Goal: Information Seeking & Learning: Learn about a topic

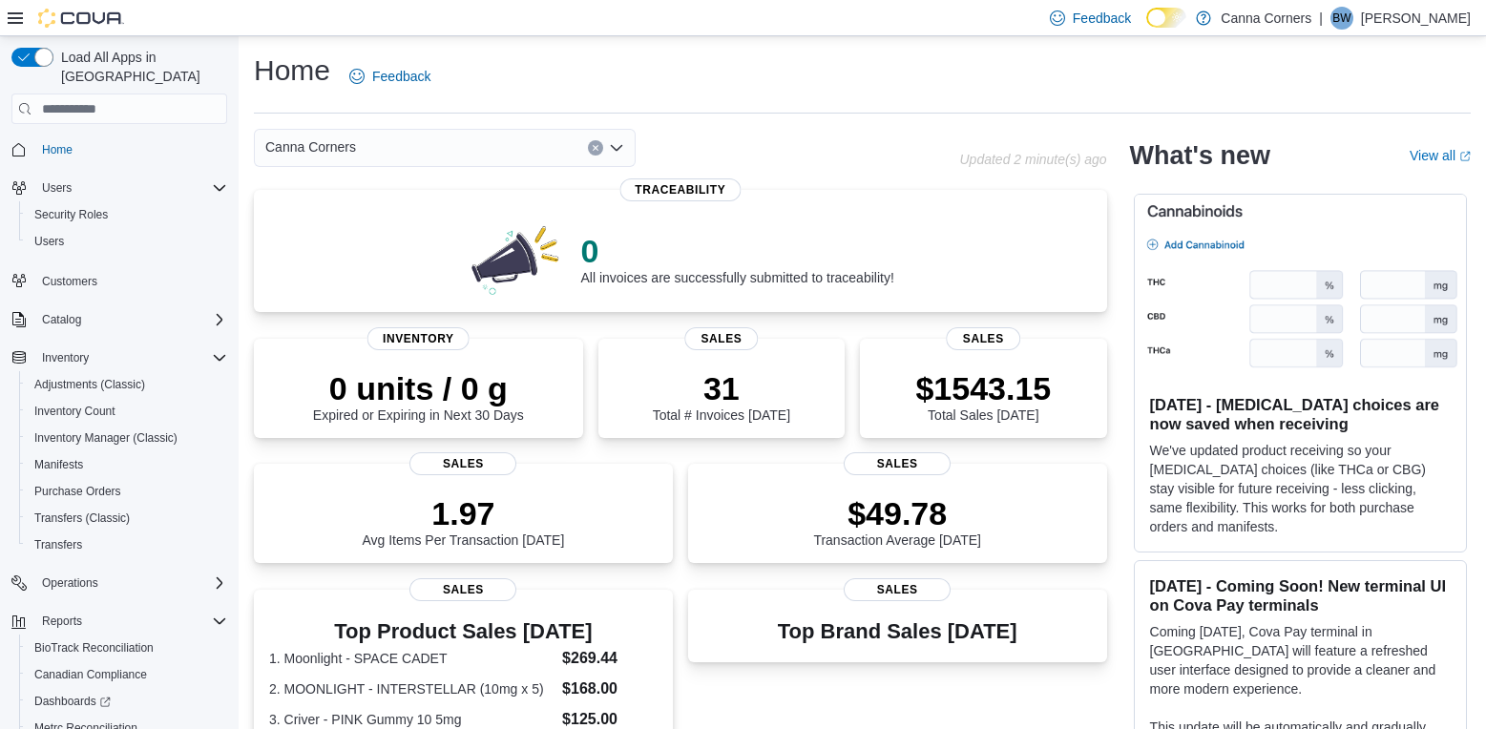
click at [617, 143] on icon "Open list of options" at bounding box center [616, 147] width 15 height 15
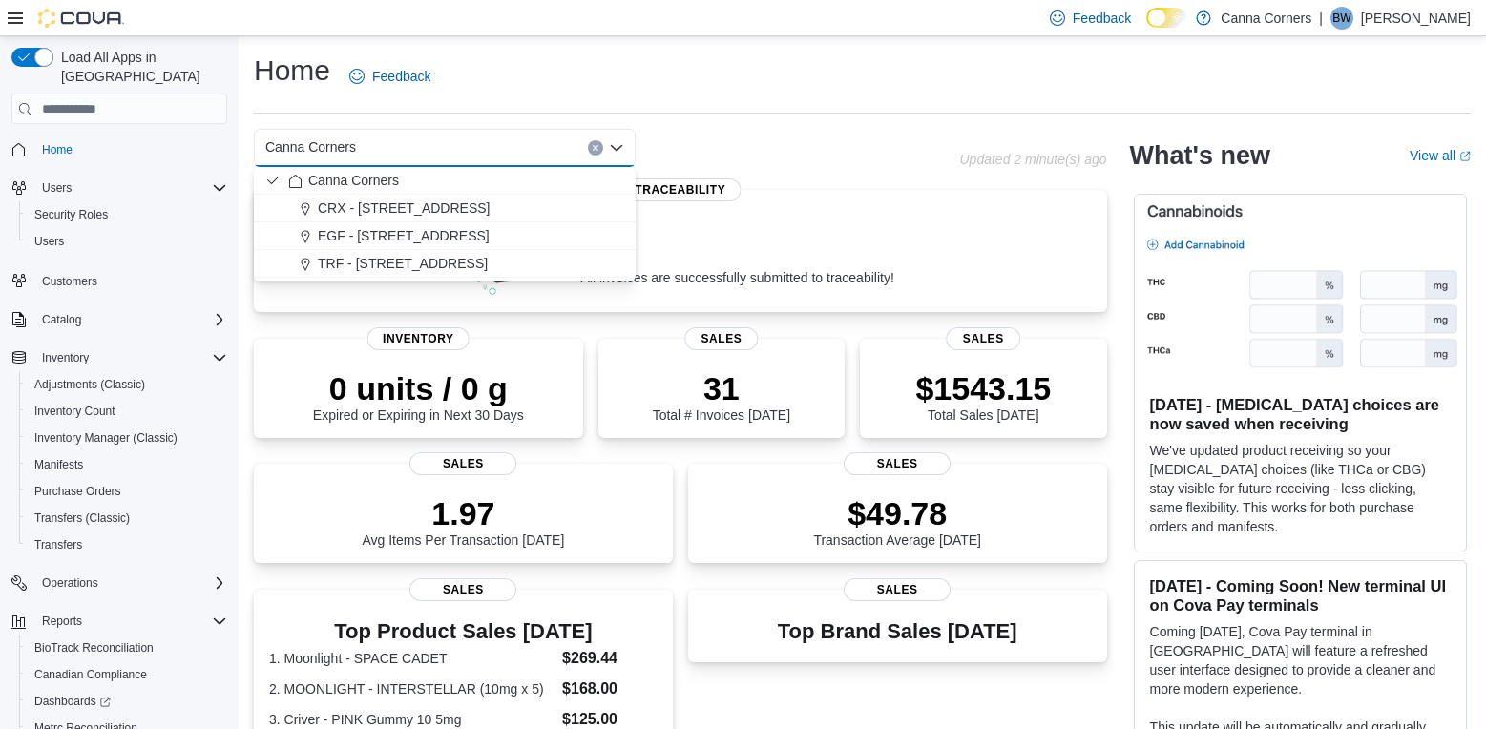
click at [521, 268] on div "TRF - [STREET_ADDRESS]" at bounding box center [456, 263] width 336 height 19
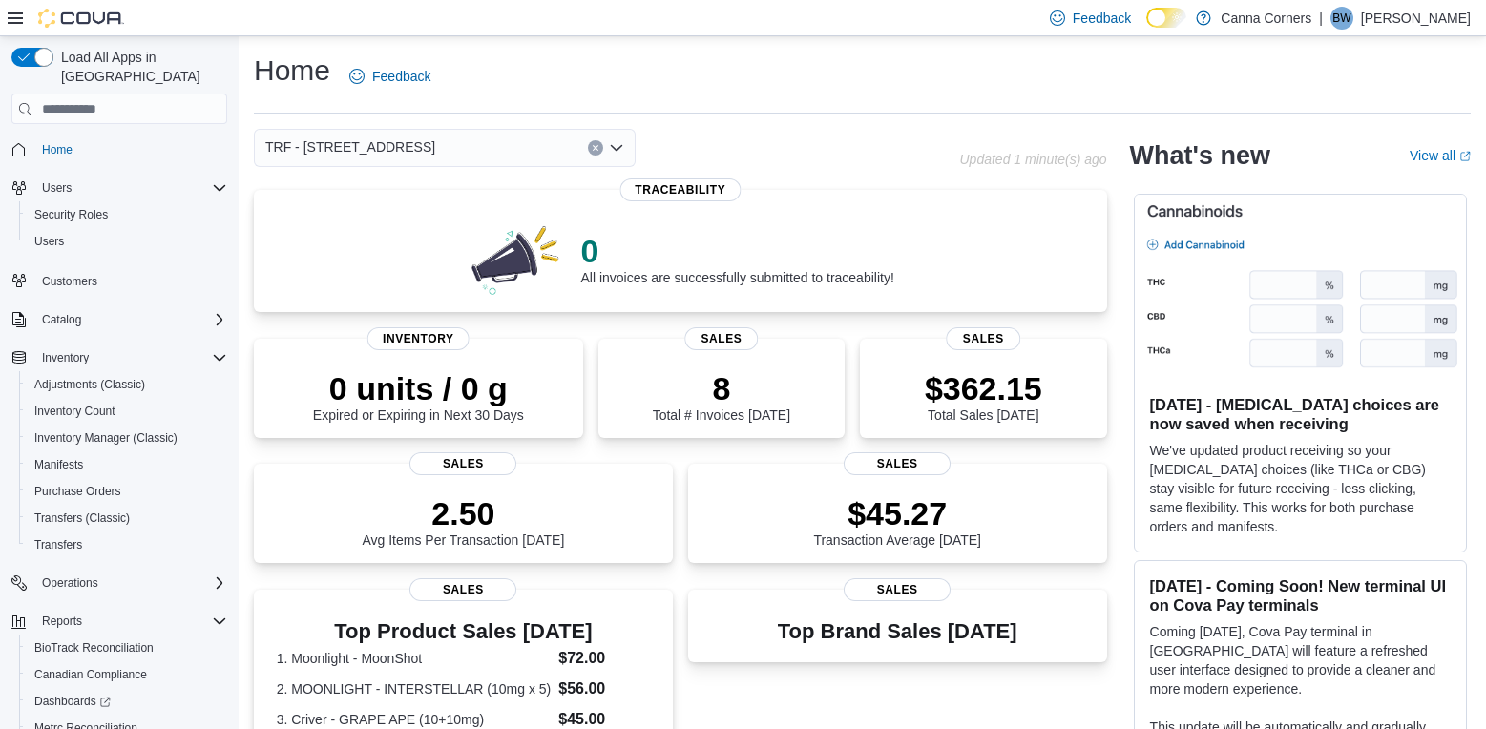
click at [618, 152] on icon "Open list of options" at bounding box center [616, 147] width 15 height 15
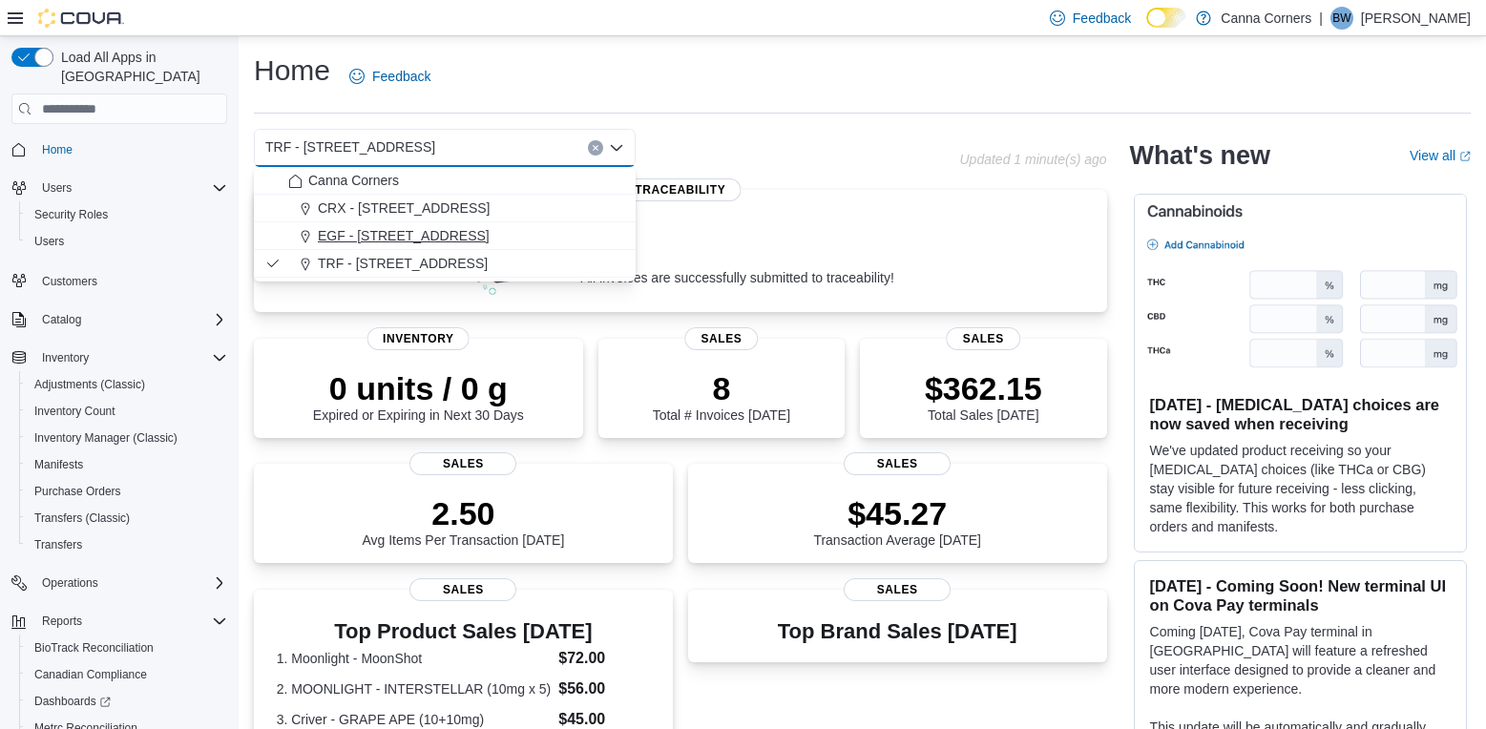
click at [583, 236] on div "EGF - [STREET_ADDRESS]" at bounding box center [456, 235] width 336 height 19
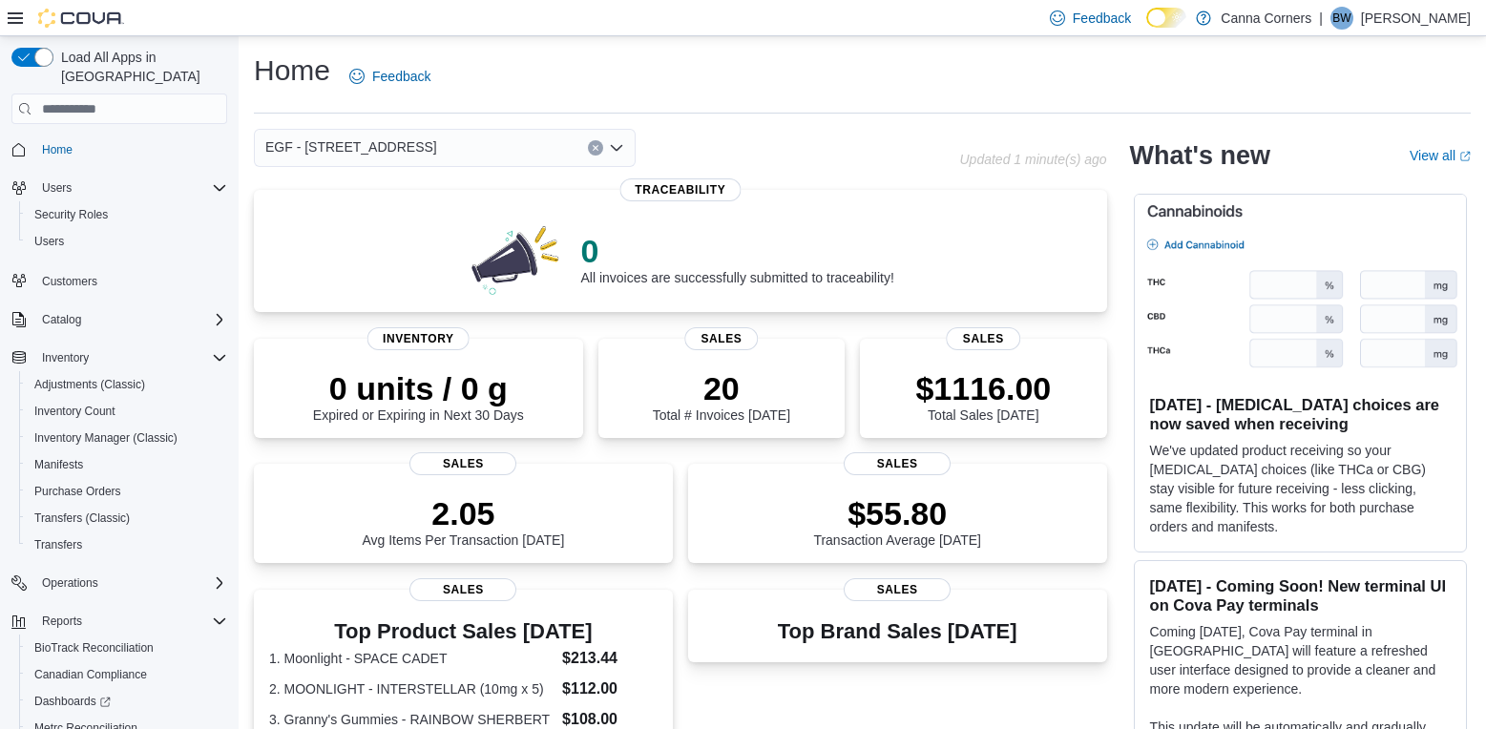
click at [620, 152] on icon "Open list of options" at bounding box center [616, 147] width 15 height 15
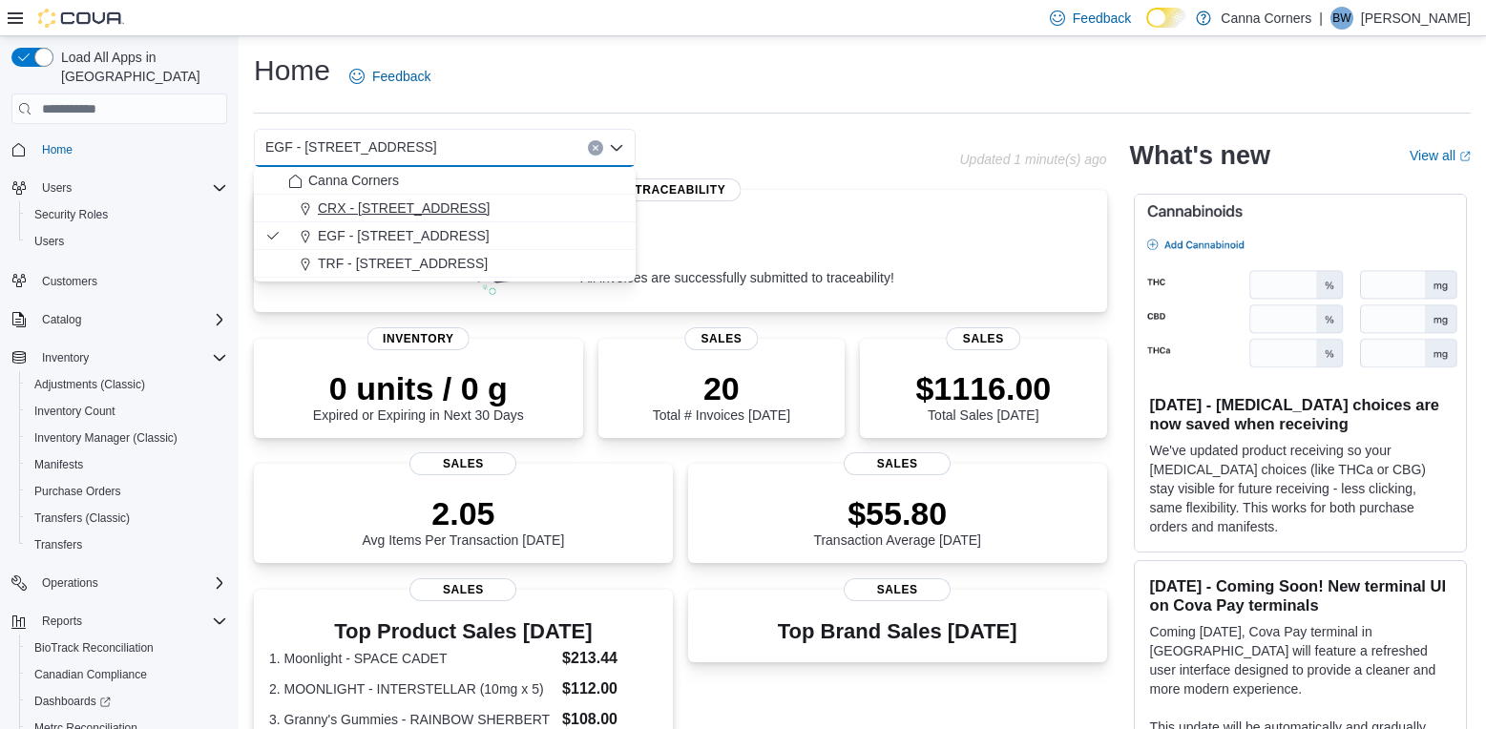
click at [577, 199] on div "CRX - [STREET_ADDRESS]" at bounding box center [456, 208] width 336 height 19
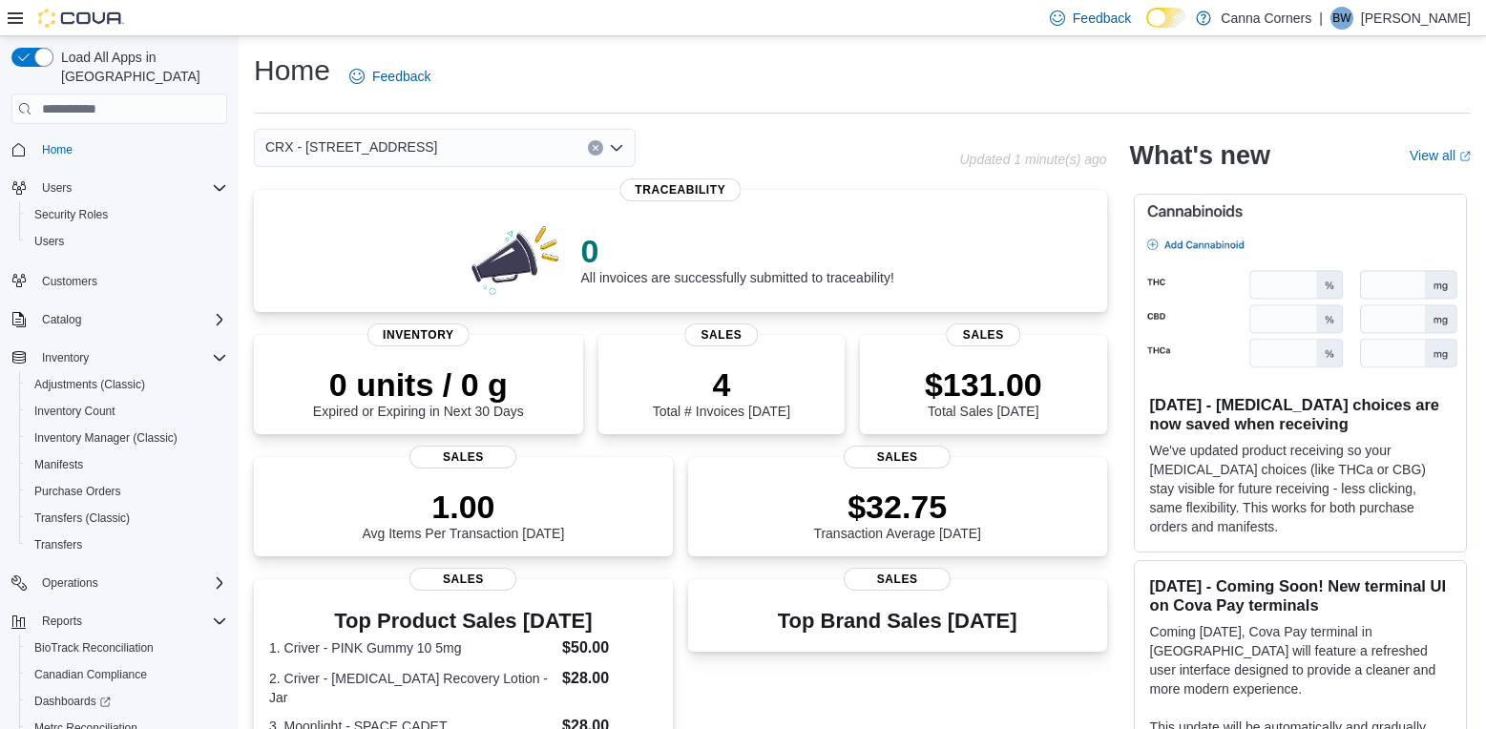
click at [609, 150] on icon "Open list of options" at bounding box center [616, 147] width 15 height 15
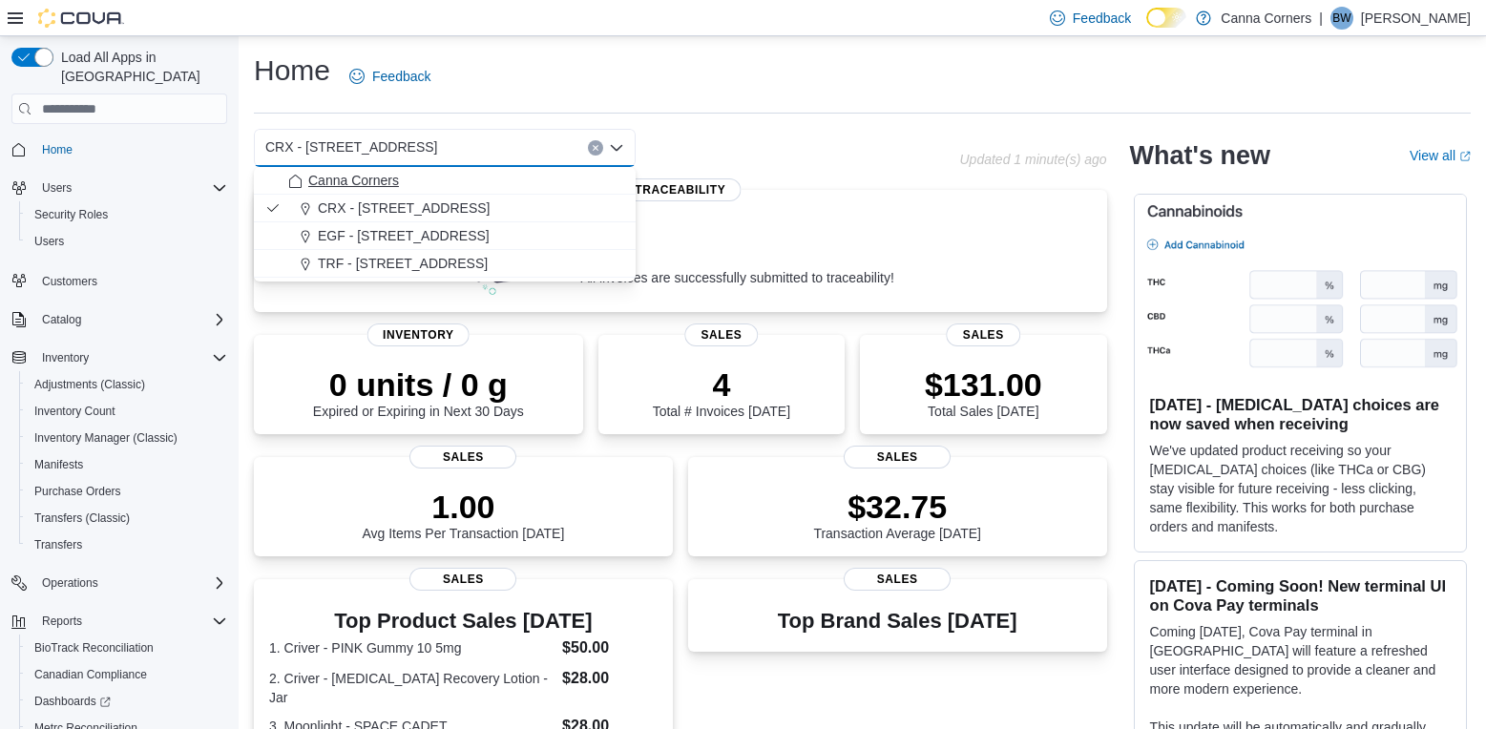
click at [568, 174] on div "Canna Corners" at bounding box center [456, 180] width 336 height 19
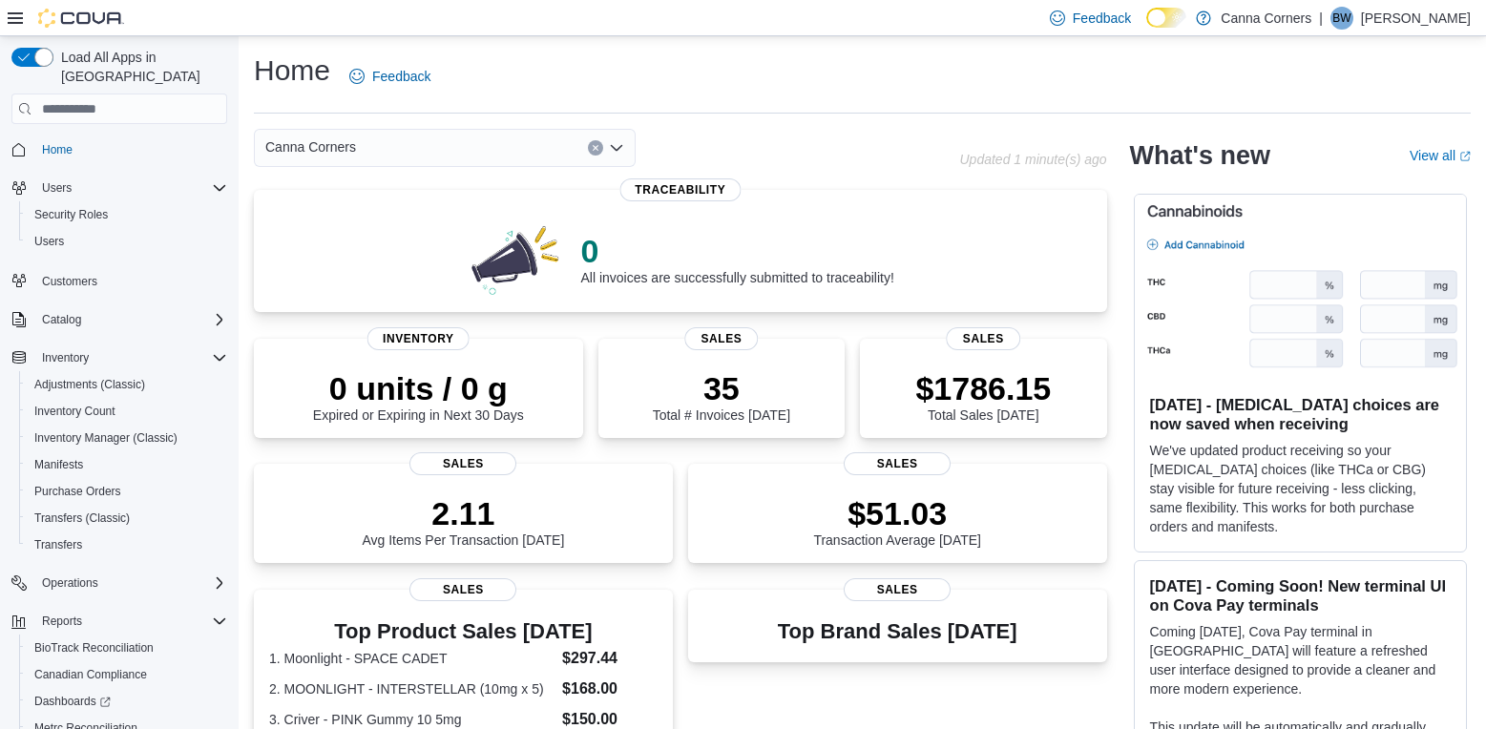
click at [620, 144] on icon "Open list of options" at bounding box center [616, 147] width 15 height 15
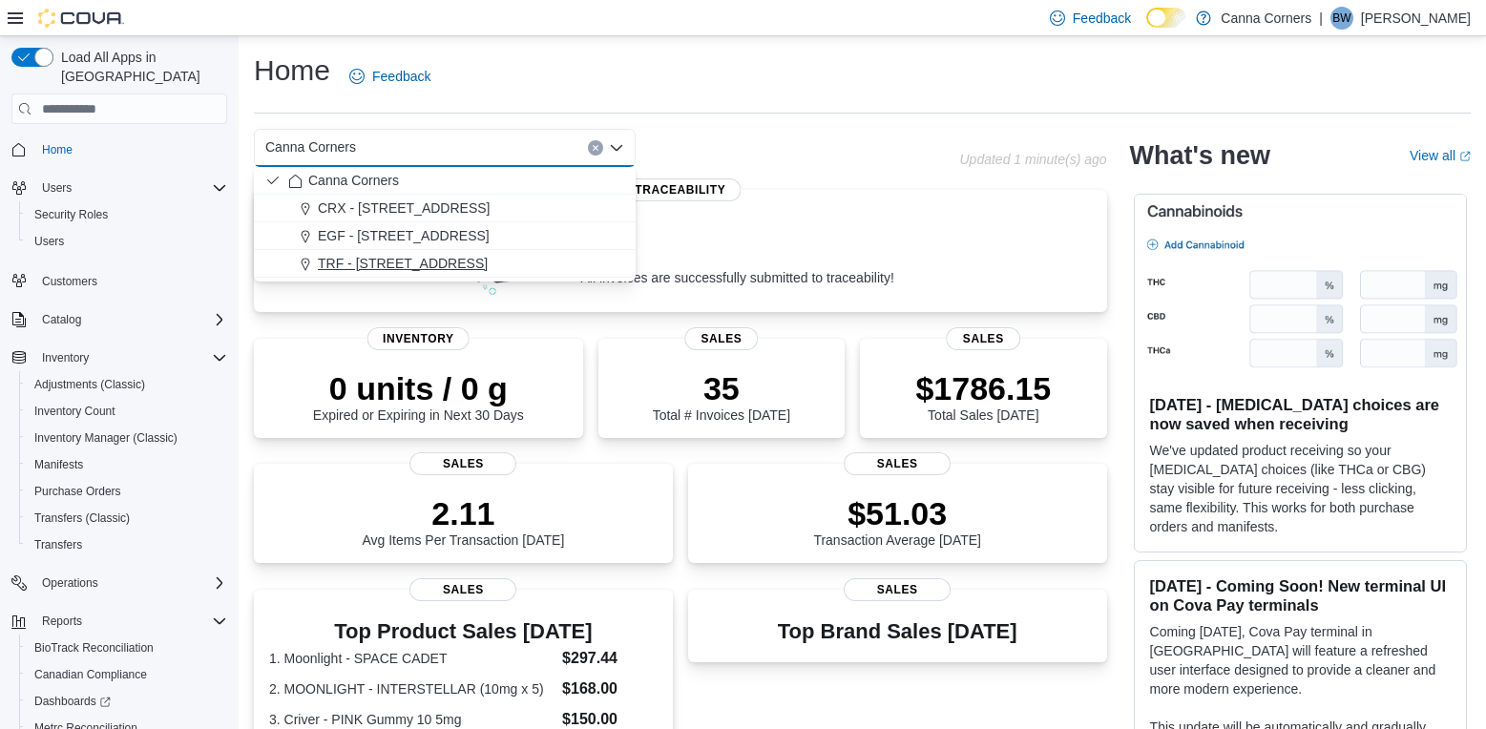
click at [487, 263] on div "TRF - [STREET_ADDRESS]" at bounding box center [456, 263] width 336 height 19
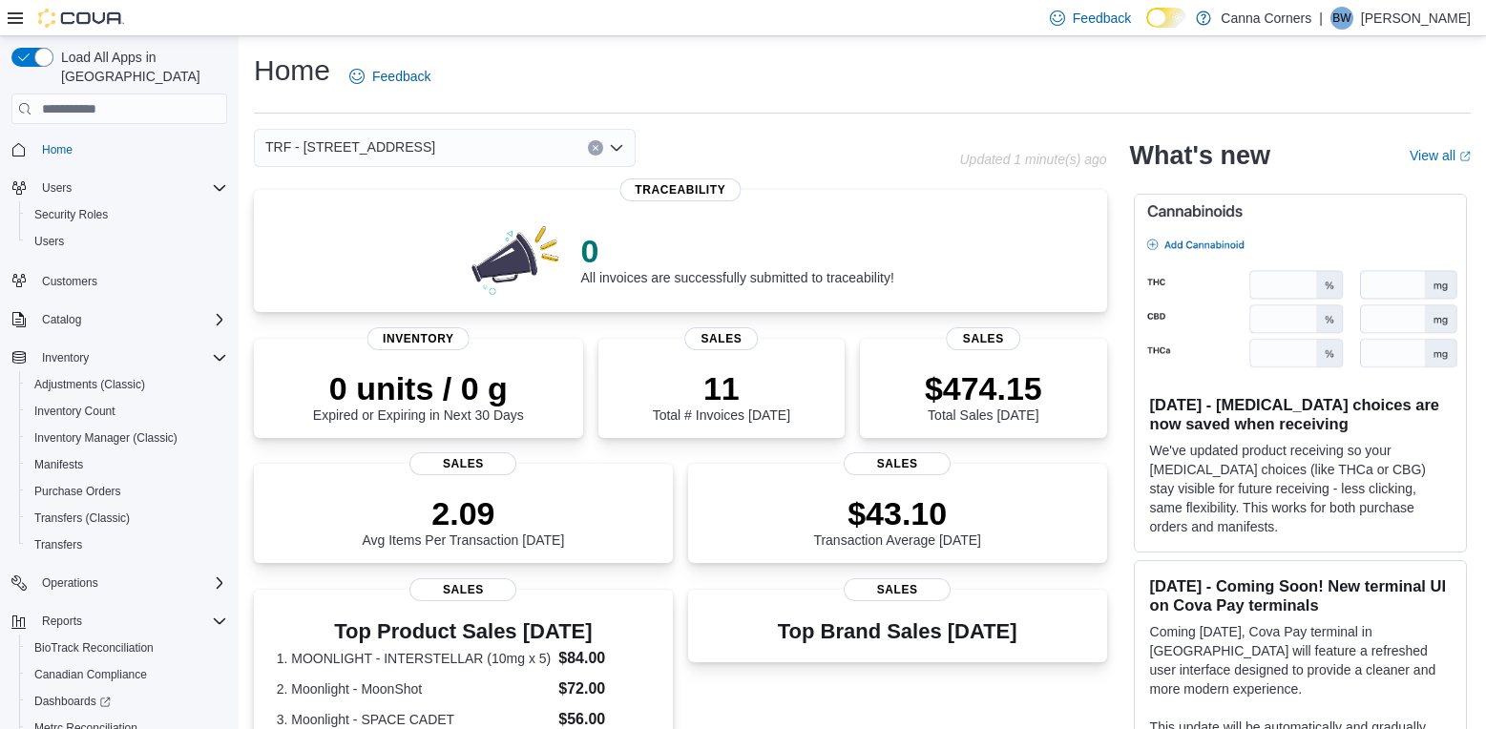
click at [610, 150] on icon "Open list of options" at bounding box center [616, 147] width 15 height 15
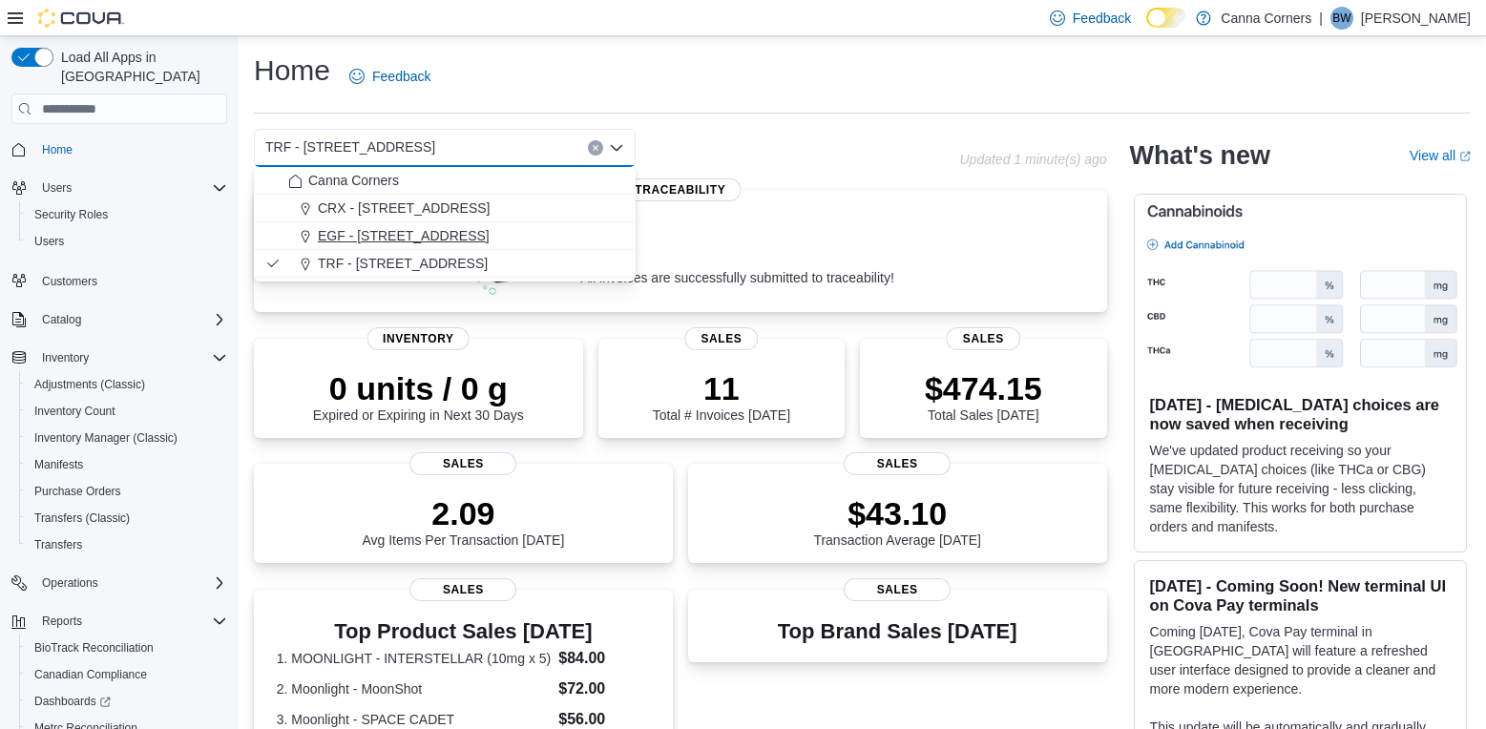
click at [530, 243] on div "EGF - [STREET_ADDRESS]" at bounding box center [456, 235] width 336 height 19
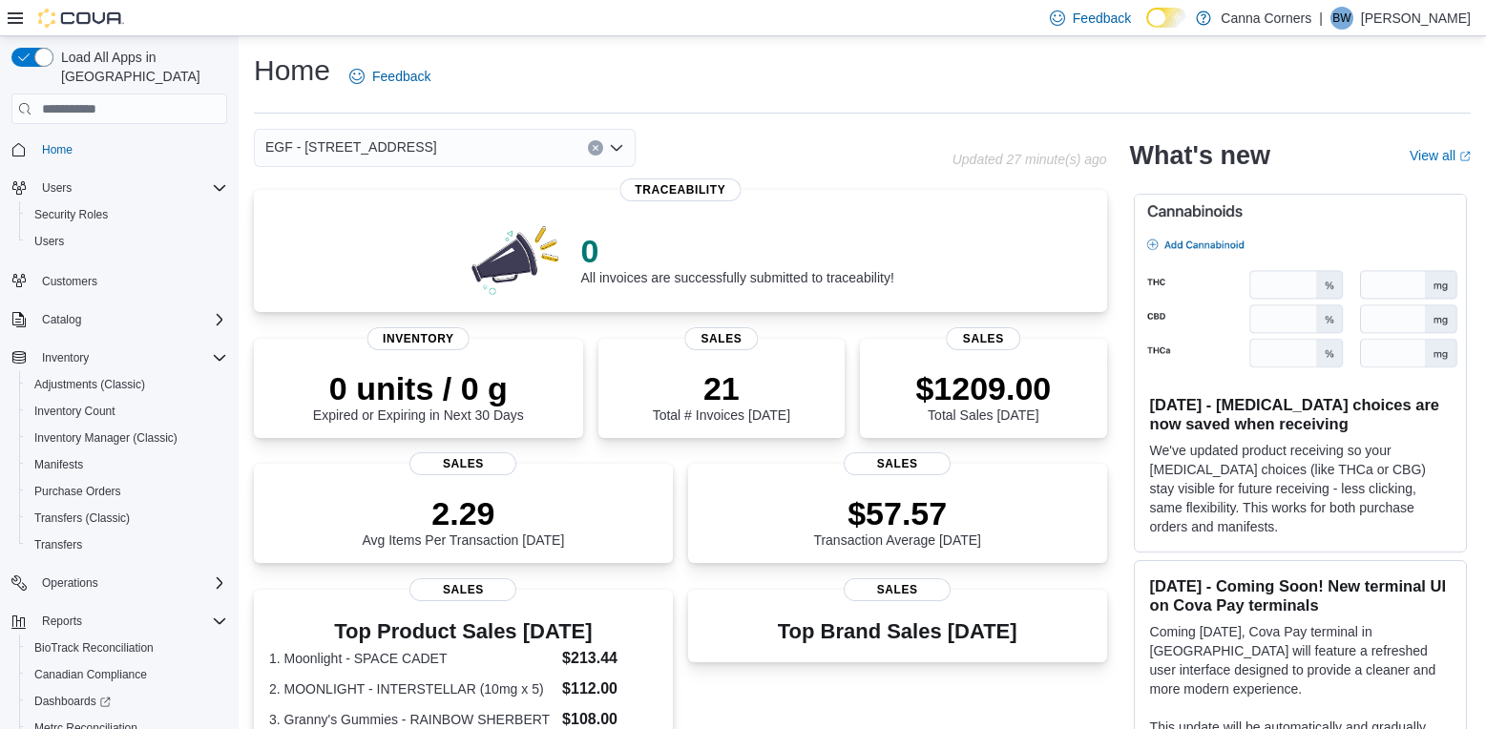
click at [619, 145] on icon "Open list of options" at bounding box center [616, 147] width 15 height 15
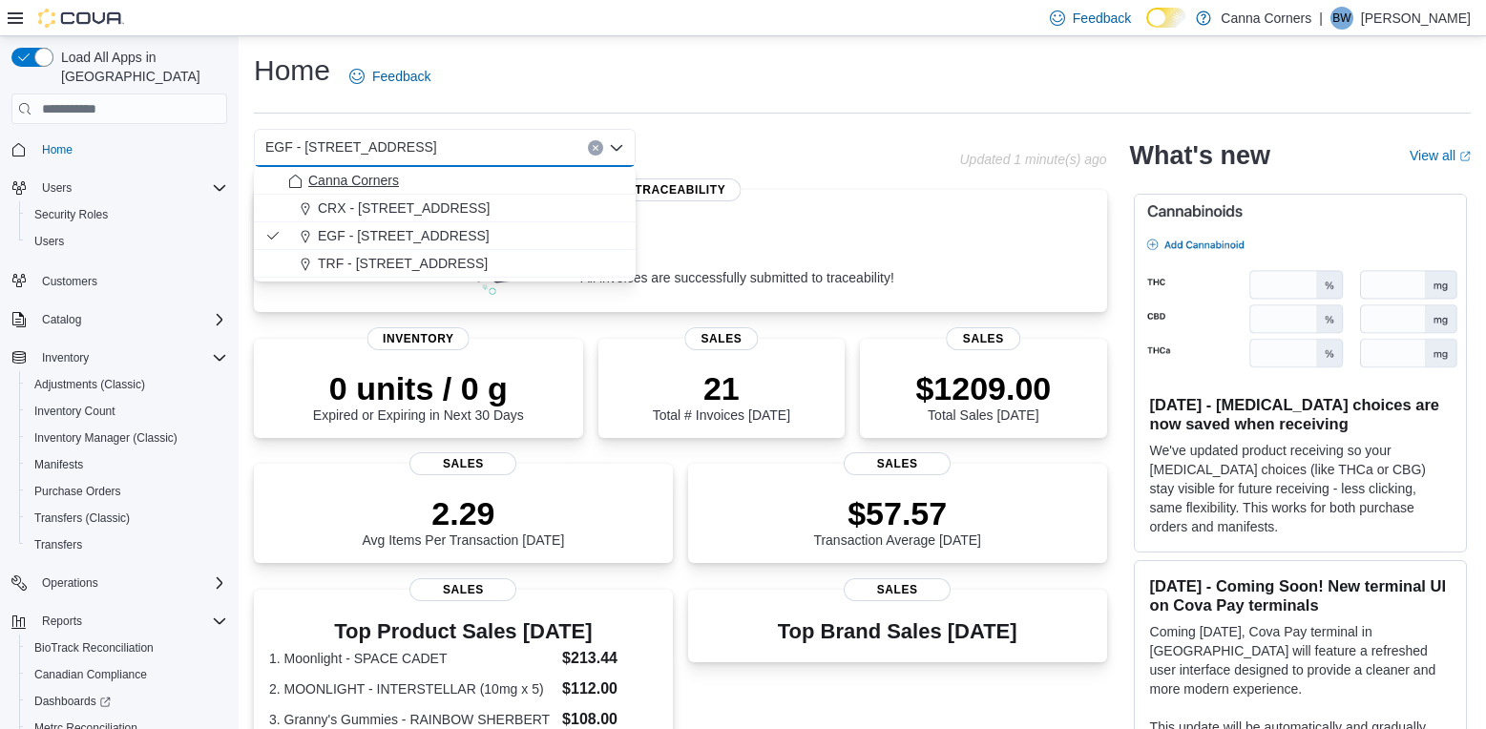
click at [549, 174] on div "Canna Corners" at bounding box center [456, 180] width 336 height 19
click at [342, 235] on span "EGF - [STREET_ADDRESS]" at bounding box center [404, 235] width 172 height 19
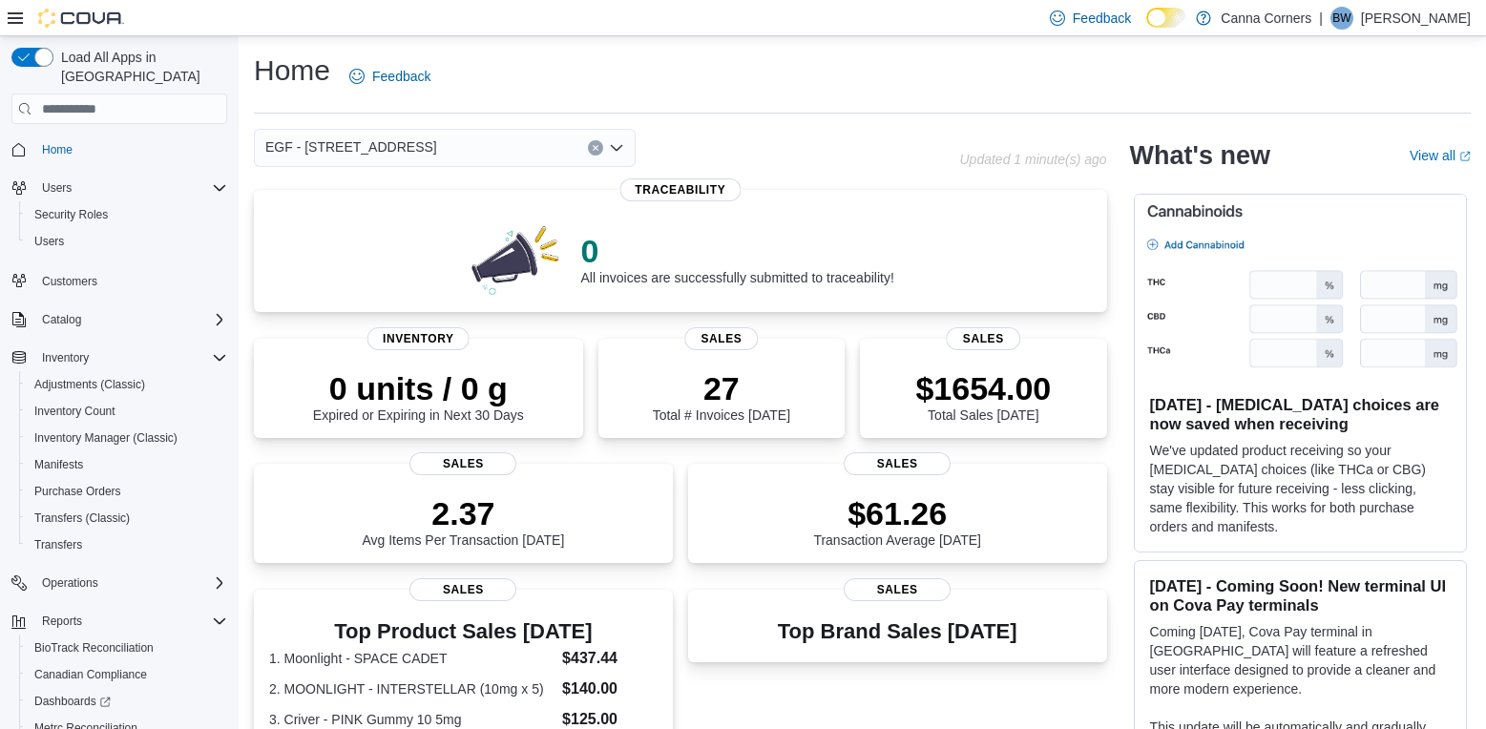
click at [618, 142] on icon "Open list of options" at bounding box center [616, 147] width 15 height 15
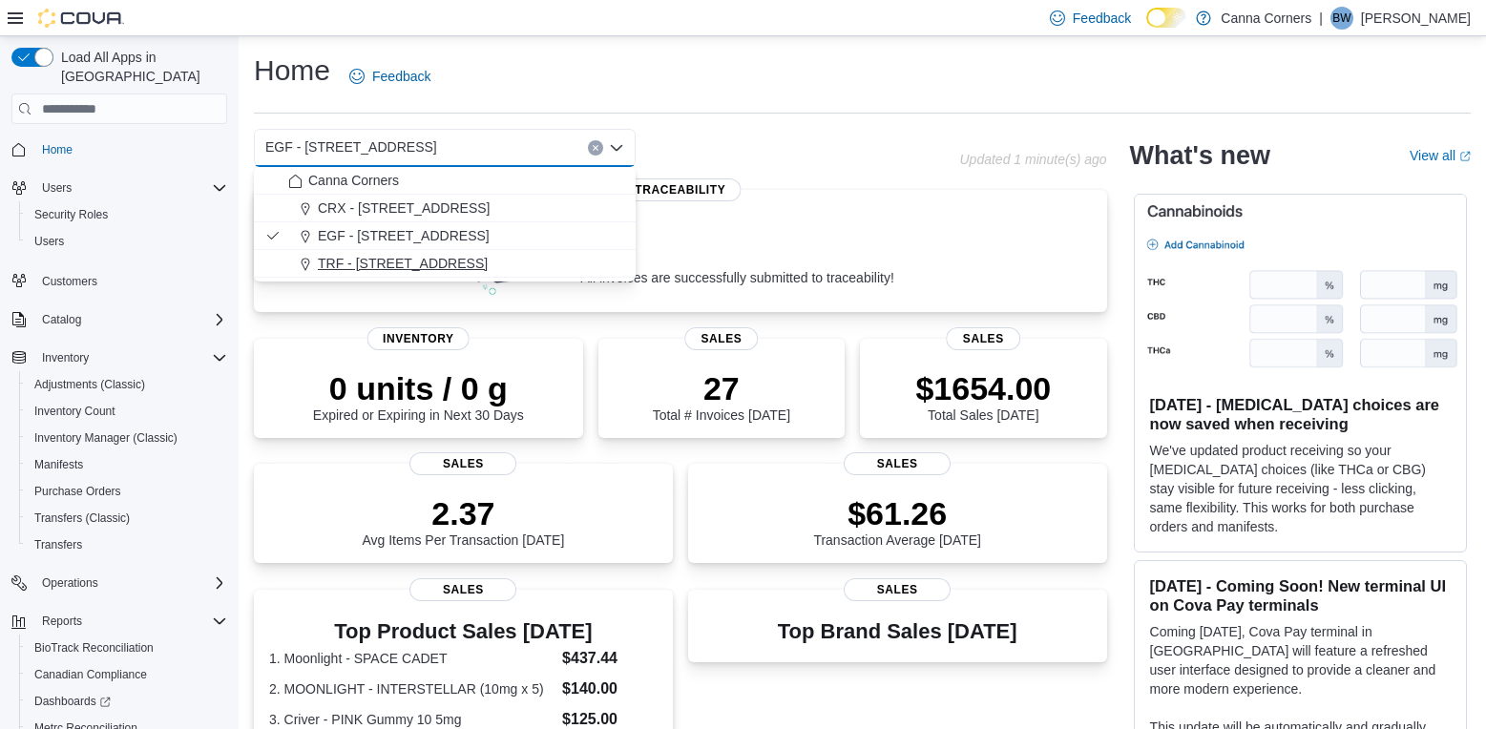
click at [503, 257] on div "TRF - [STREET_ADDRESS]" at bounding box center [456, 263] width 336 height 19
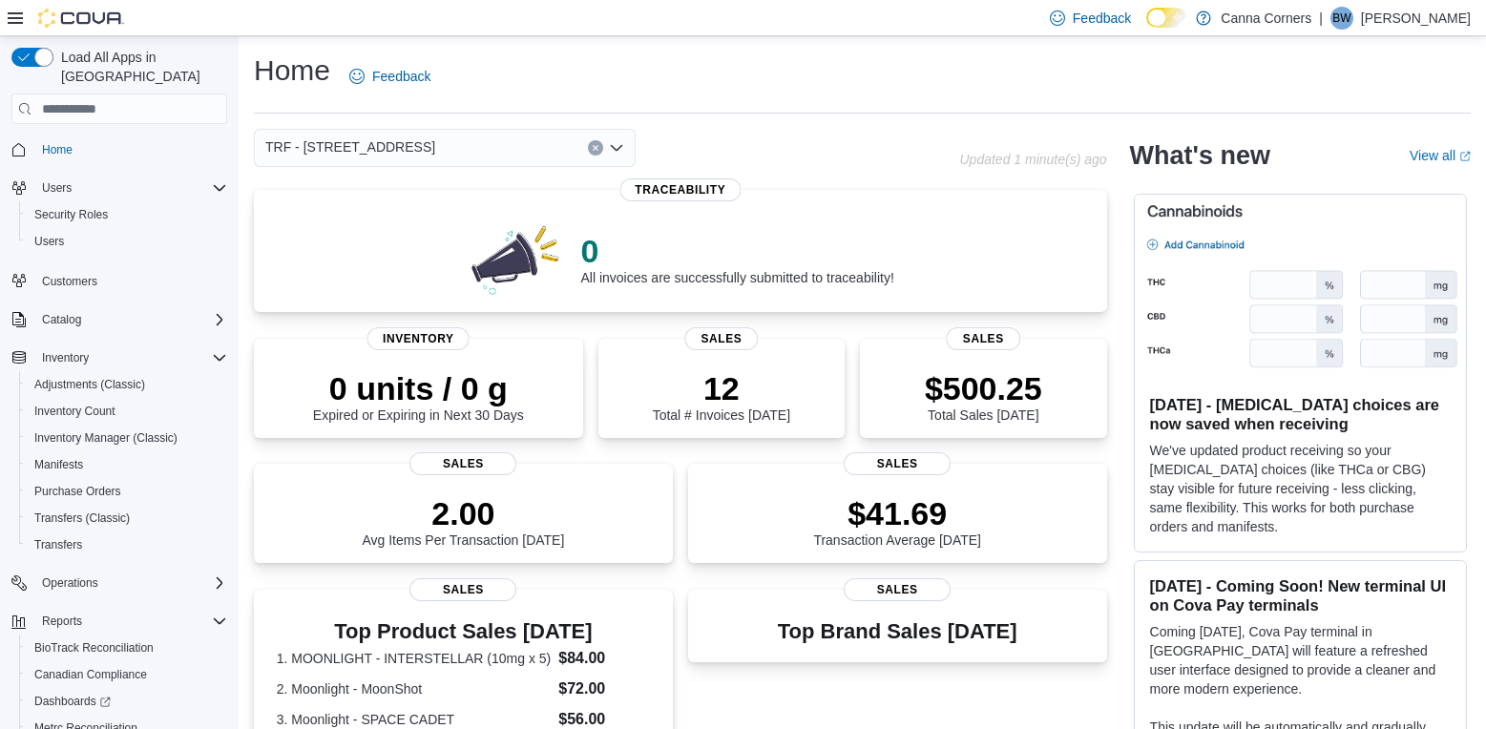
click at [622, 142] on icon "Open list of options" at bounding box center [616, 147] width 15 height 15
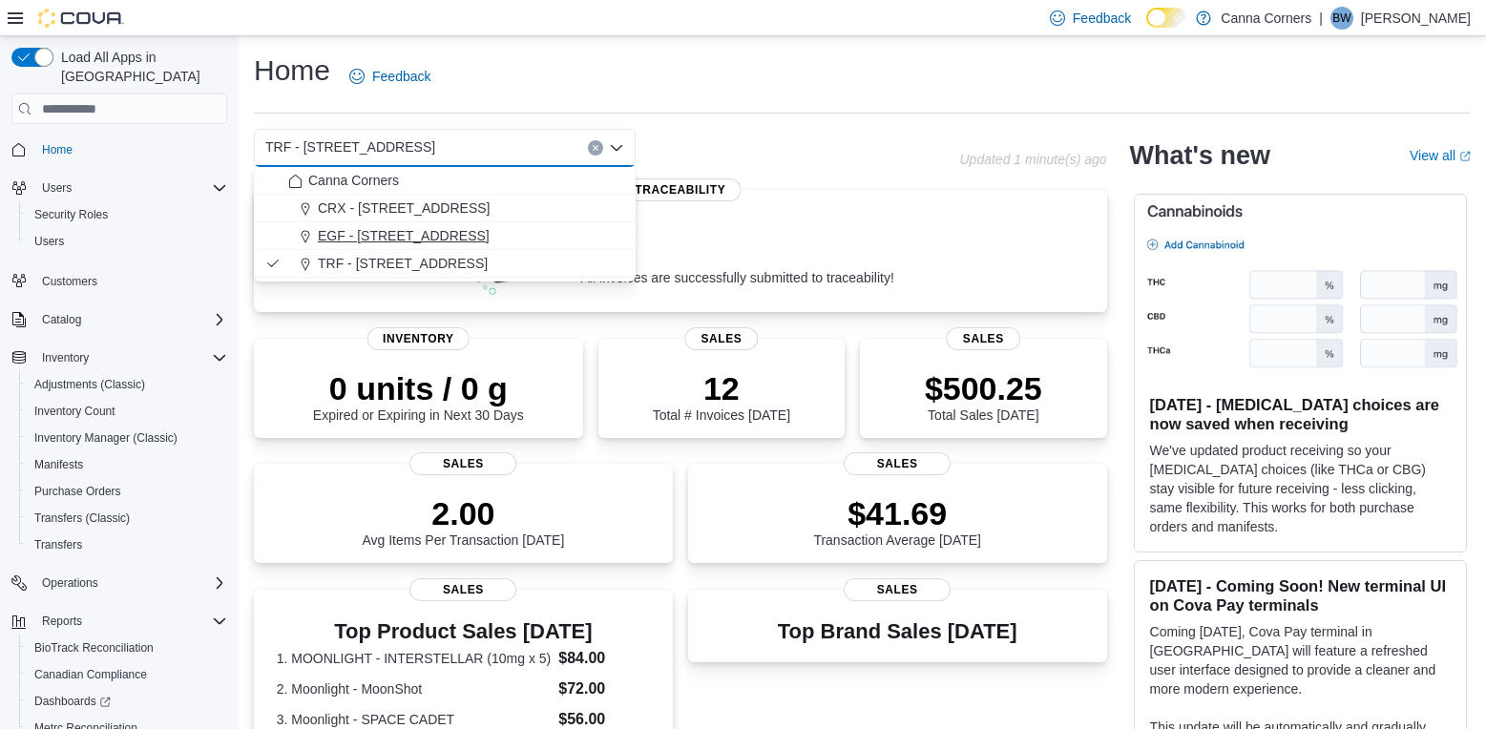
click at [535, 236] on div "EGF - [STREET_ADDRESS]" at bounding box center [456, 235] width 336 height 19
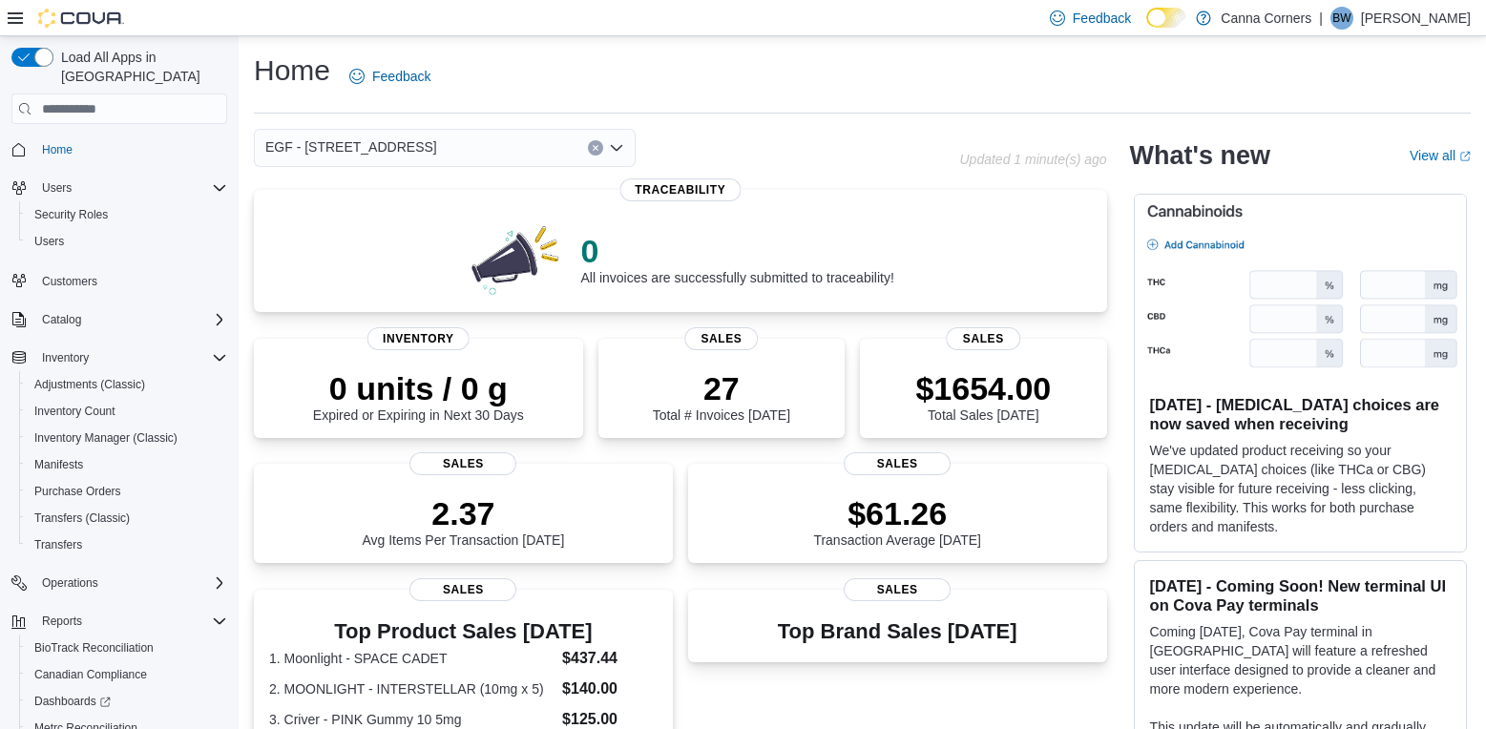
click at [621, 145] on icon "Open list of options" at bounding box center [616, 148] width 11 height 6
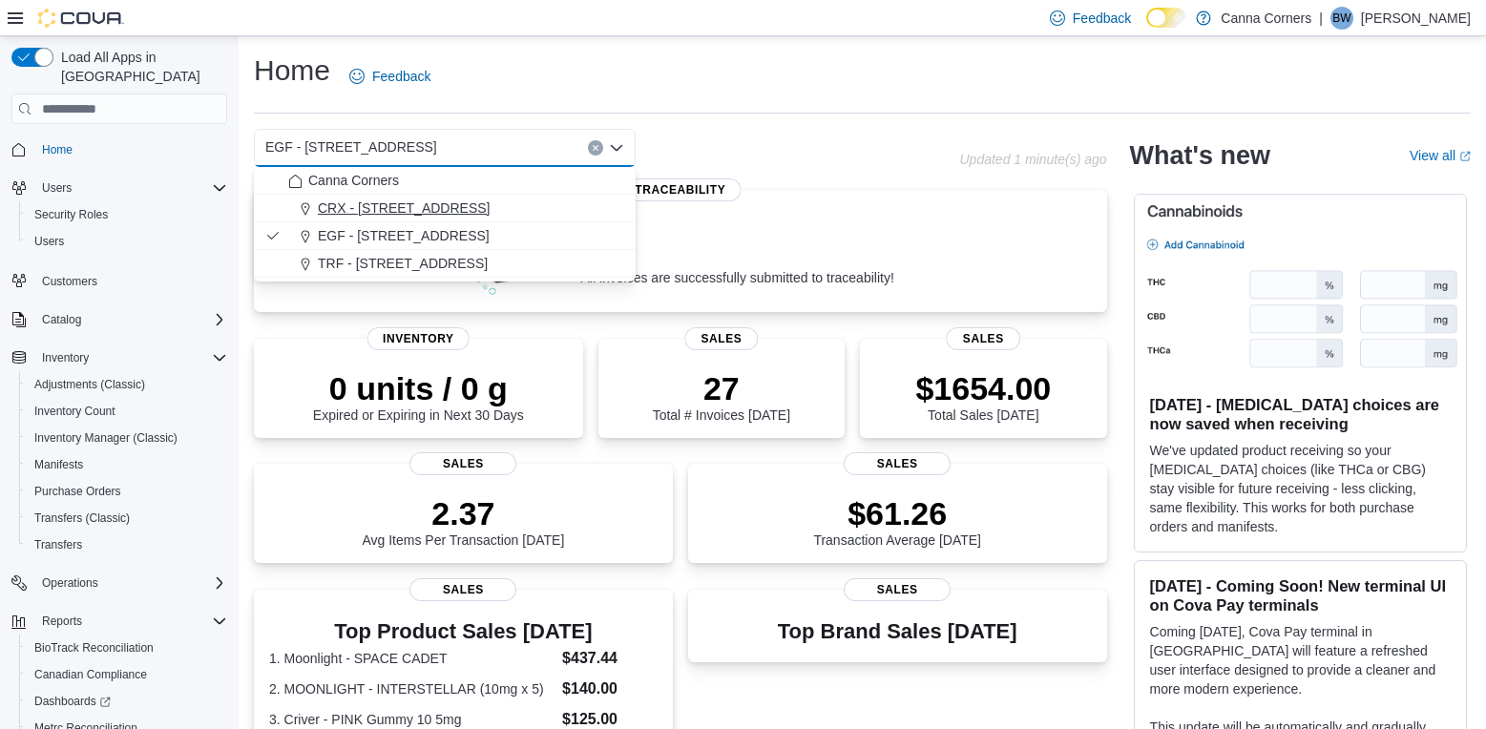
click at [566, 217] on div "CRX - [STREET_ADDRESS]" at bounding box center [456, 208] width 336 height 19
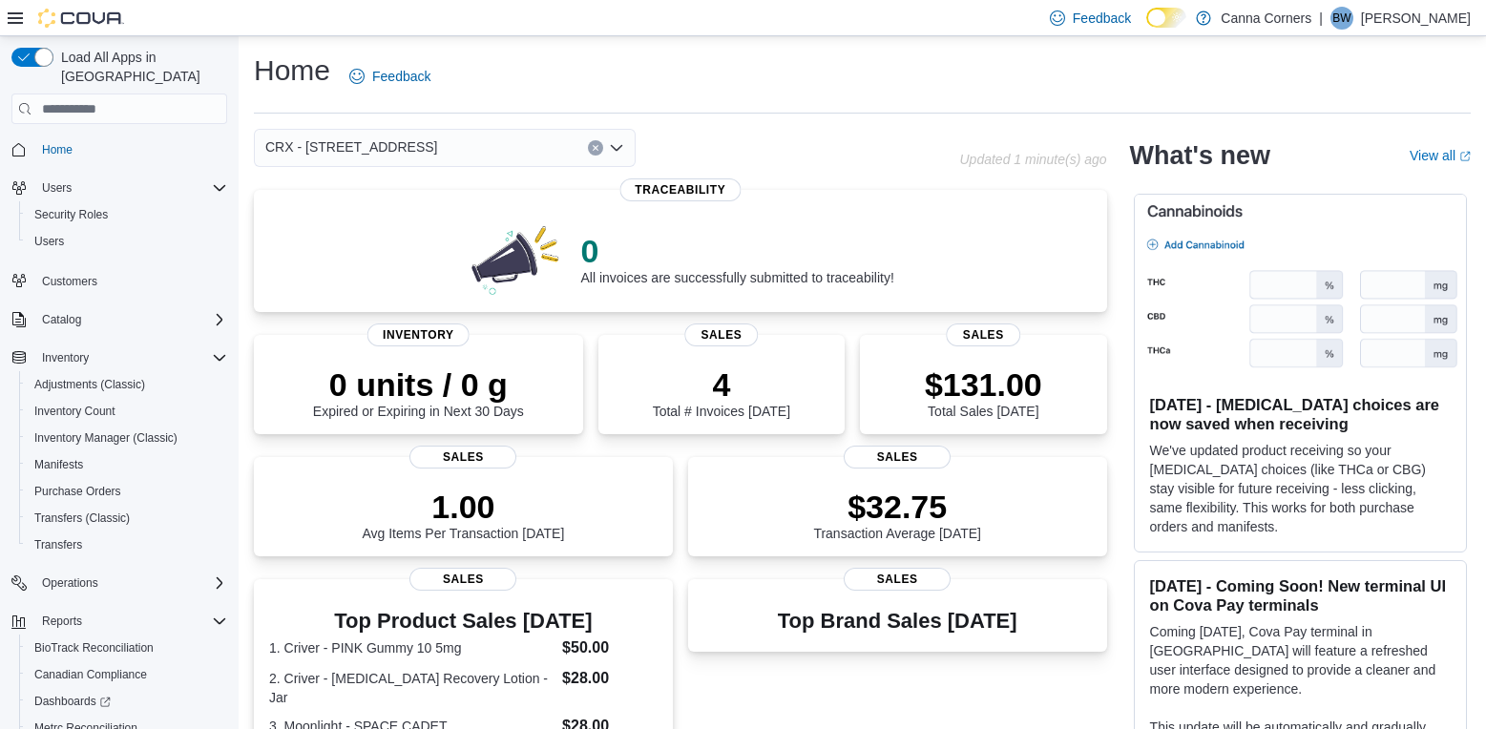
click at [617, 149] on icon "Open list of options" at bounding box center [616, 147] width 15 height 15
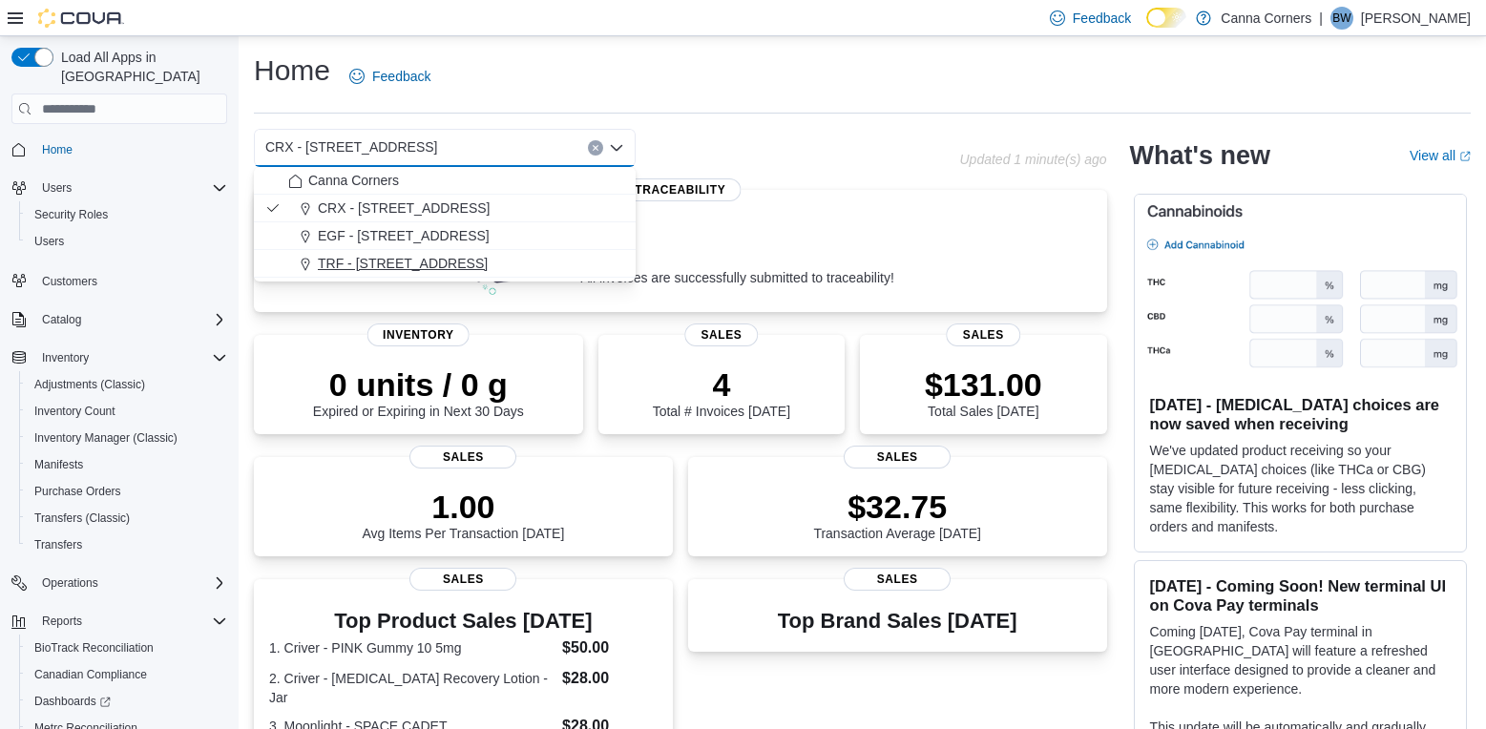
click at [536, 270] on div "TRF - [STREET_ADDRESS]" at bounding box center [456, 263] width 336 height 19
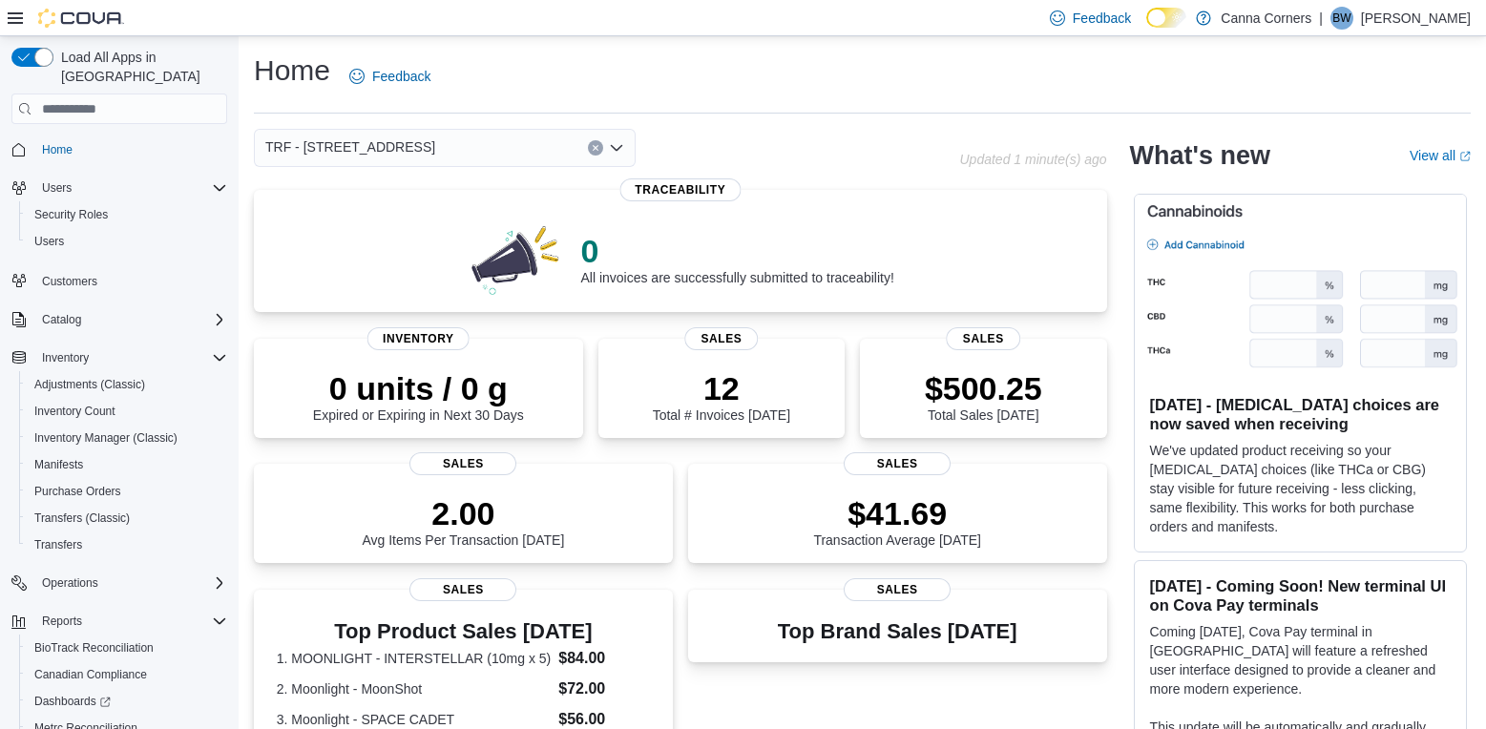
click at [626, 151] on div "TRF - [STREET_ADDRESS]" at bounding box center [445, 148] width 382 height 38
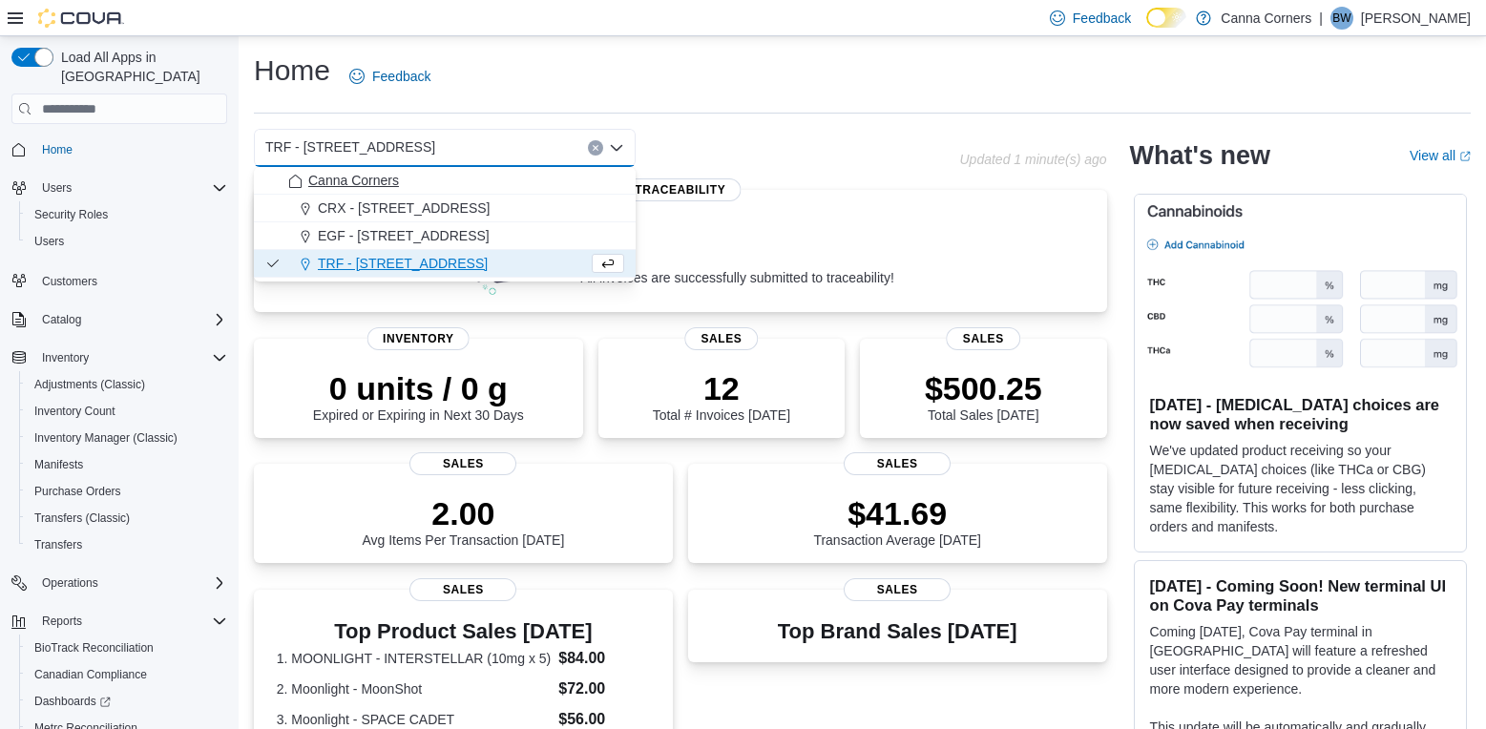
click at [569, 181] on div "Canna Corners" at bounding box center [456, 180] width 336 height 19
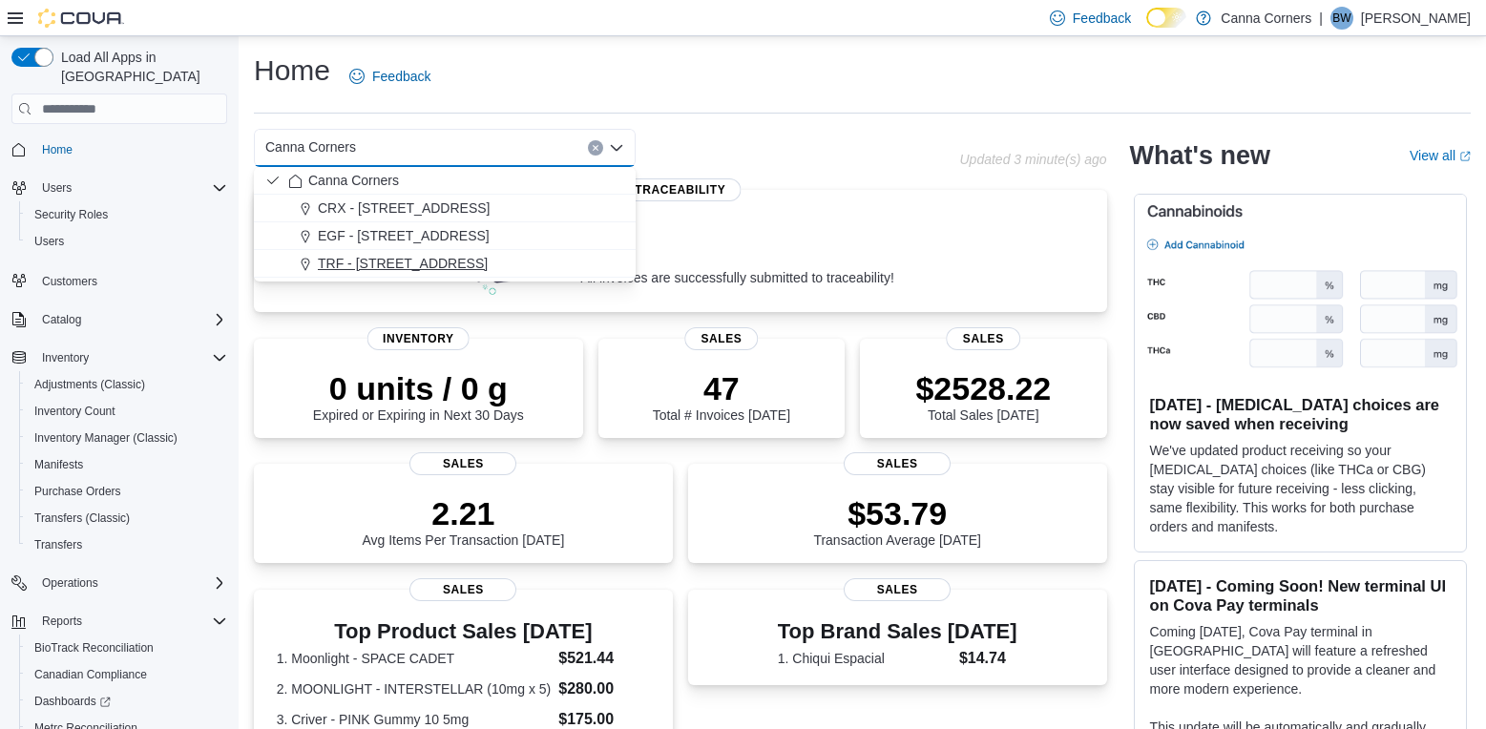
click at [435, 261] on span "TRF - [STREET_ADDRESS]" at bounding box center [403, 263] width 170 height 19
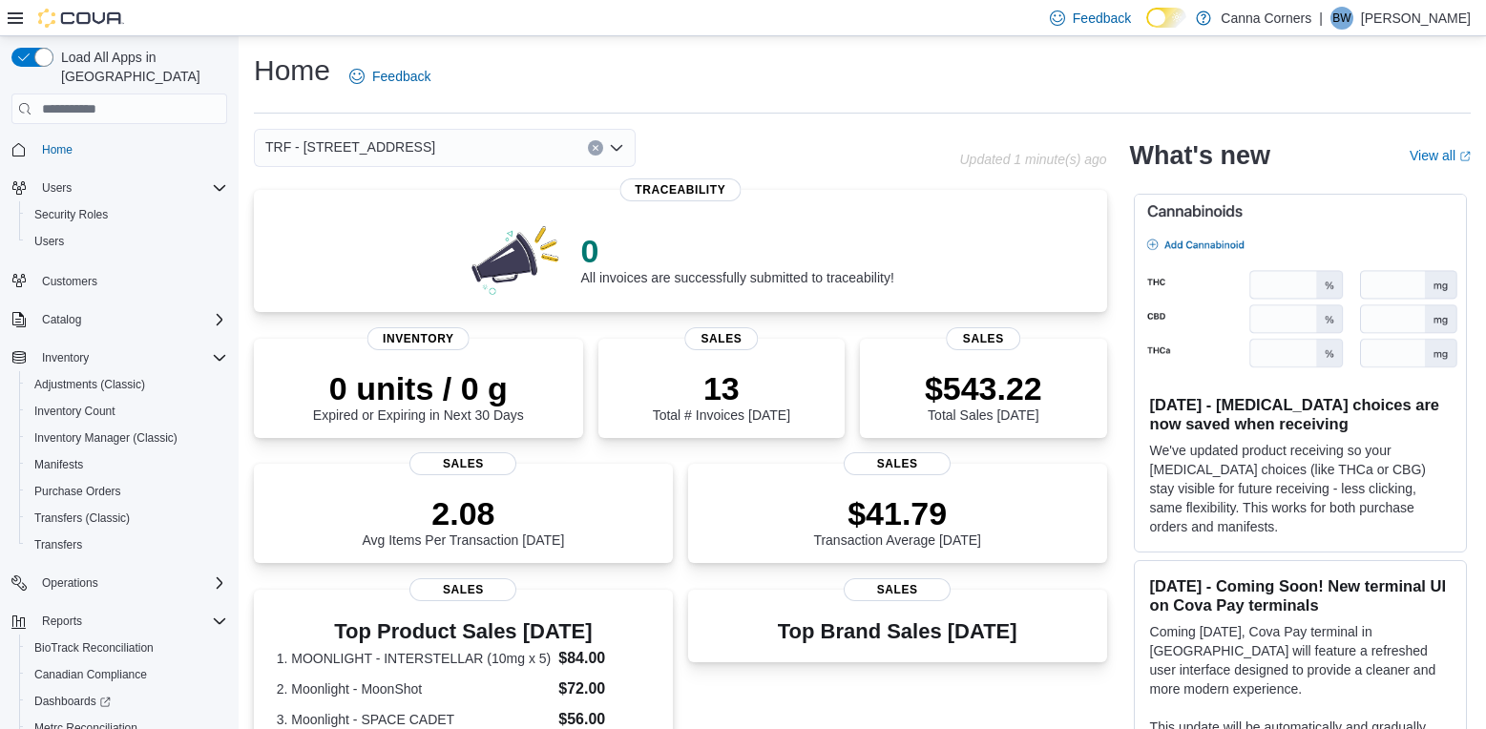
click at [620, 151] on icon "Open list of options" at bounding box center [616, 147] width 15 height 15
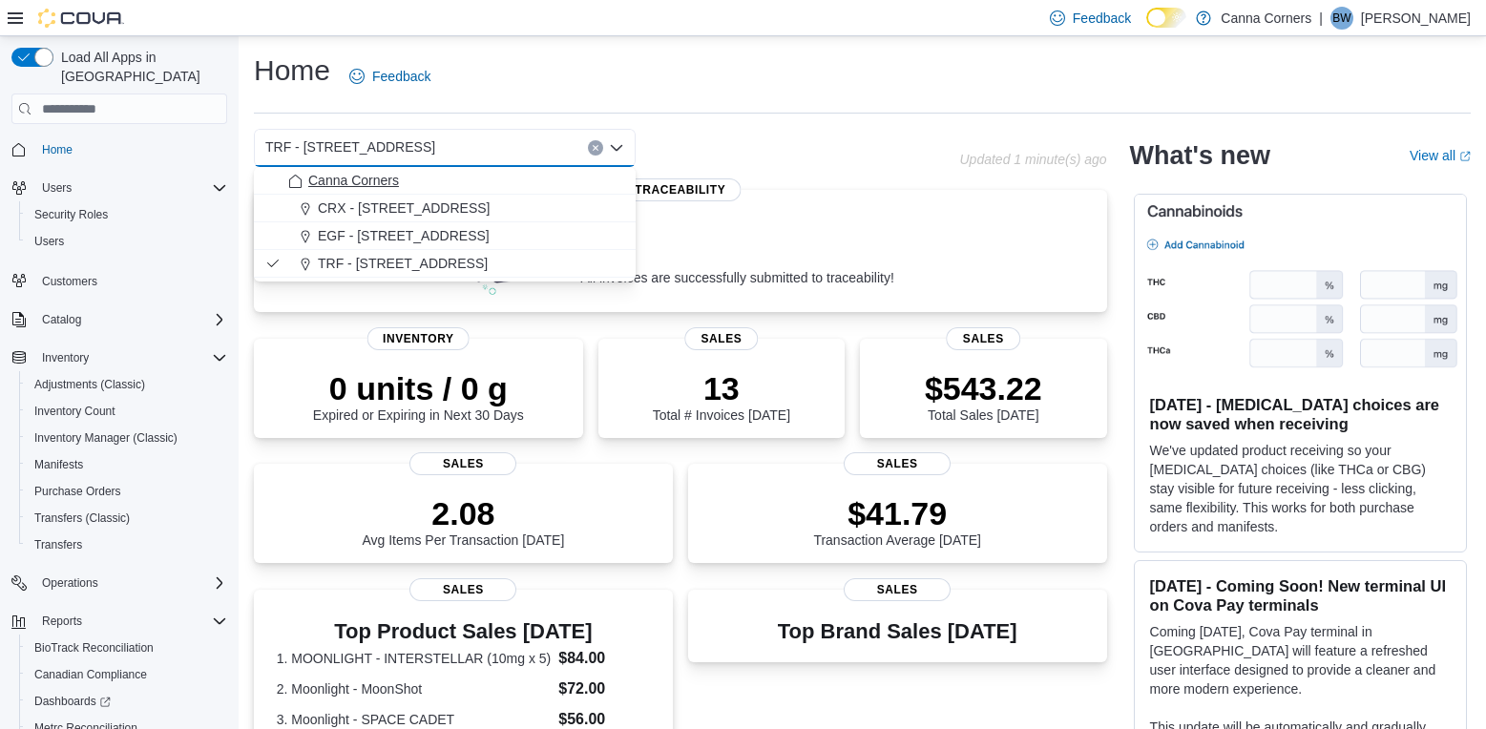
click at [568, 172] on div "Canna Corners" at bounding box center [456, 180] width 336 height 19
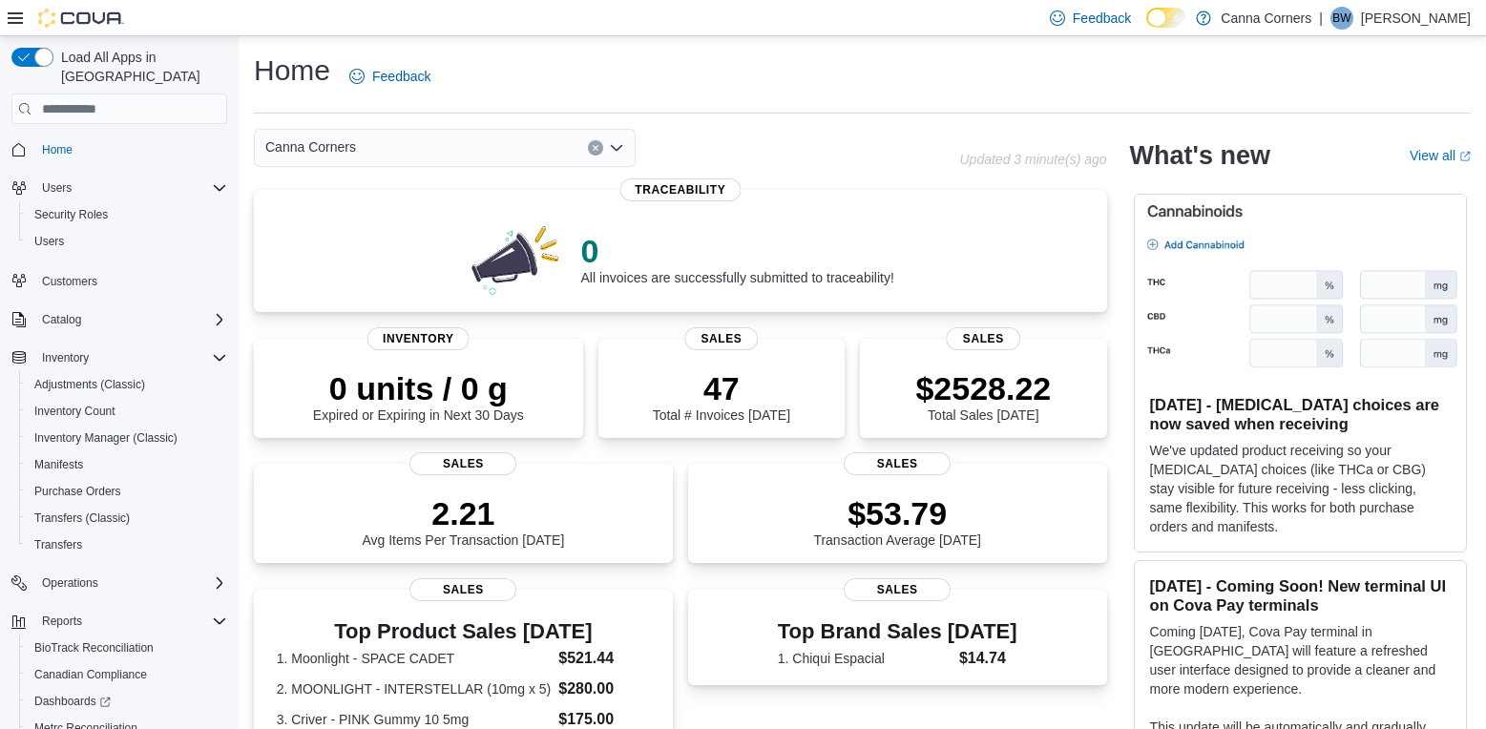
click at [612, 142] on icon "Open list of options" at bounding box center [616, 147] width 15 height 15
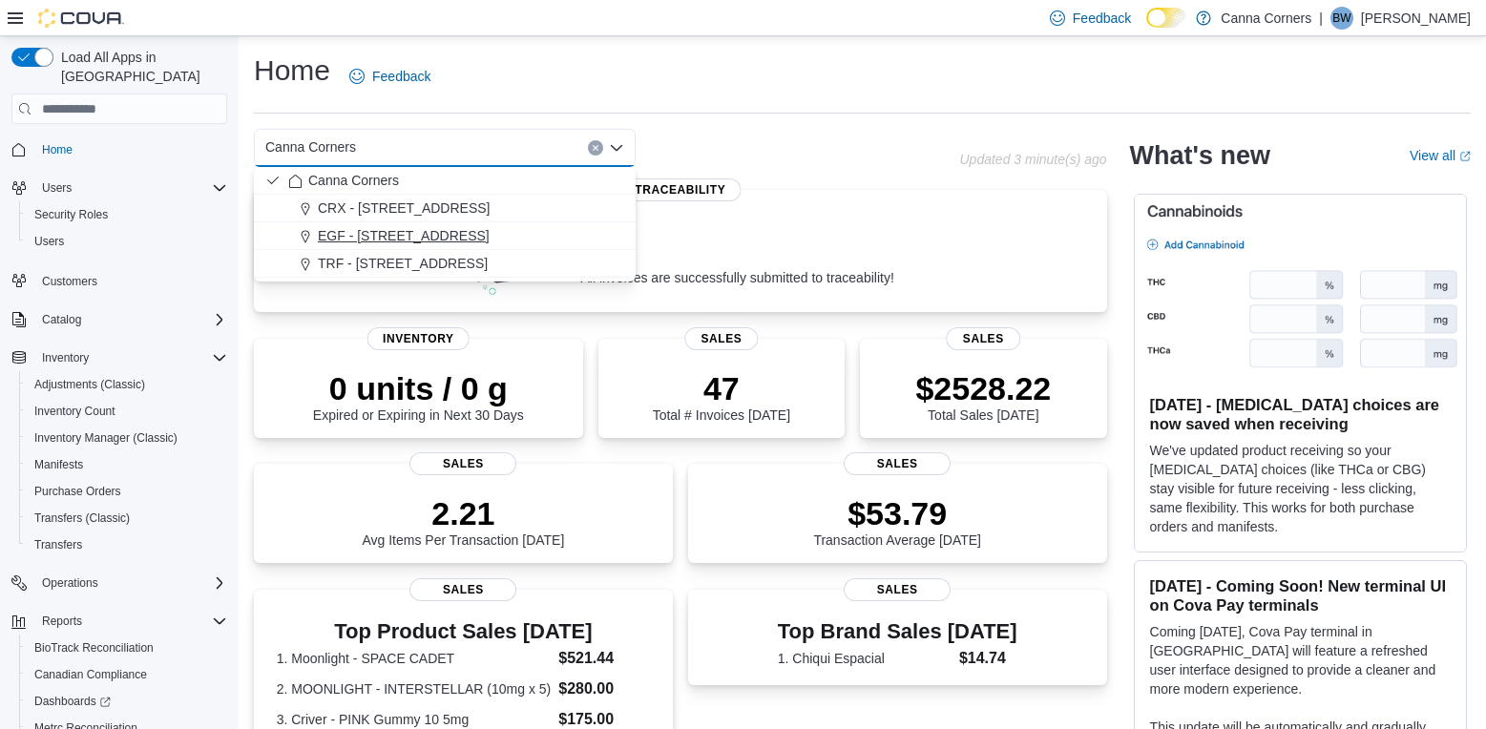
click at [556, 236] on div "EGF - [STREET_ADDRESS]" at bounding box center [456, 235] width 336 height 19
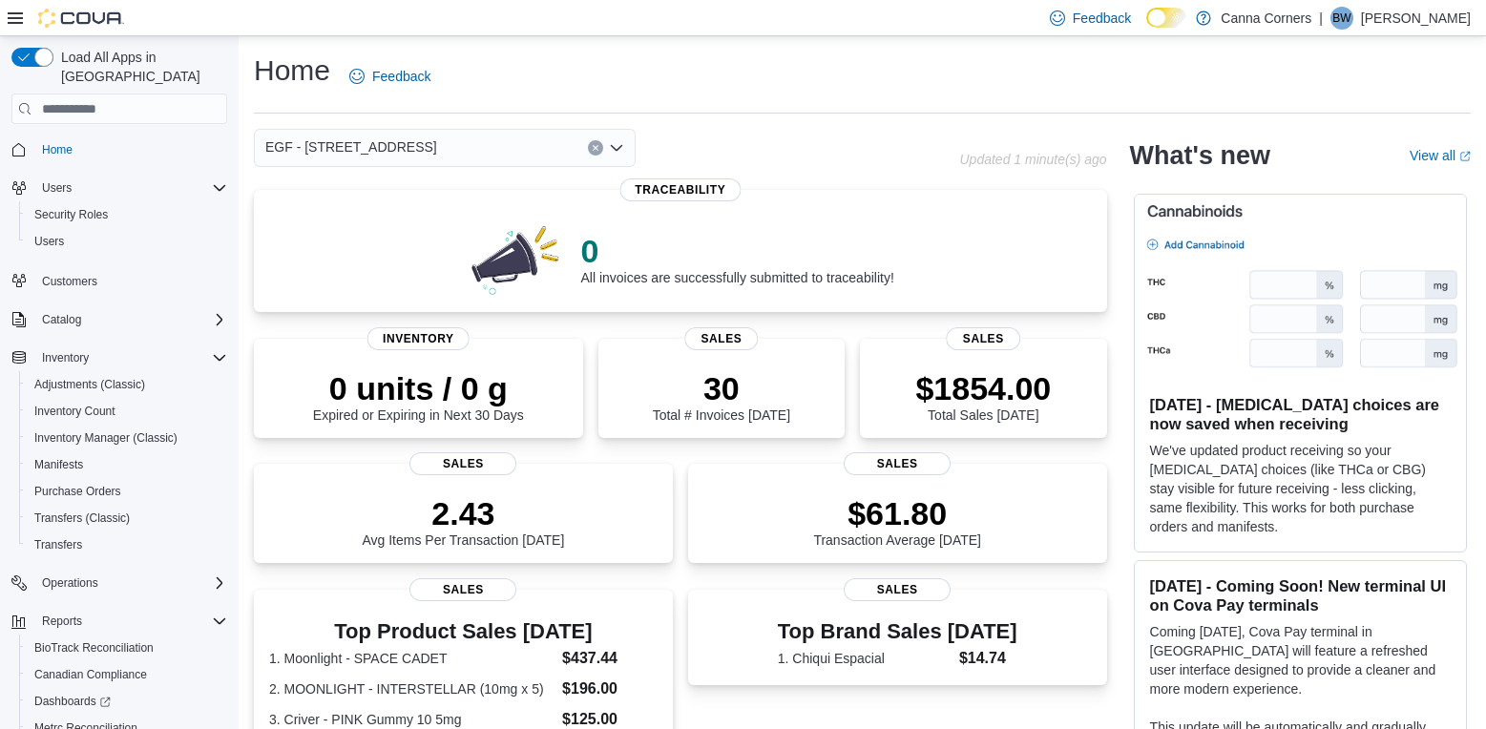
click at [622, 149] on icon "Open list of options" at bounding box center [616, 147] width 15 height 15
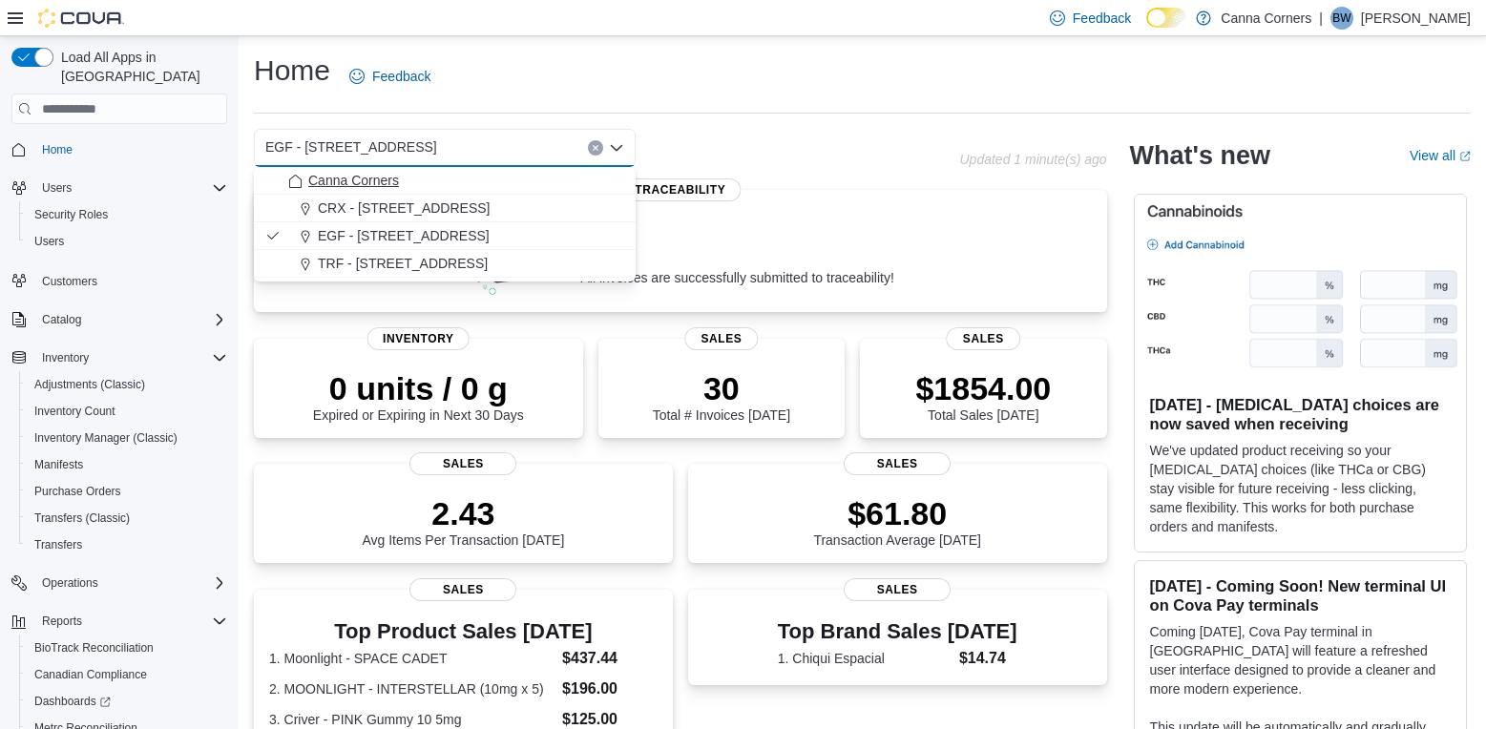
click at [432, 185] on div "Canna Corners" at bounding box center [456, 180] width 336 height 19
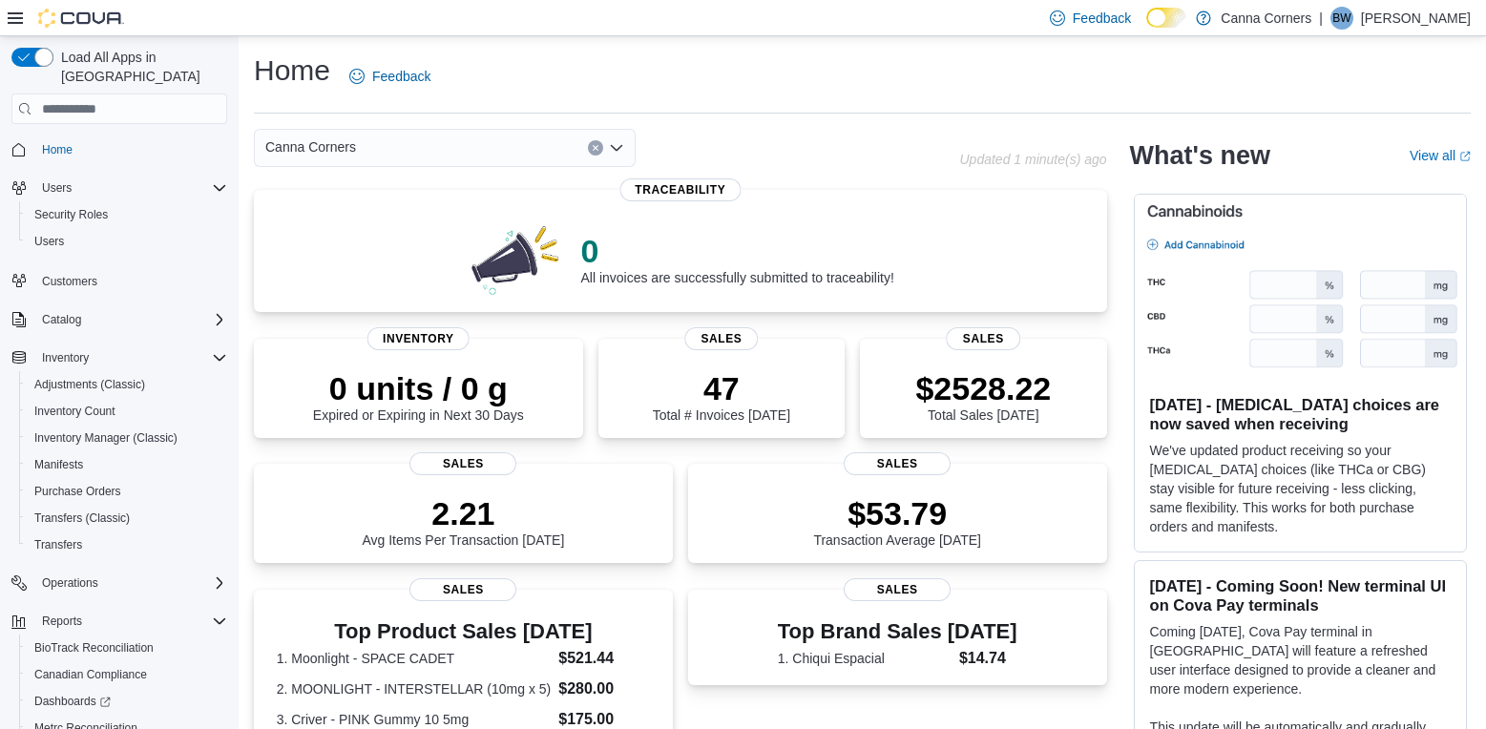
click at [619, 160] on div "Canna Corners Combo box. Selected. [GEOGRAPHIC_DATA]. Press Backspace to delete…" at bounding box center [445, 148] width 382 height 38
click at [693, 121] on div "Home Feedback Canna Corners Updated 1 minute(s) ago 0 All invoices are successf…" at bounding box center [862, 637] width 1247 height 1202
click at [46, 142] on span "Home" at bounding box center [57, 149] width 31 height 15
click at [621, 154] on icon "Open list of options" at bounding box center [616, 147] width 15 height 15
click at [1076, 89] on div "Home Feedback" at bounding box center [862, 77] width 1217 height 50
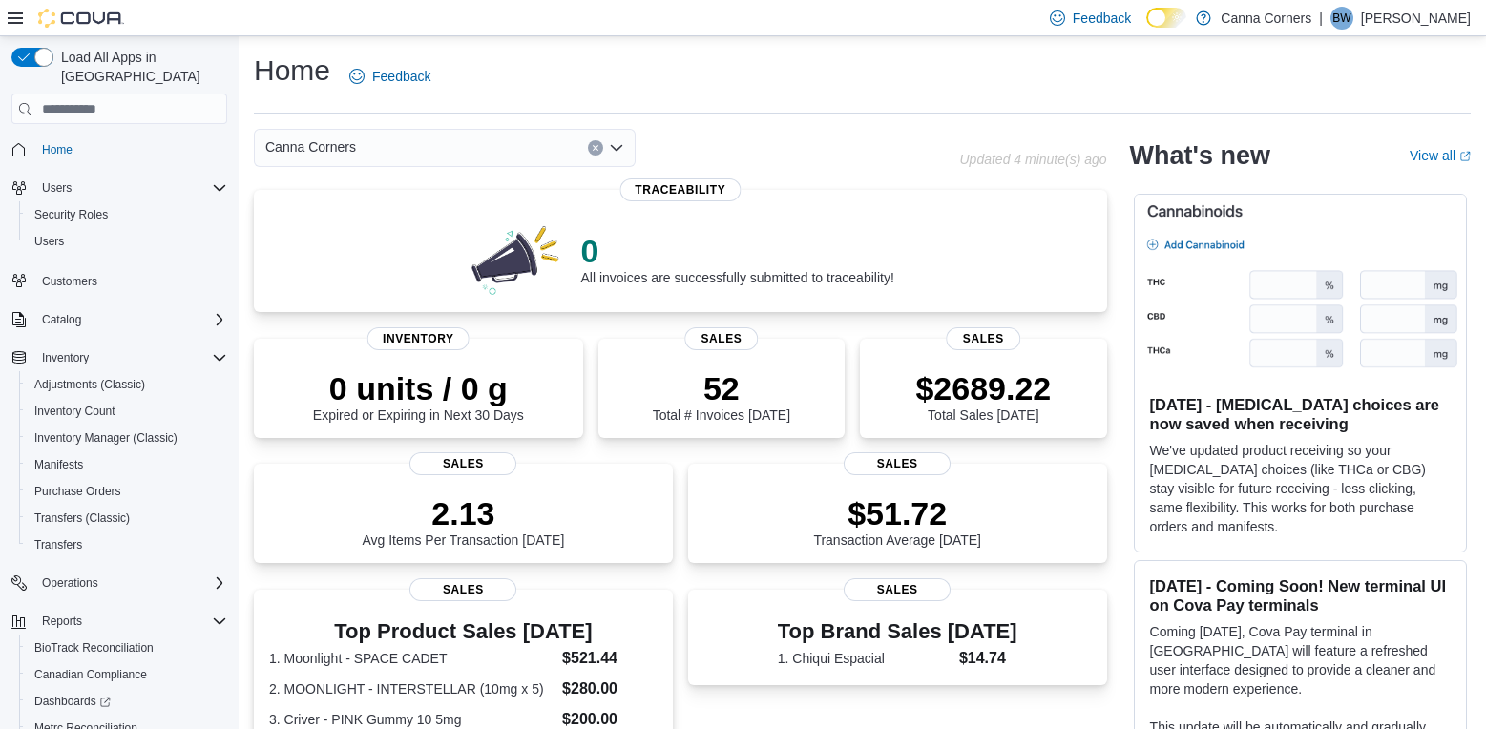
click at [625, 156] on div "Canna Corners" at bounding box center [445, 148] width 382 height 38
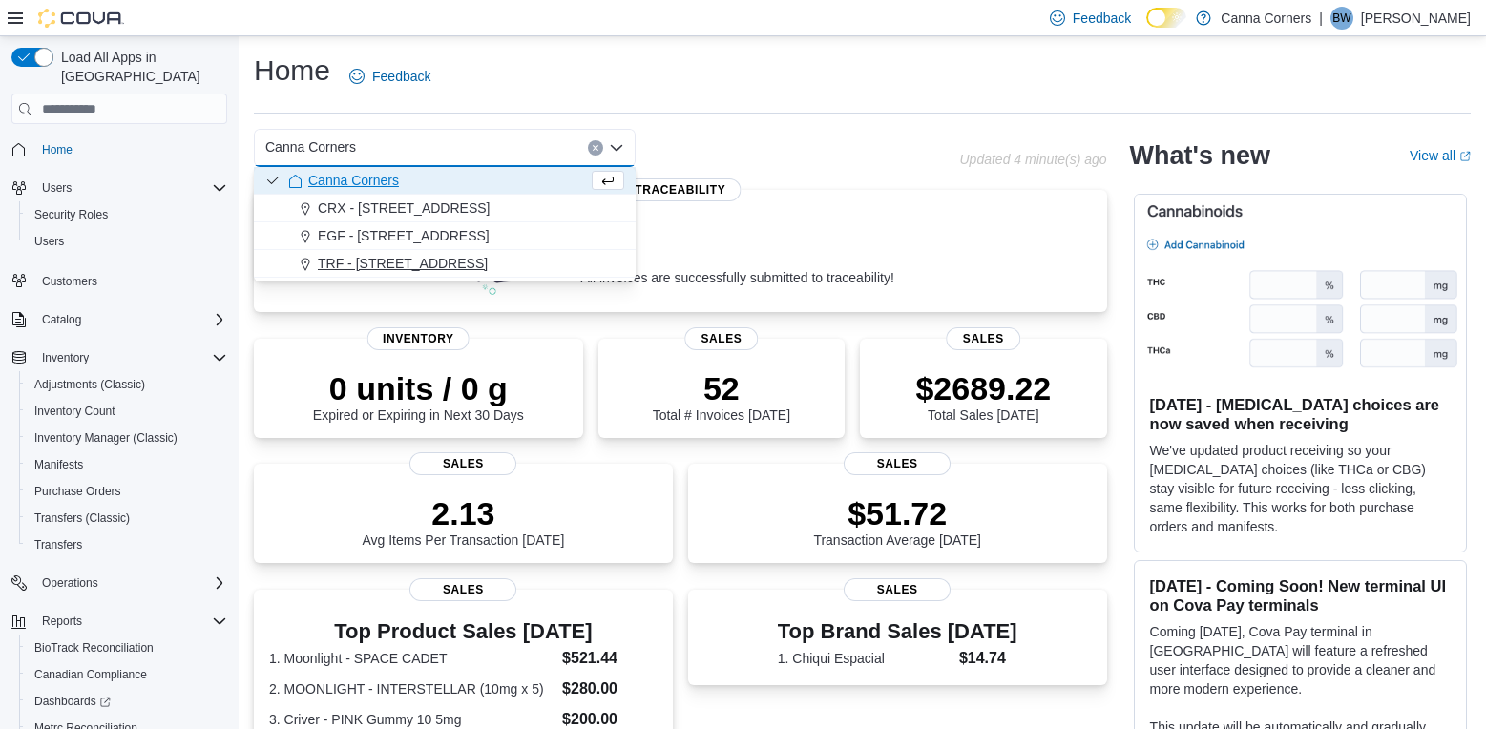
click at [546, 263] on div "TRF - [STREET_ADDRESS]" at bounding box center [456, 263] width 336 height 19
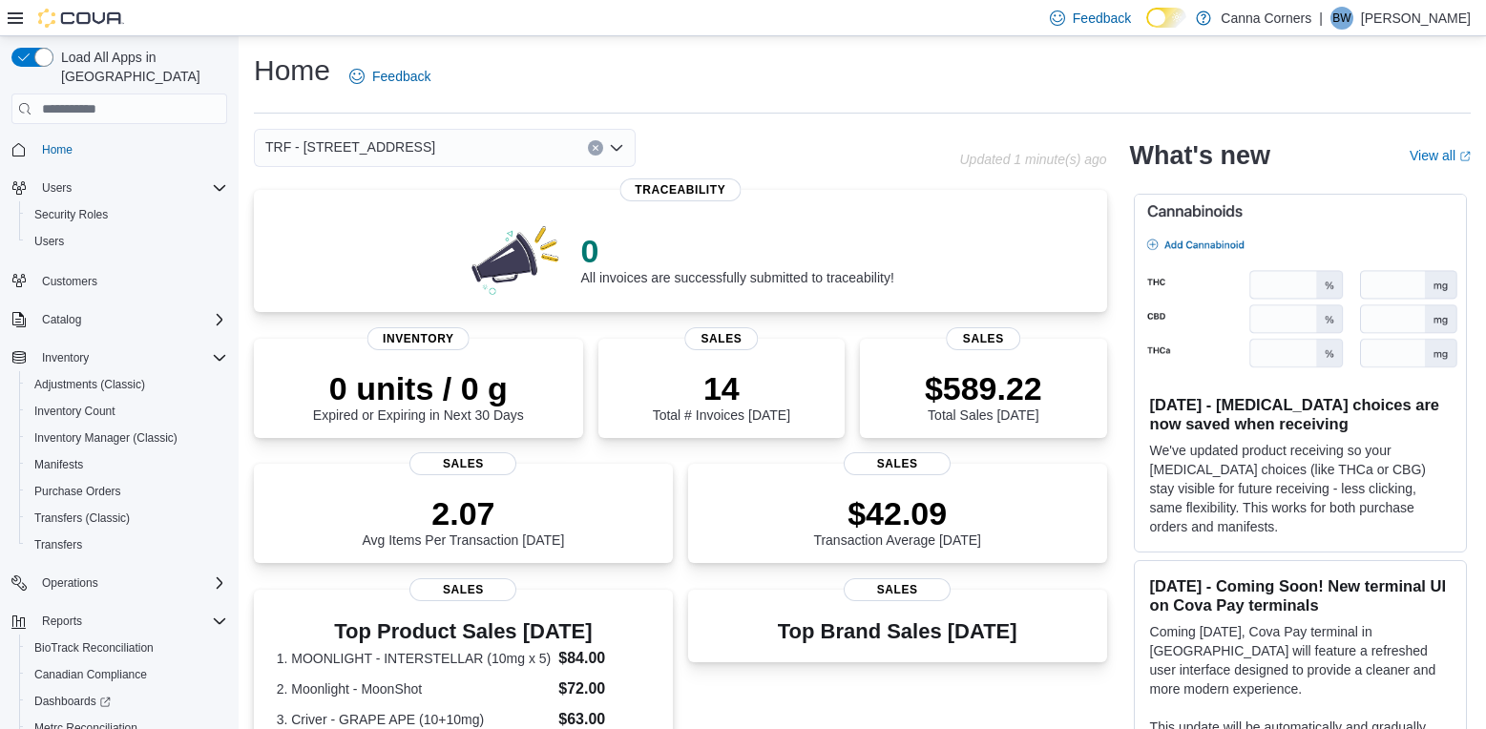
click at [620, 145] on icon "Open list of options" at bounding box center [616, 147] width 15 height 15
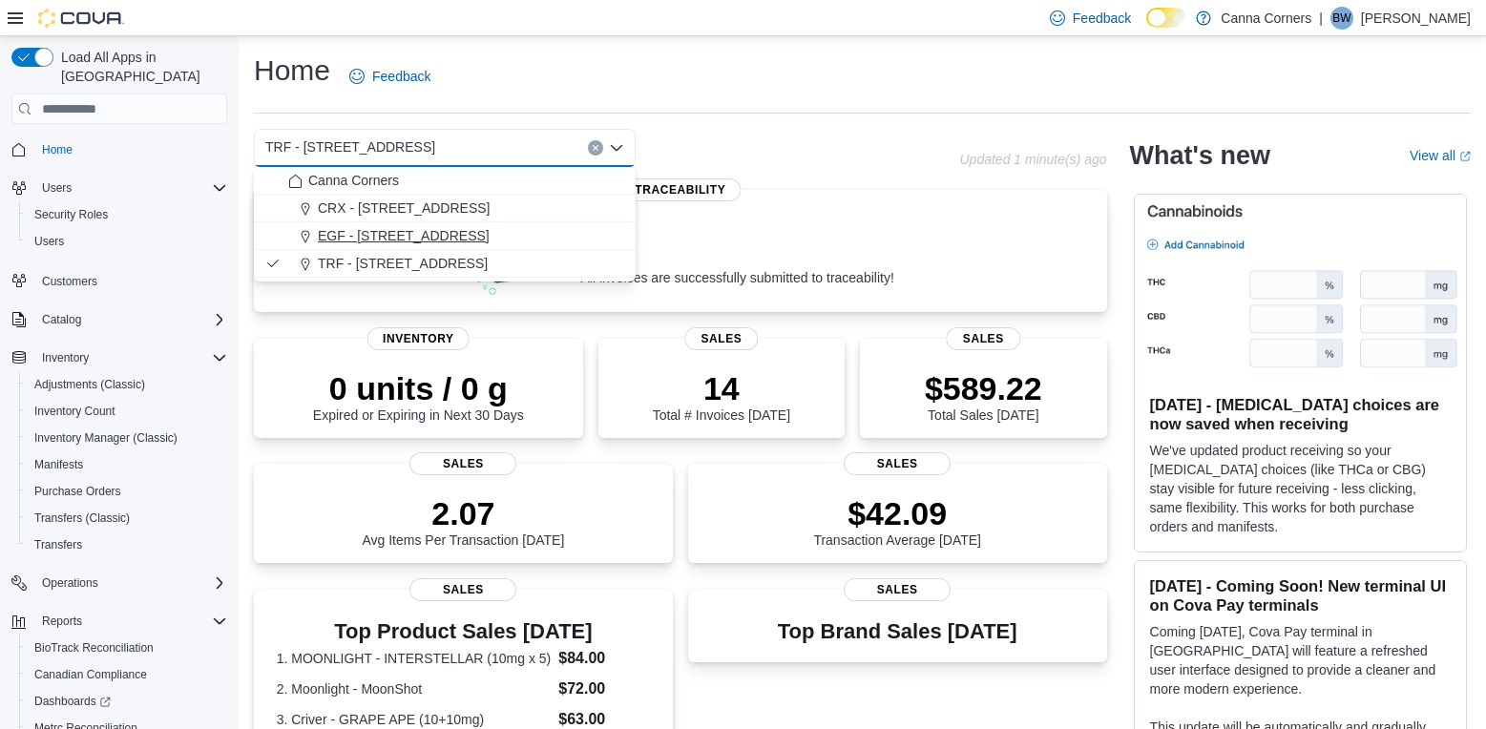
click at [563, 240] on div "EGF - [STREET_ADDRESS]" at bounding box center [456, 235] width 336 height 19
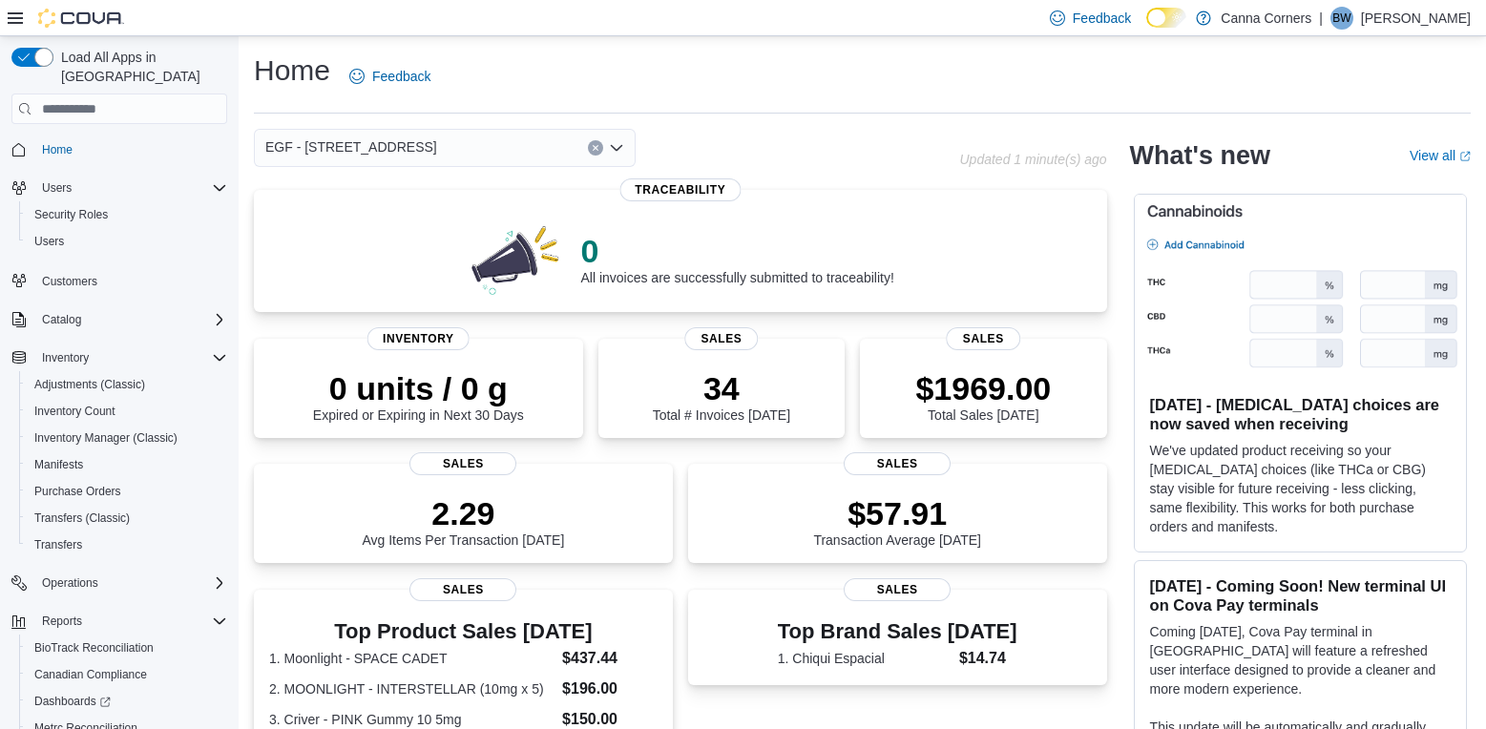
click at [619, 149] on icon "Open list of options" at bounding box center [616, 148] width 11 height 6
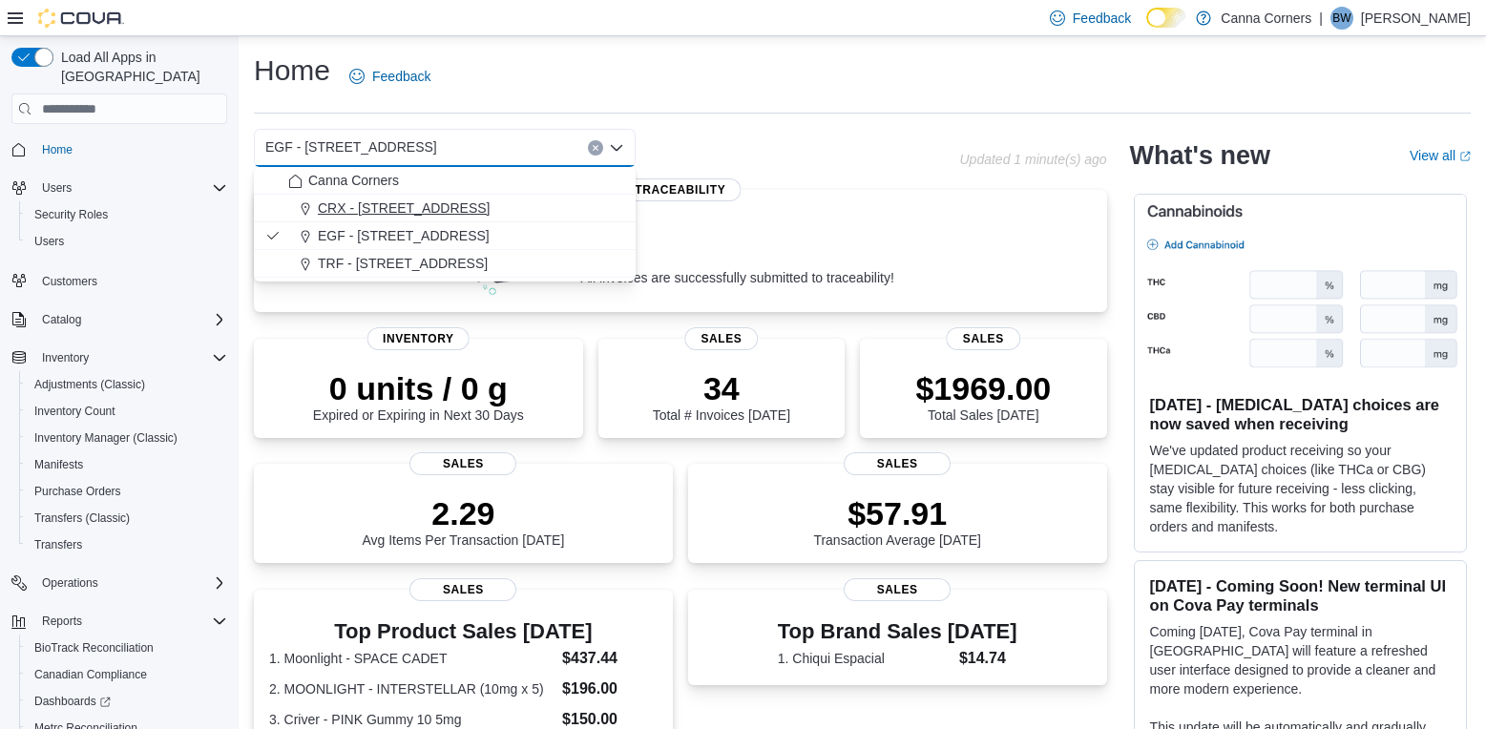
click at [584, 200] on div "CRX - [STREET_ADDRESS]" at bounding box center [456, 208] width 336 height 19
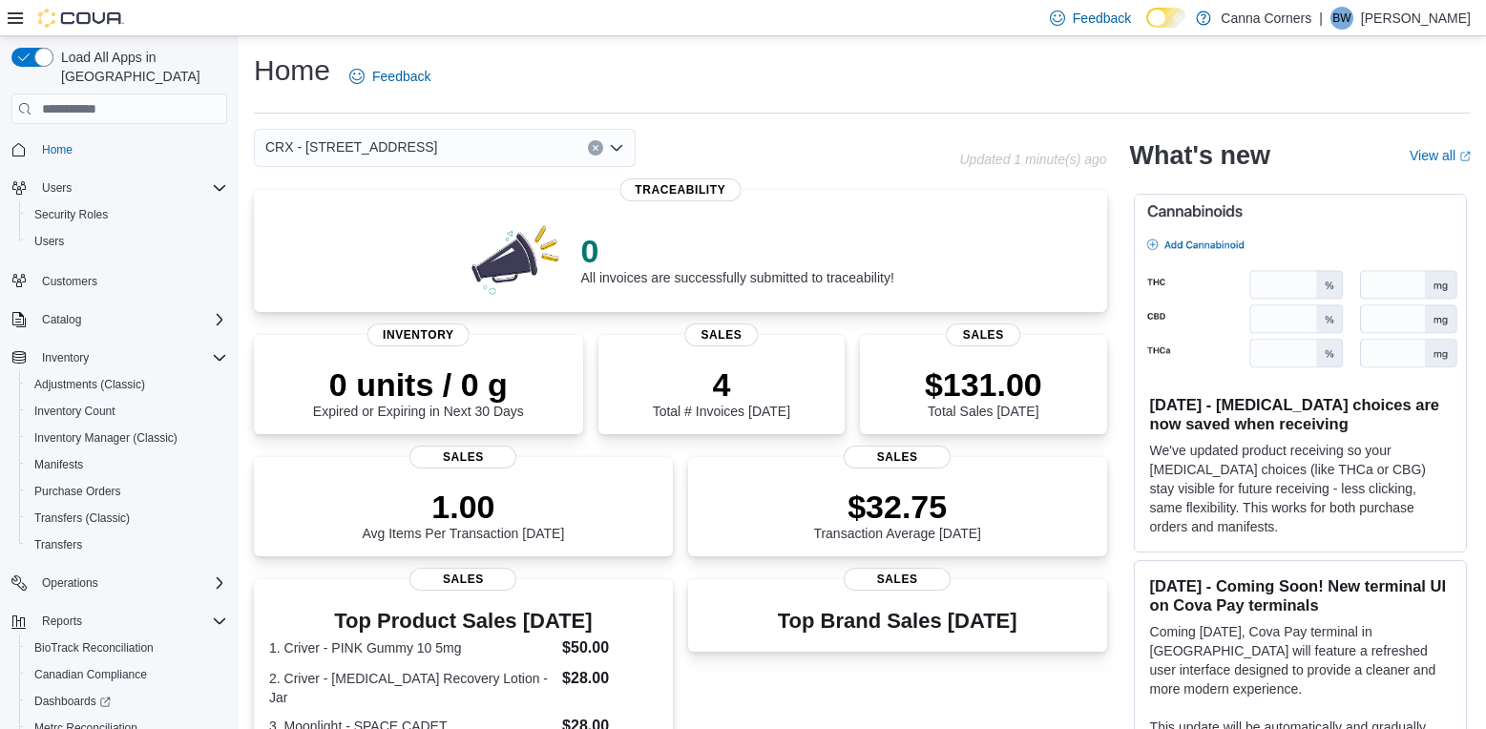
click at [621, 152] on icon "Open list of options" at bounding box center [616, 147] width 15 height 15
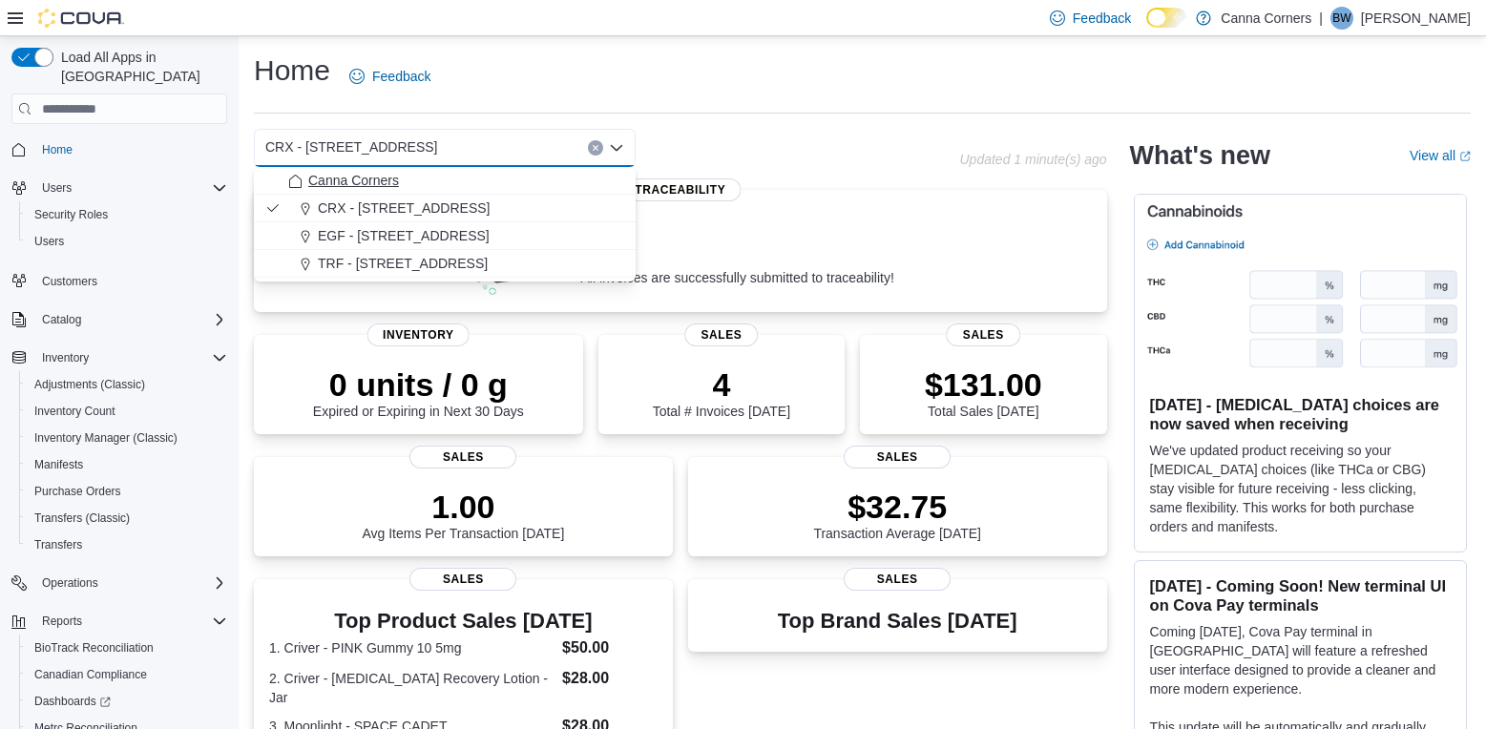
click at [581, 182] on div "Canna Corners" at bounding box center [456, 180] width 336 height 19
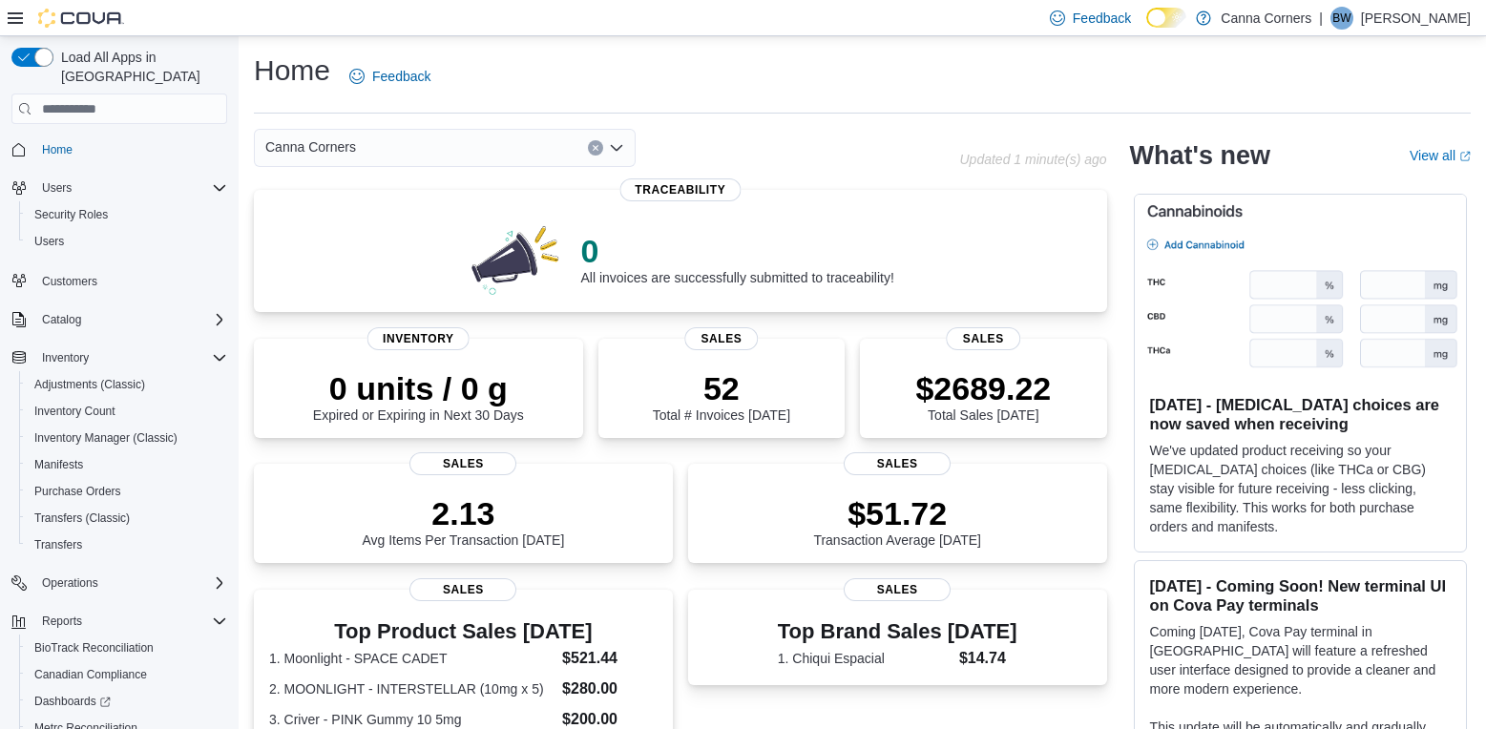
click at [625, 146] on div "Canna Corners Combo box. Selected. [GEOGRAPHIC_DATA]. Press Backspace to delete…" at bounding box center [445, 148] width 382 height 38
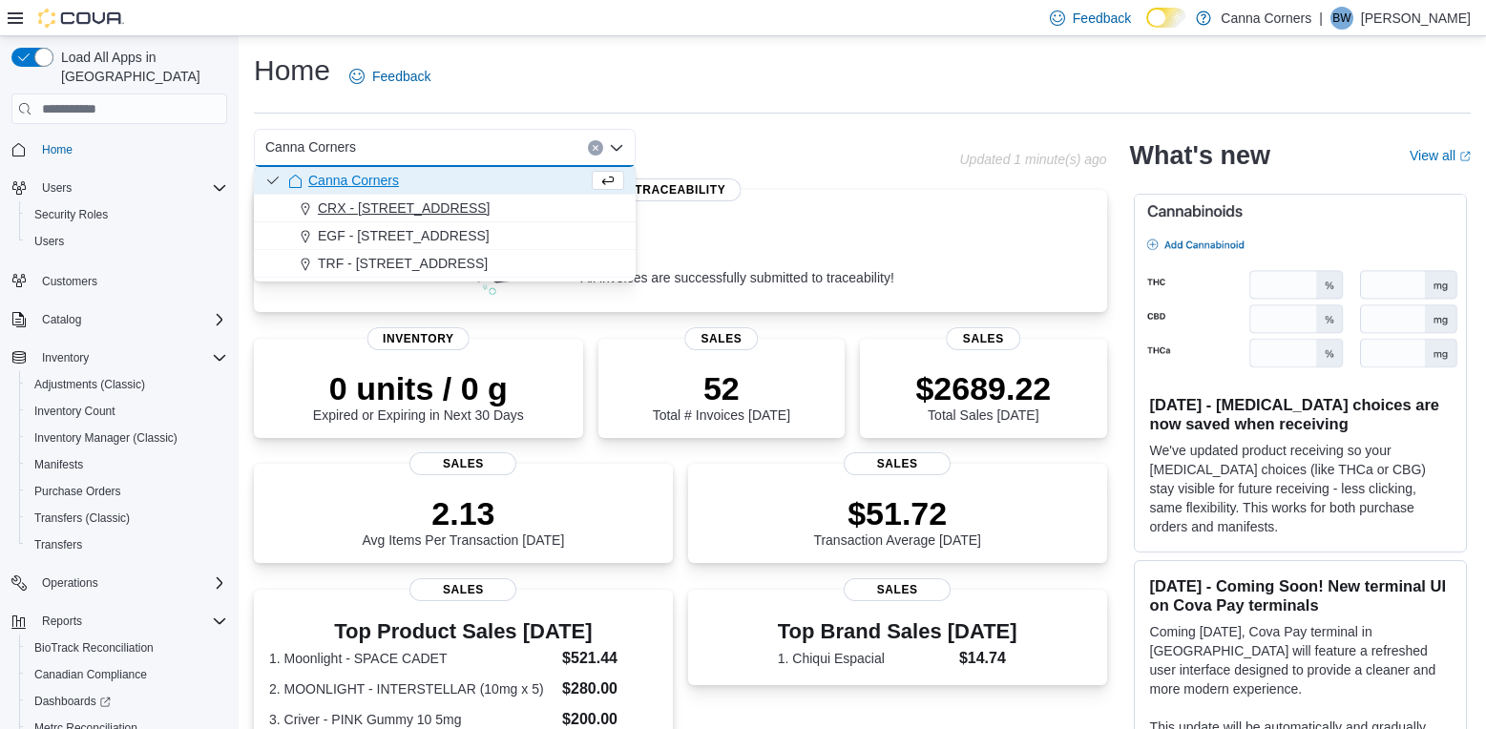
click at [551, 199] on div "CRX - [STREET_ADDRESS]" at bounding box center [456, 208] width 336 height 19
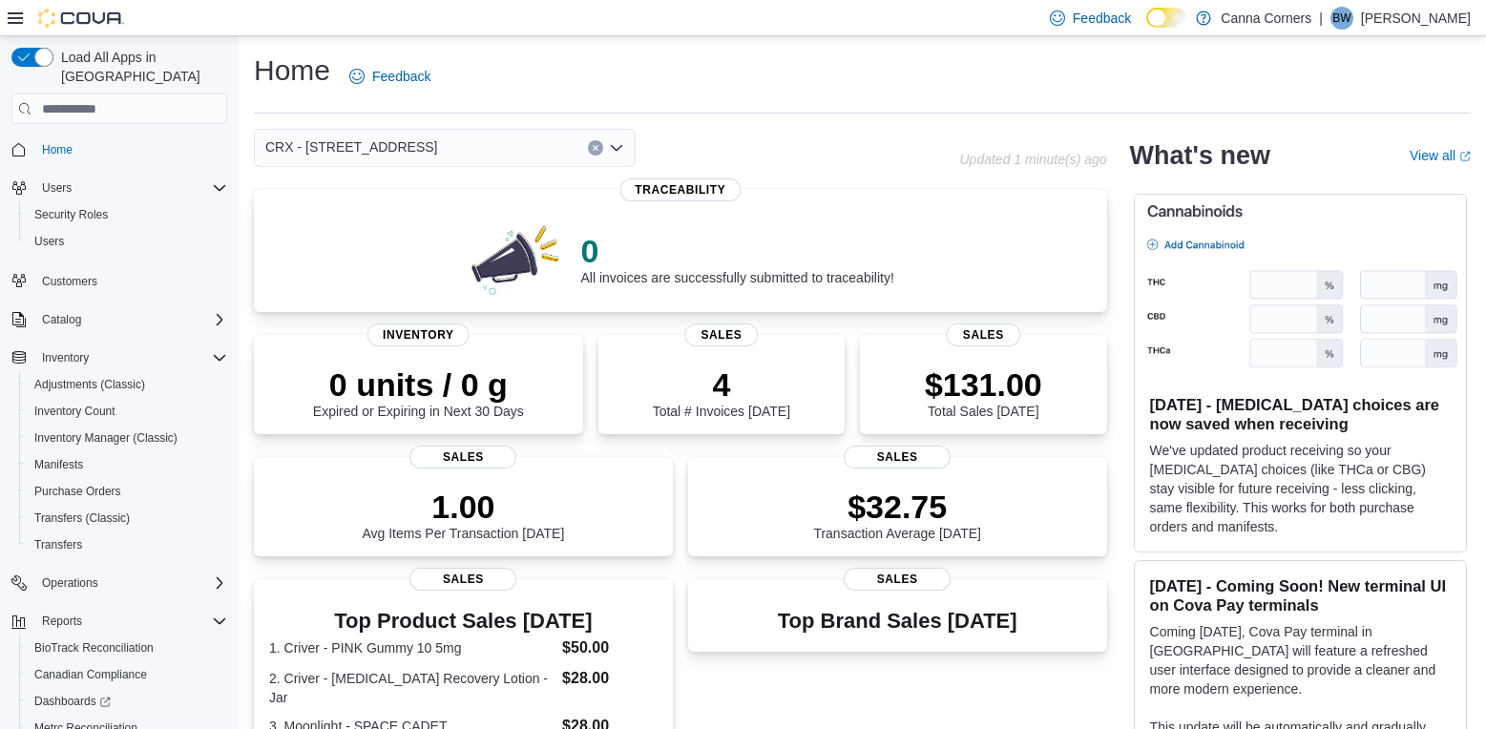
click at [623, 148] on icon "Open list of options" at bounding box center [616, 147] width 15 height 15
click at [48, 537] on span "Transfers" at bounding box center [58, 544] width 48 height 15
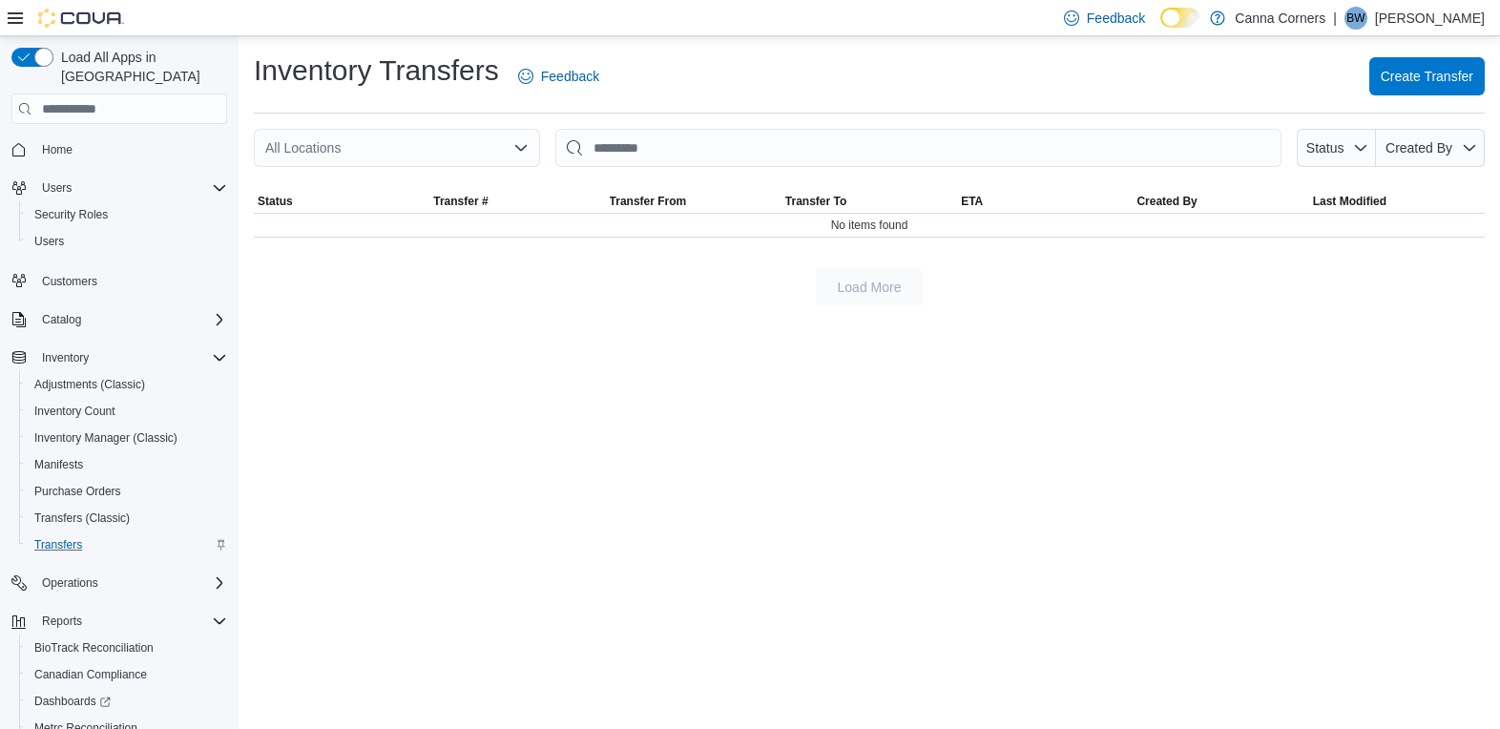
click at [528, 147] on icon "Open list of options" at bounding box center [520, 147] width 15 height 15
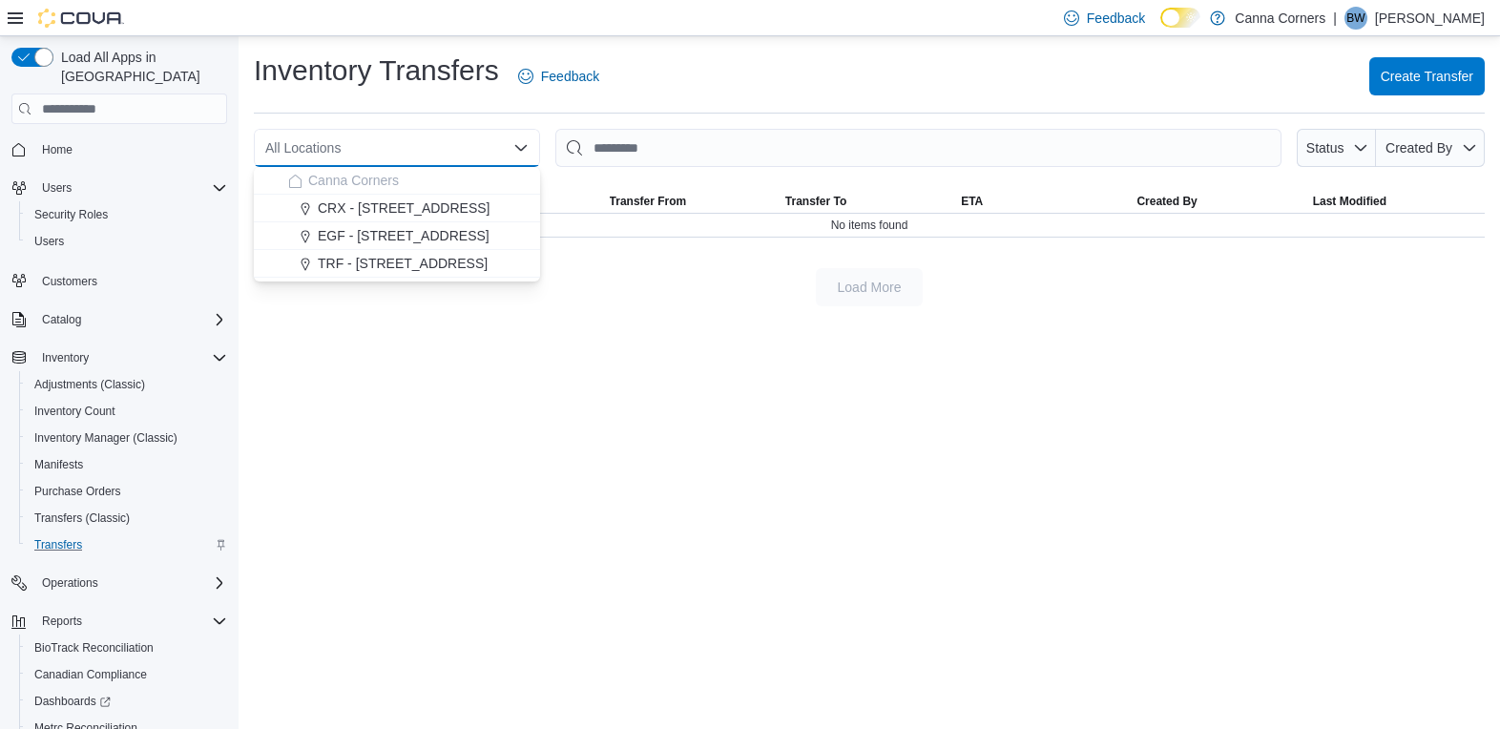
click at [747, 309] on div "Inventory Transfers Feedback Create Transfer All Locations Combo box. Selected.…" at bounding box center [870, 178] width 1262 height 285
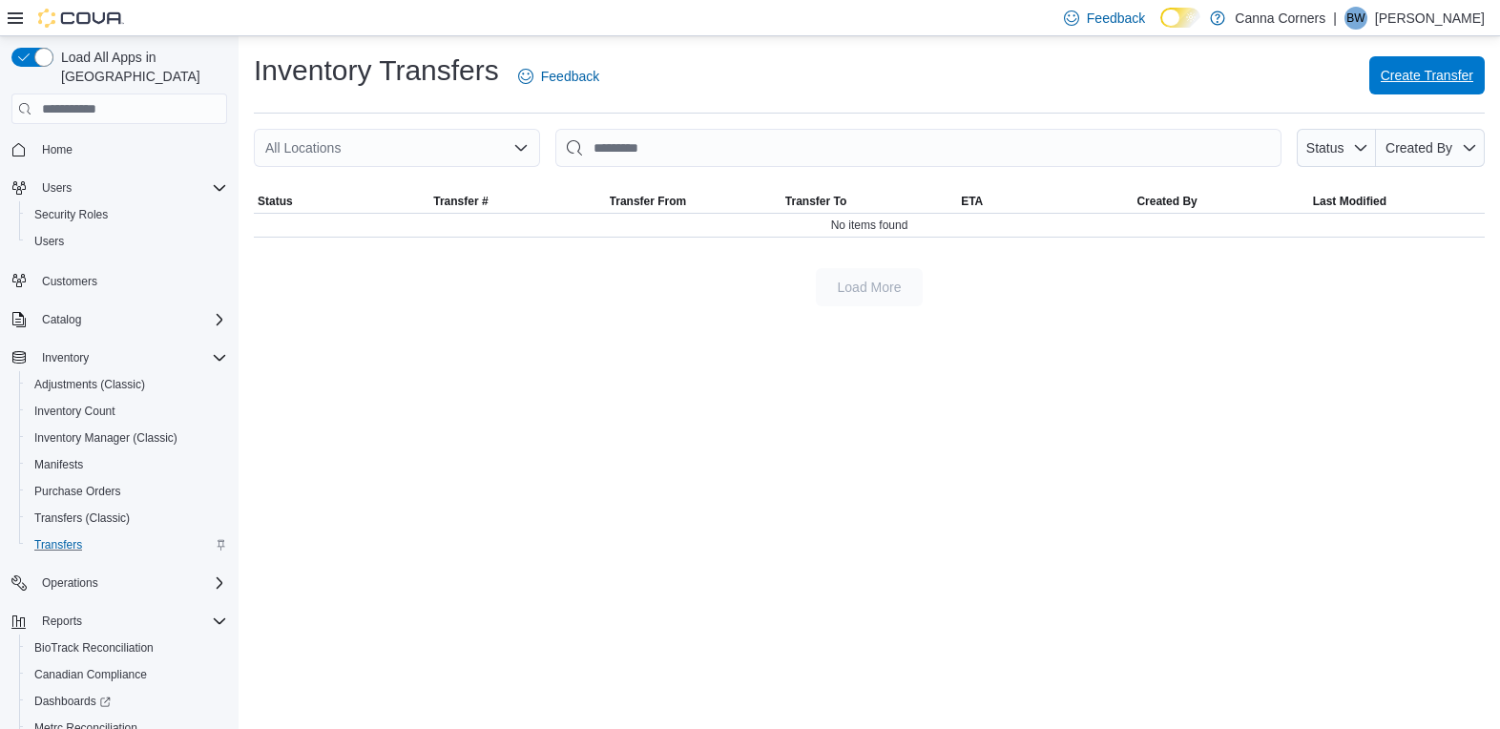
click at [1390, 71] on span "Create Transfer" at bounding box center [1427, 75] width 93 height 19
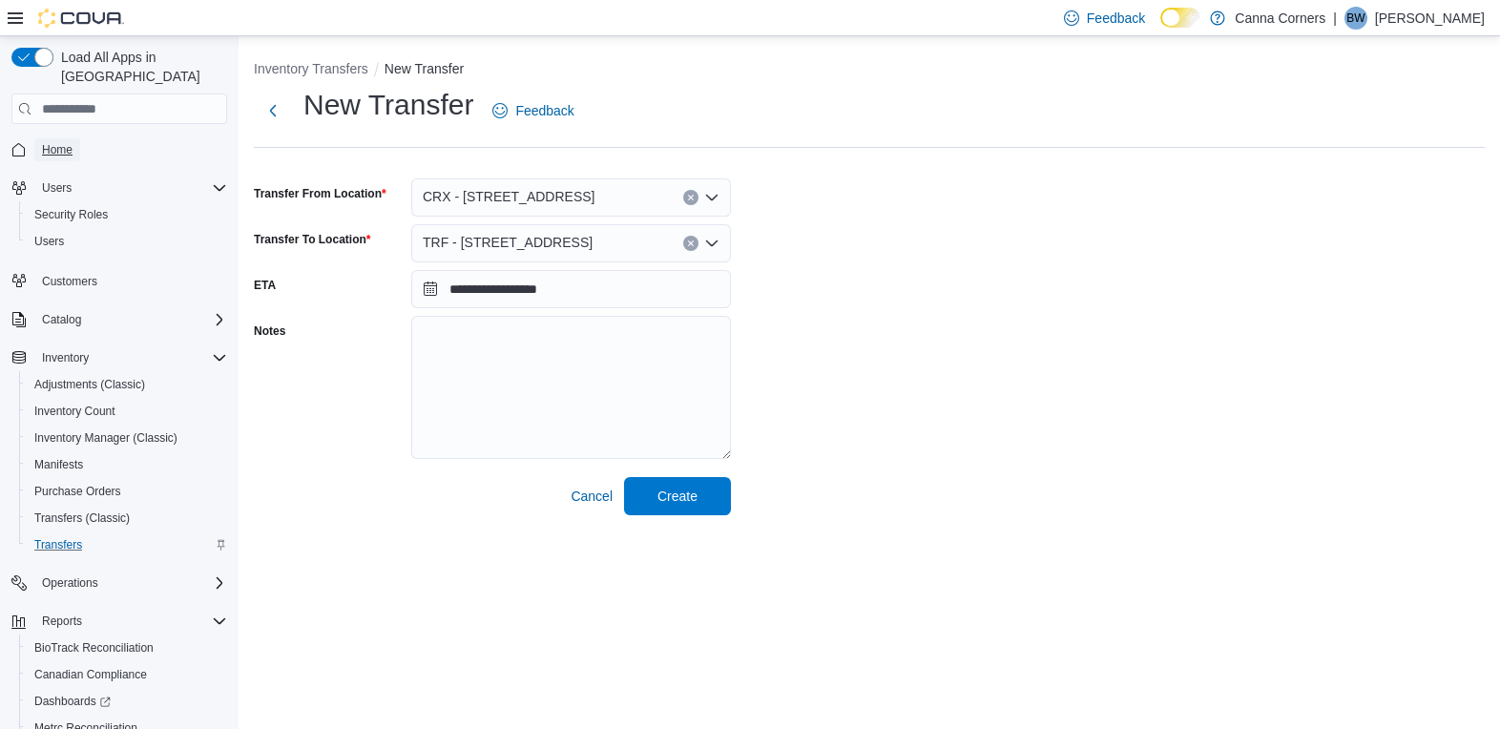
click at [60, 142] on span "Home" at bounding box center [57, 149] width 31 height 15
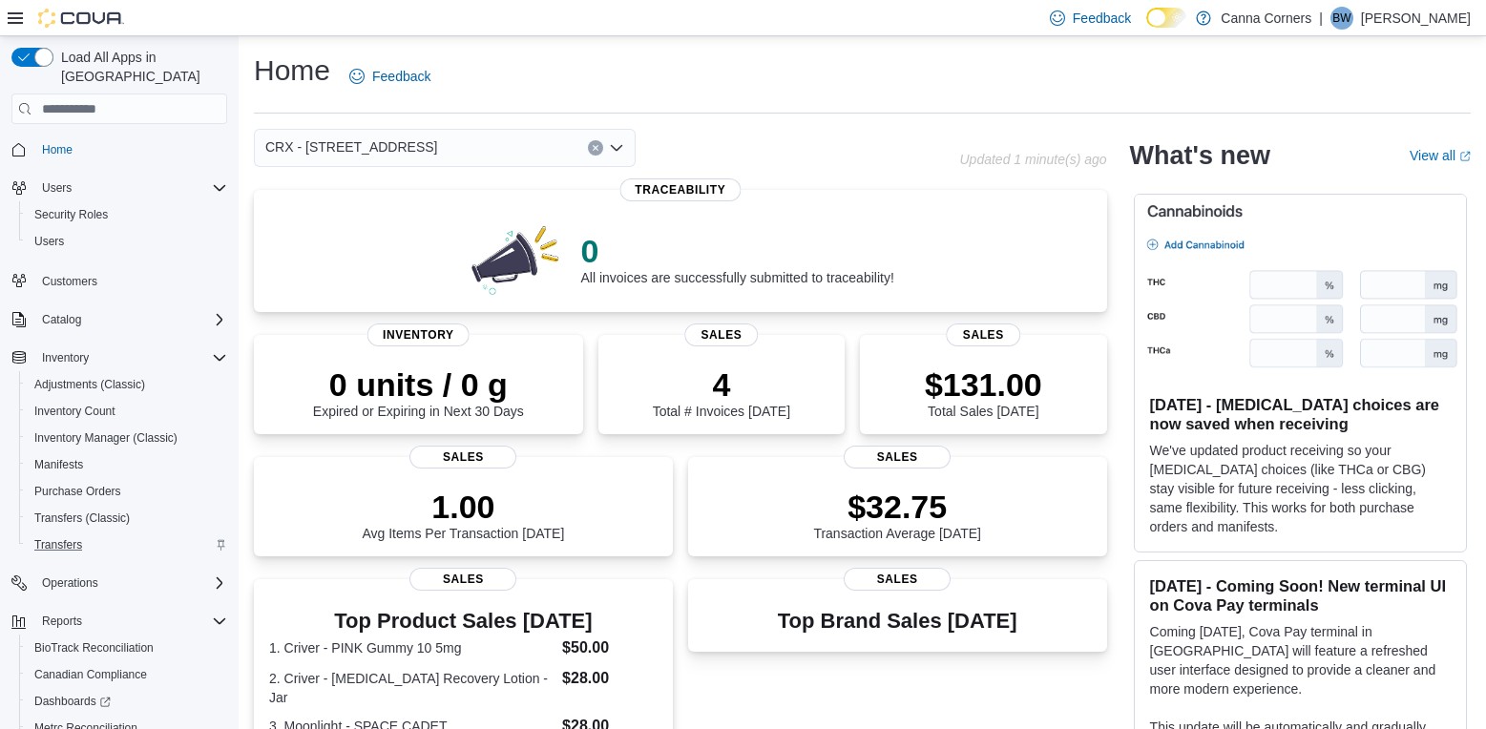
click at [622, 154] on icon "Open list of options" at bounding box center [616, 147] width 15 height 15
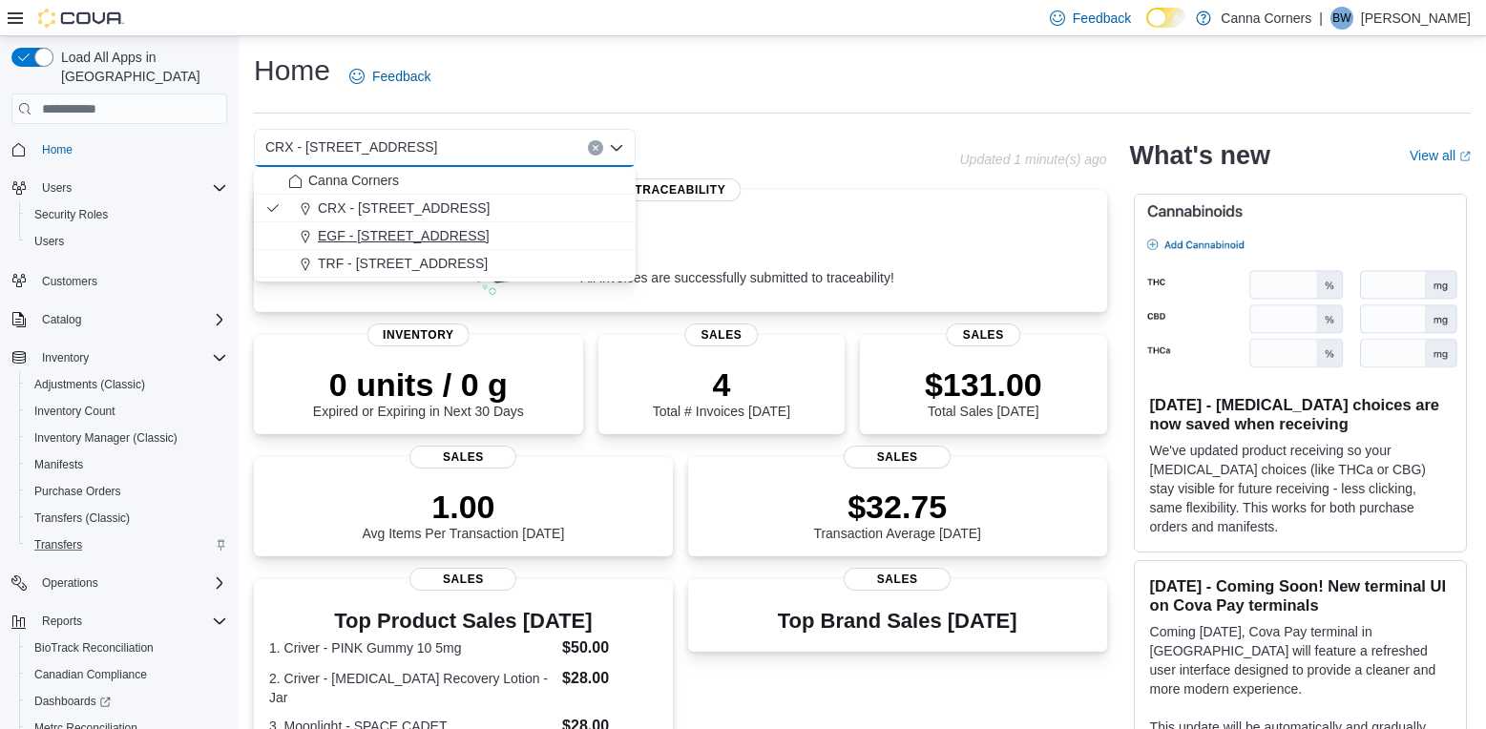
click at [500, 239] on div "EGF - [STREET_ADDRESS]" at bounding box center [456, 235] width 336 height 19
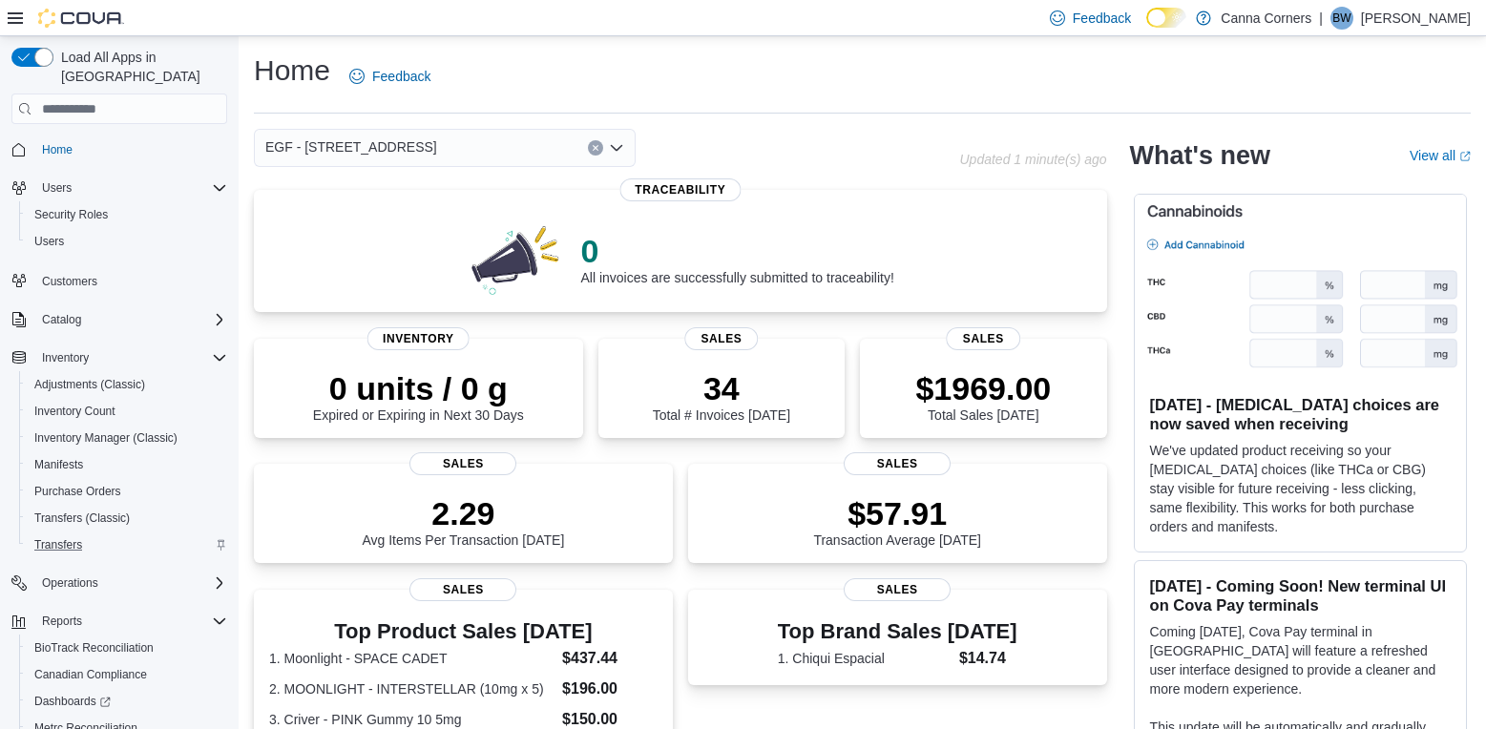
click at [617, 154] on icon "Open list of options" at bounding box center [616, 147] width 15 height 15
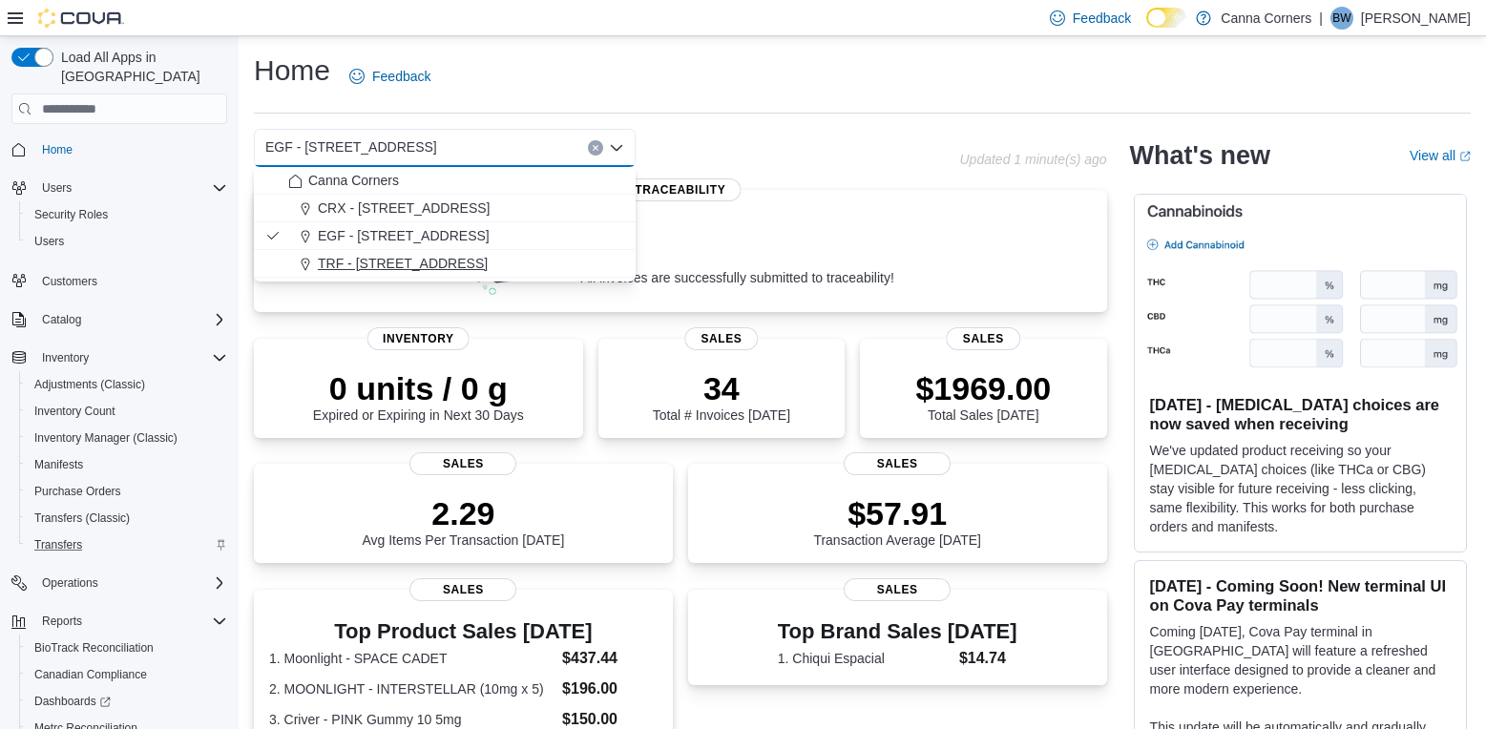
click at [533, 261] on div "TRF - [STREET_ADDRESS]" at bounding box center [456, 263] width 336 height 19
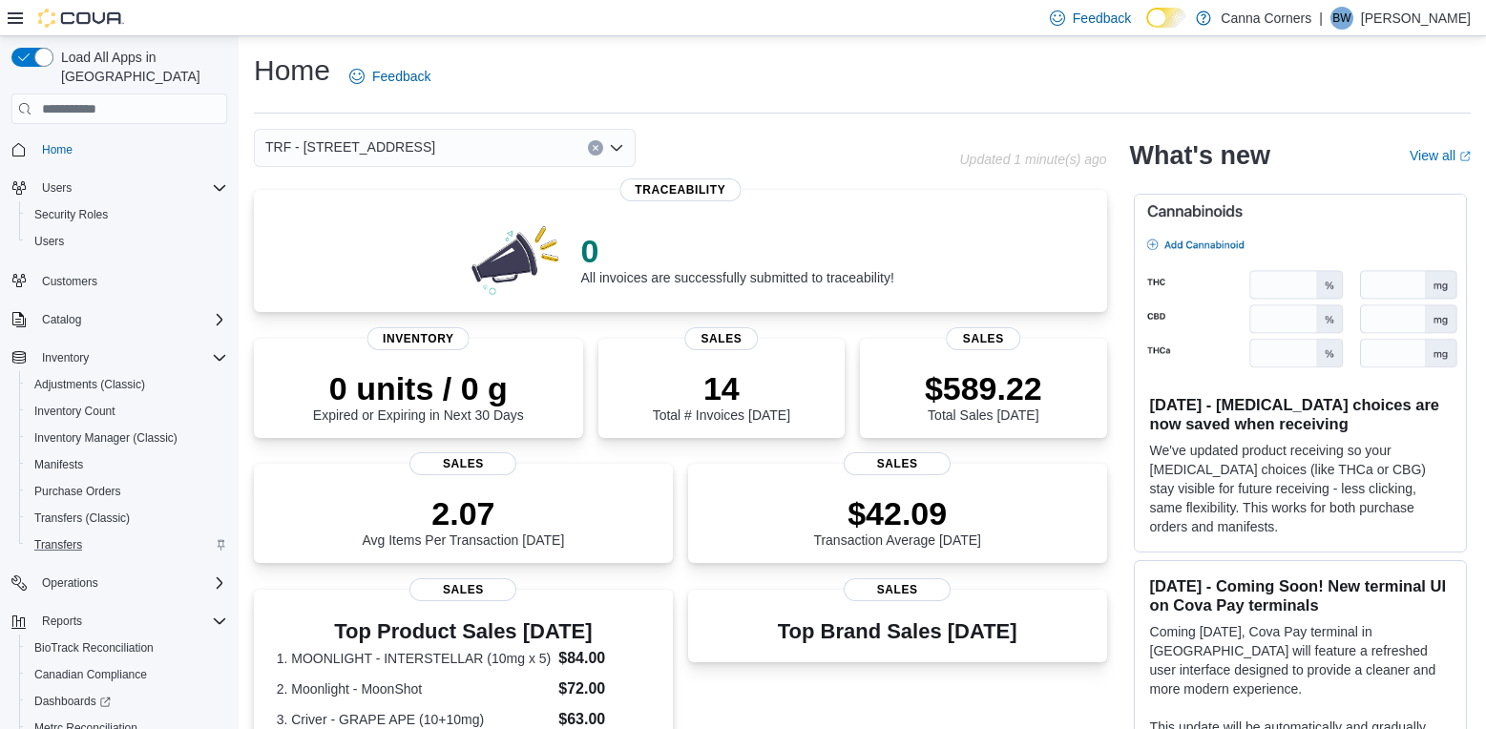
click at [613, 147] on icon "Open list of options" at bounding box center [616, 148] width 11 height 6
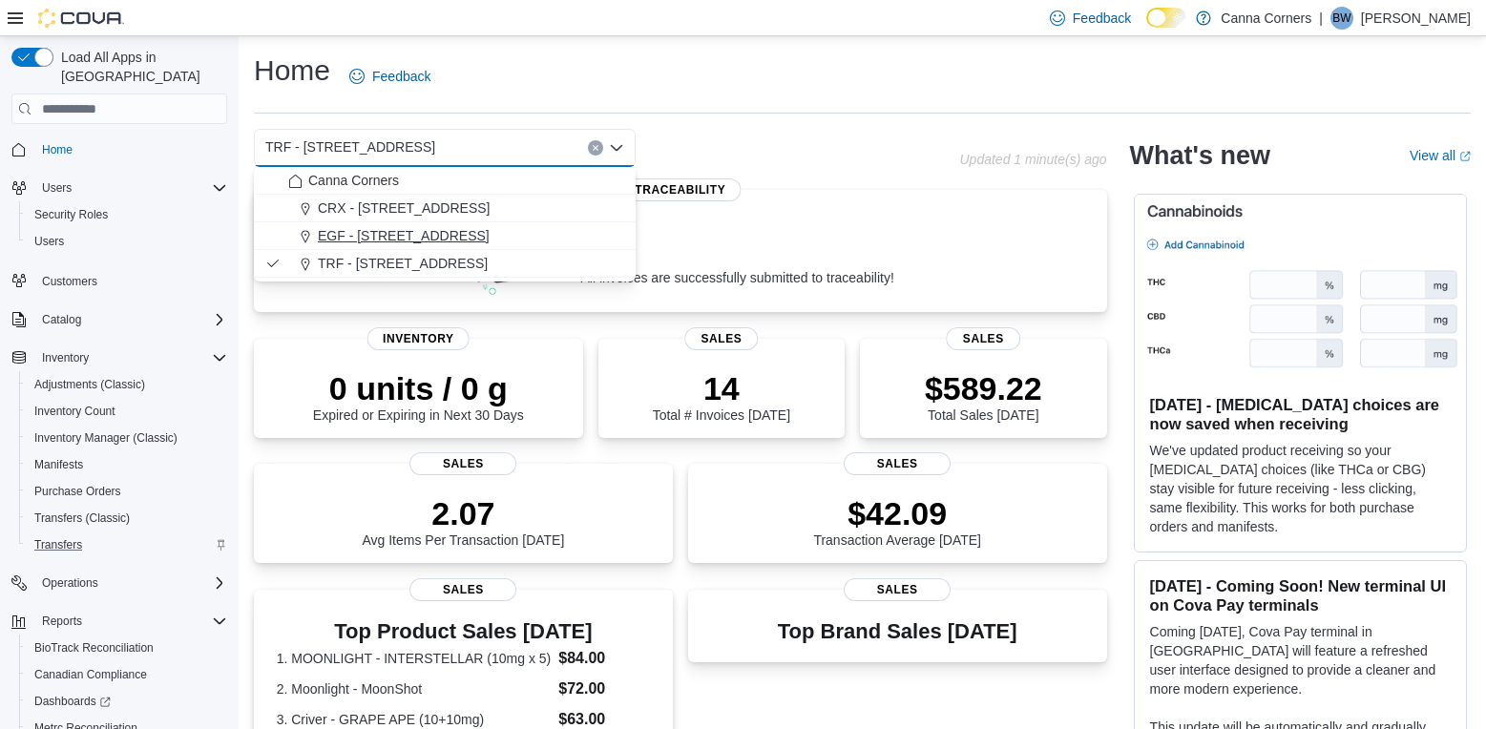
click at [547, 226] on div "EGF - [STREET_ADDRESS]" at bounding box center [456, 235] width 336 height 19
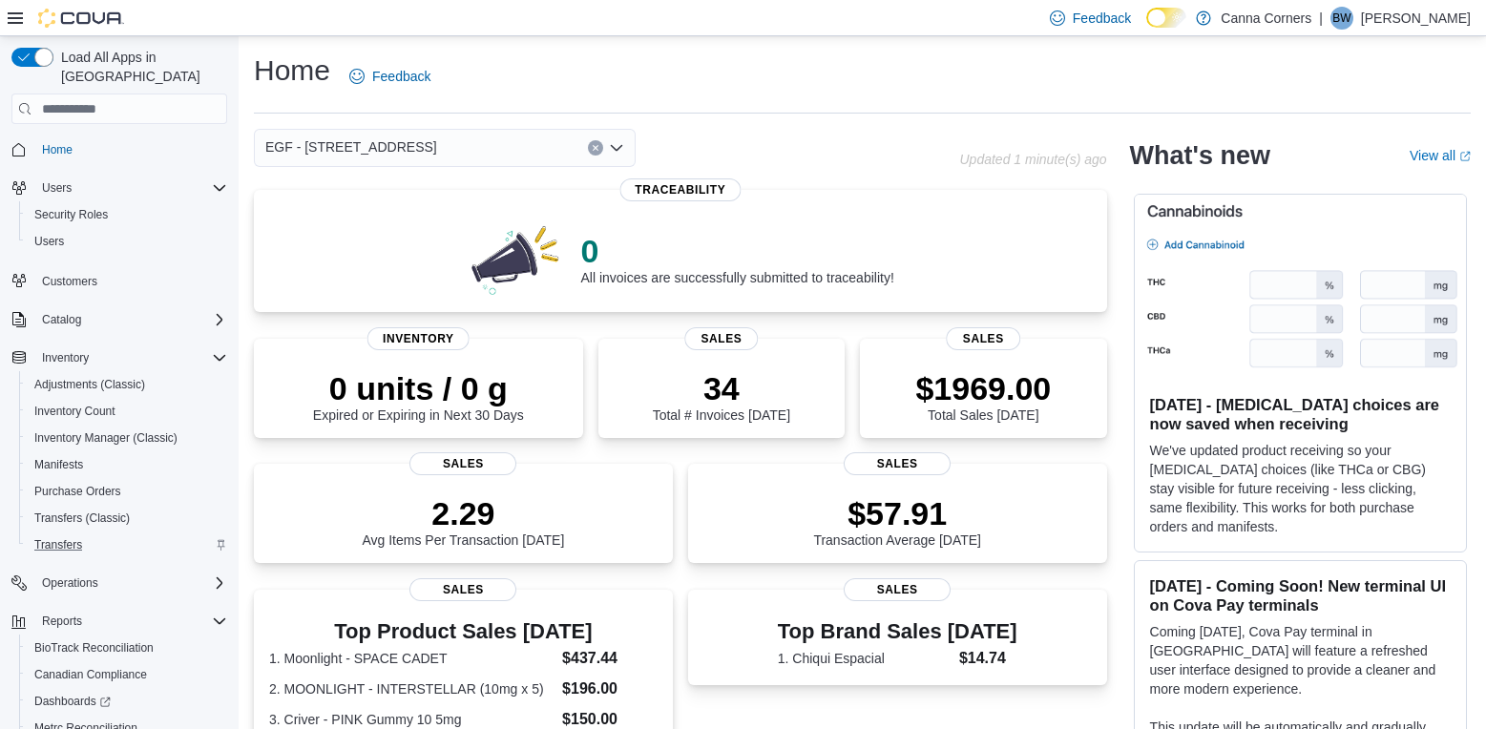
click at [616, 150] on icon "Open list of options" at bounding box center [616, 148] width 11 height 6
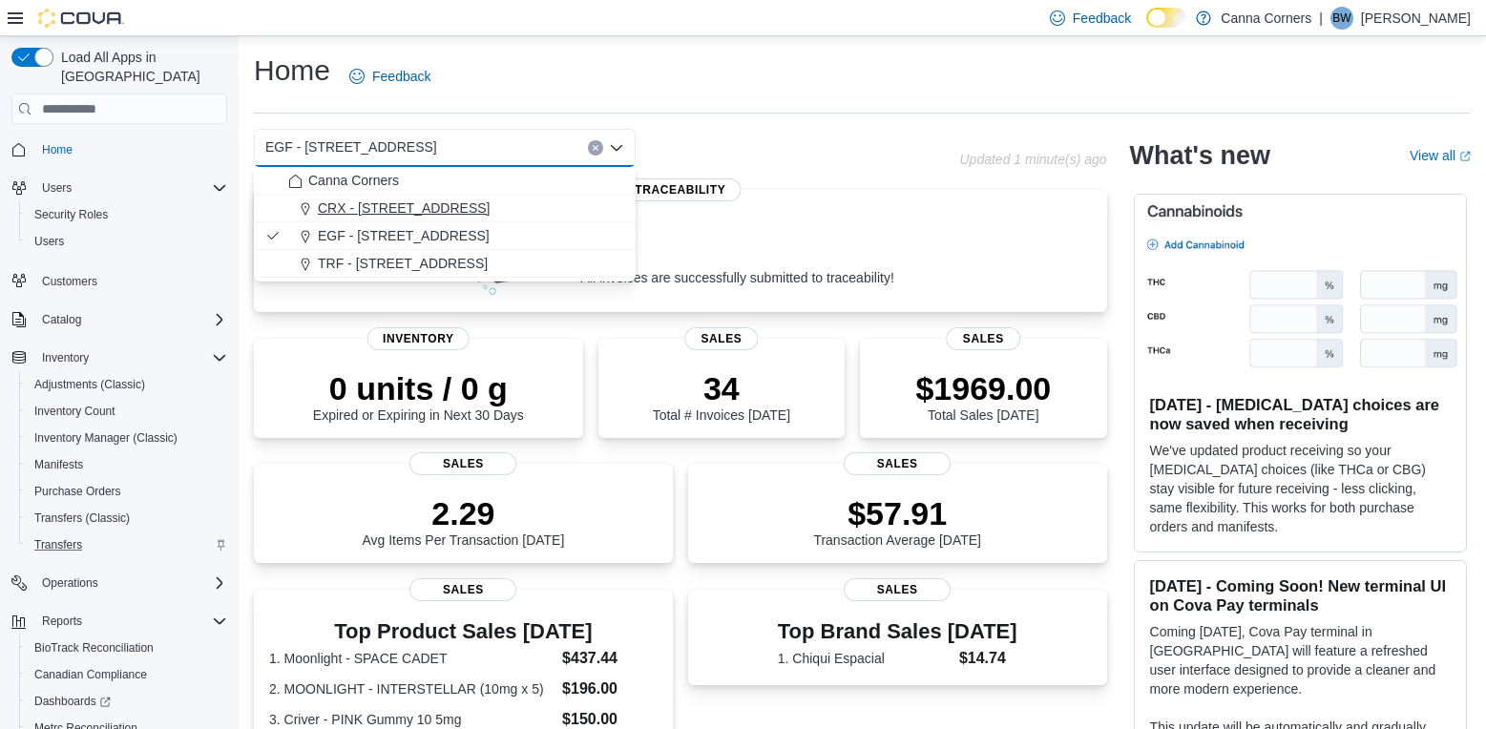
click at [554, 215] on div "CRX - [STREET_ADDRESS]" at bounding box center [456, 208] width 336 height 19
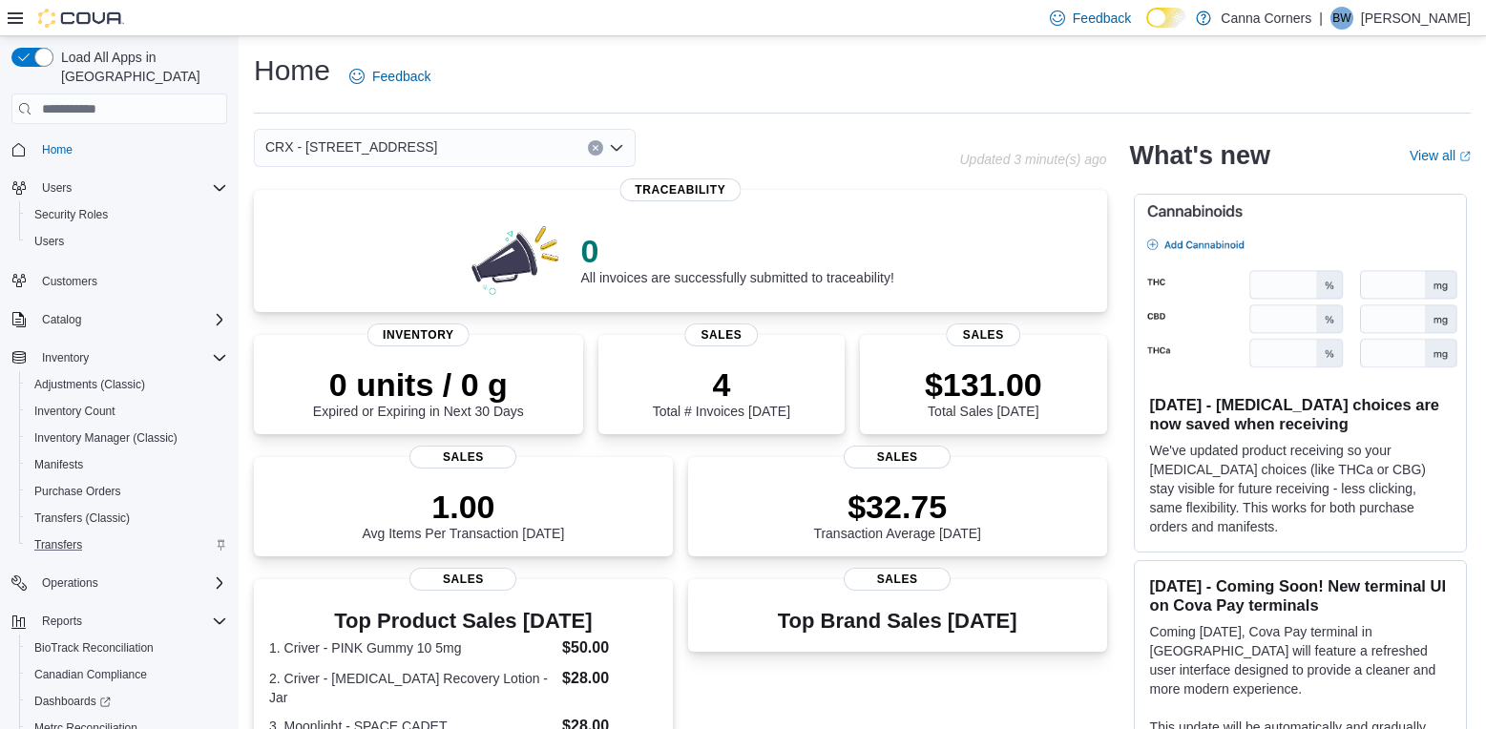
click at [618, 143] on icon "Open list of options" at bounding box center [616, 147] width 15 height 15
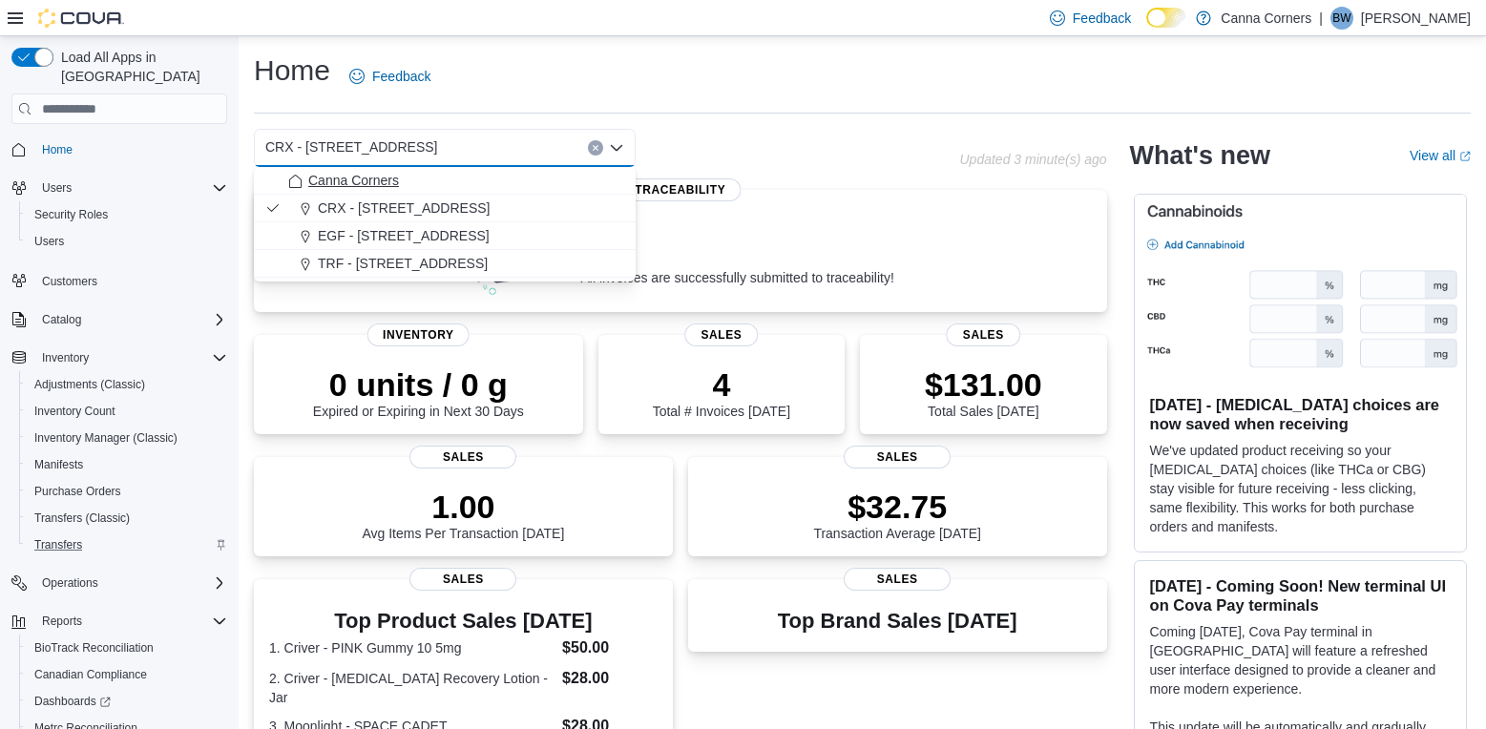
click at [559, 184] on div "Canna Corners" at bounding box center [456, 180] width 336 height 19
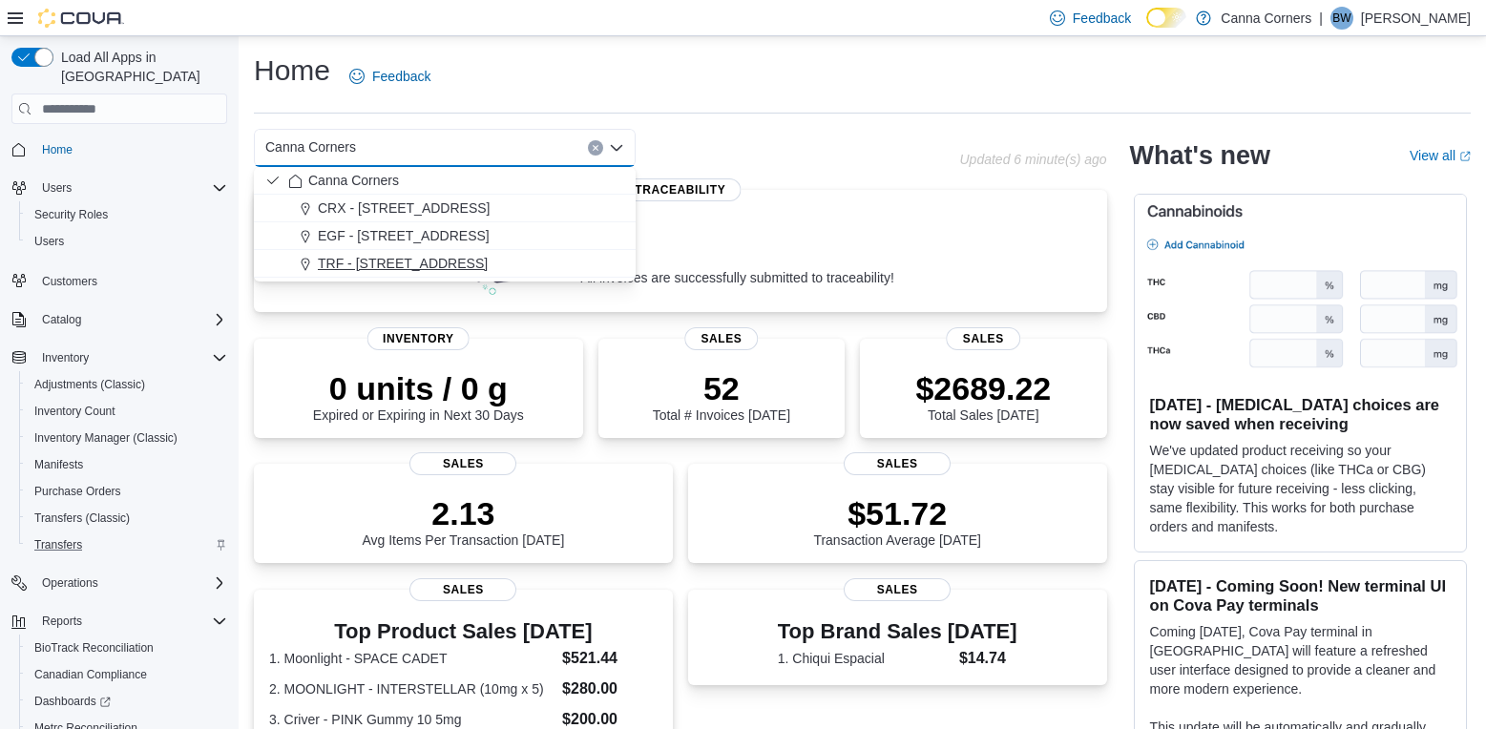
click at [450, 264] on div "TRF - [STREET_ADDRESS]" at bounding box center [456, 263] width 336 height 19
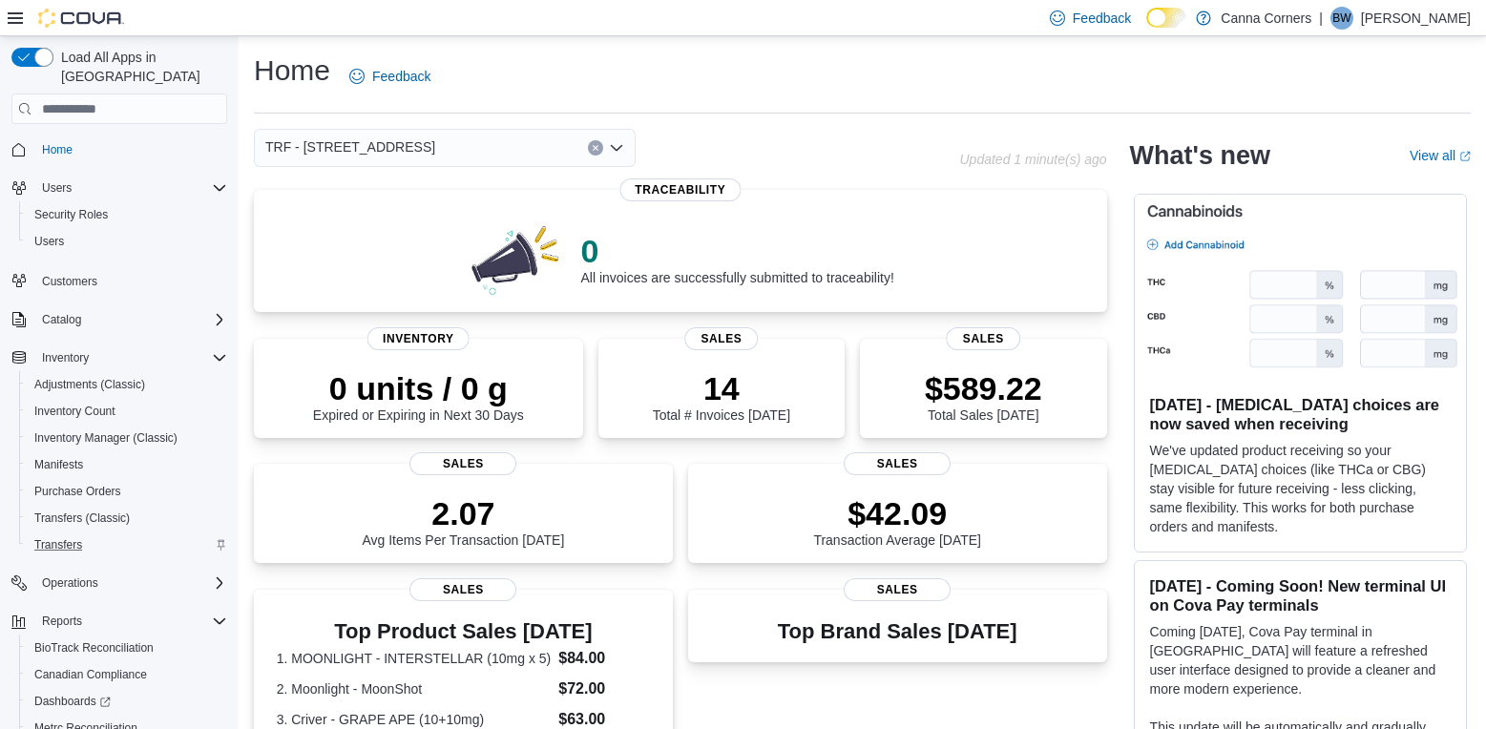
click at [609, 146] on icon "Open list of options" at bounding box center [616, 147] width 15 height 15
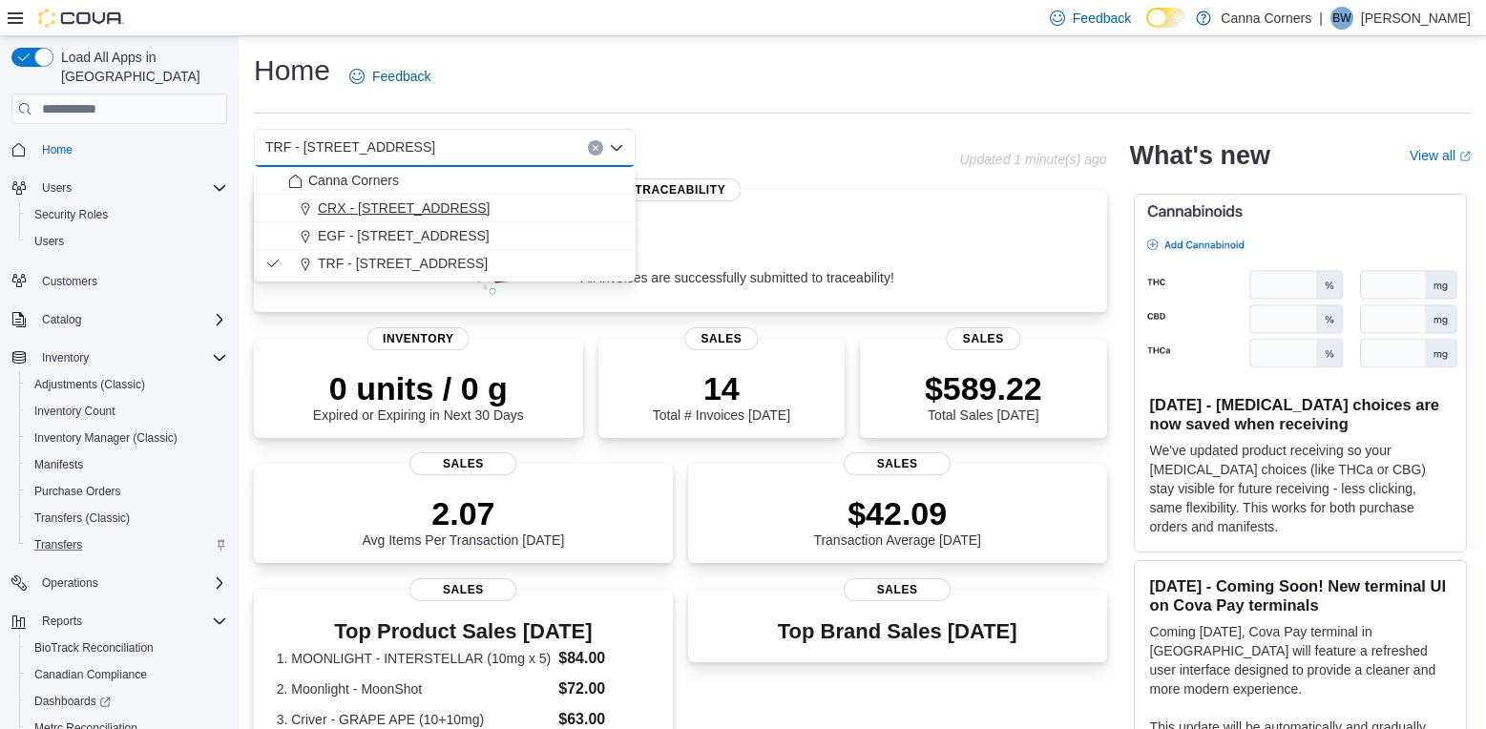
click at [549, 207] on div "CRX - [STREET_ADDRESS]" at bounding box center [456, 208] width 336 height 19
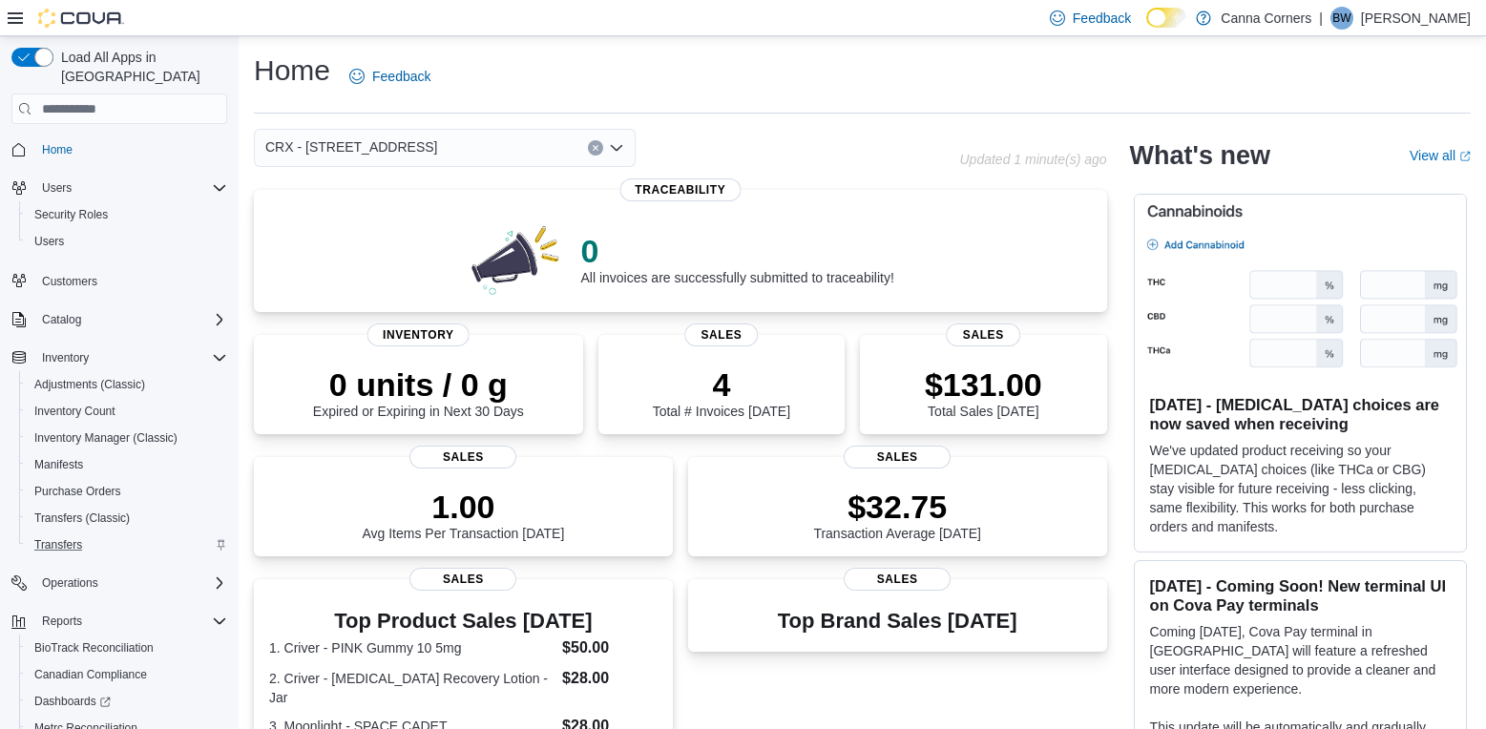
click at [614, 143] on icon "Open list of options" at bounding box center [616, 147] width 15 height 15
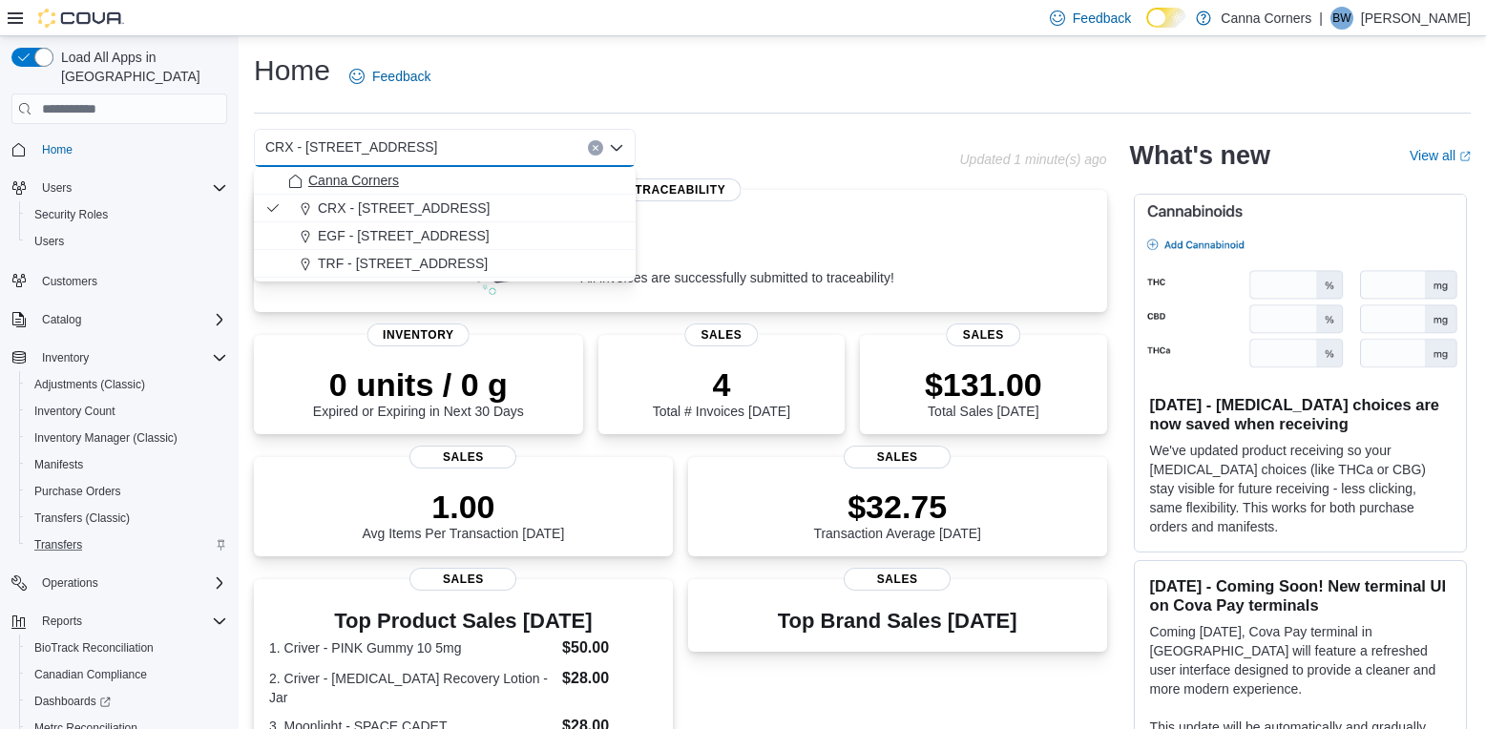
click at [554, 187] on div "Canna Corners" at bounding box center [456, 180] width 336 height 19
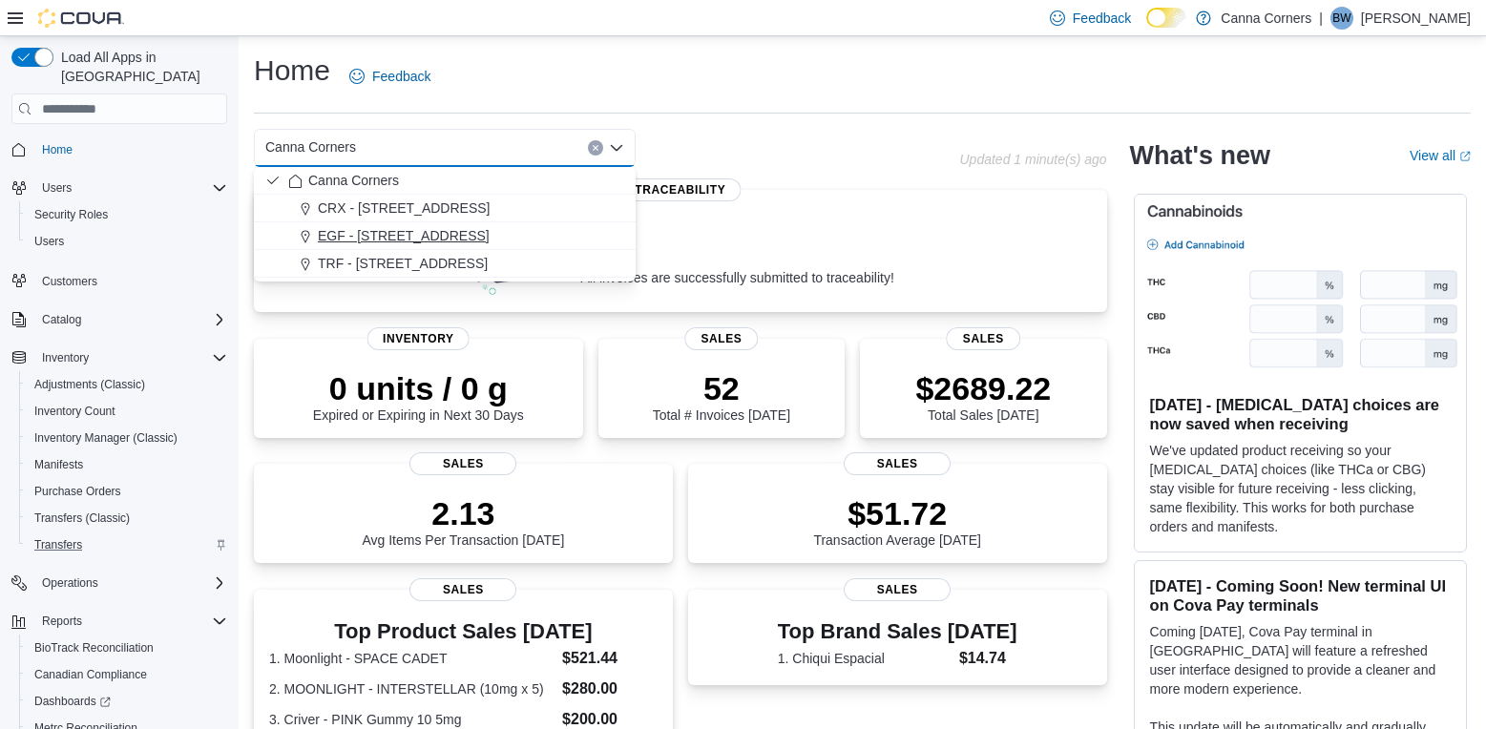
click at [440, 236] on span "EGF - [STREET_ADDRESS]" at bounding box center [404, 235] width 172 height 19
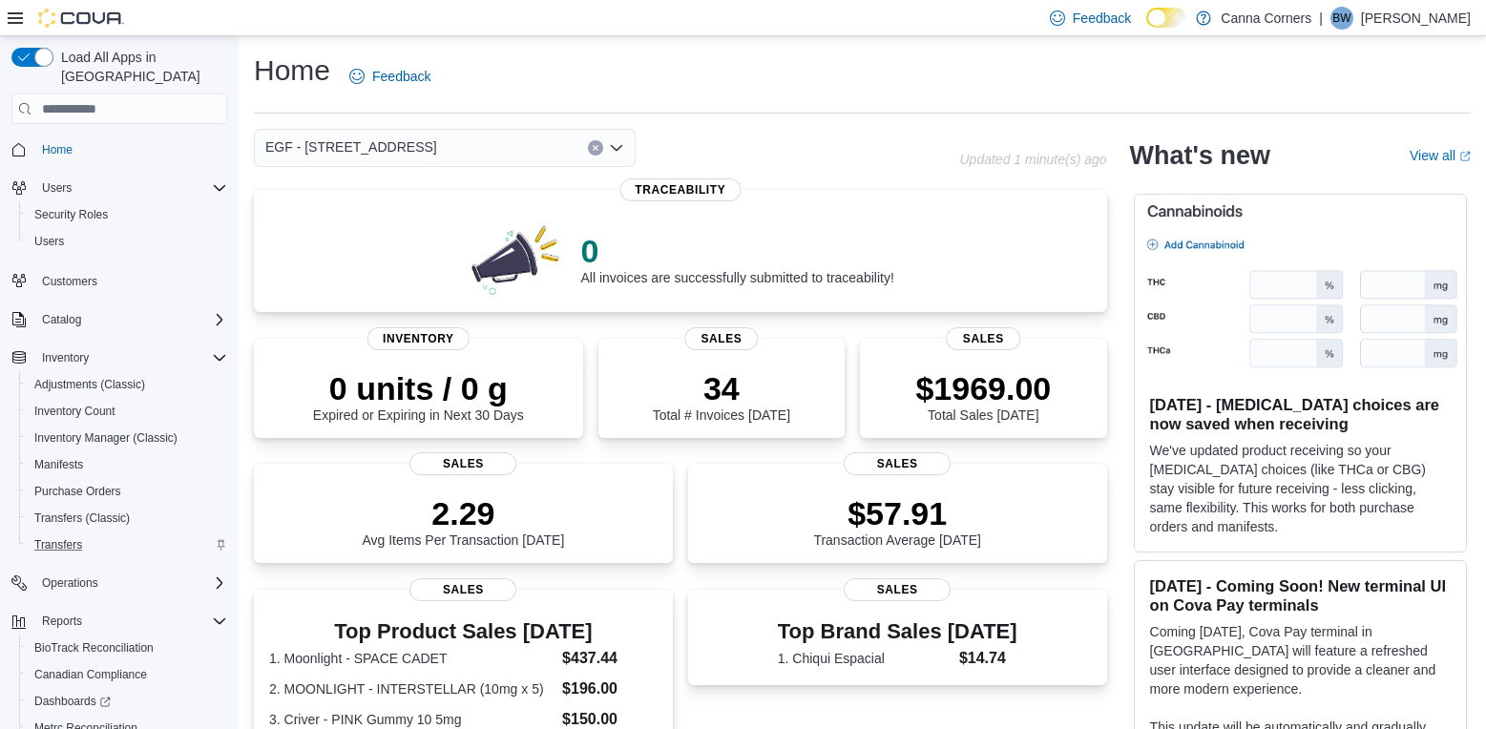
click at [624, 151] on div "EGF - [STREET_ADDRESS] Selected. EGF - [STREET_ADDRESS] Press Backspace to dele…" at bounding box center [445, 148] width 382 height 38
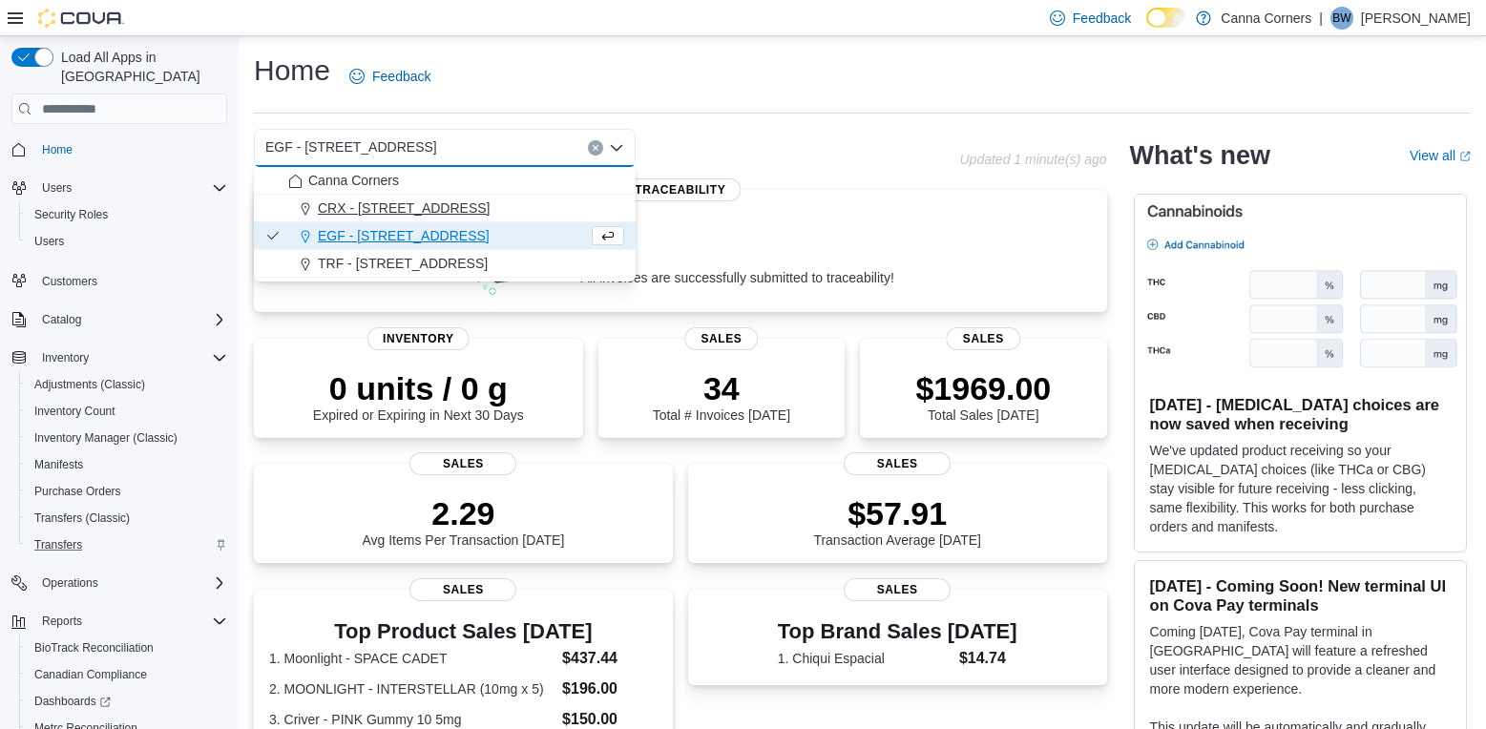
click at [572, 208] on div "CRX - [STREET_ADDRESS]" at bounding box center [456, 208] width 336 height 19
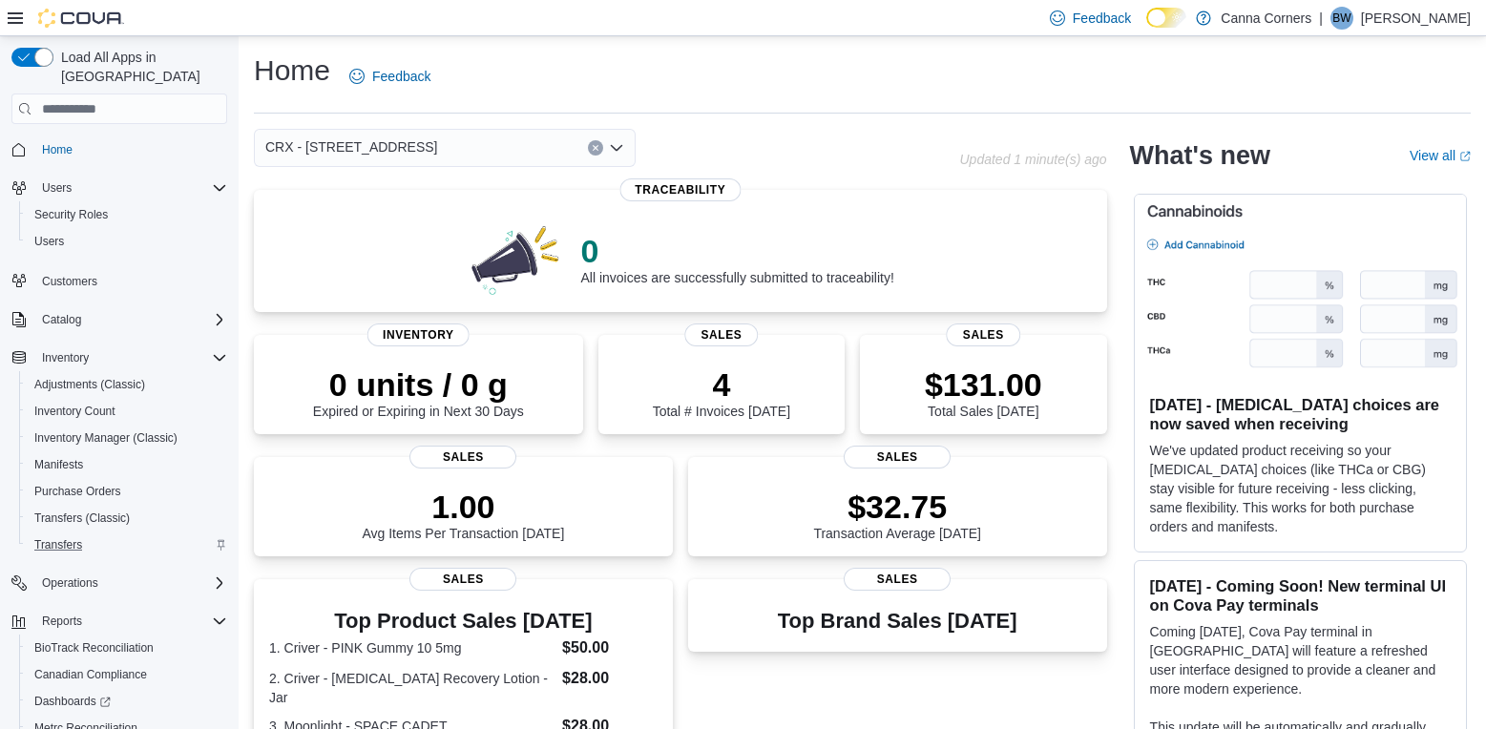
click at [617, 148] on icon "Open list of options" at bounding box center [616, 147] width 15 height 15
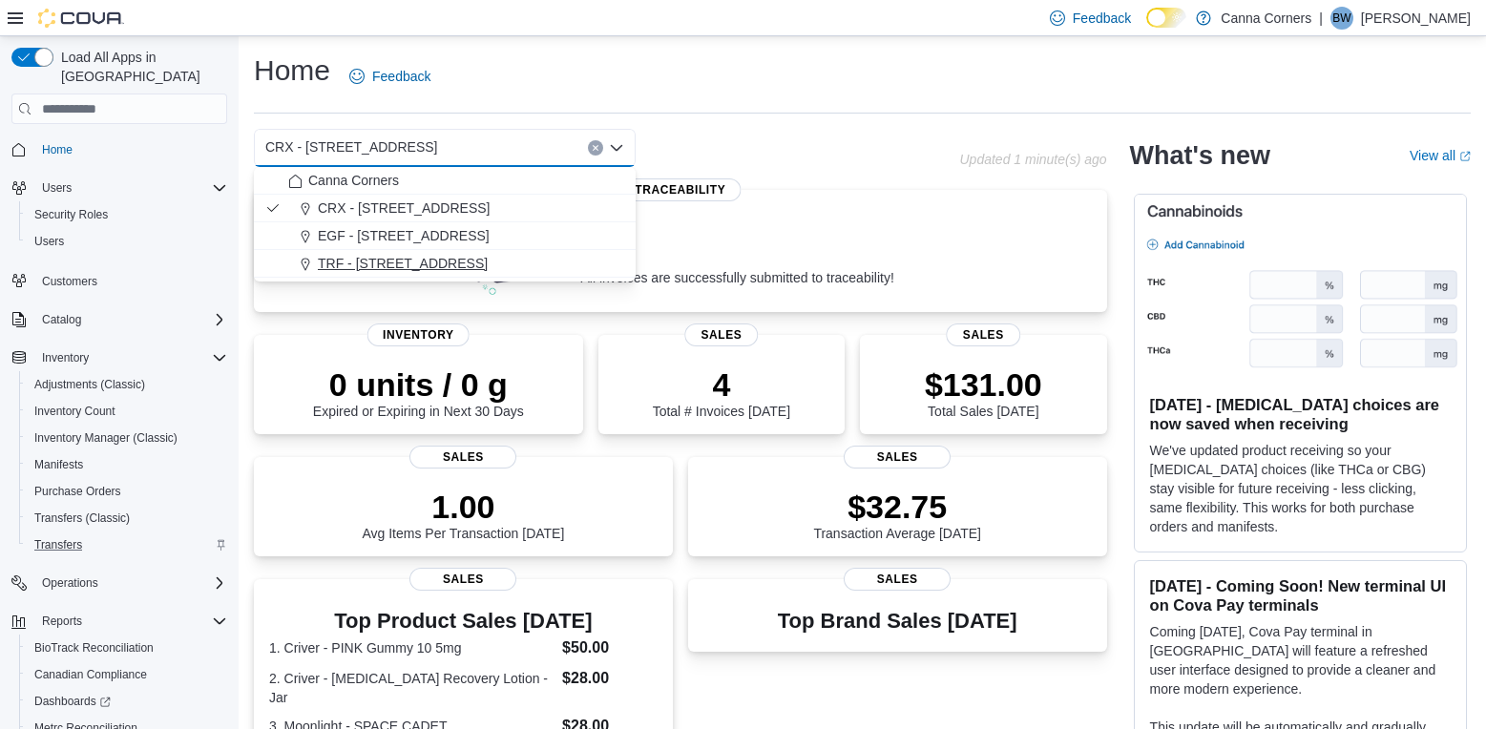
click at [529, 275] on button "TRF - [STREET_ADDRESS]" at bounding box center [445, 264] width 382 height 28
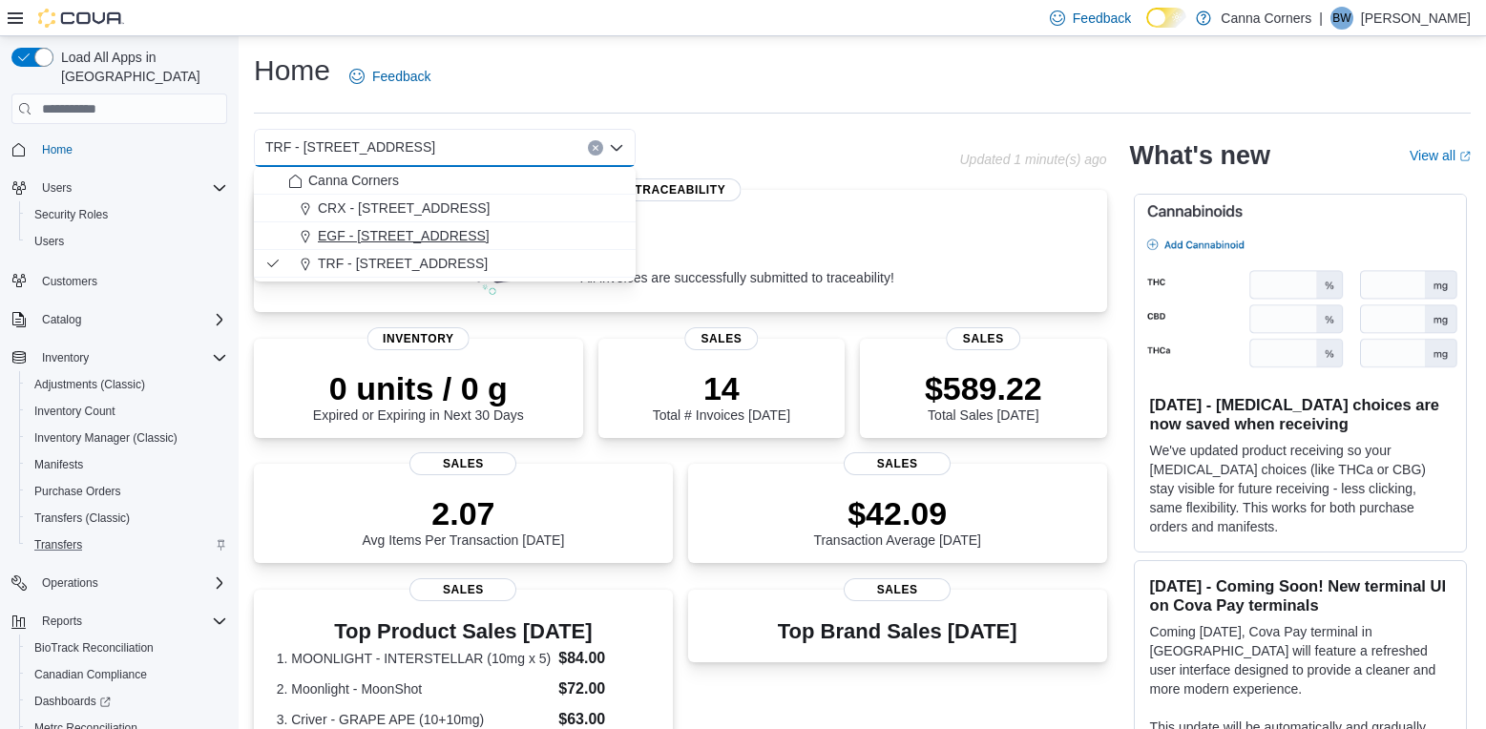
click at [349, 236] on span "EGF - [STREET_ADDRESS]" at bounding box center [404, 235] width 172 height 19
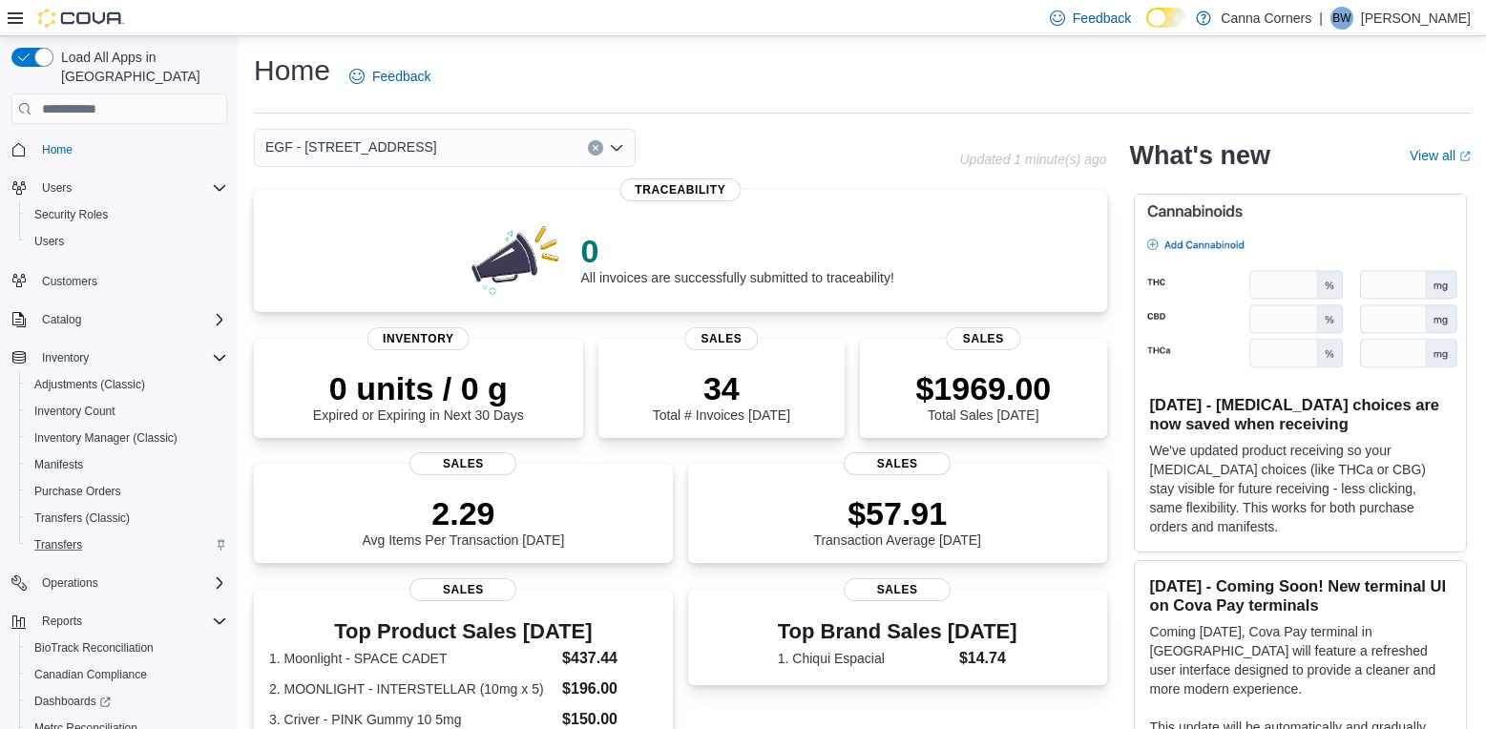
click at [620, 155] on icon "Open list of options" at bounding box center [616, 147] width 15 height 15
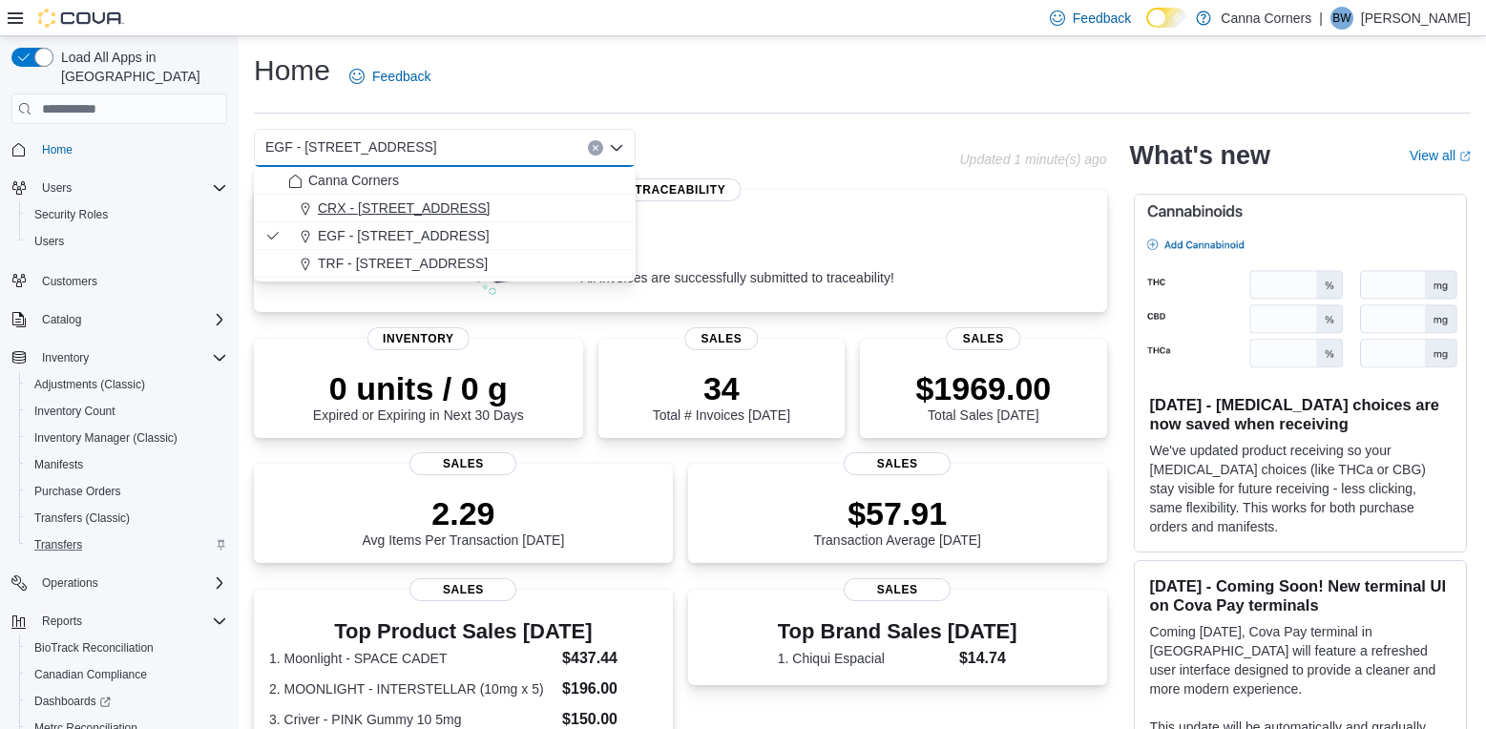
click at [550, 200] on div "CRX - [STREET_ADDRESS]" at bounding box center [456, 208] width 336 height 19
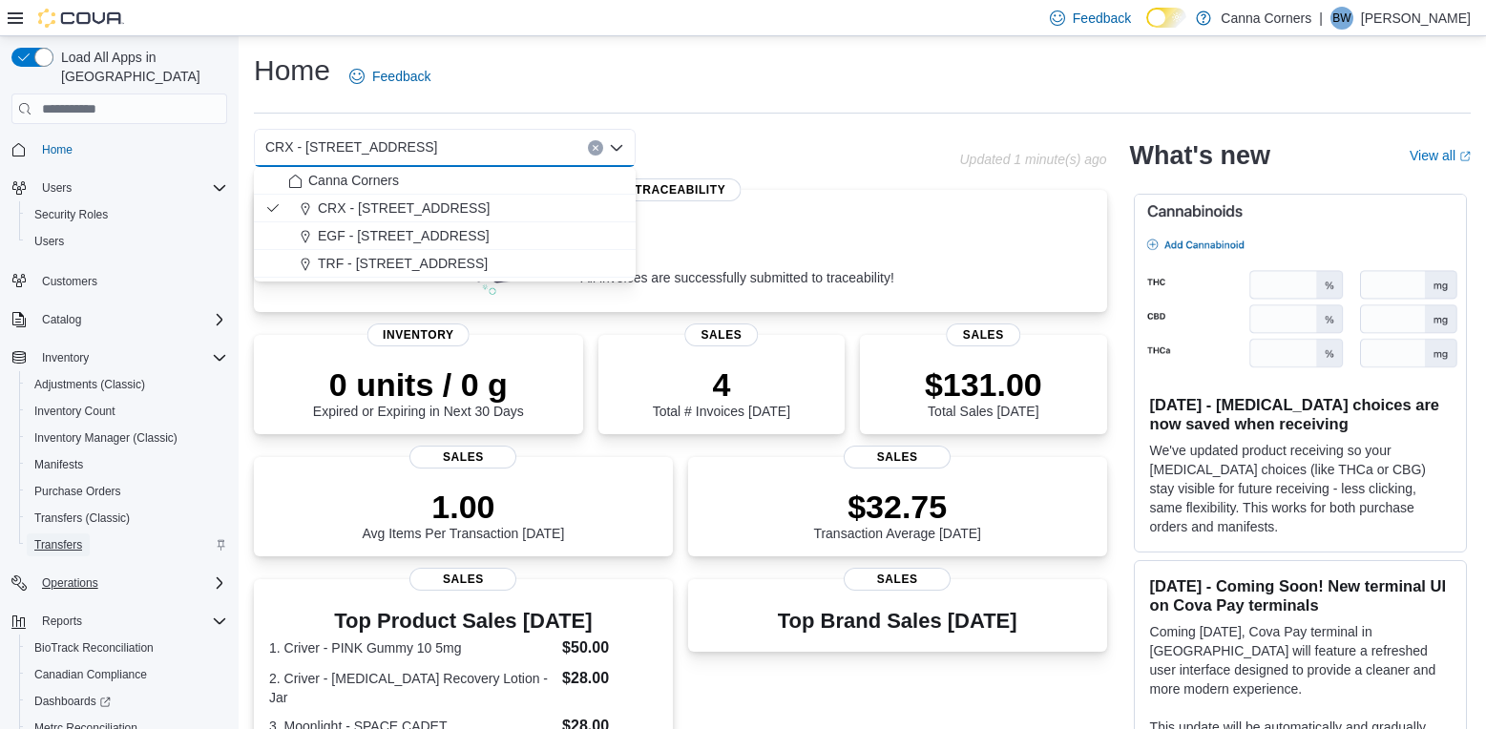
click at [49, 537] on span "Transfers" at bounding box center [58, 544] width 48 height 15
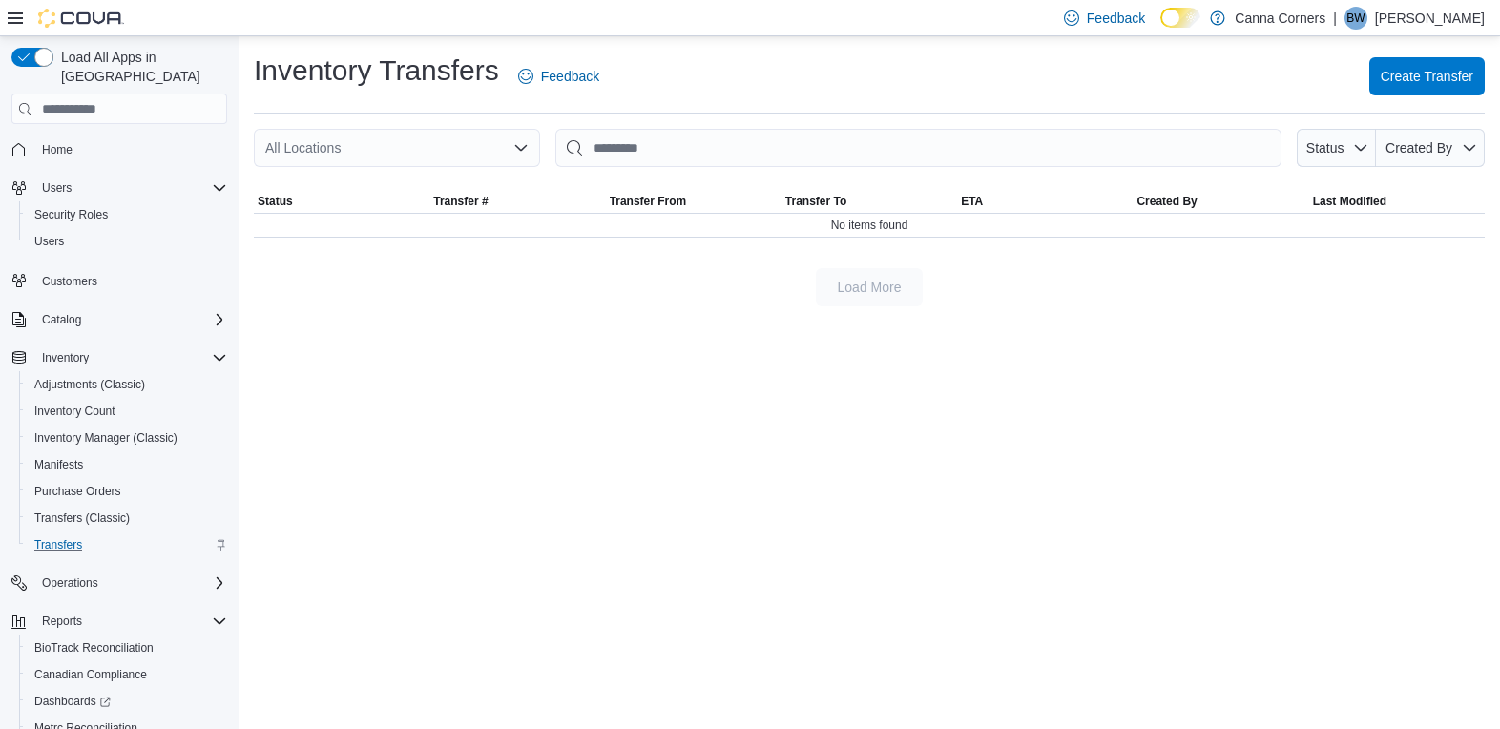
click at [696, 533] on div "Inventory Transfers Feedback Create Transfer All Locations Status Created By So…" at bounding box center [870, 382] width 1262 height 693
click at [73, 511] on span "Transfers (Classic)" at bounding box center [81, 518] width 95 height 15
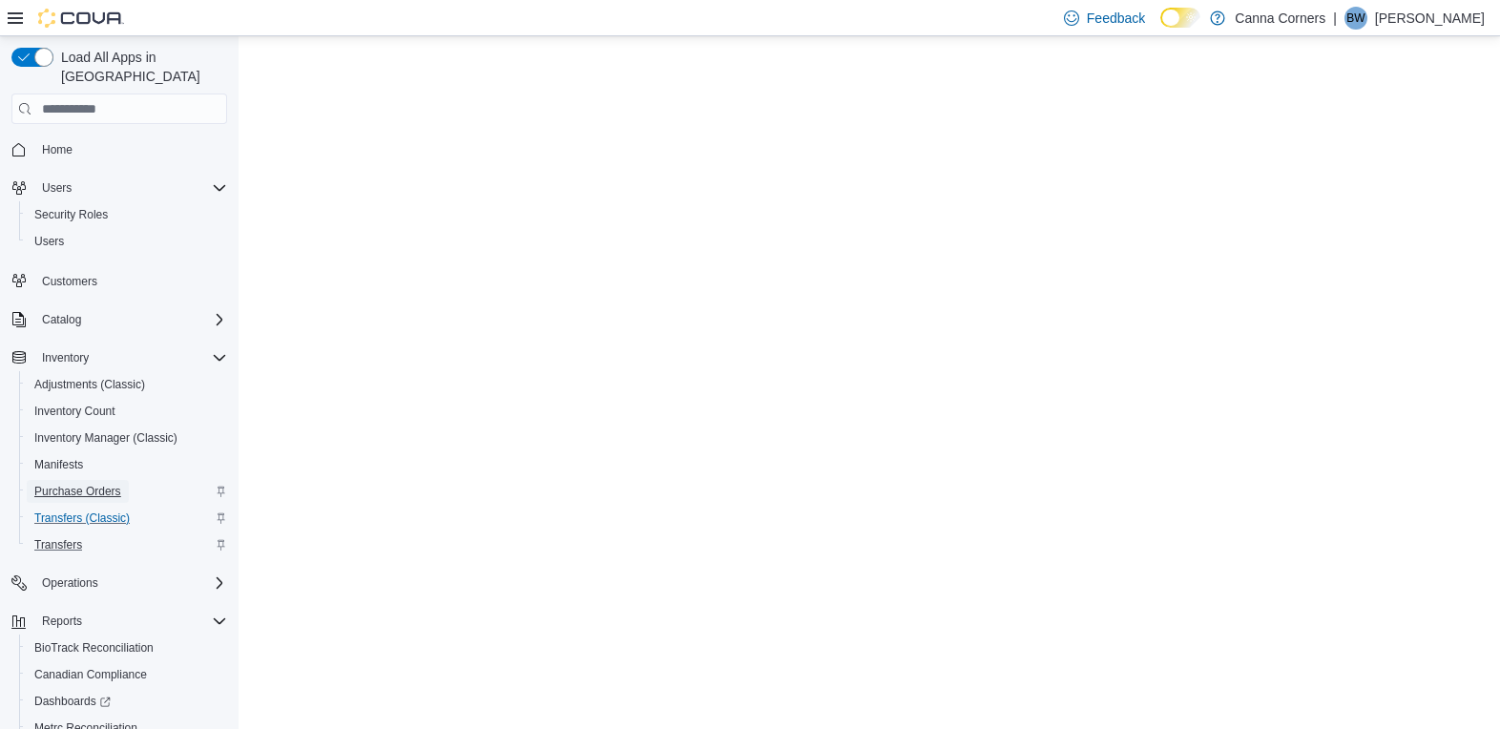
click at [94, 484] on span "Purchase Orders" at bounding box center [77, 491] width 87 height 15
click at [58, 537] on span "Transfers" at bounding box center [58, 544] width 48 height 15
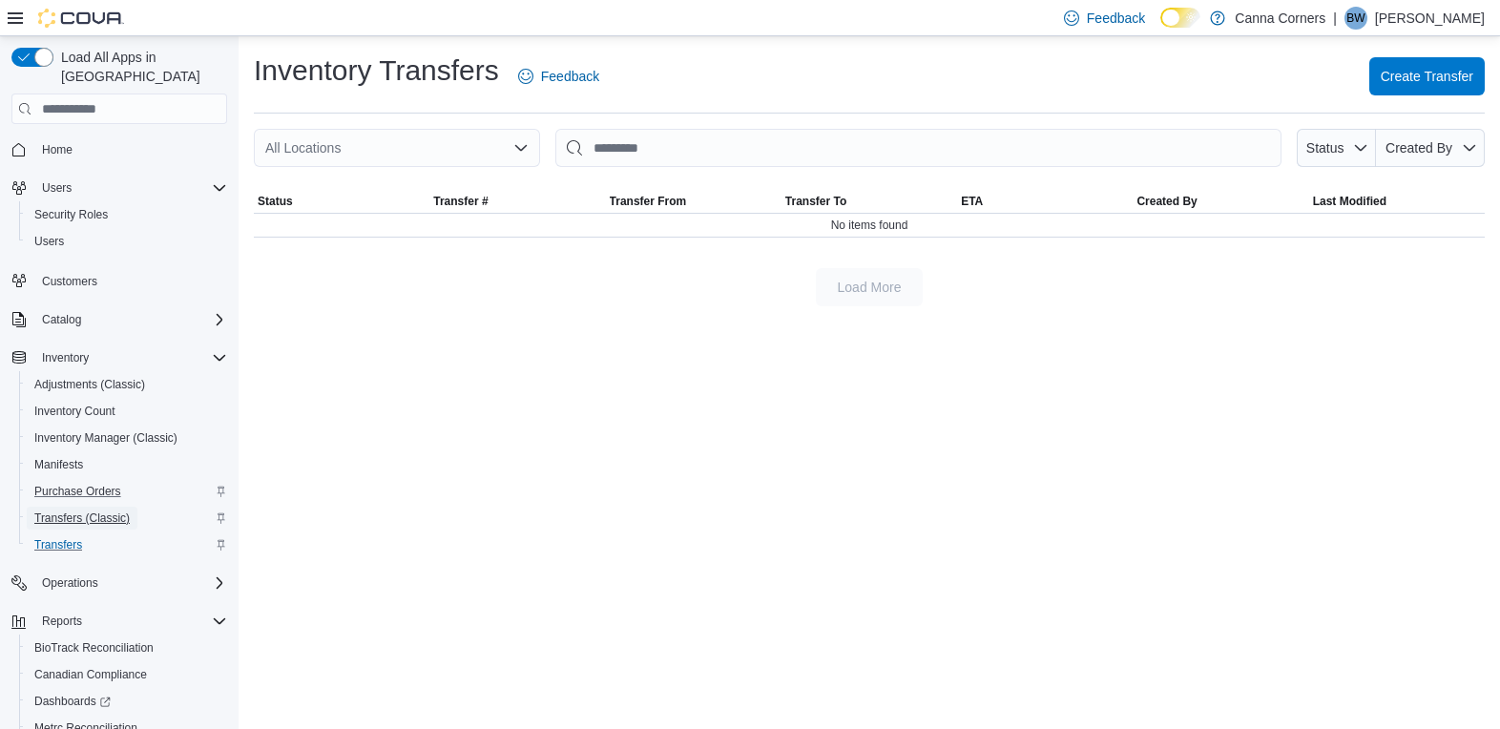
click at [76, 511] on span "Transfers (Classic)" at bounding box center [81, 518] width 95 height 15
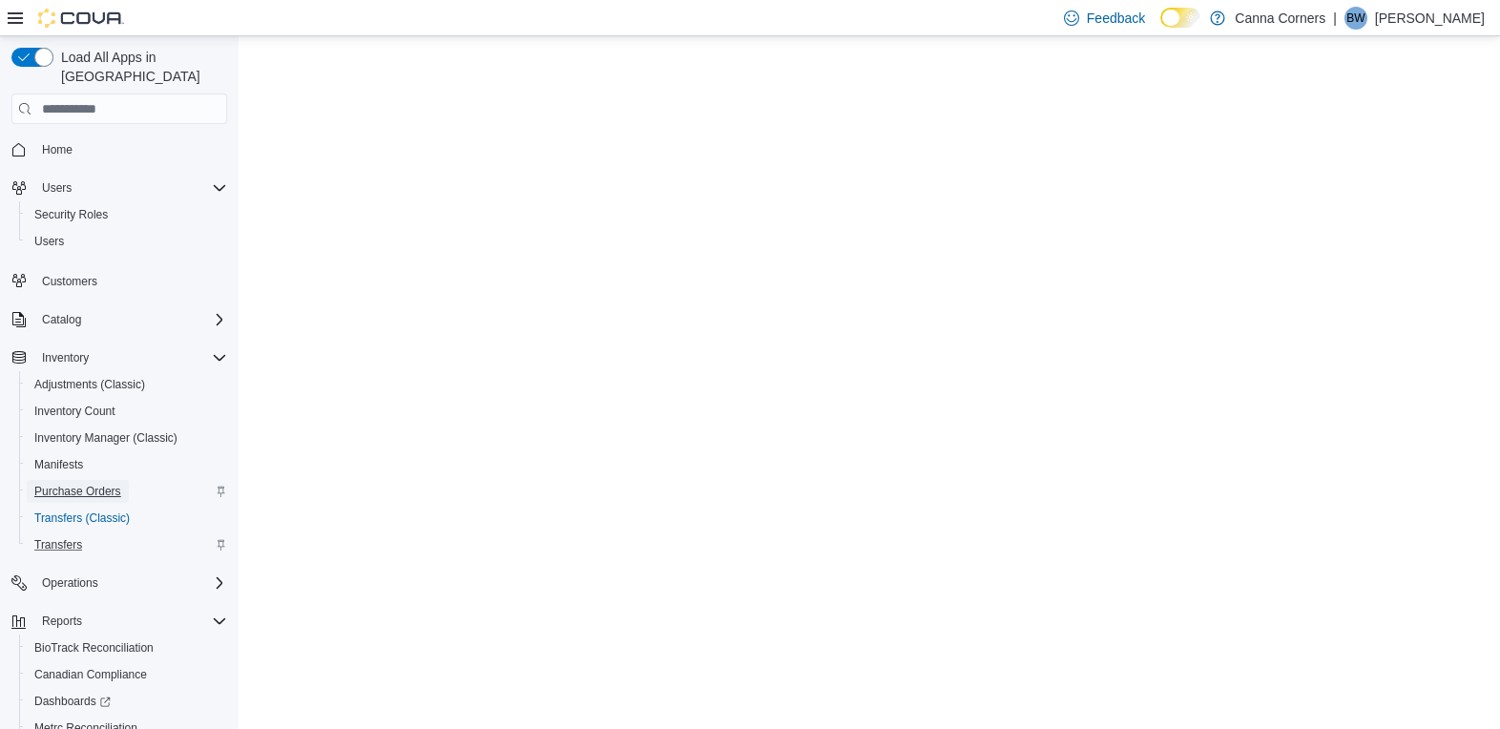
click at [70, 482] on span "Purchase Orders" at bounding box center [77, 491] width 87 height 23
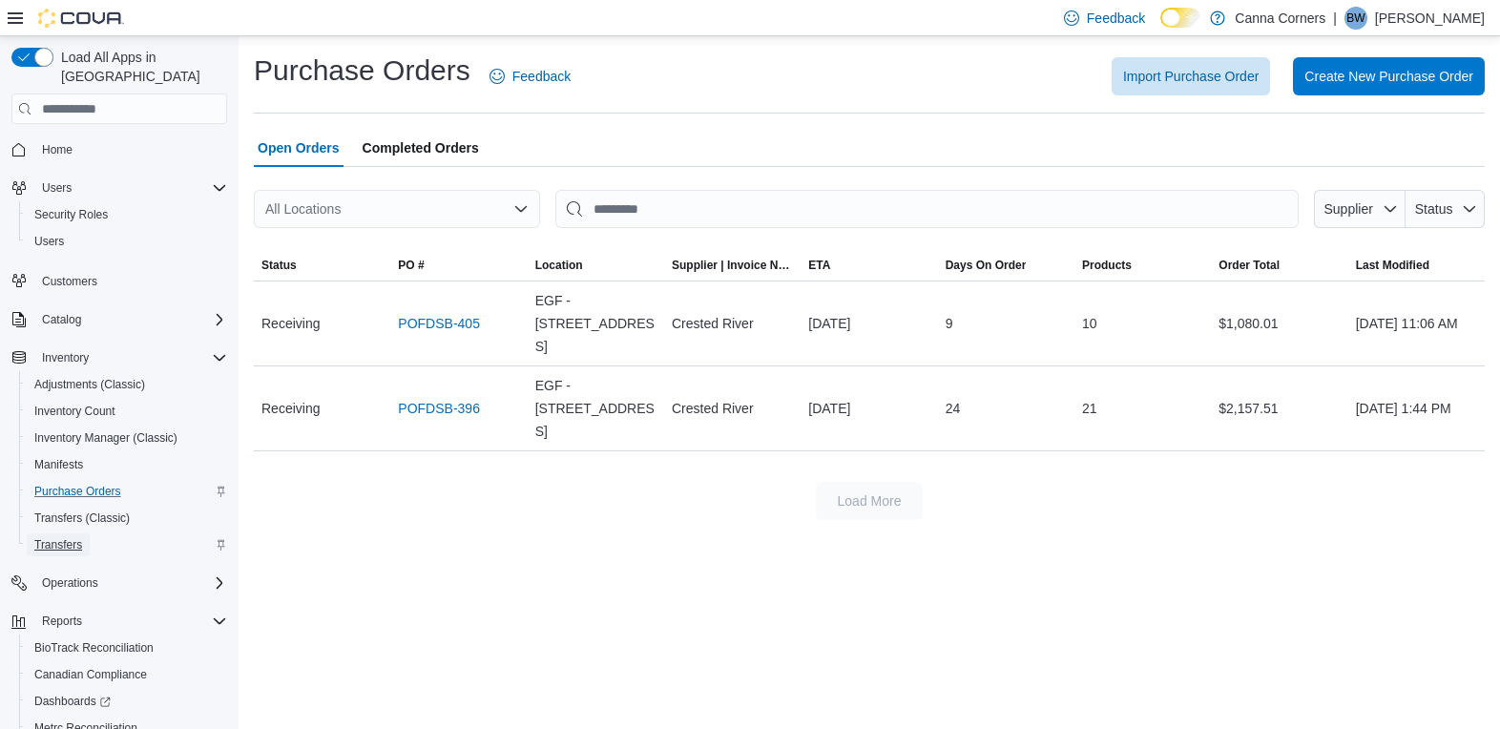
click at [86, 533] on link "Transfers" at bounding box center [58, 544] width 63 height 23
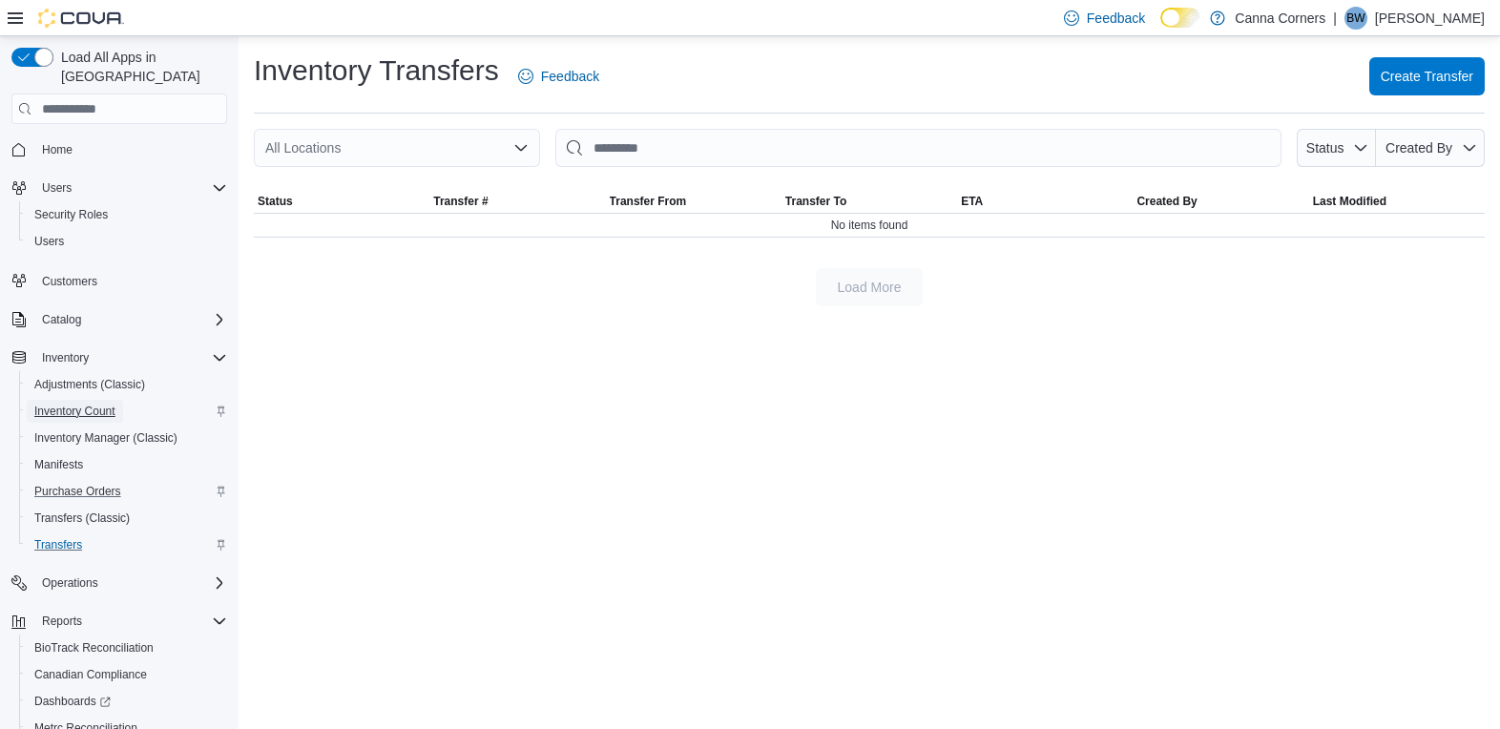
click at [101, 404] on span "Inventory Count" at bounding box center [74, 411] width 81 height 15
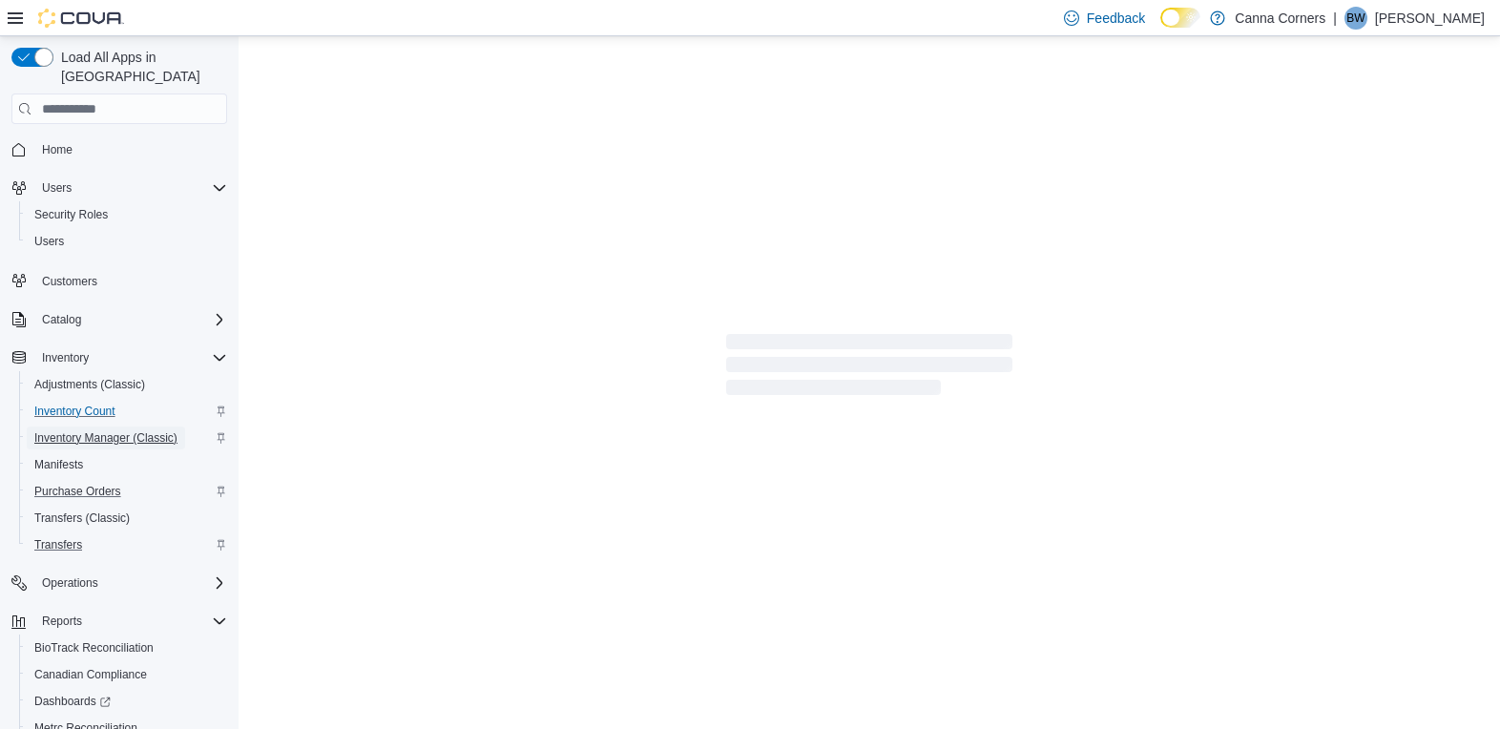
click at [104, 430] on span "Inventory Manager (Classic)" at bounding box center [105, 437] width 143 height 15
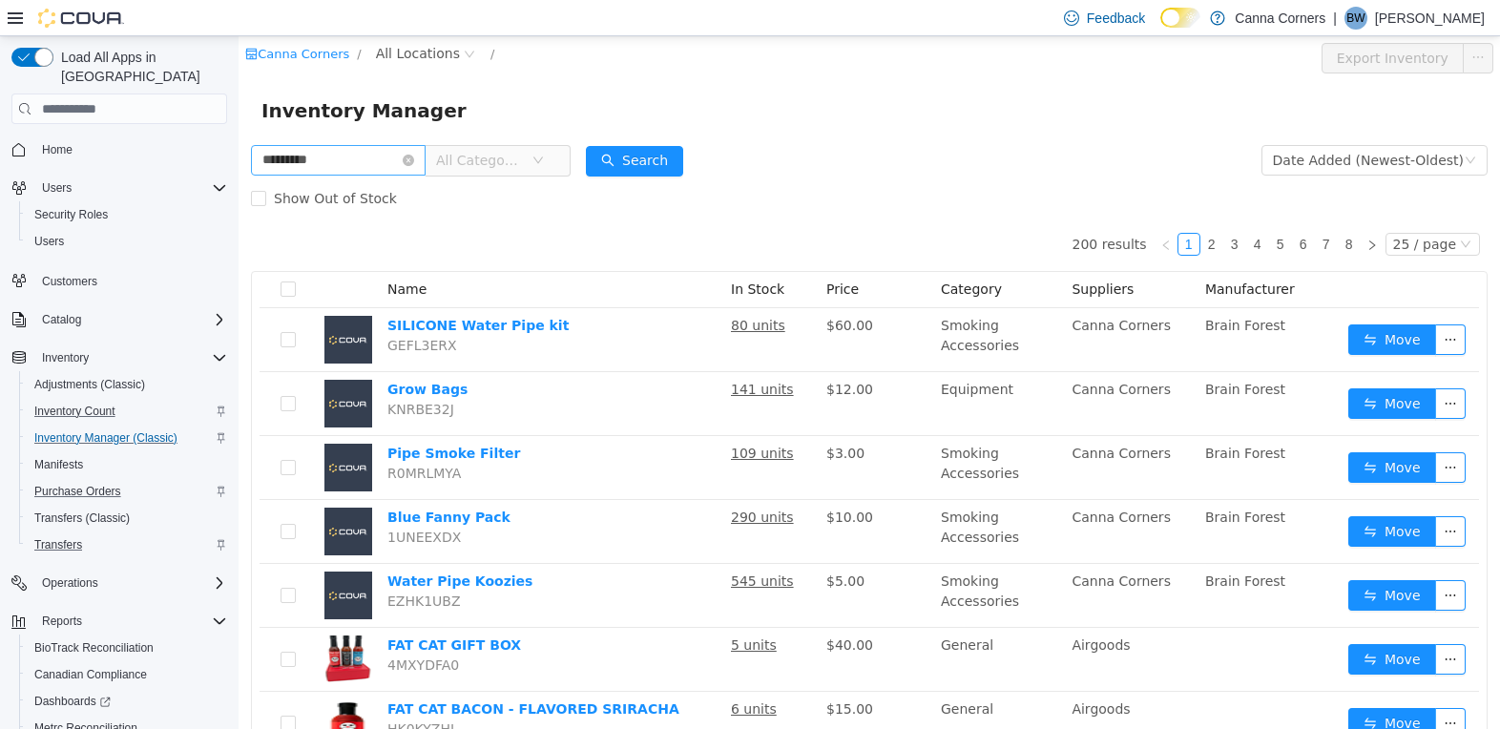
type input "*********"
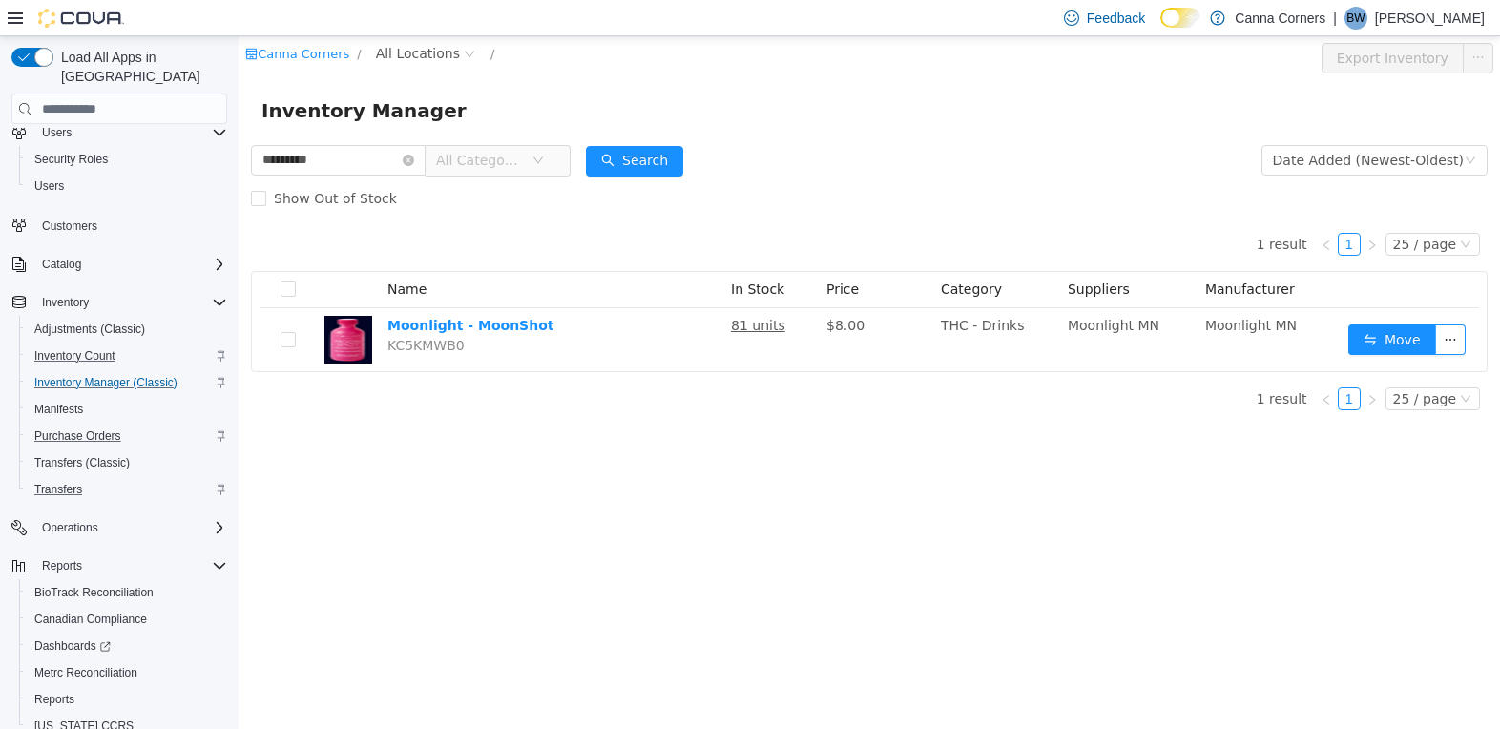
scroll to position [107, 0]
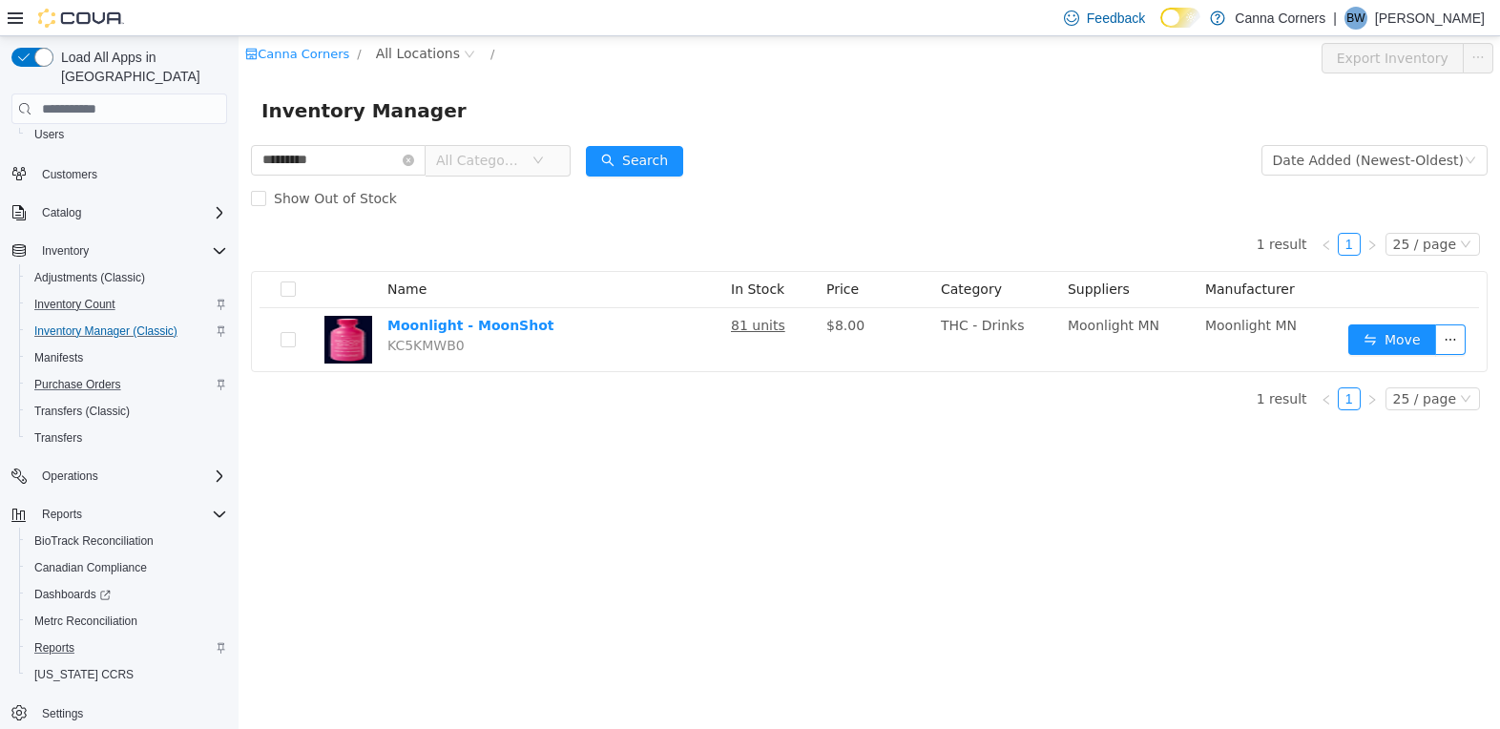
click at [111, 637] on div "Reports" at bounding box center [127, 648] width 200 height 23
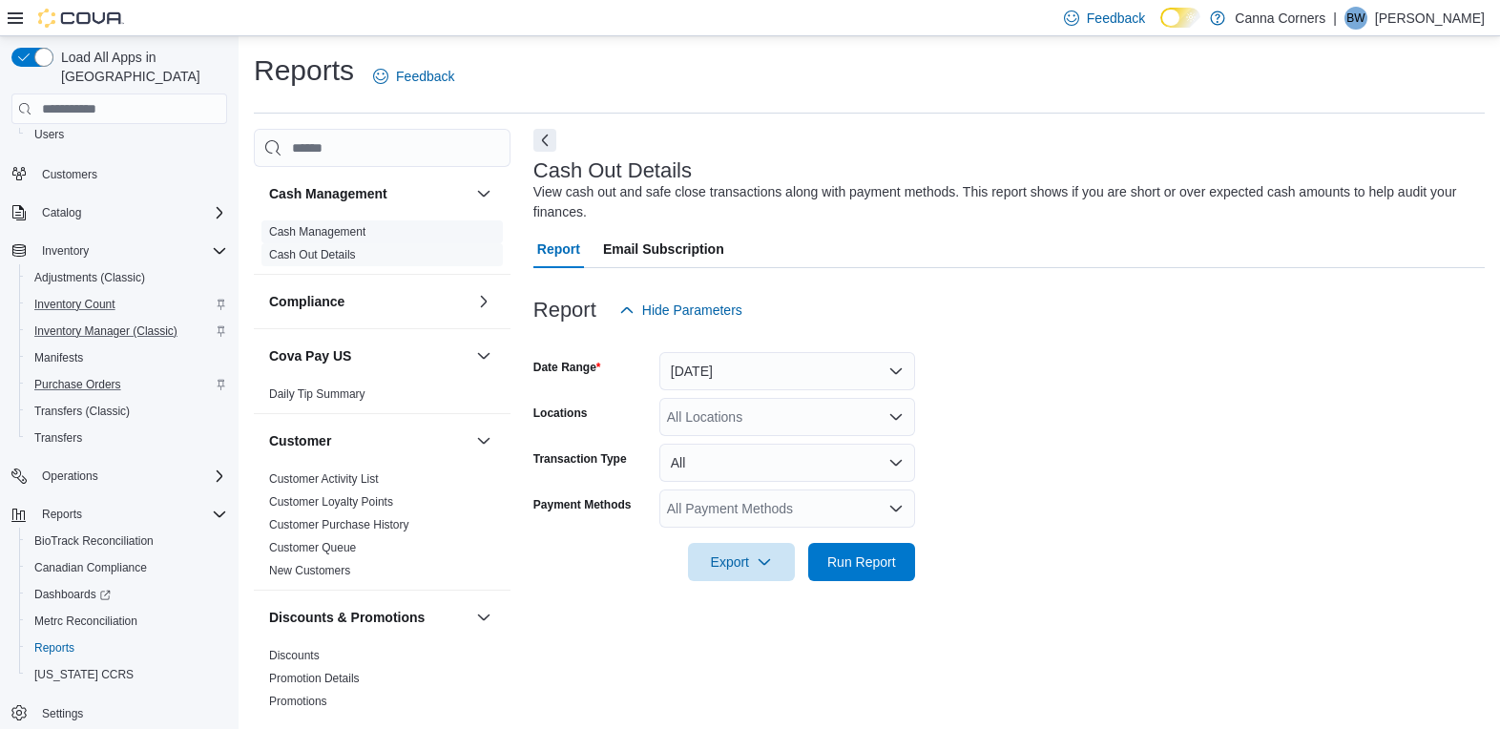
click at [358, 239] on link "Cash Management" at bounding box center [317, 231] width 96 height 13
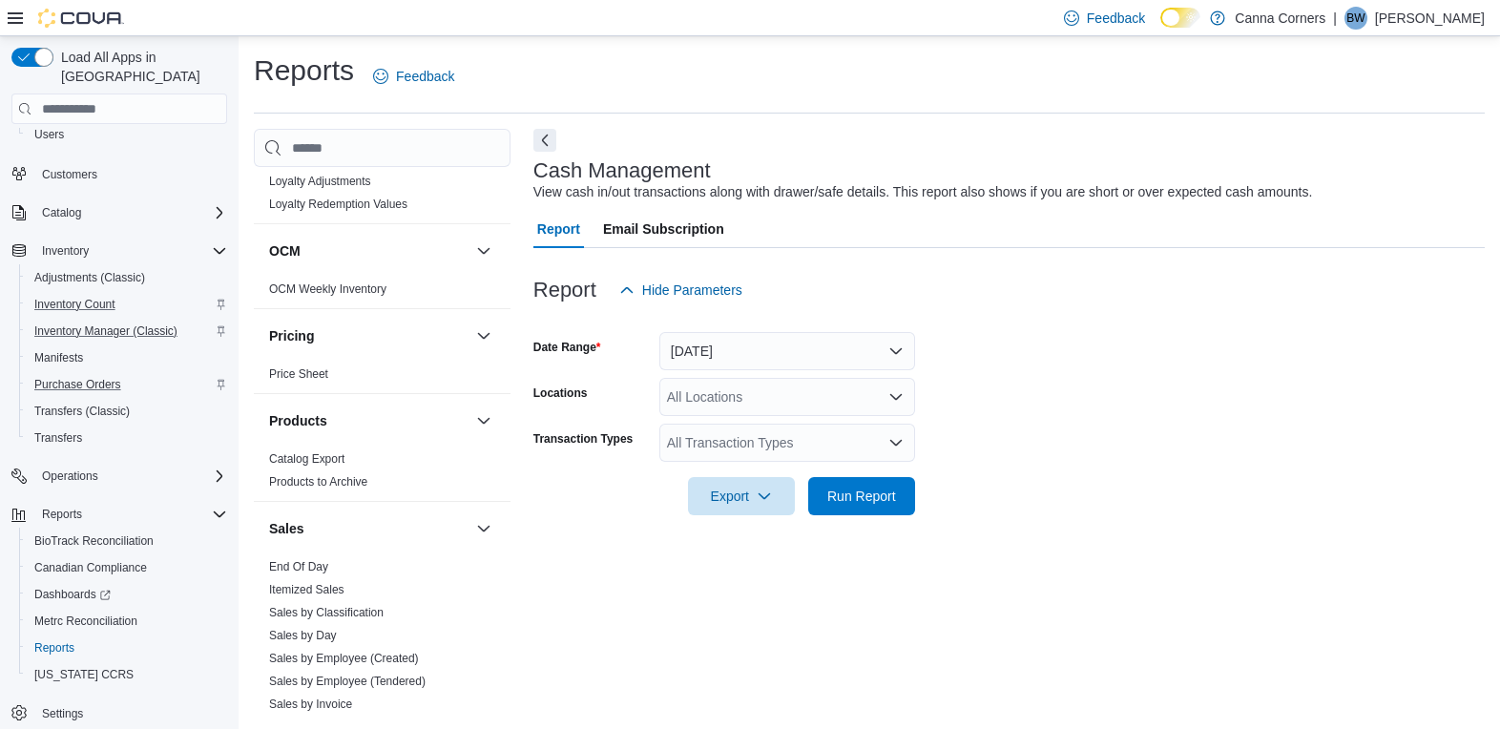
scroll to position [1433, 0]
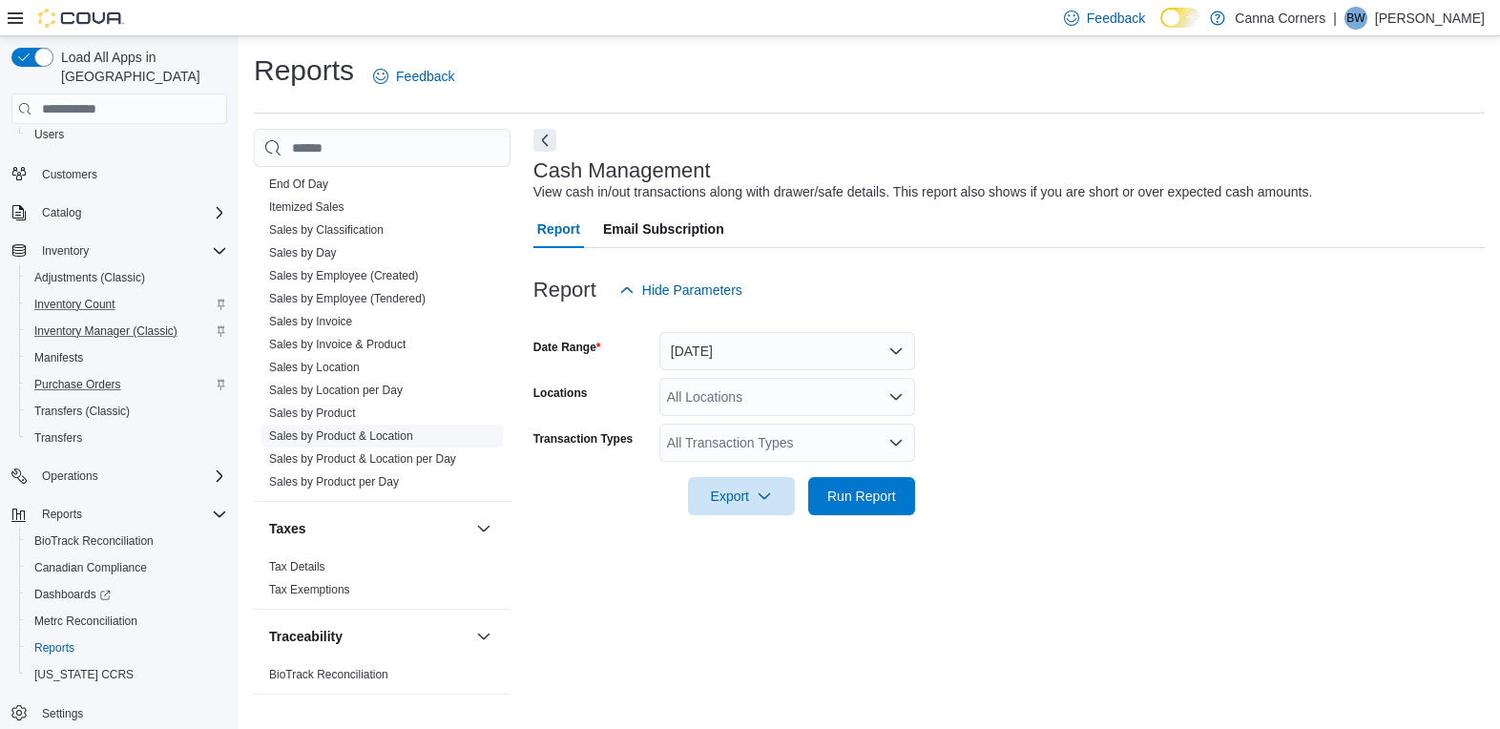
click at [418, 430] on span "Sales by Product & Location" at bounding box center [381, 436] width 241 height 23
click at [348, 409] on link "Sales by Product" at bounding box center [312, 413] width 87 height 13
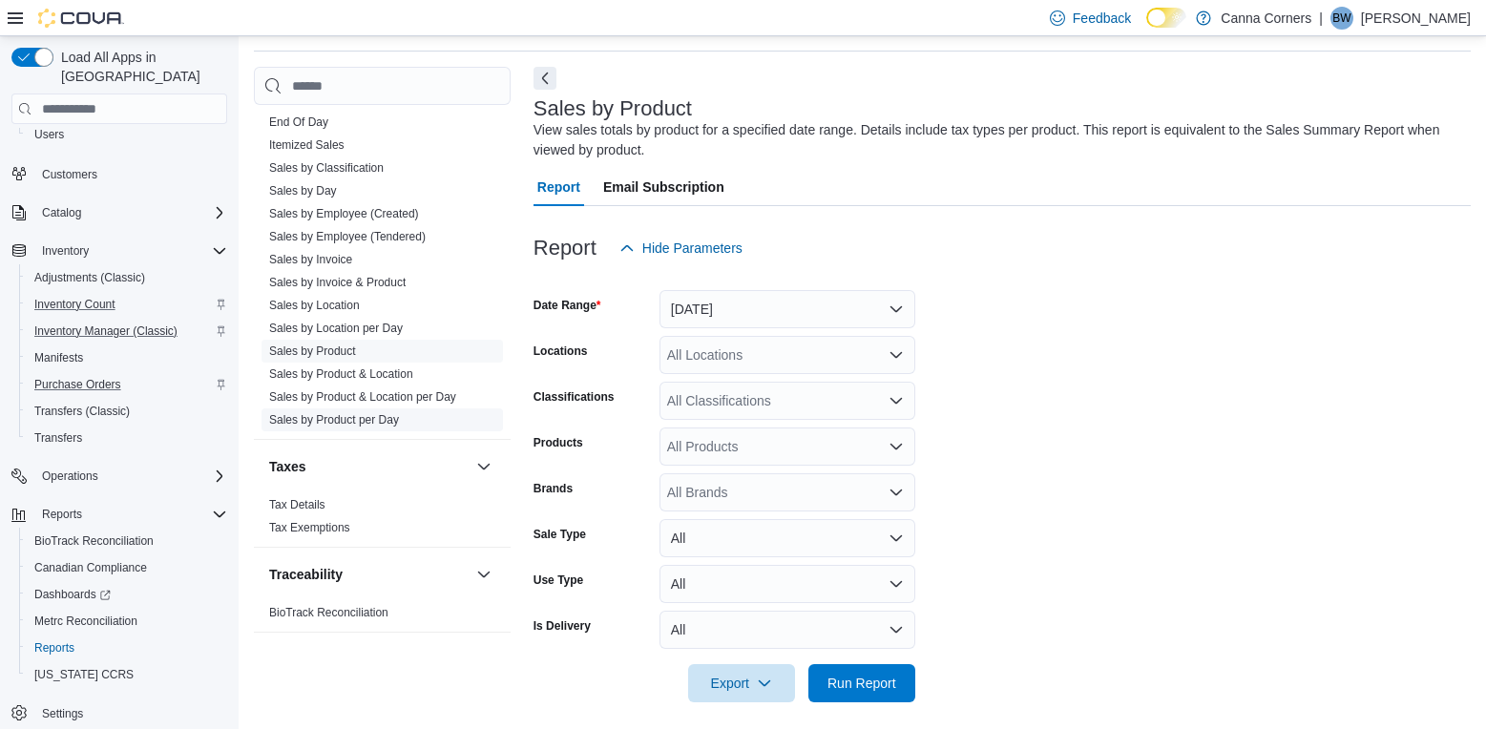
scroll to position [64, 0]
click at [340, 256] on link "Sales by Invoice" at bounding box center [310, 257] width 83 height 13
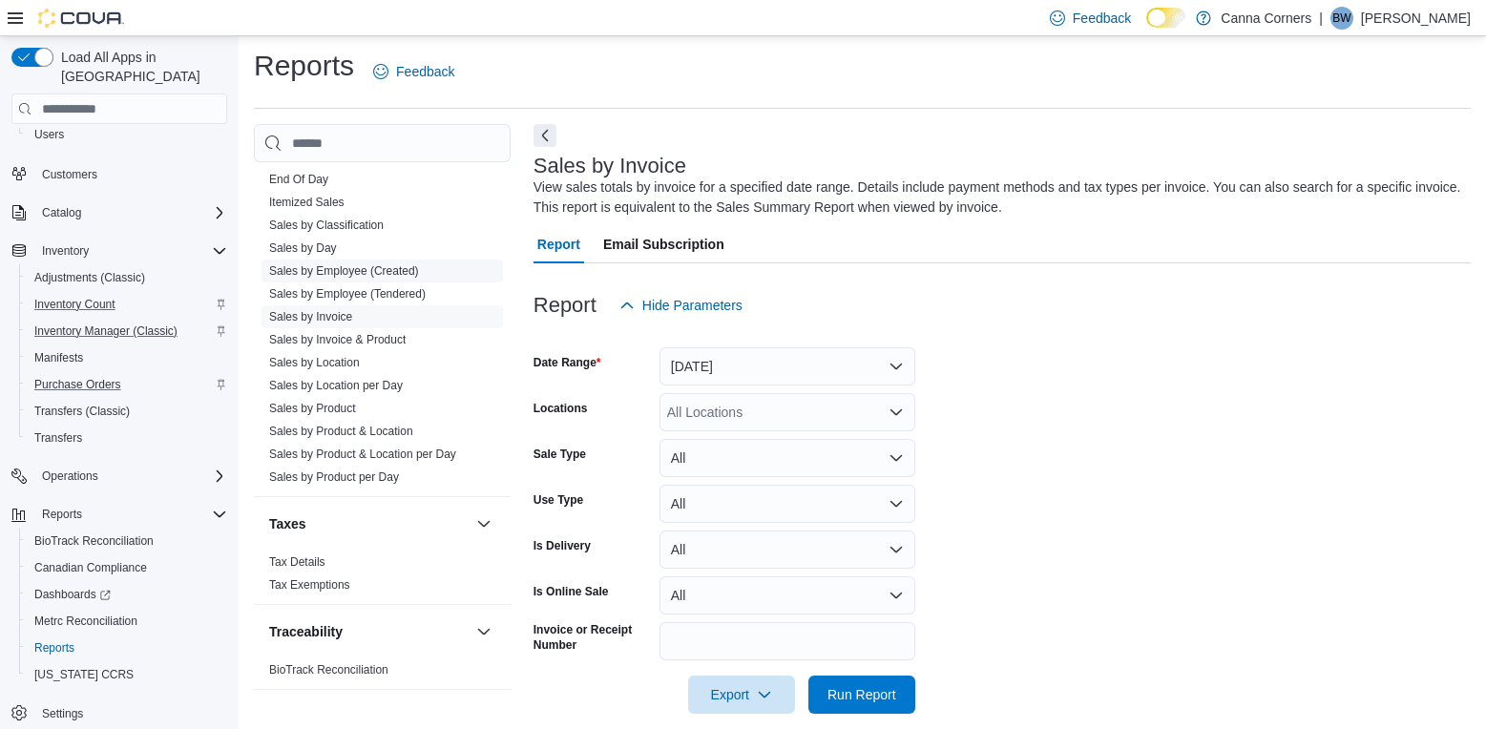
scroll to position [28, 0]
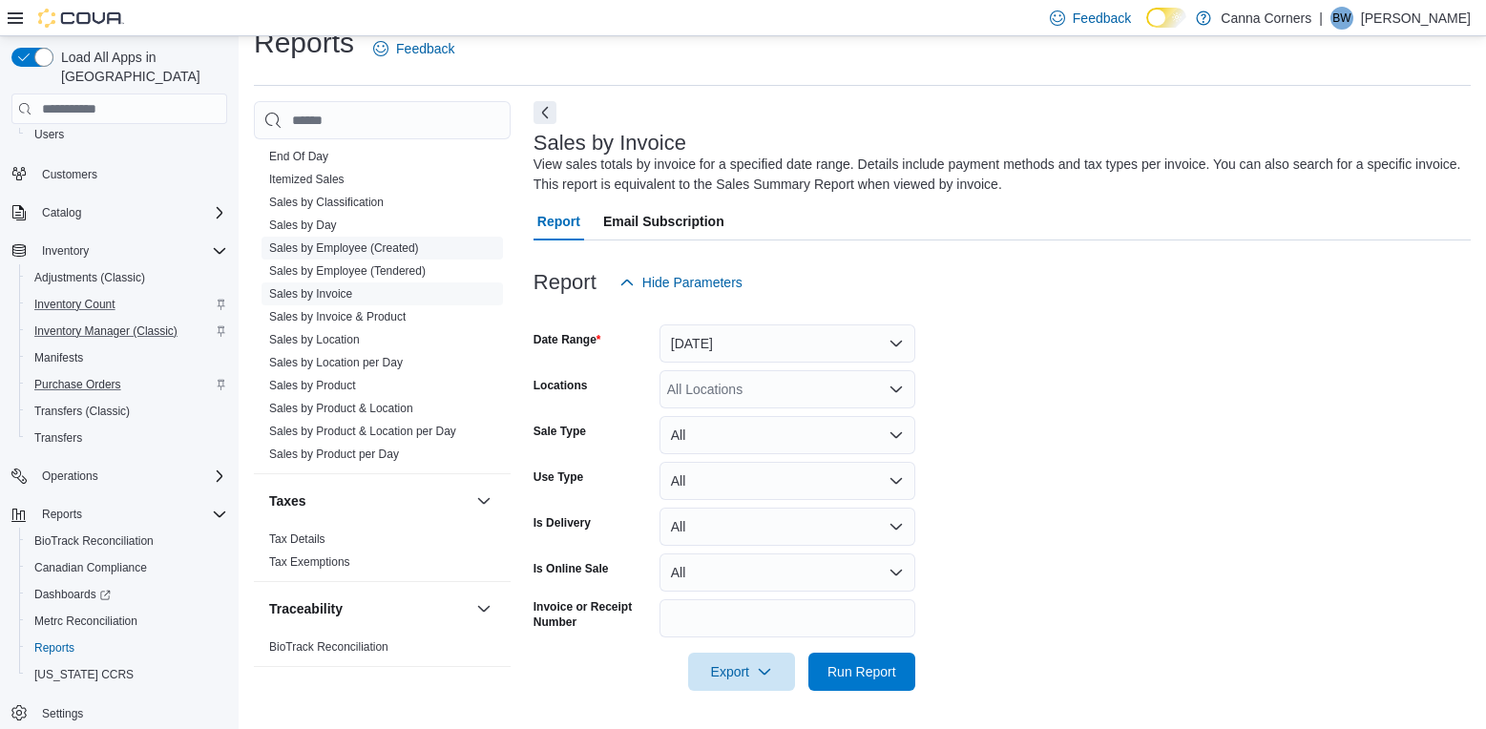
click at [358, 282] on span "Sales by Invoice" at bounding box center [381, 293] width 241 height 23
click at [364, 402] on link "Sales by Product & Location" at bounding box center [341, 408] width 144 height 13
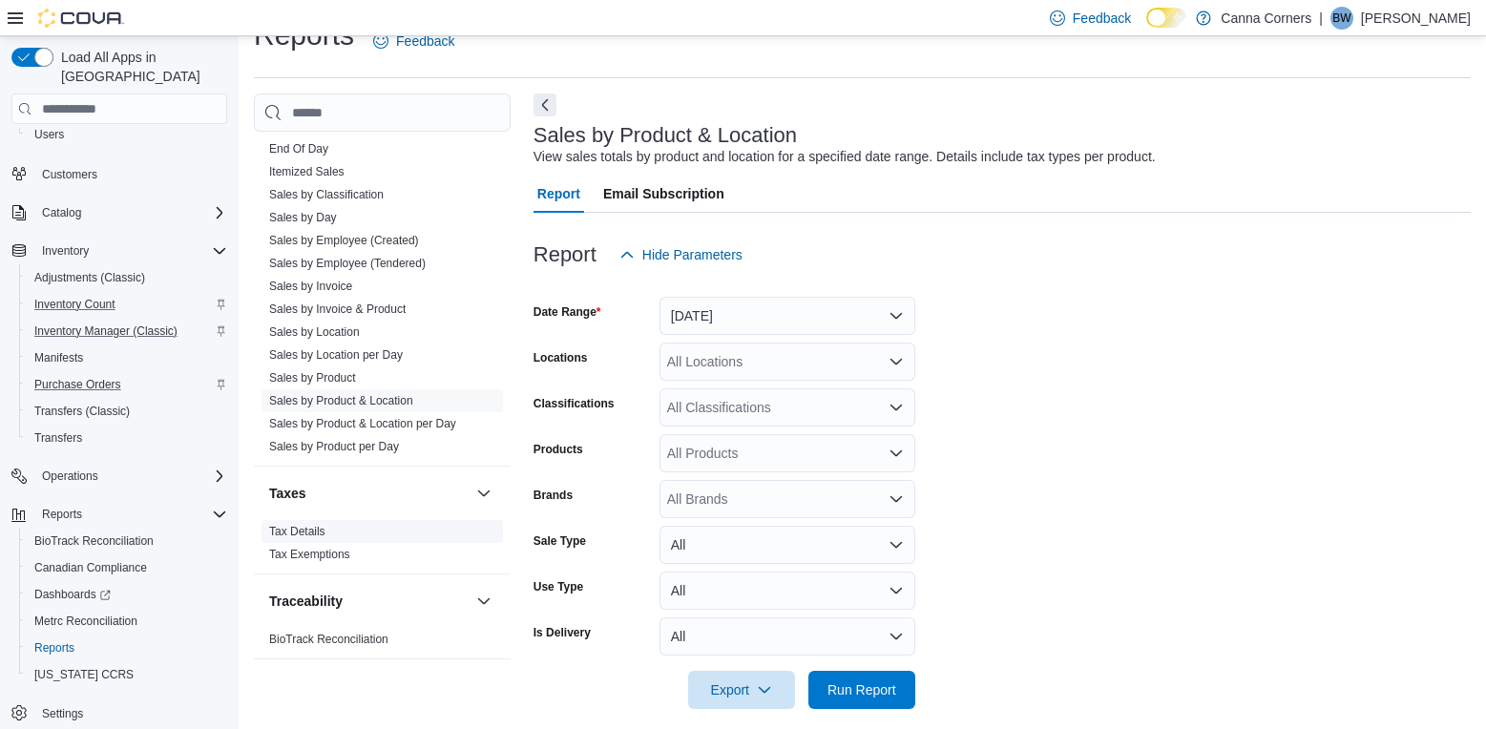
scroll to position [44, 0]
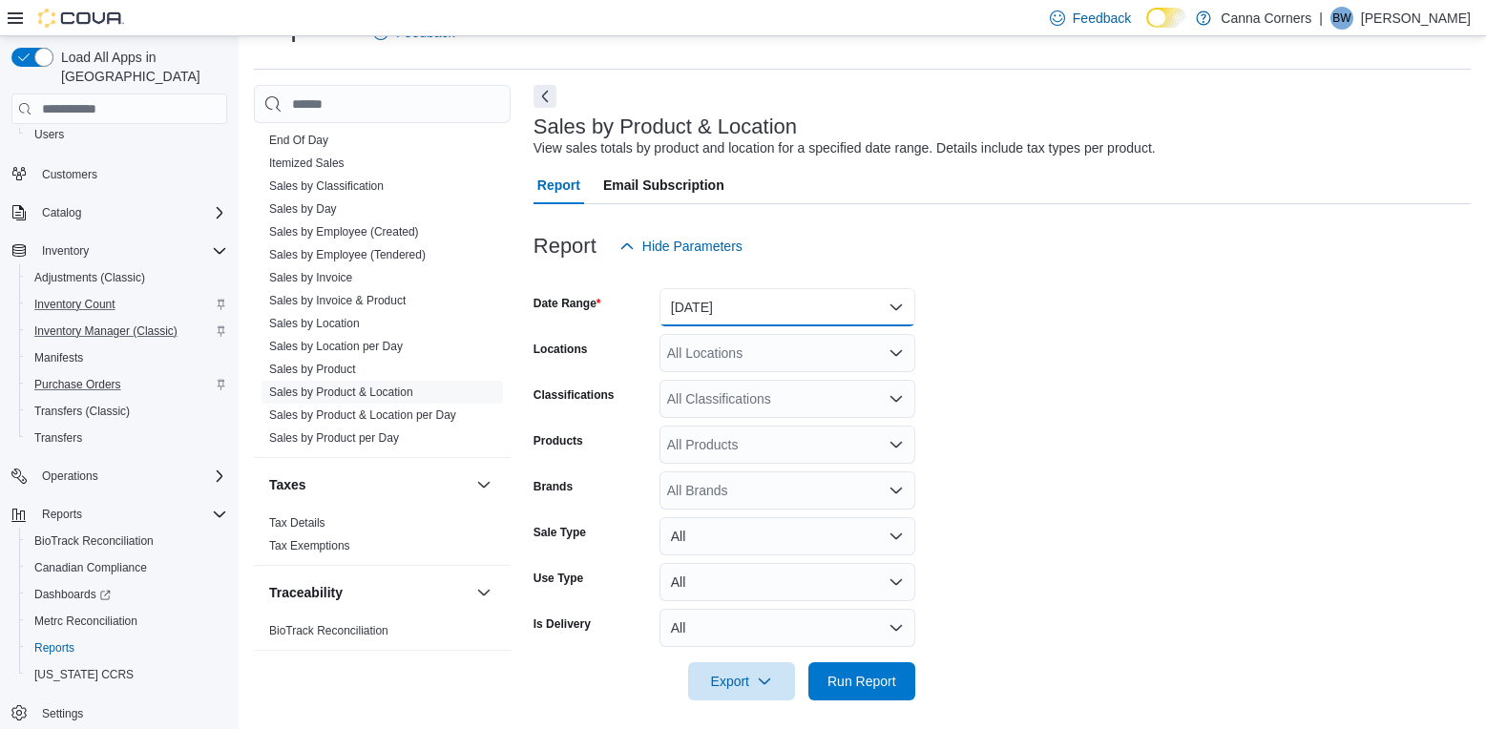
click at [895, 313] on button "[DATE]" at bounding box center [787, 307] width 256 height 38
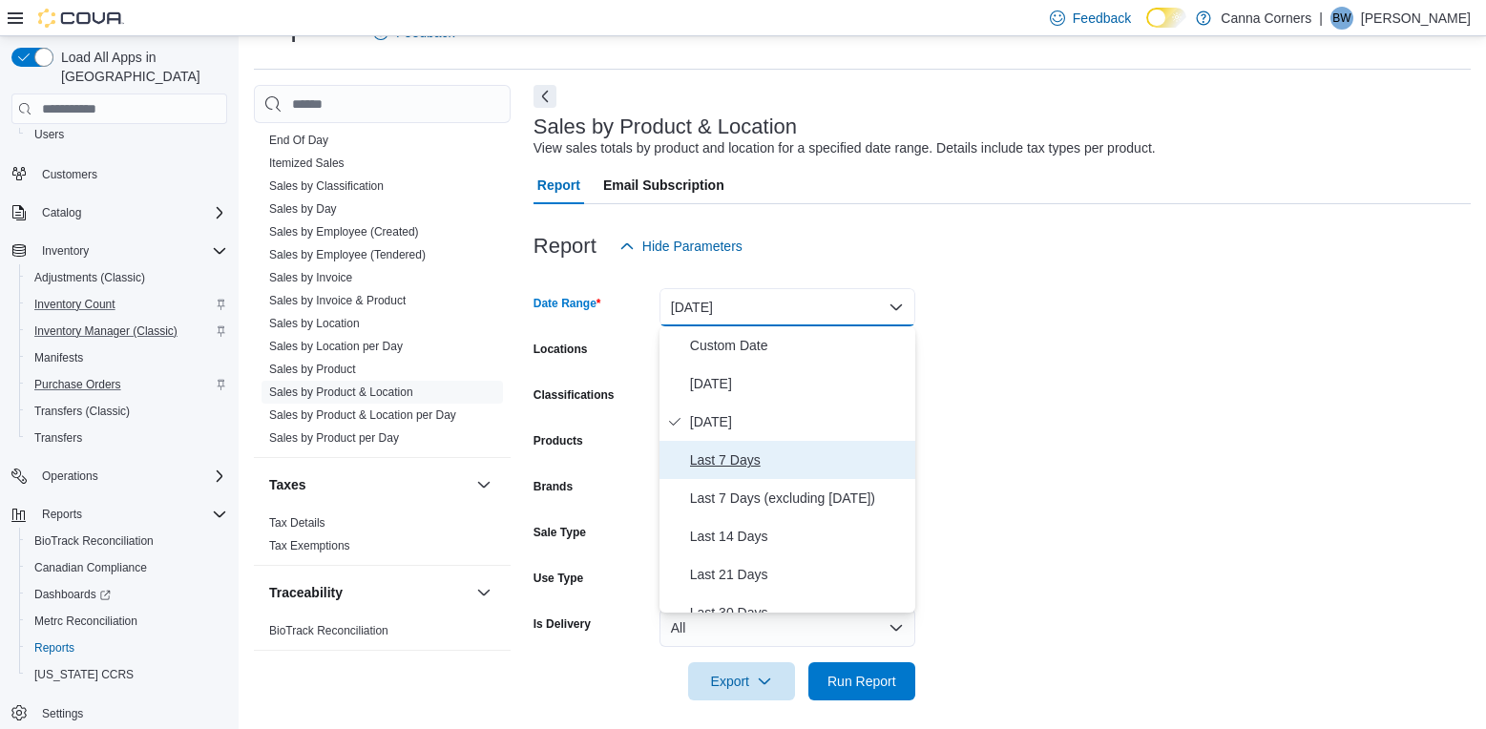
click at [796, 450] on span "Last 7 Days" at bounding box center [799, 460] width 218 height 23
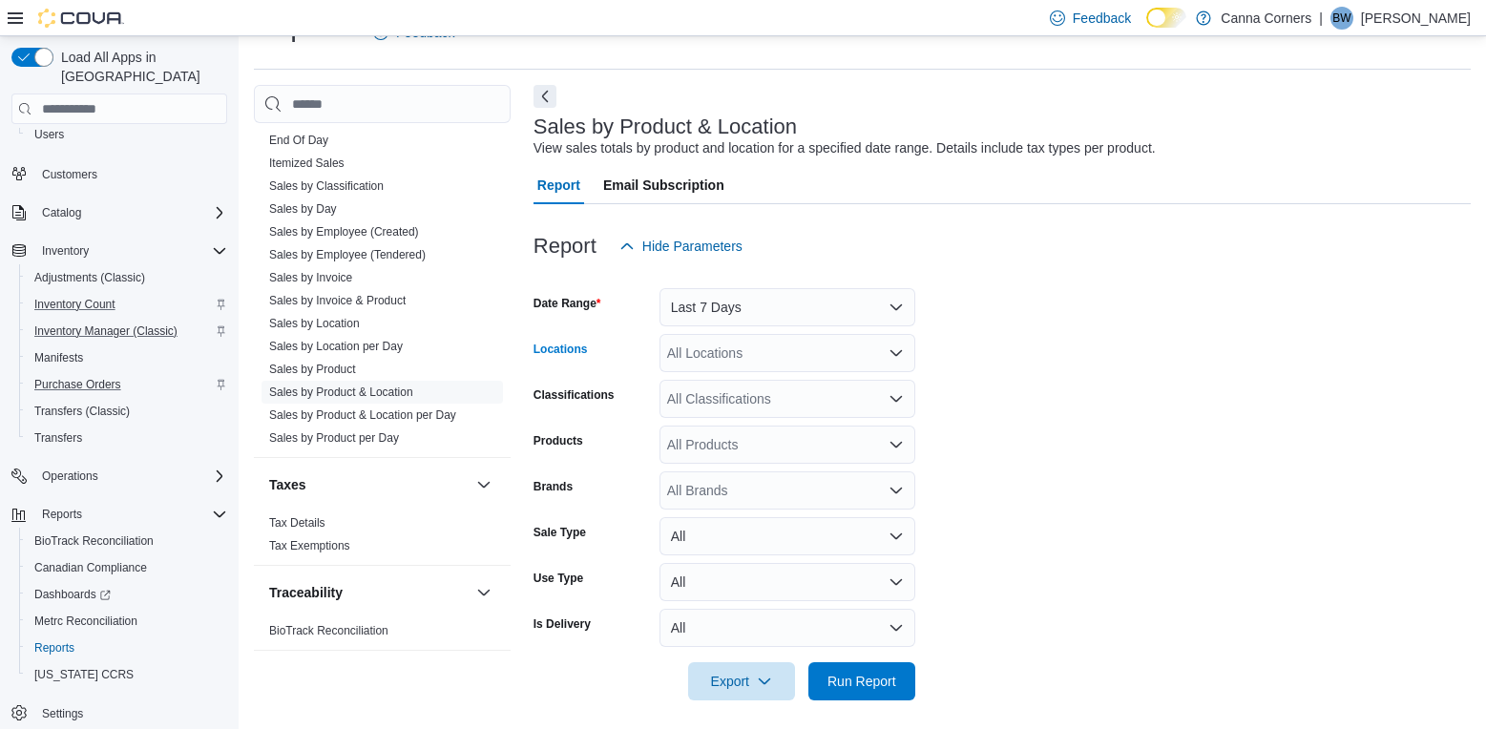
click at [898, 355] on icon "Open list of options" at bounding box center [895, 353] width 11 height 6
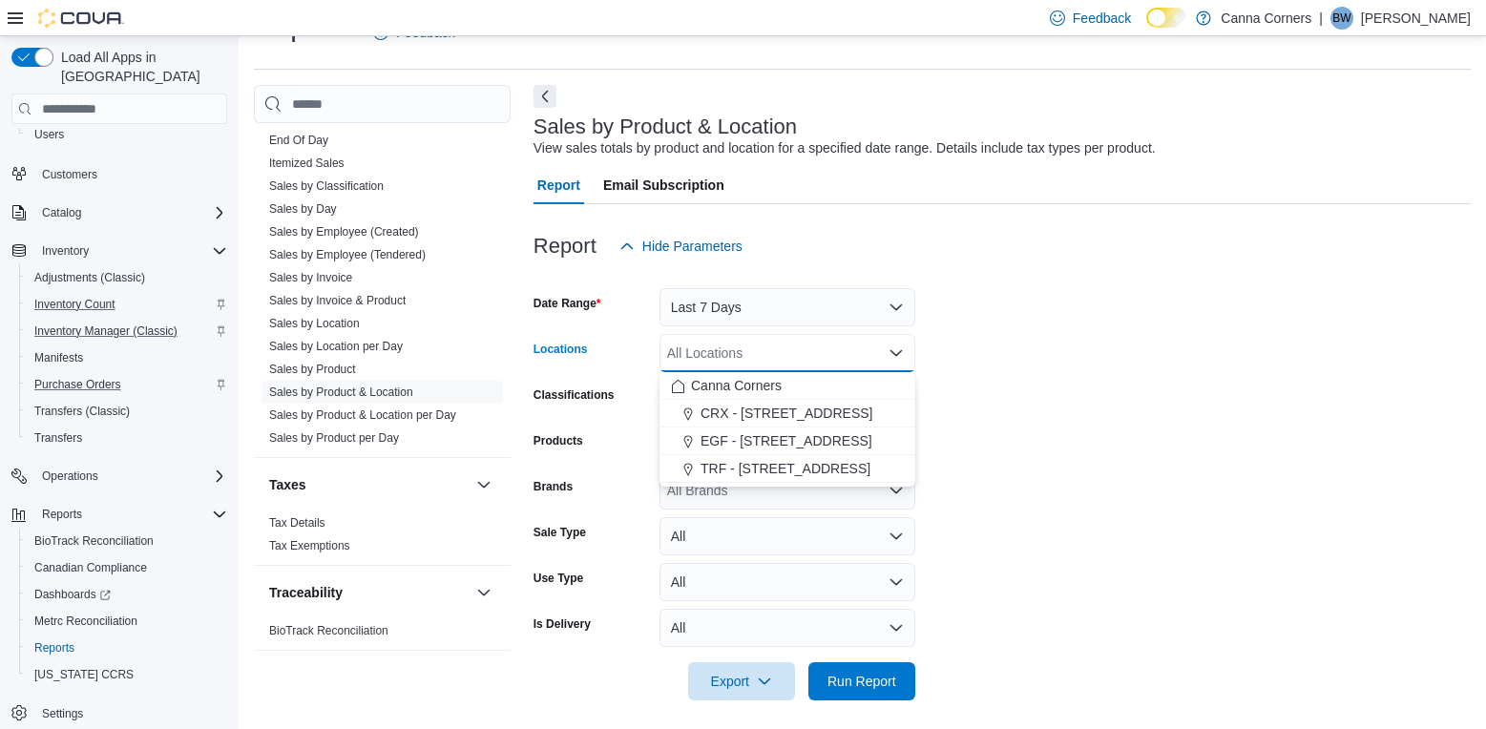
click at [1104, 527] on form "Date Range Last 7 Days Locations All Locations Combo box. Selected. Combo box i…" at bounding box center [1001, 482] width 937 height 435
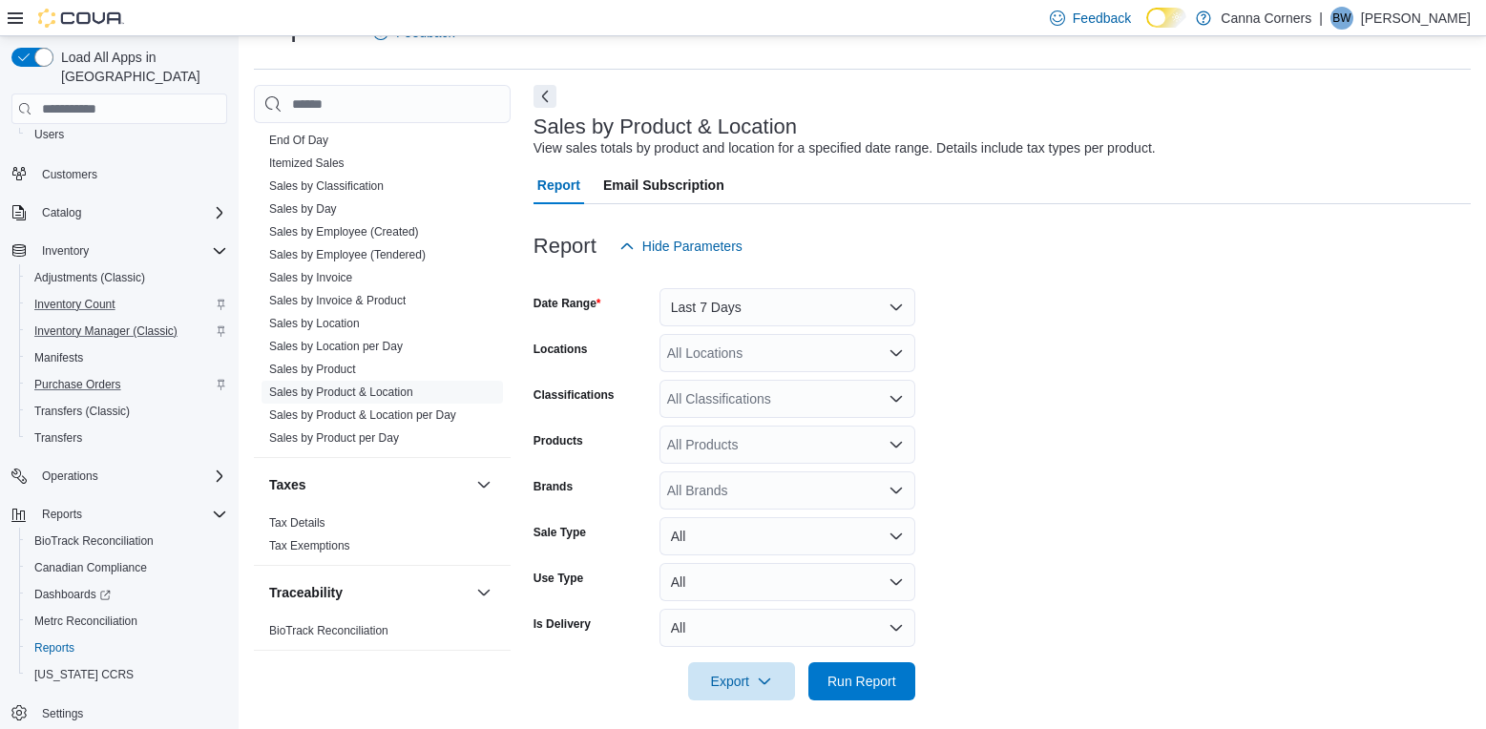
click at [904, 367] on div "All Locations" at bounding box center [787, 353] width 256 height 38
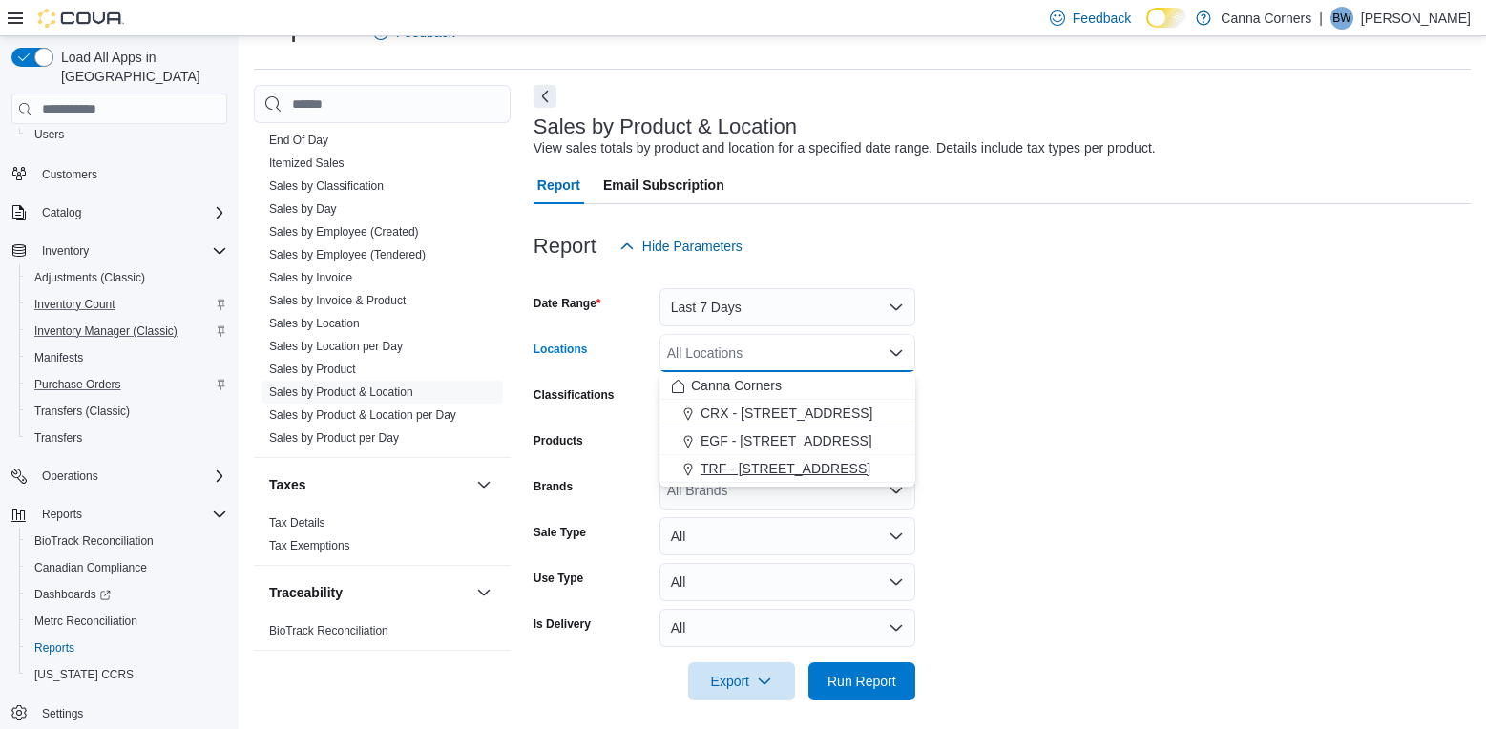
click at [800, 472] on span "TRF - [STREET_ADDRESS]" at bounding box center [786, 468] width 170 height 19
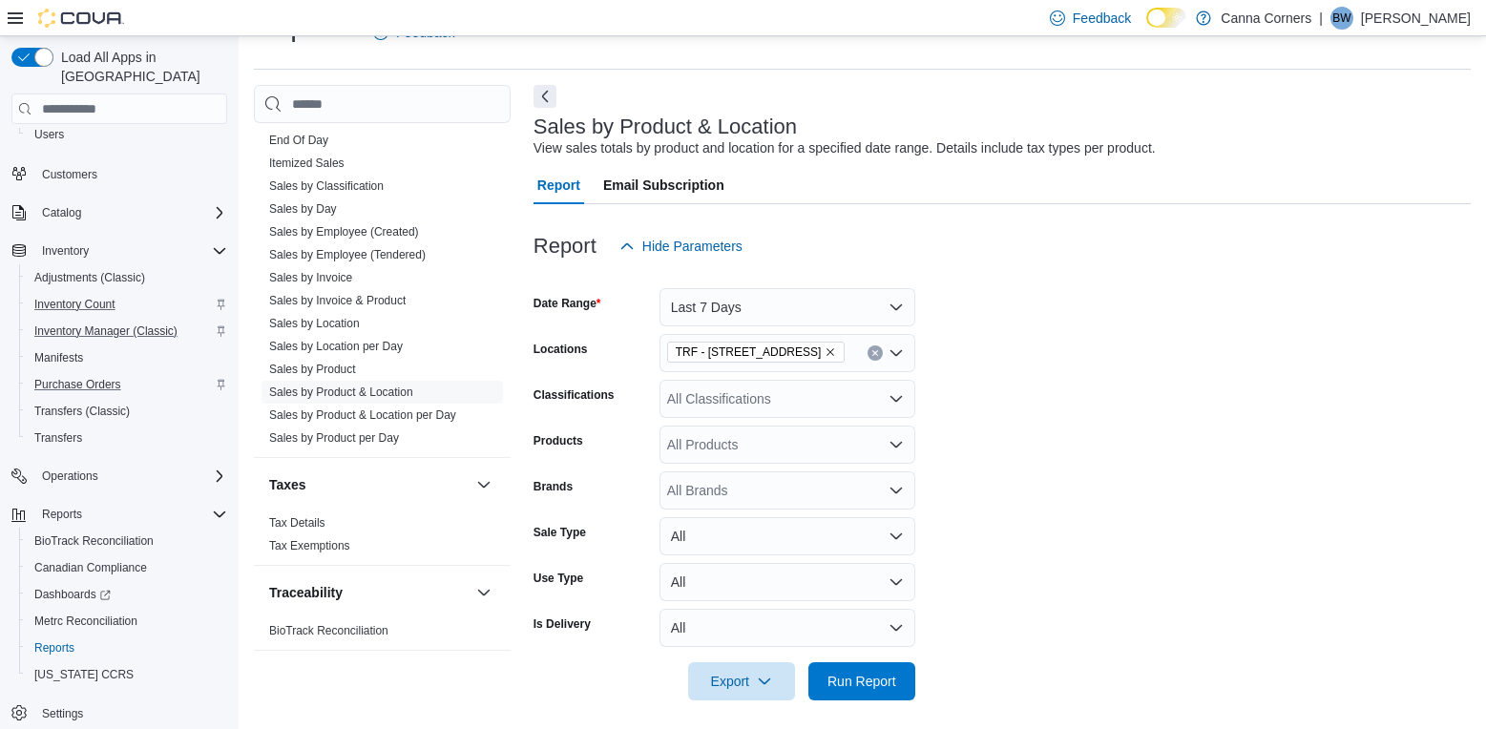
click at [998, 384] on form "Date Range Last 7 Days Locations TRF - [STREET_ADDRESS] Classifications All Cla…" at bounding box center [1001, 482] width 937 height 435
click at [876, 397] on div "All Classifications" at bounding box center [787, 399] width 256 height 38
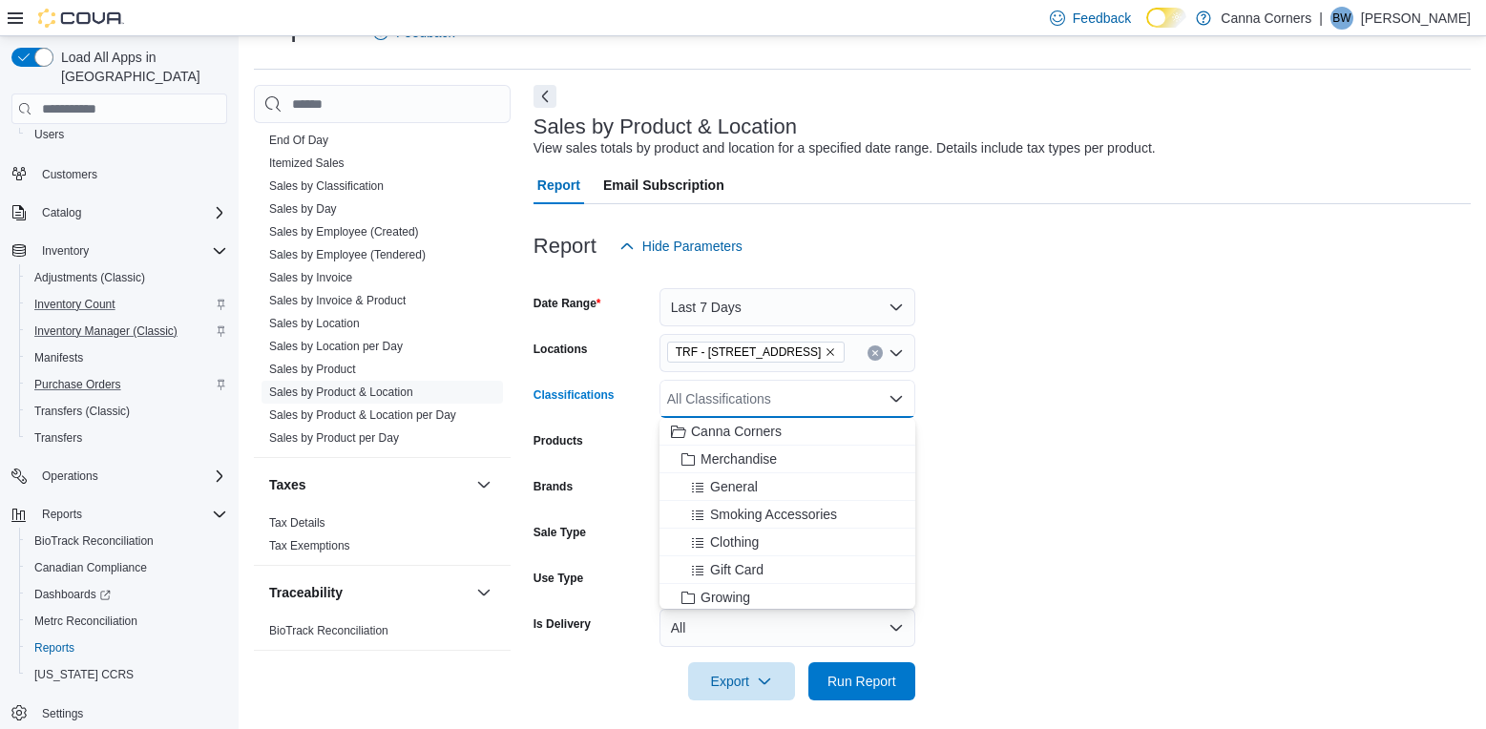
click at [1003, 439] on form "Date Range Last 7 Days Locations TRF - [STREET_ADDRESS] Classifications All Cla…" at bounding box center [1001, 482] width 937 height 435
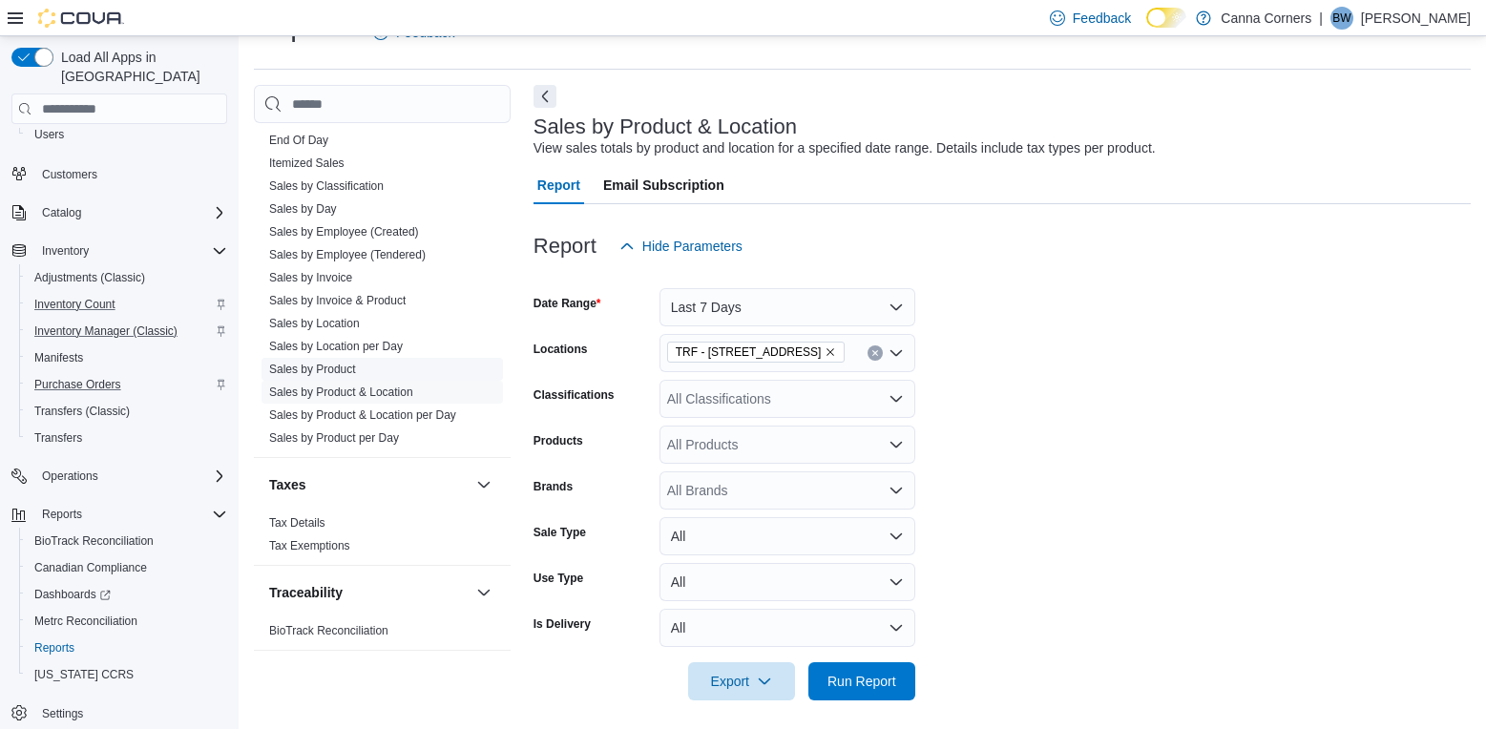
click at [397, 362] on span "Sales by Product" at bounding box center [381, 369] width 241 height 23
click at [316, 366] on link "Sales by Product" at bounding box center [312, 369] width 87 height 13
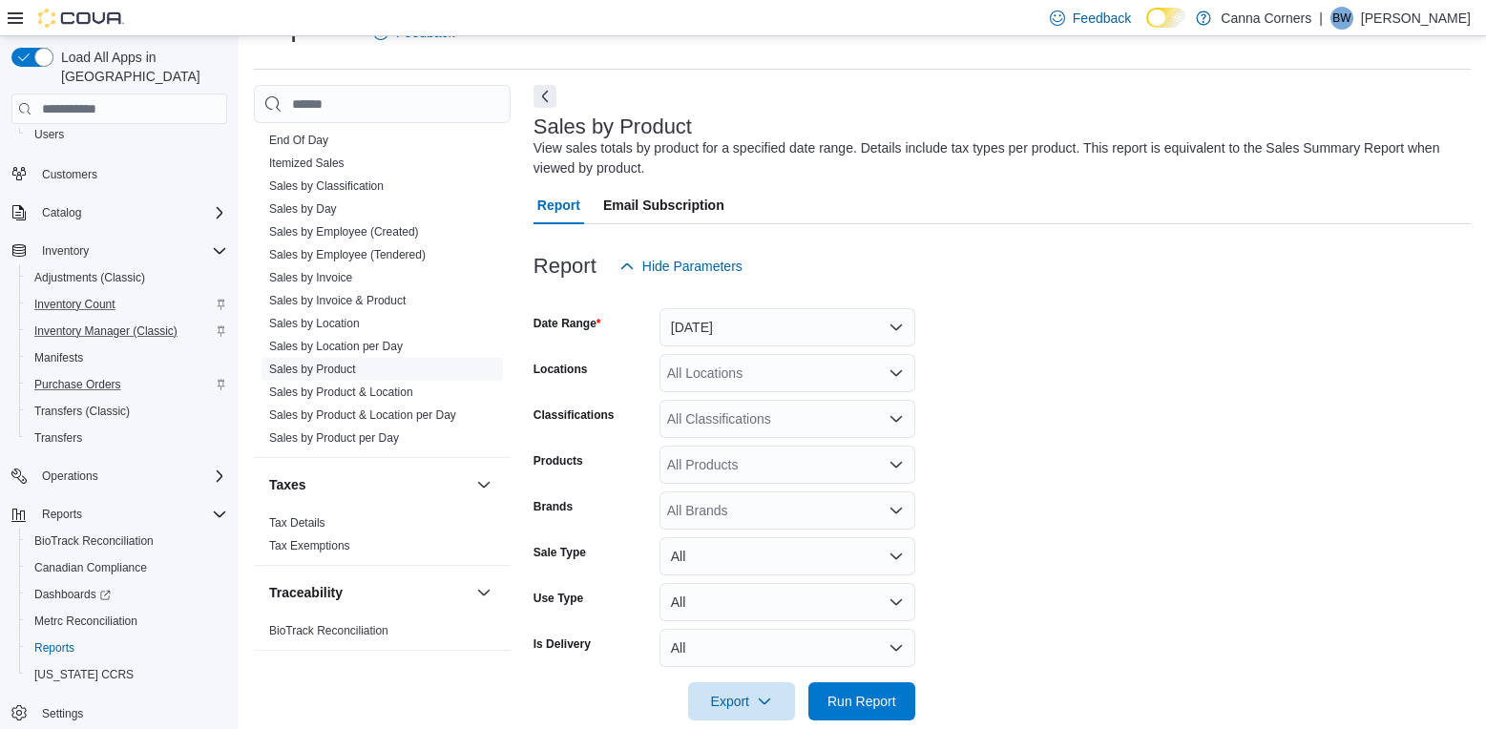
scroll to position [64, 0]
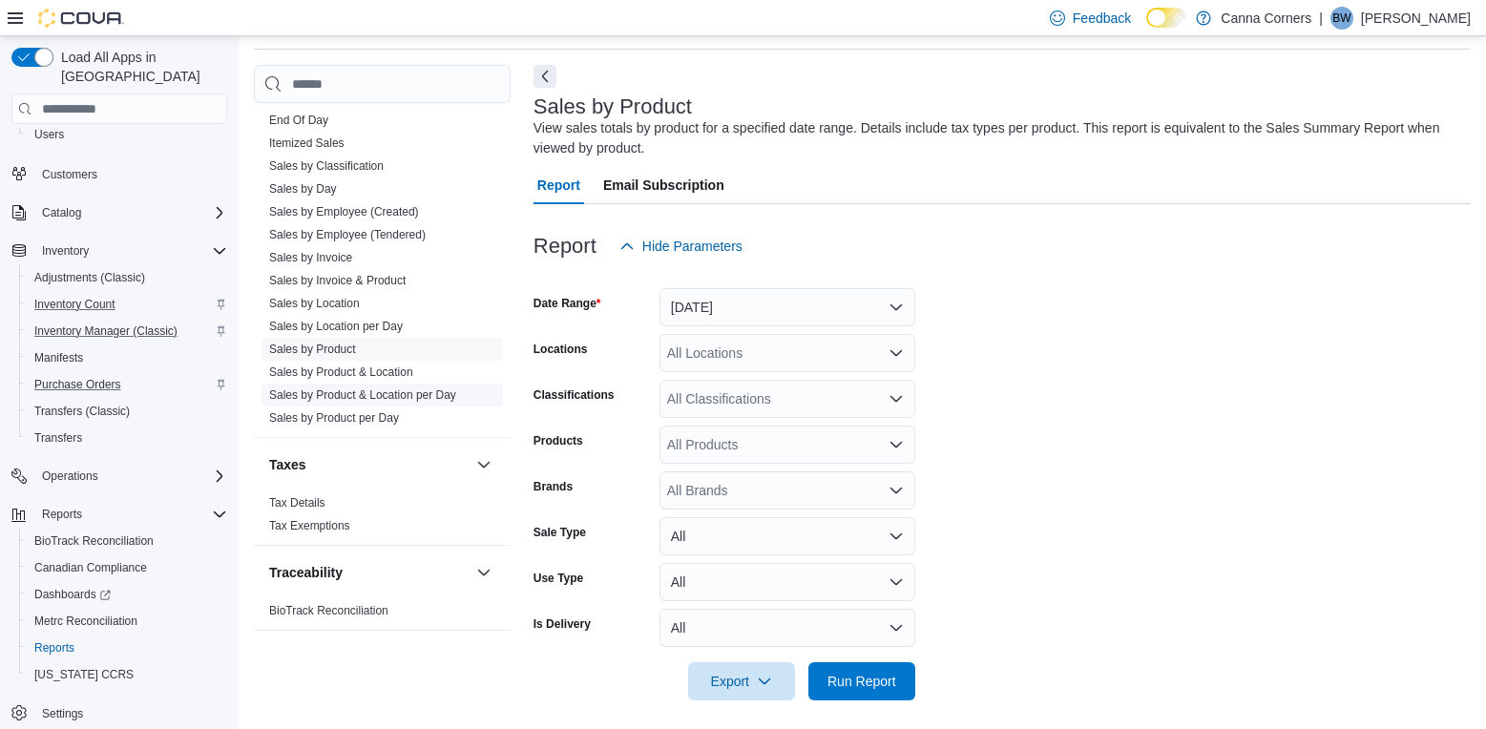
click at [395, 396] on link "Sales by Product & Location per Day" at bounding box center [362, 394] width 187 height 13
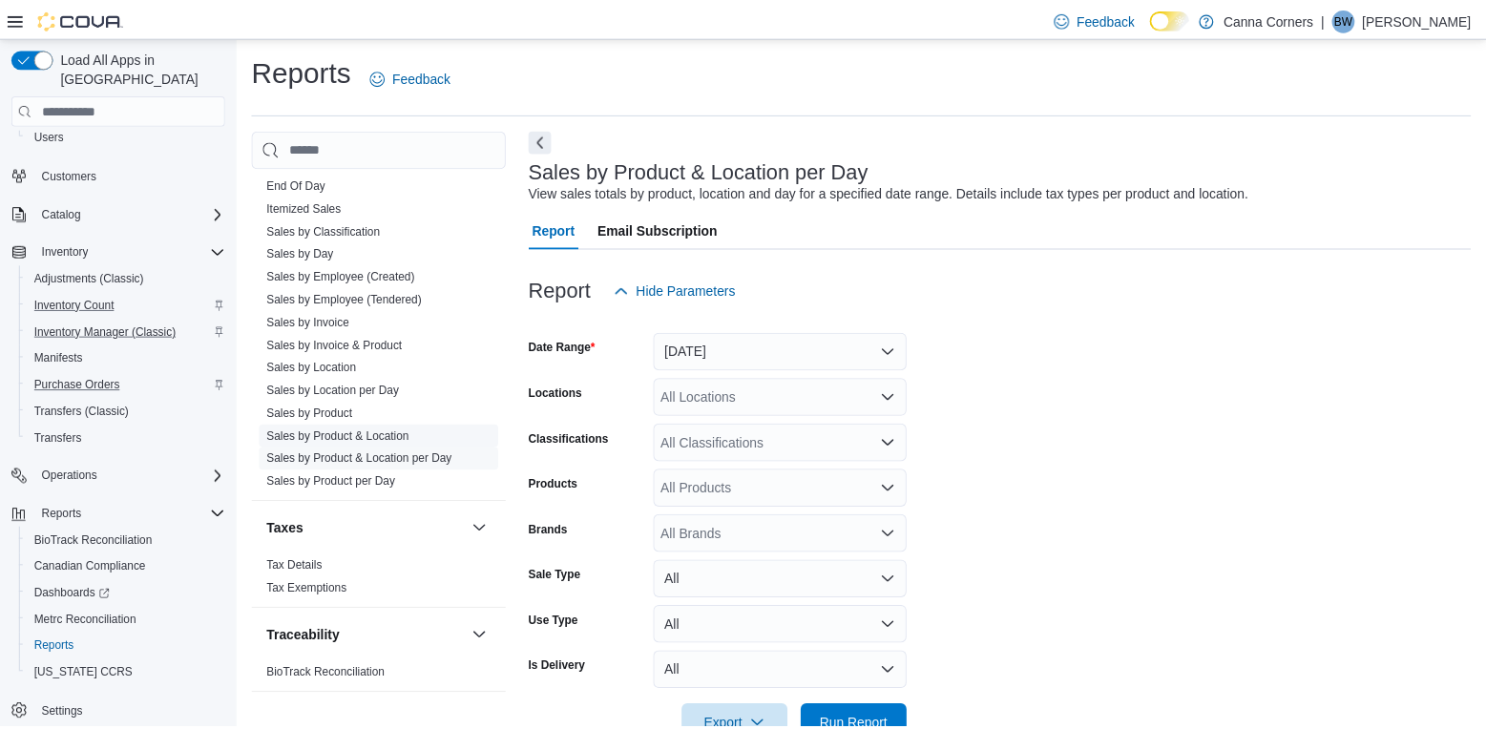
scroll to position [44, 0]
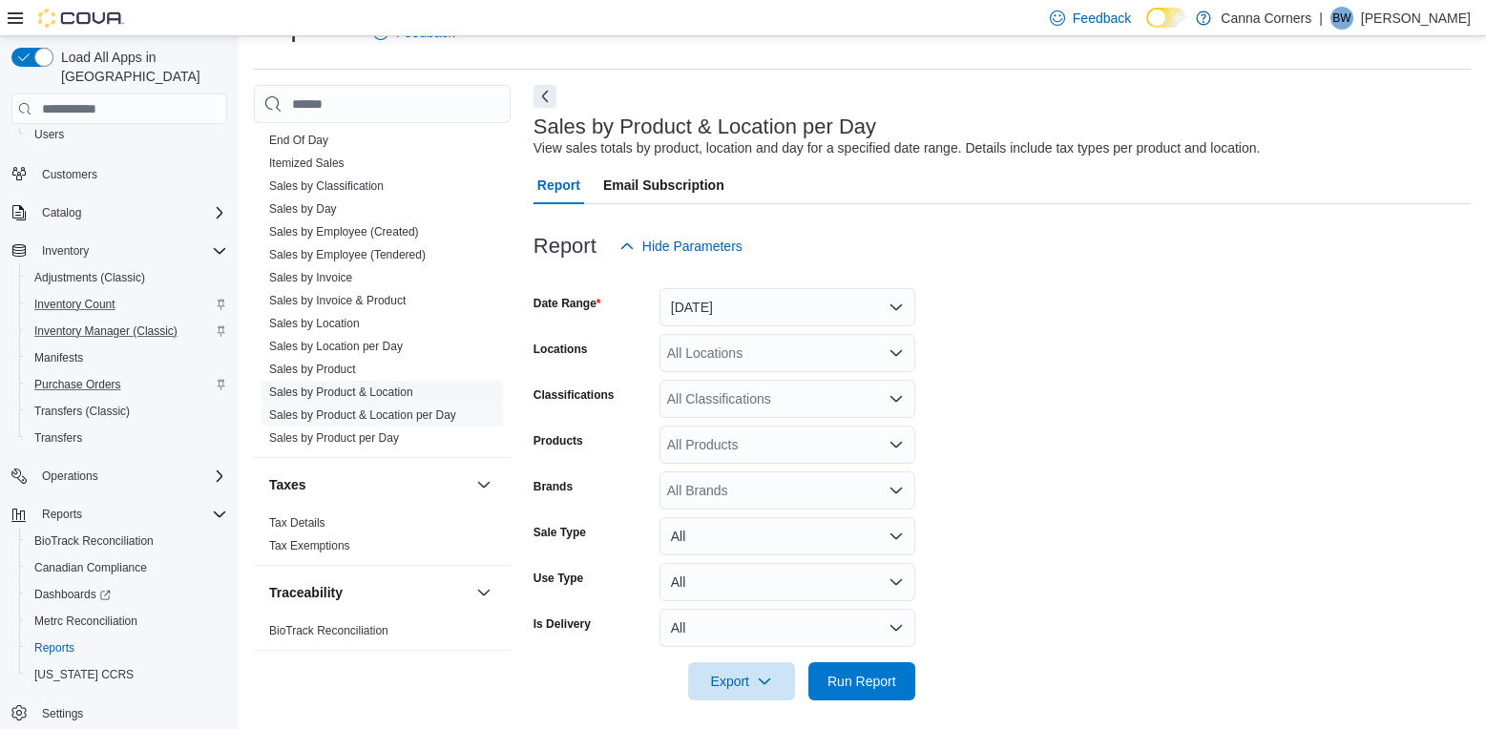
click at [391, 388] on link "Sales by Product & Location" at bounding box center [341, 392] width 144 height 13
click at [911, 306] on button "[DATE]" at bounding box center [787, 307] width 256 height 38
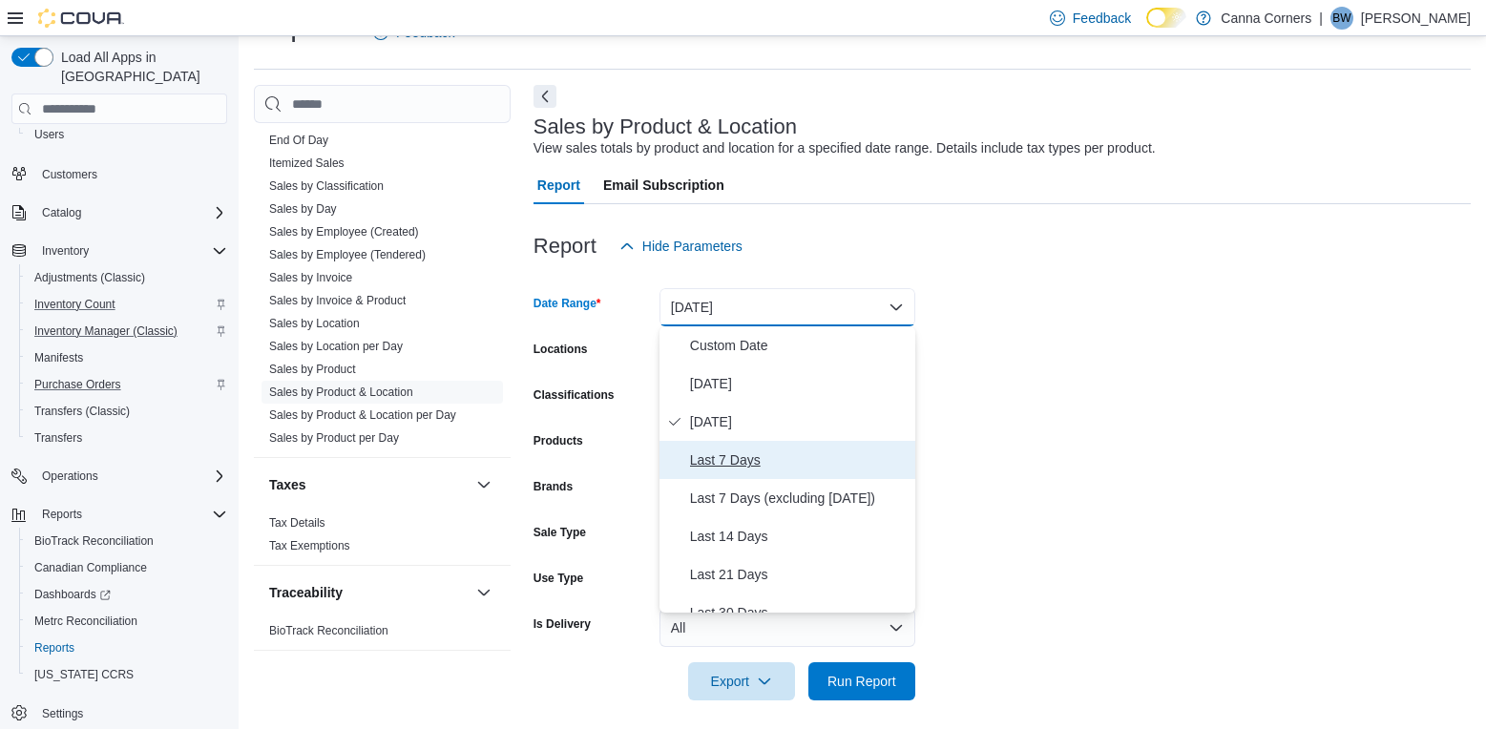
click at [817, 465] on span "Last 7 Days" at bounding box center [799, 460] width 218 height 23
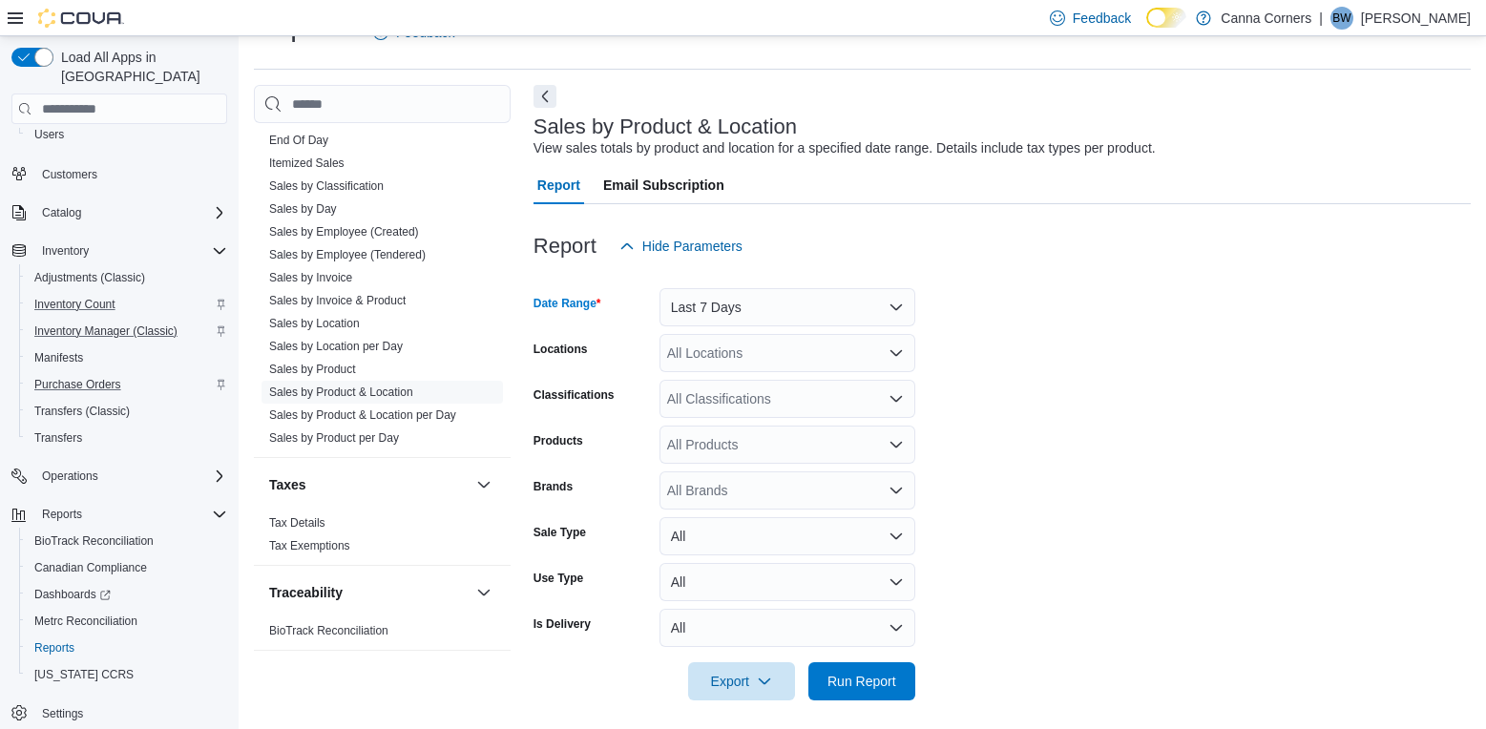
click at [927, 355] on form "Date Range Last 7 Days Locations All Locations Classifications All Classificati…" at bounding box center [1001, 482] width 937 height 435
click at [905, 354] on div "All Locations" at bounding box center [787, 353] width 256 height 38
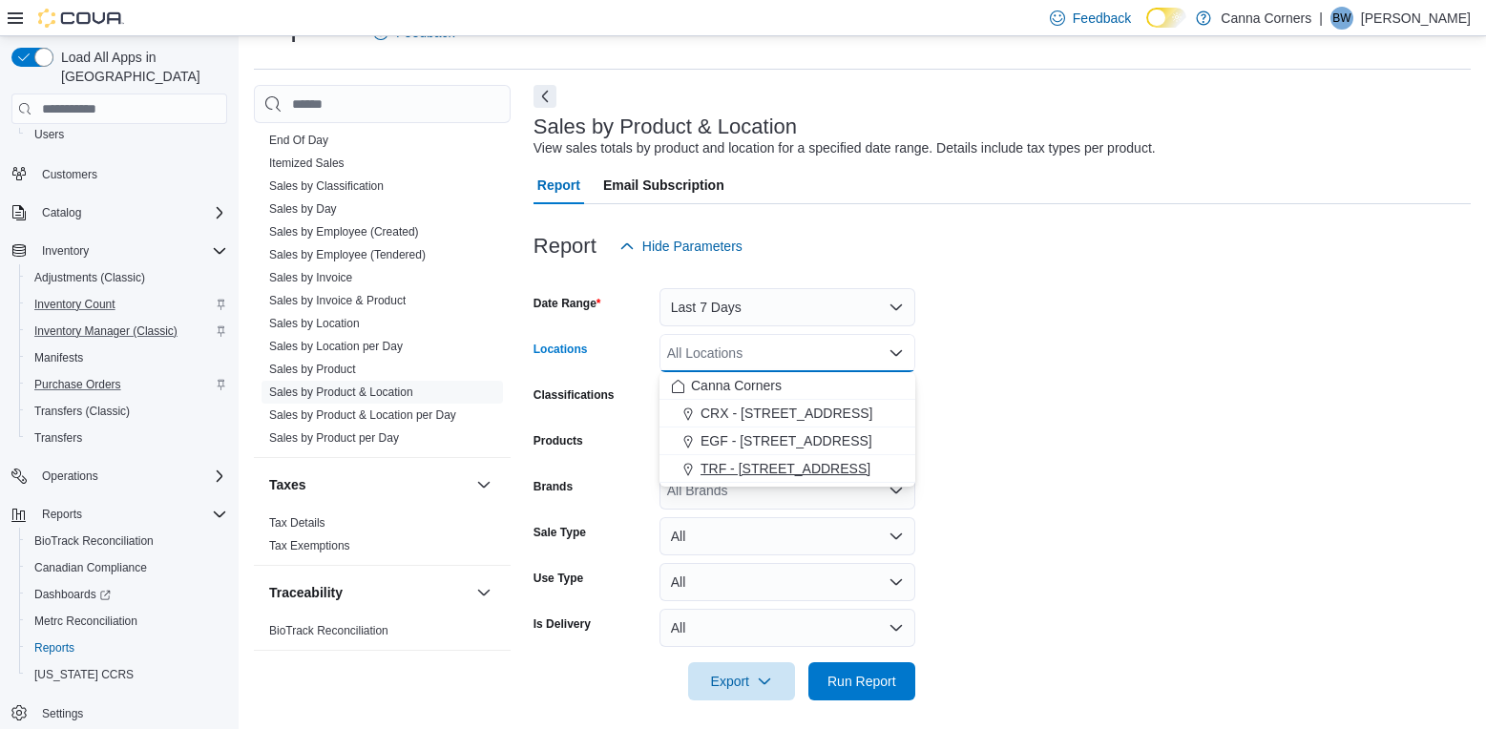
click at [834, 468] on div "TRF - [STREET_ADDRESS]" at bounding box center [787, 468] width 233 height 19
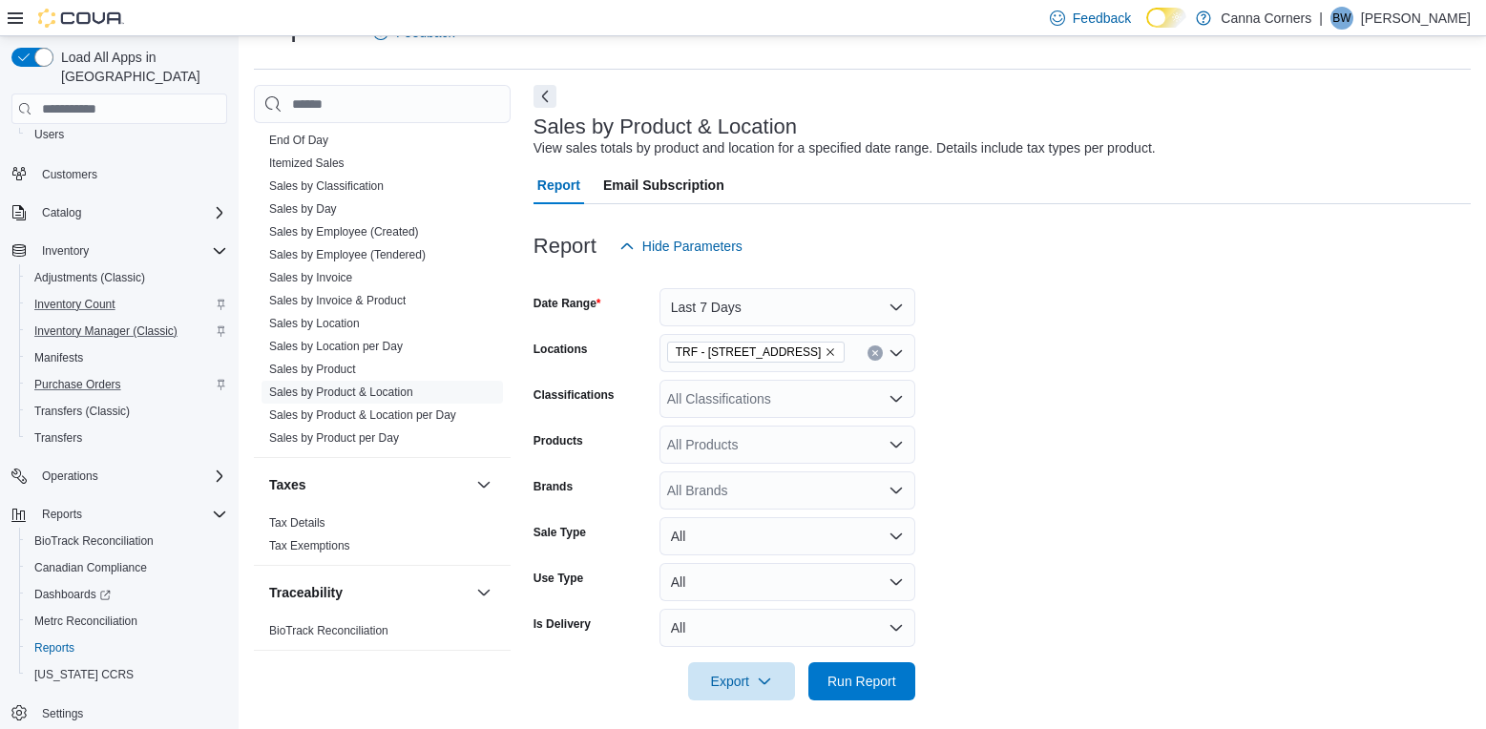
click at [967, 381] on form "Date Range Last 7 Days Locations TRF - [STREET_ADDRESS] Classifications All Cla…" at bounding box center [1001, 482] width 937 height 435
click at [882, 456] on div "All Products" at bounding box center [787, 445] width 256 height 38
type input "*********"
click at [987, 491] on form "Date Range Last 7 Days Locations TRF - [STREET_ADDRESS] Classifications All Cla…" at bounding box center [1001, 482] width 937 height 435
click at [850, 686] on span "Run Report" at bounding box center [861, 680] width 69 height 19
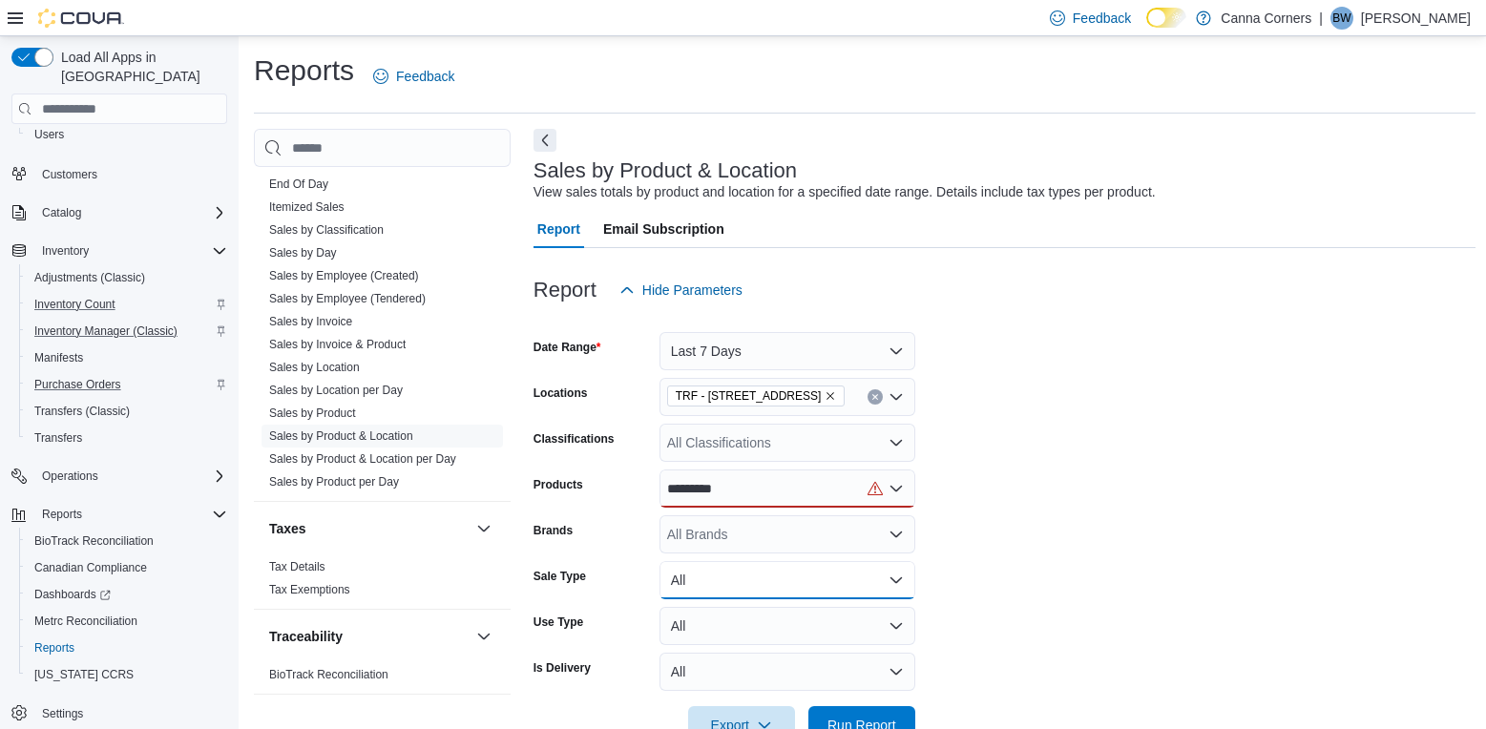
click at [843, 586] on button "All" at bounding box center [787, 580] width 256 height 38
click at [832, 504] on span "Sale" at bounding box center [799, 503] width 218 height 23
click at [353, 412] on link "Sales by Product" at bounding box center [312, 413] width 87 height 13
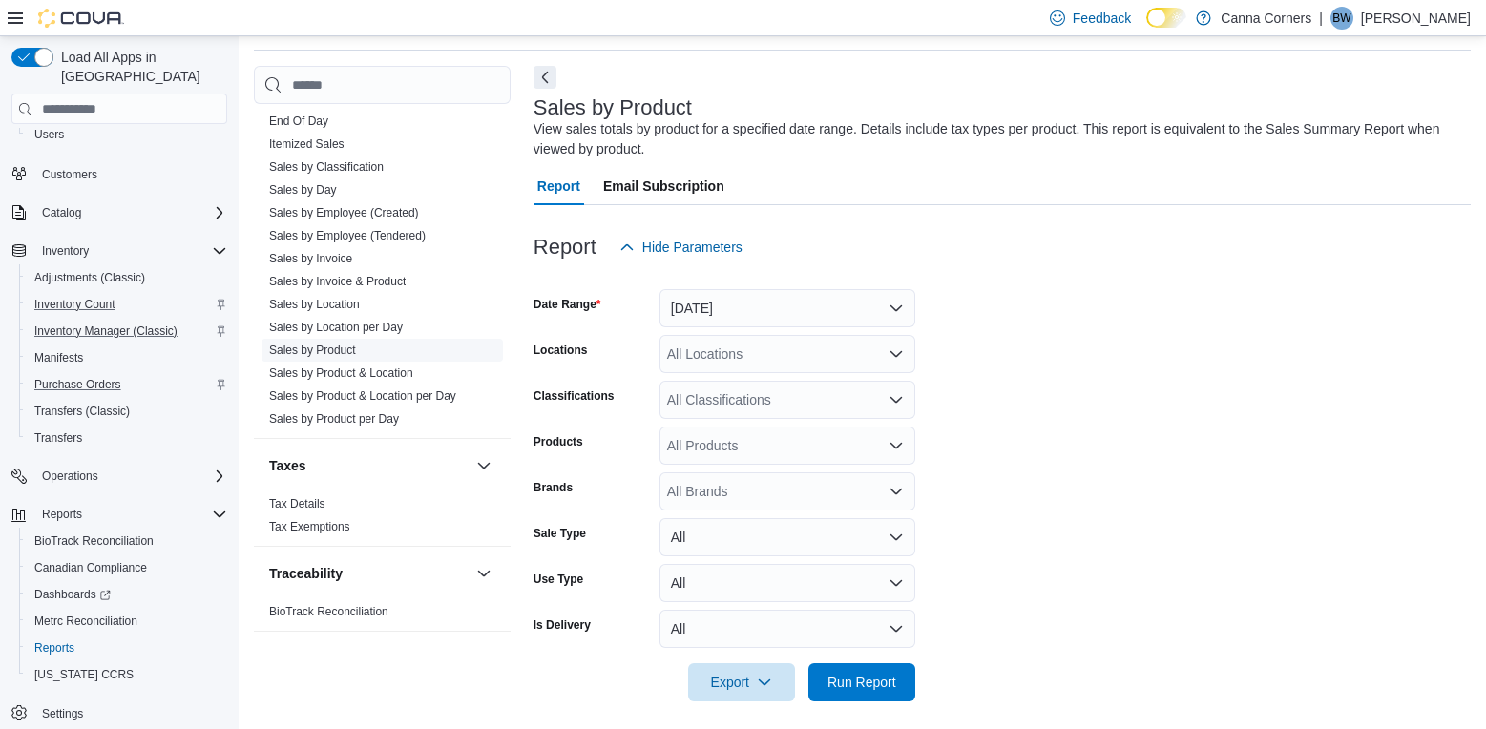
scroll to position [64, 0]
click at [902, 296] on button "[DATE]" at bounding box center [787, 307] width 256 height 38
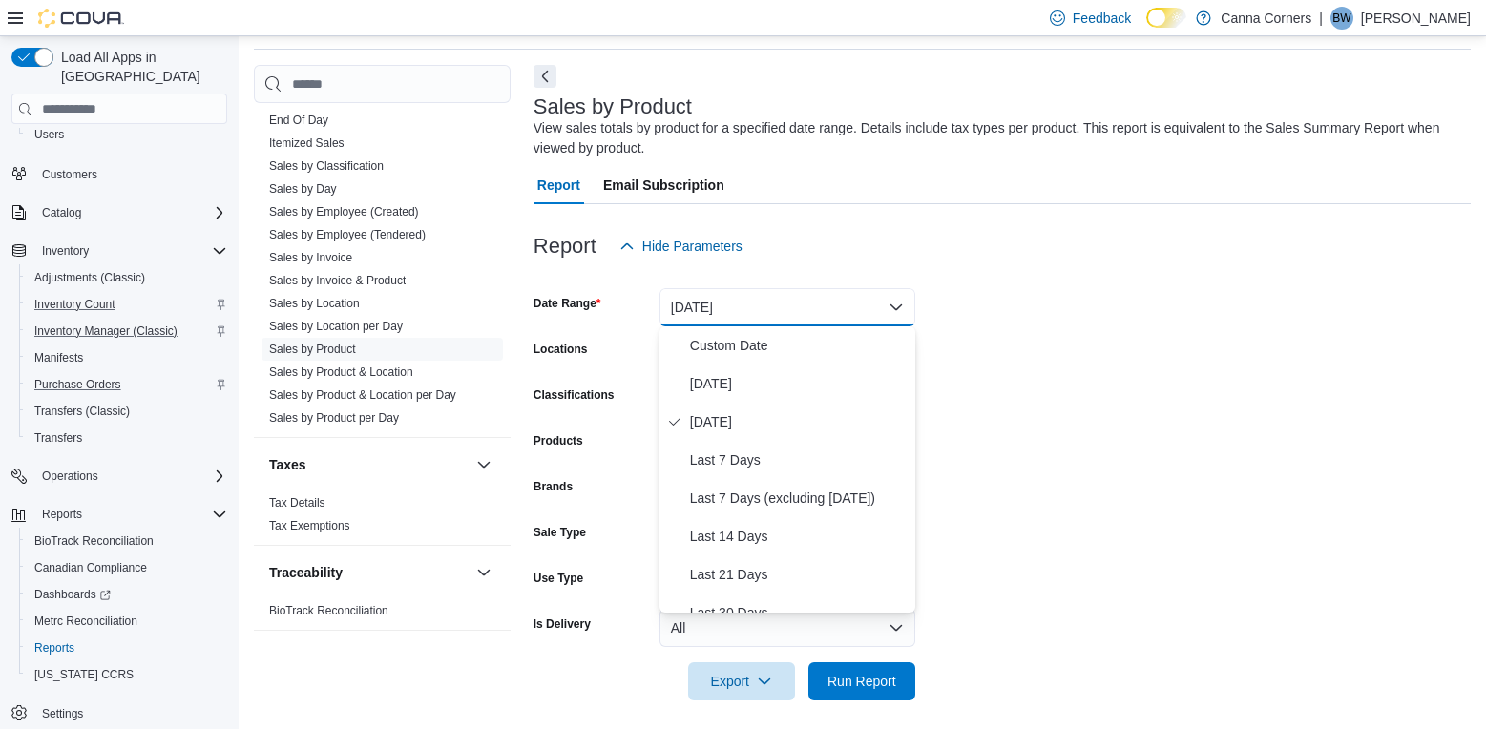
click at [985, 322] on form "Date Range [DATE] Locations All Locations Classifications All Classifications P…" at bounding box center [1001, 482] width 937 height 435
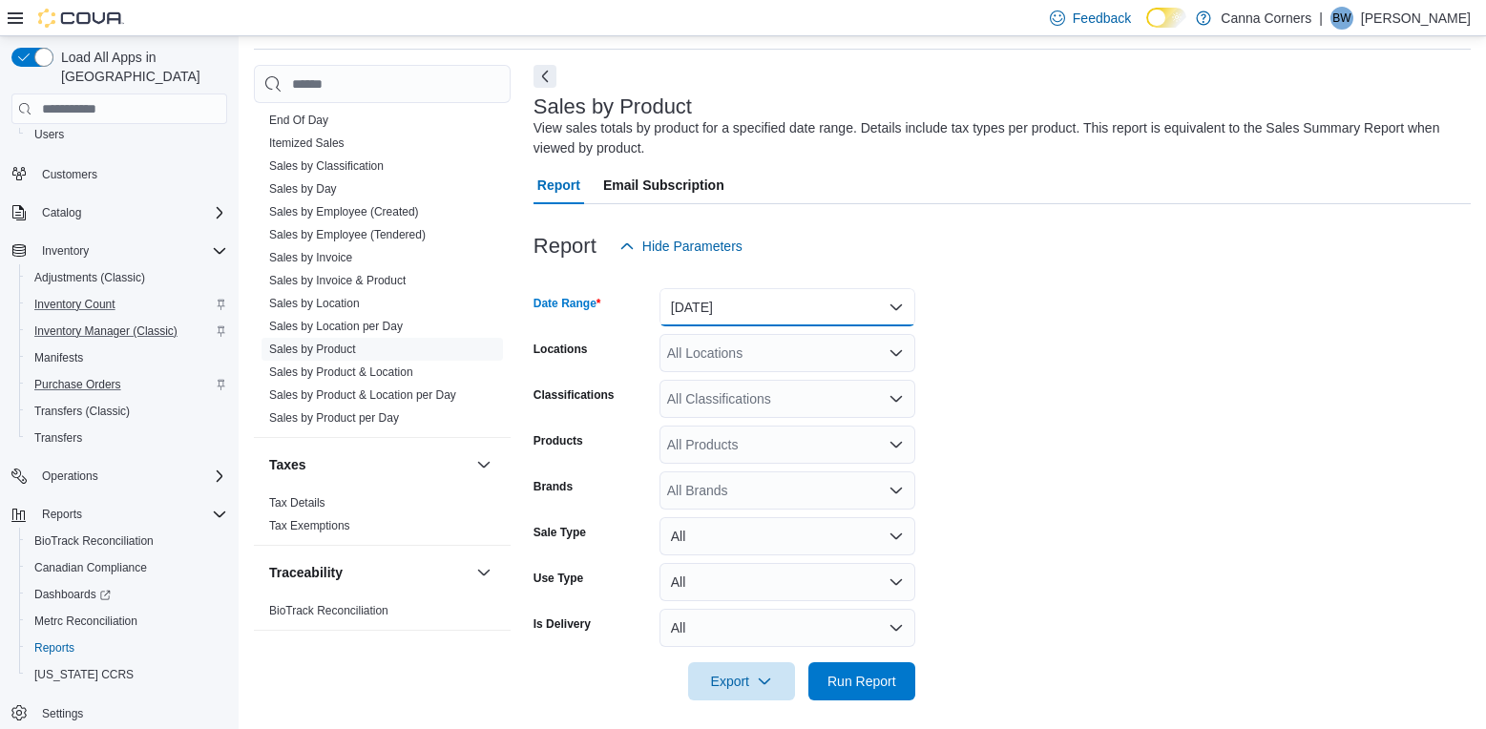
click at [900, 297] on button "[DATE]" at bounding box center [787, 307] width 256 height 38
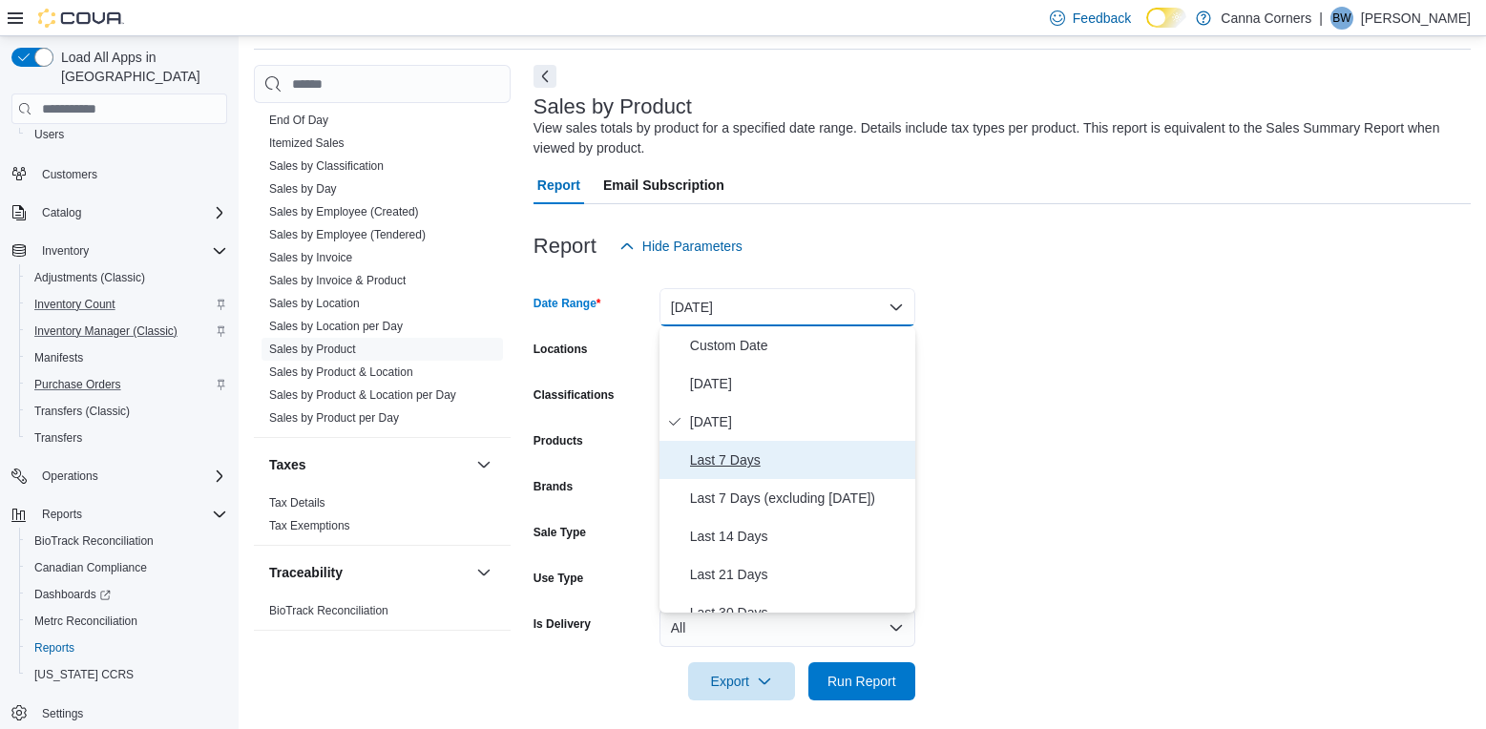
click at [801, 467] on span "Last 7 Days" at bounding box center [799, 460] width 218 height 23
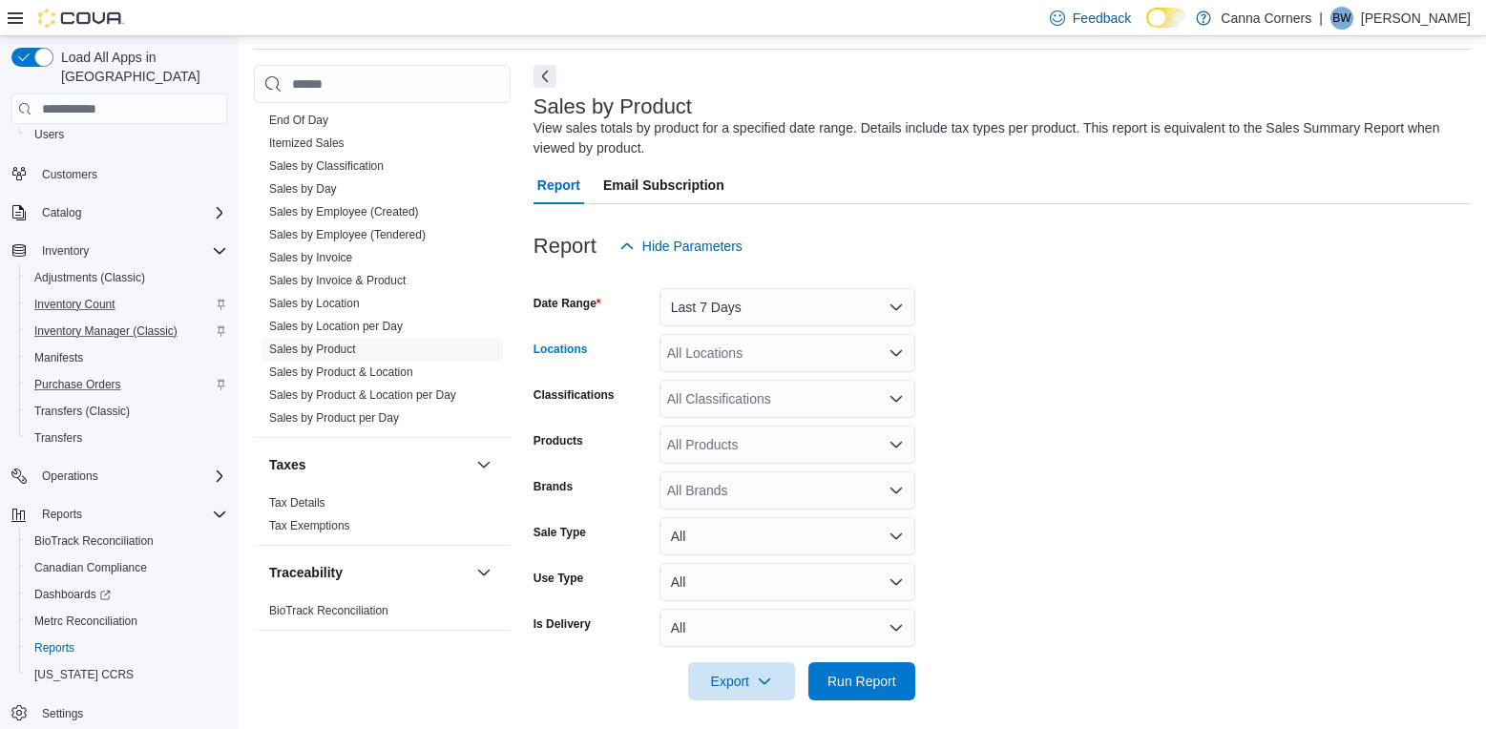
click at [889, 346] on icon "Open list of options" at bounding box center [896, 352] width 15 height 15
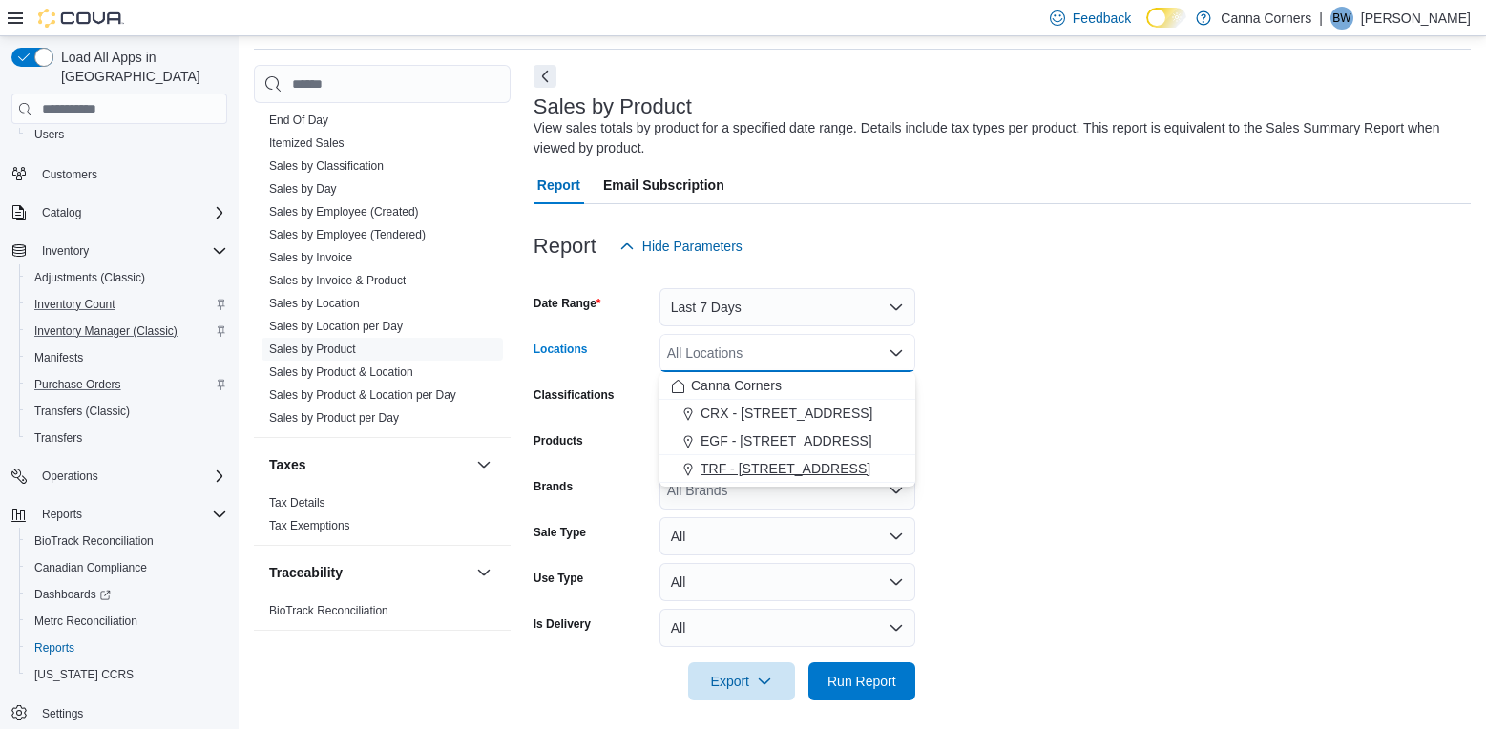
click at [845, 458] on button "TRF - [STREET_ADDRESS]" at bounding box center [787, 469] width 256 height 28
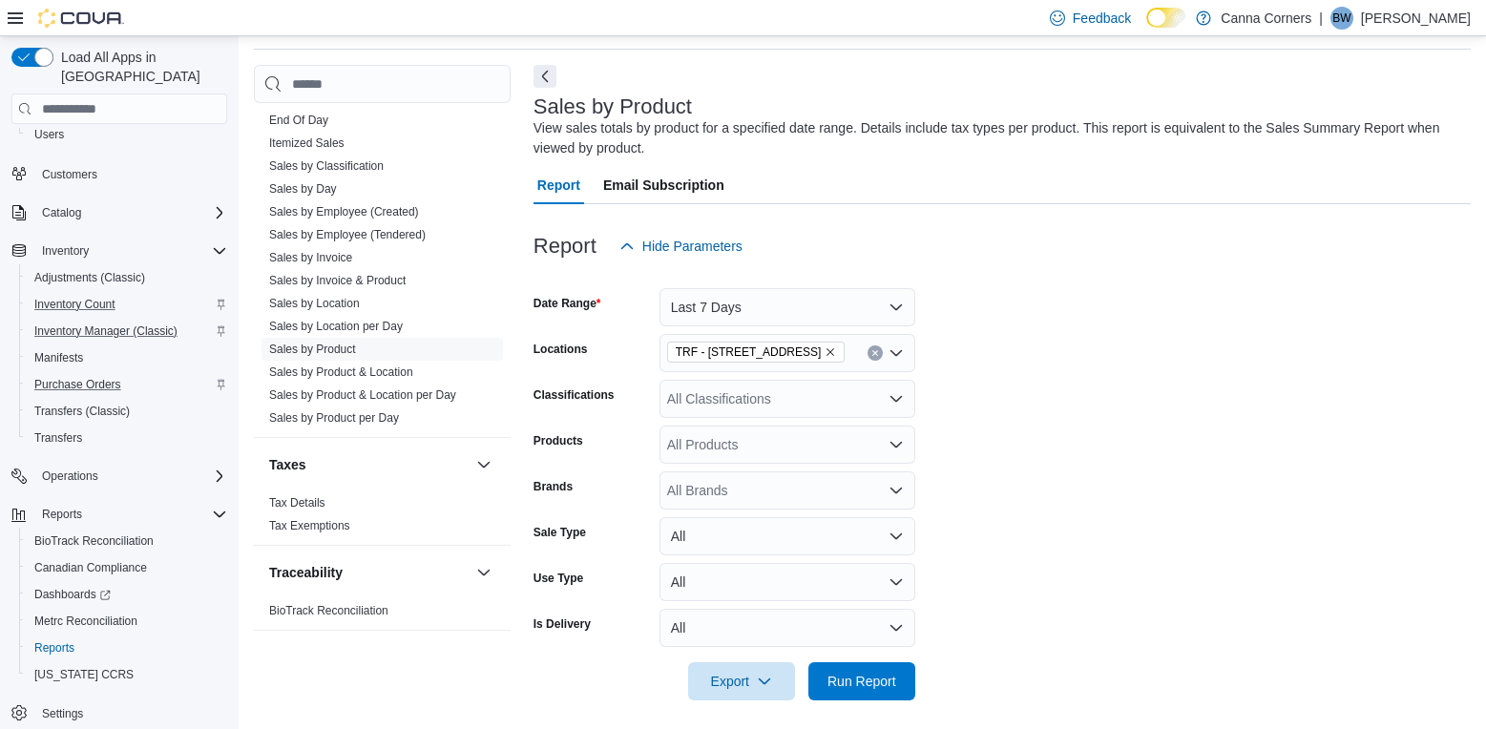
click at [984, 372] on form "Date Range Last 7 Days Locations TRF - [STREET_ADDRESS] Classifications All Cla…" at bounding box center [1001, 482] width 937 height 435
click at [879, 450] on div "All Products" at bounding box center [787, 445] width 256 height 38
type input "*********"
click at [985, 476] on form "Date Range Last 7 Days Locations TRF - [STREET_ADDRESS] Classifications All Cla…" at bounding box center [1001, 482] width 937 height 435
click at [844, 693] on span "Run Report" at bounding box center [862, 680] width 84 height 38
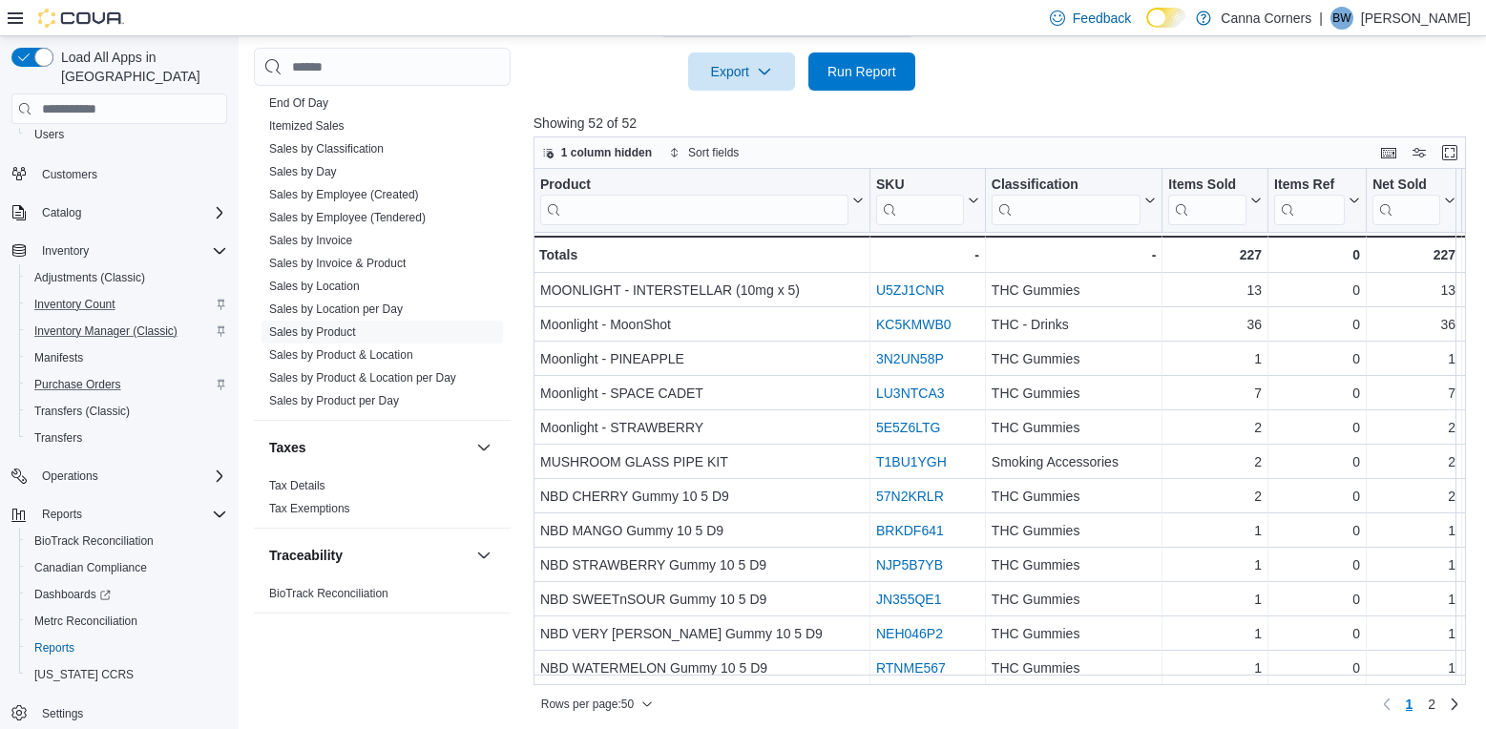
scroll to position [202, 0]
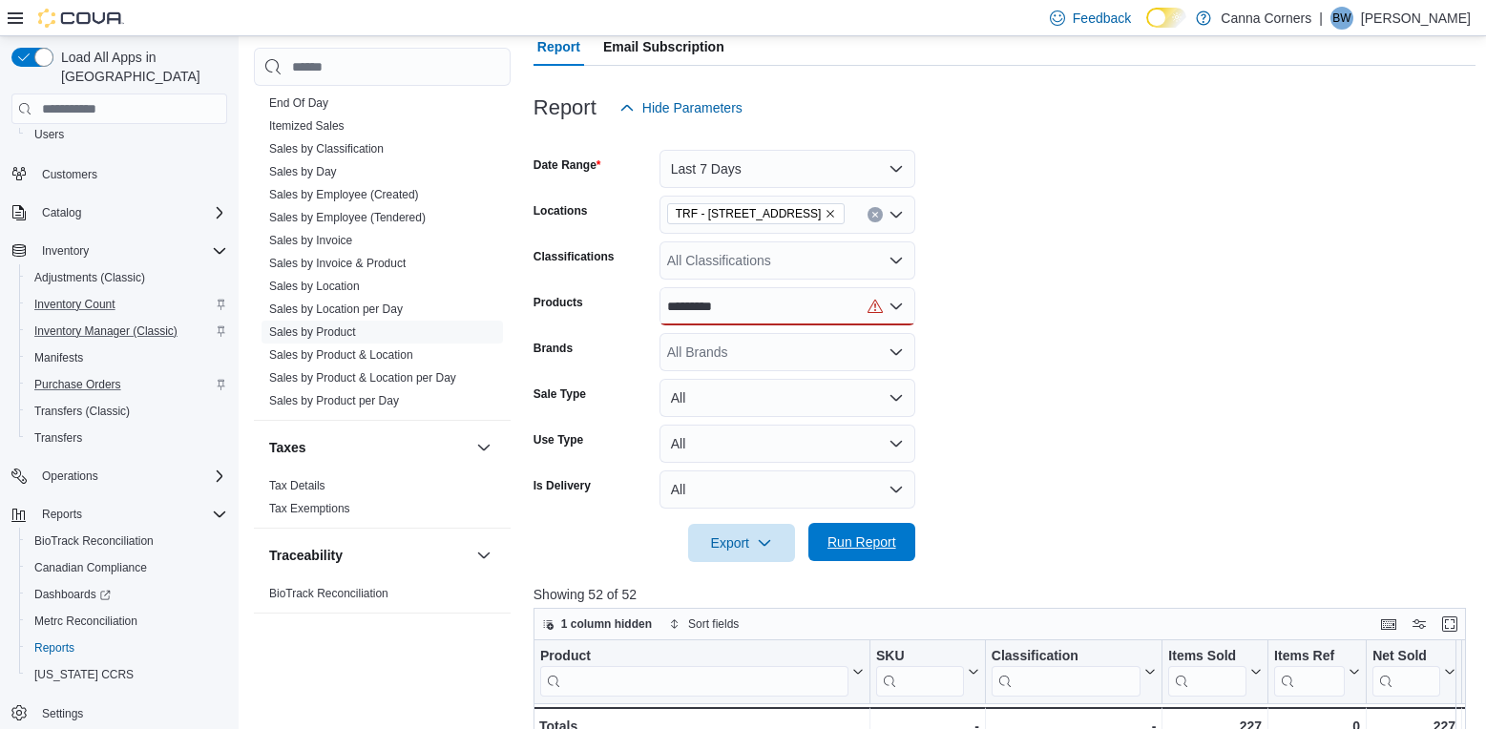
click at [883, 540] on span "Run Report" at bounding box center [861, 542] width 69 height 19
click at [333, 292] on link "Sales by Location" at bounding box center [314, 286] width 91 height 13
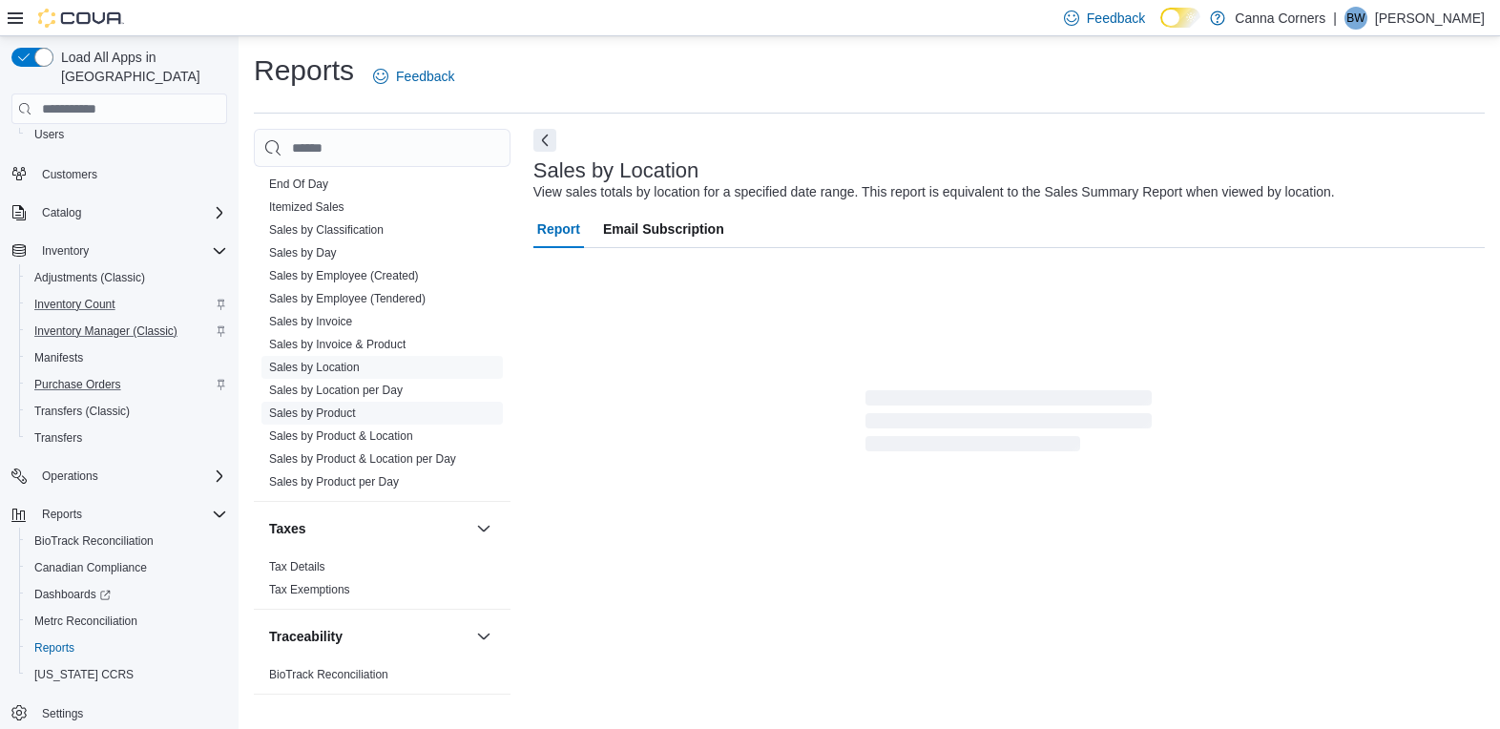
click at [378, 408] on span "Sales by Product" at bounding box center [381, 413] width 241 height 23
click at [307, 415] on link "Sales by Product" at bounding box center [312, 413] width 87 height 13
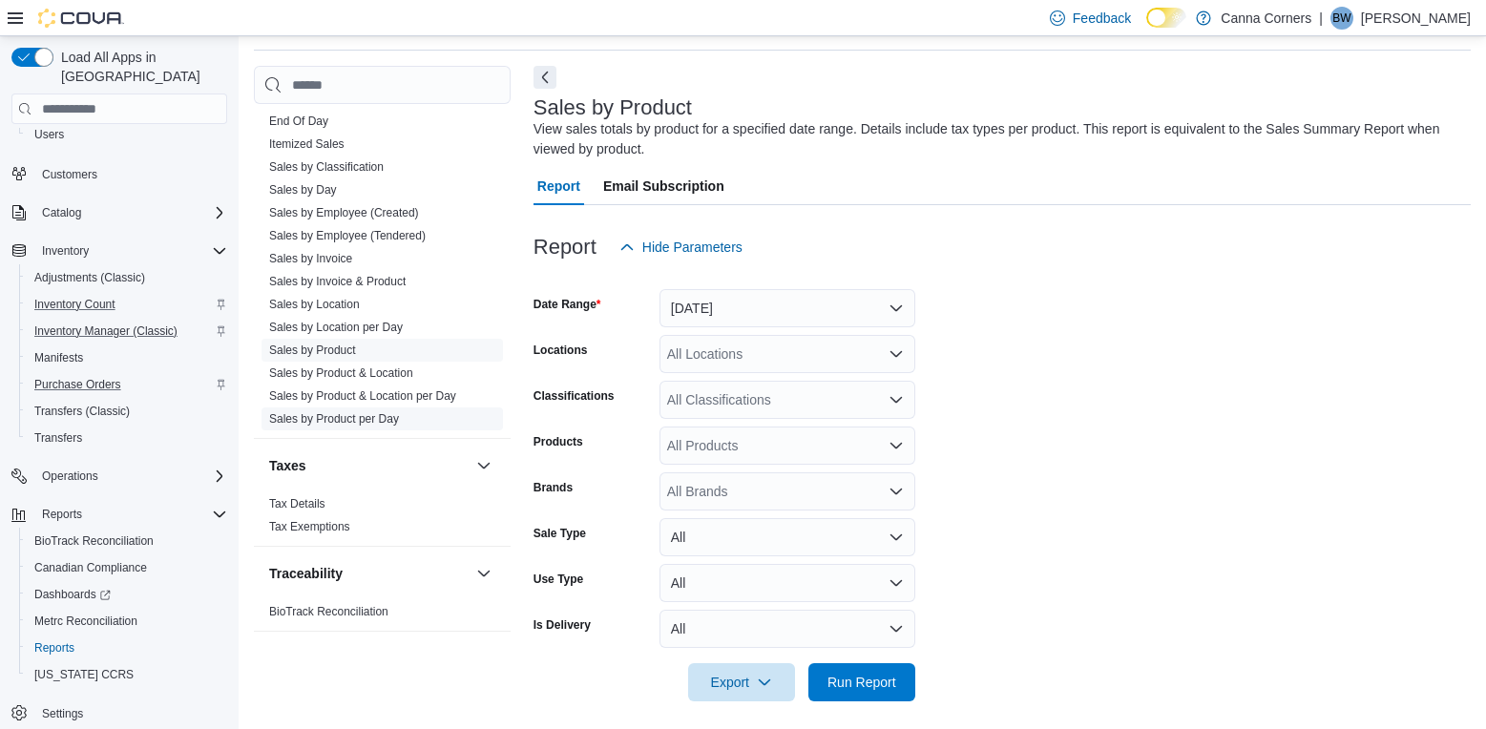
scroll to position [64, 0]
click at [913, 306] on button "[DATE]" at bounding box center [787, 307] width 256 height 38
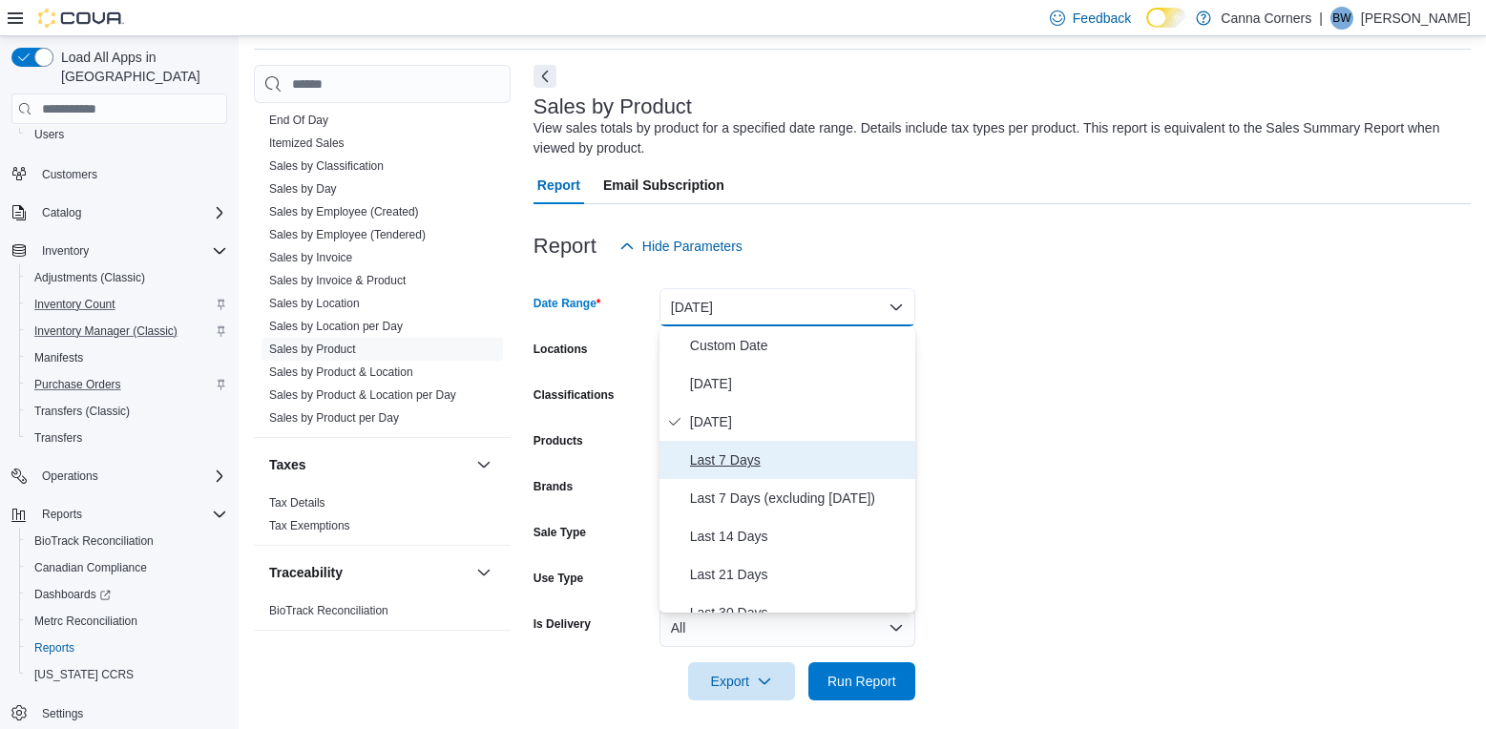
click at [830, 463] on span "Last 7 Days" at bounding box center [799, 460] width 218 height 23
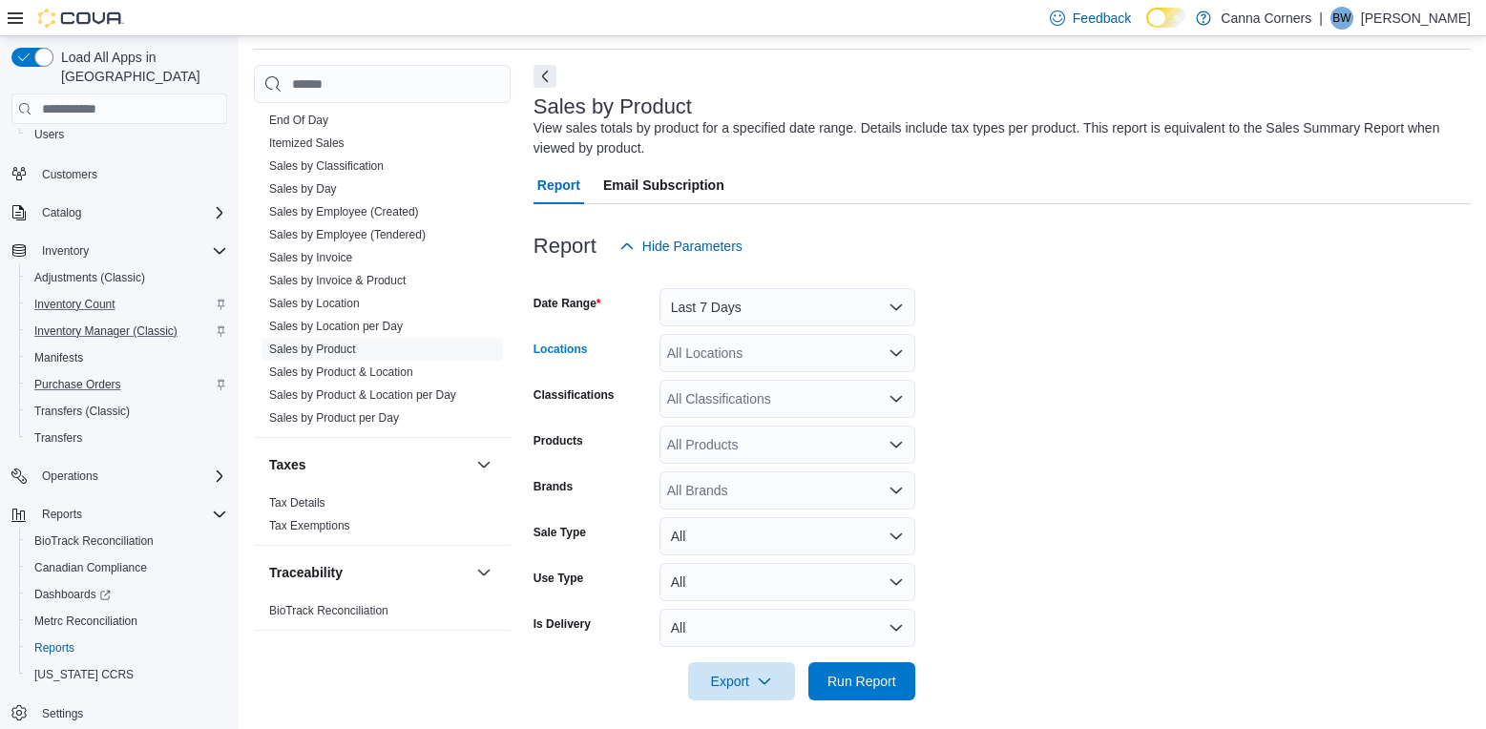
click at [867, 352] on div "All Locations" at bounding box center [787, 353] width 256 height 38
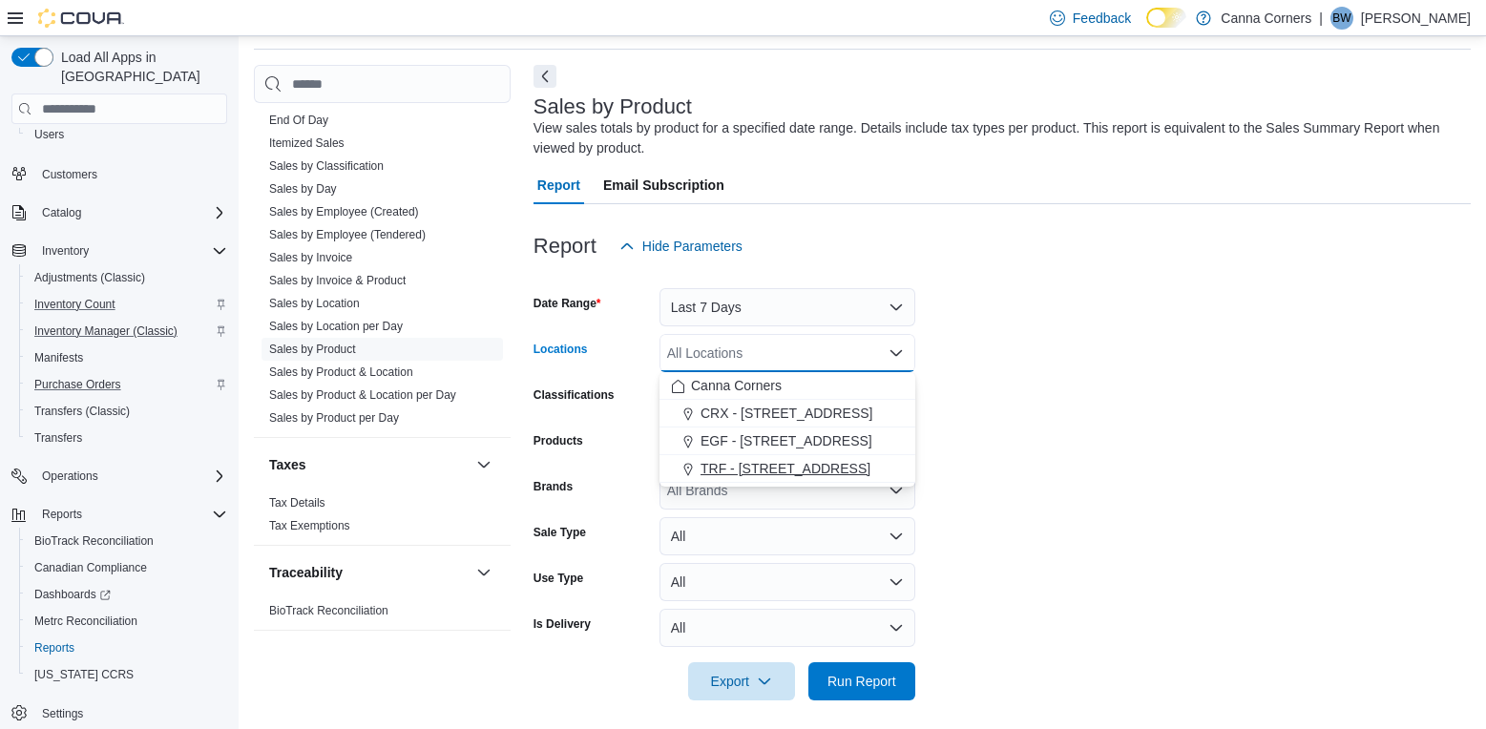
click at [808, 473] on span "TRF - [STREET_ADDRESS]" at bounding box center [786, 468] width 170 height 19
click at [1135, 446] on form "Date Range Last 7 Days Locations TRF - [STREET_ADDRESS] Combo box. Selected. TR…" at bounding box center [1001, 482] width 937 height 435
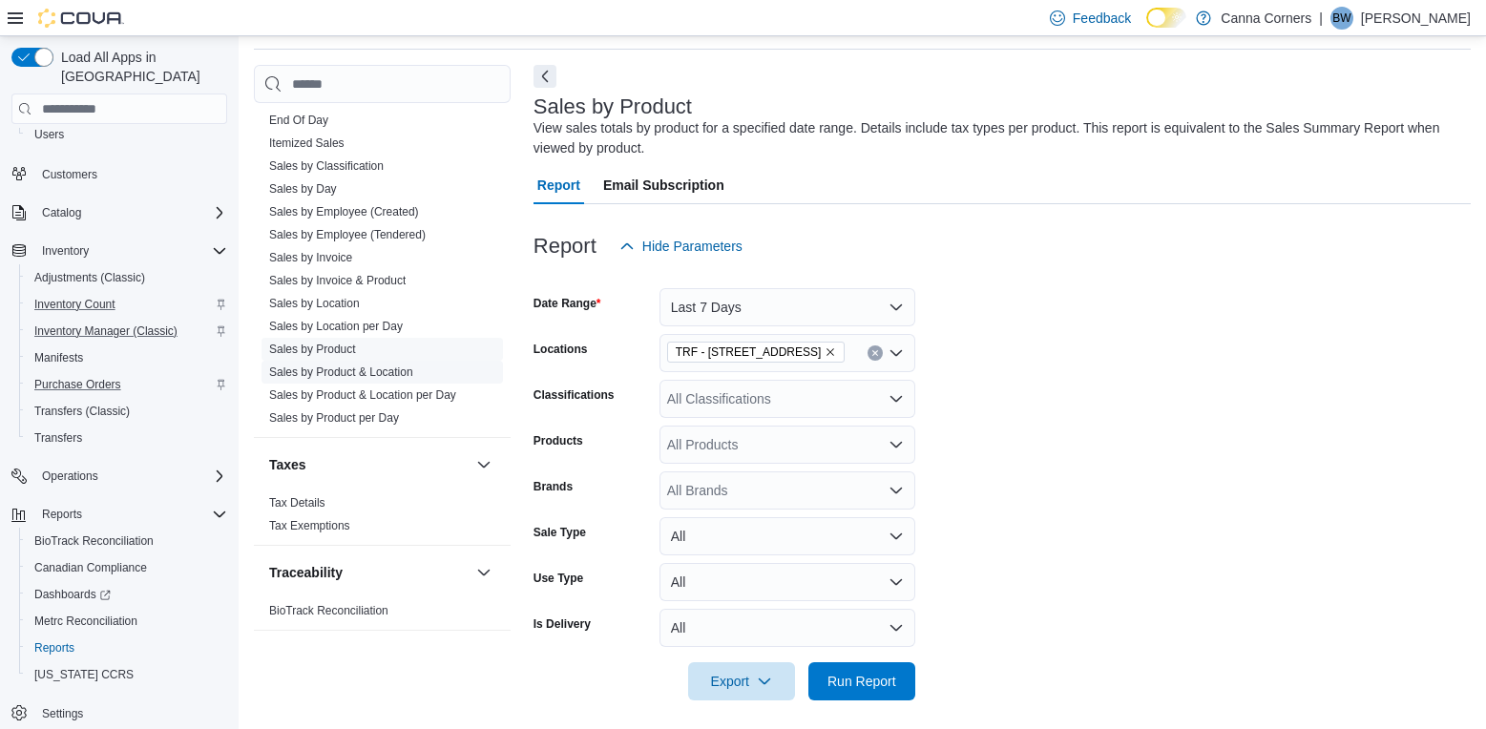
click at [442, 381] on span "Sales by Product & Location" at bounding box center [381, 372] width 241 height 23
click at [380, 370] on link "Sales by Product & Location" at bounding box center [341, 372] width 144 height 13
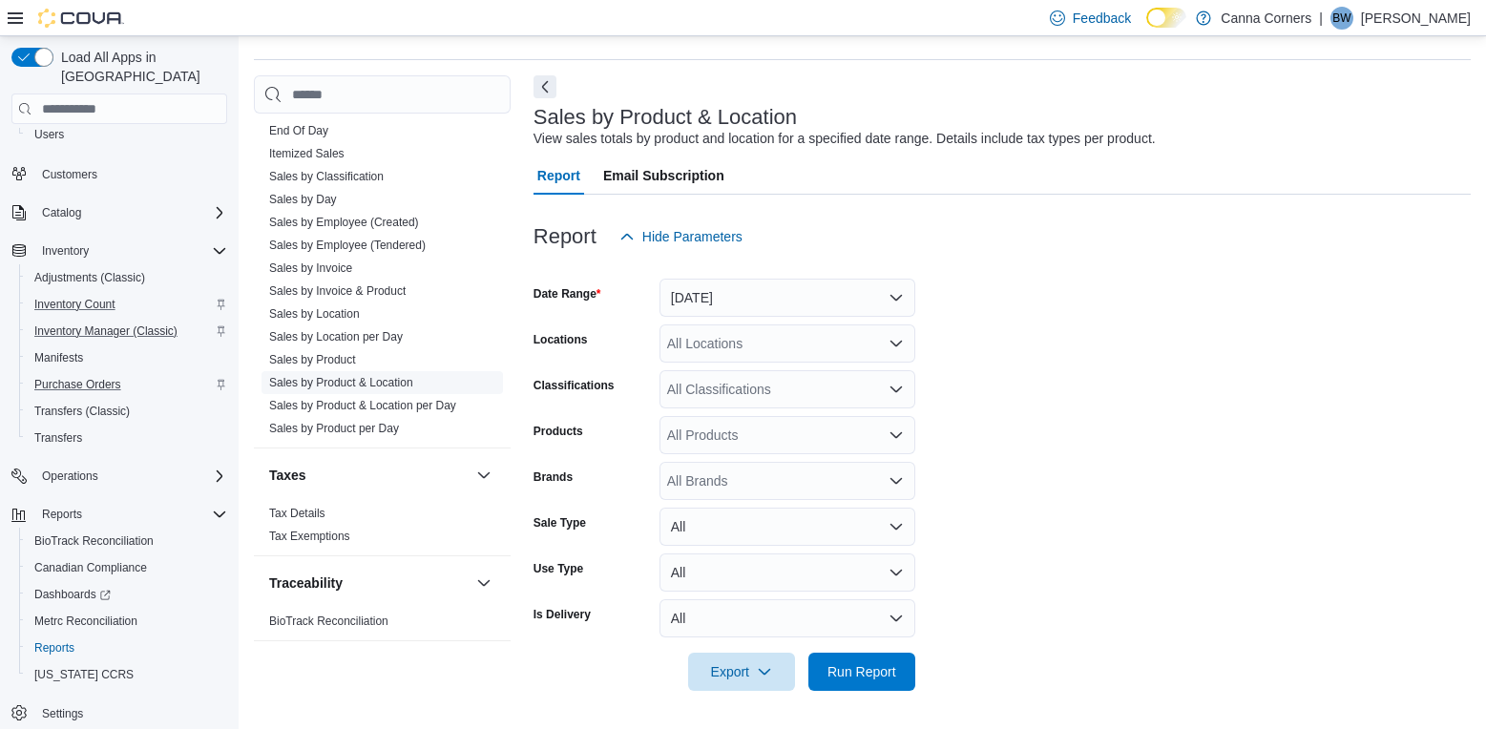
scroll to position [44, 0]
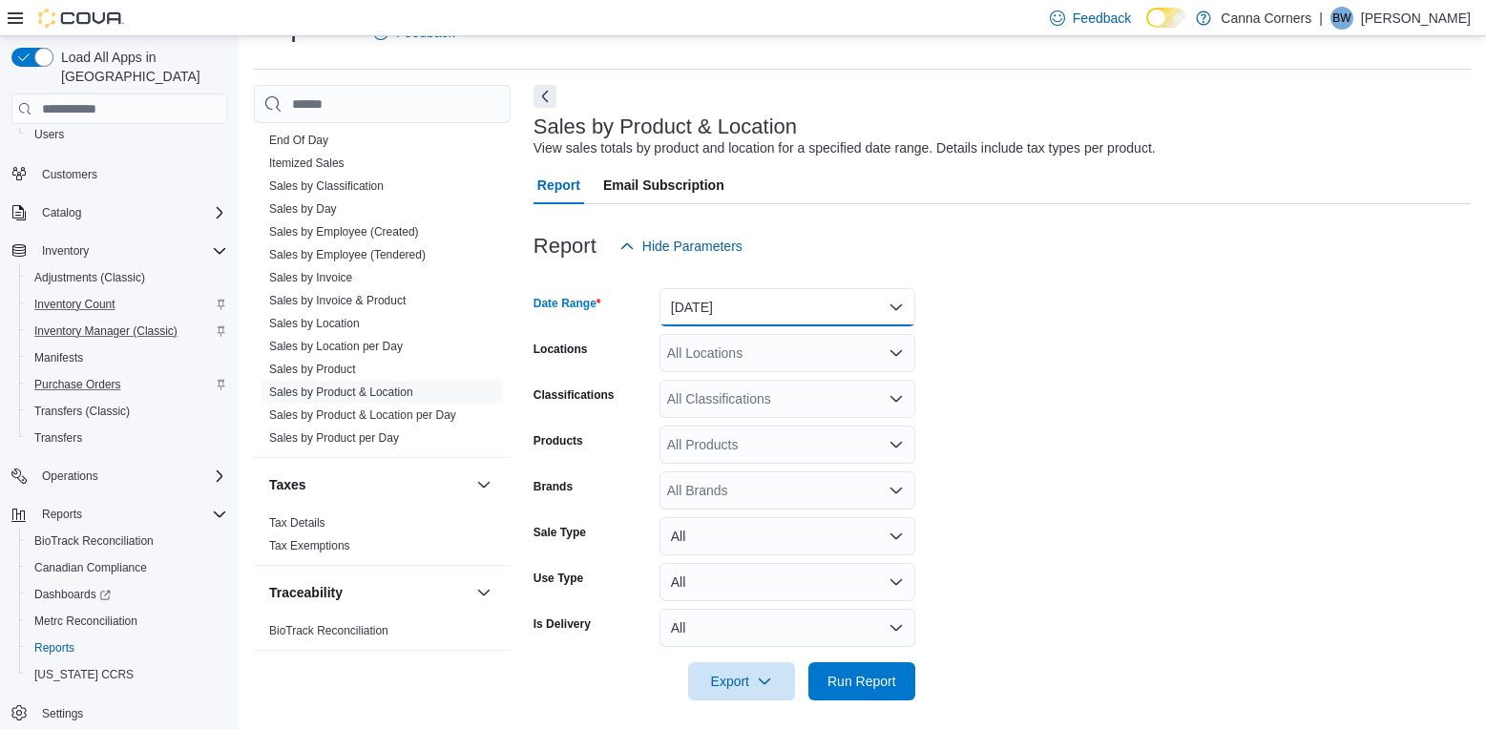
click at [904, 310] on button "[DATE]" at bounding box center [787, 307] width 256 height 38
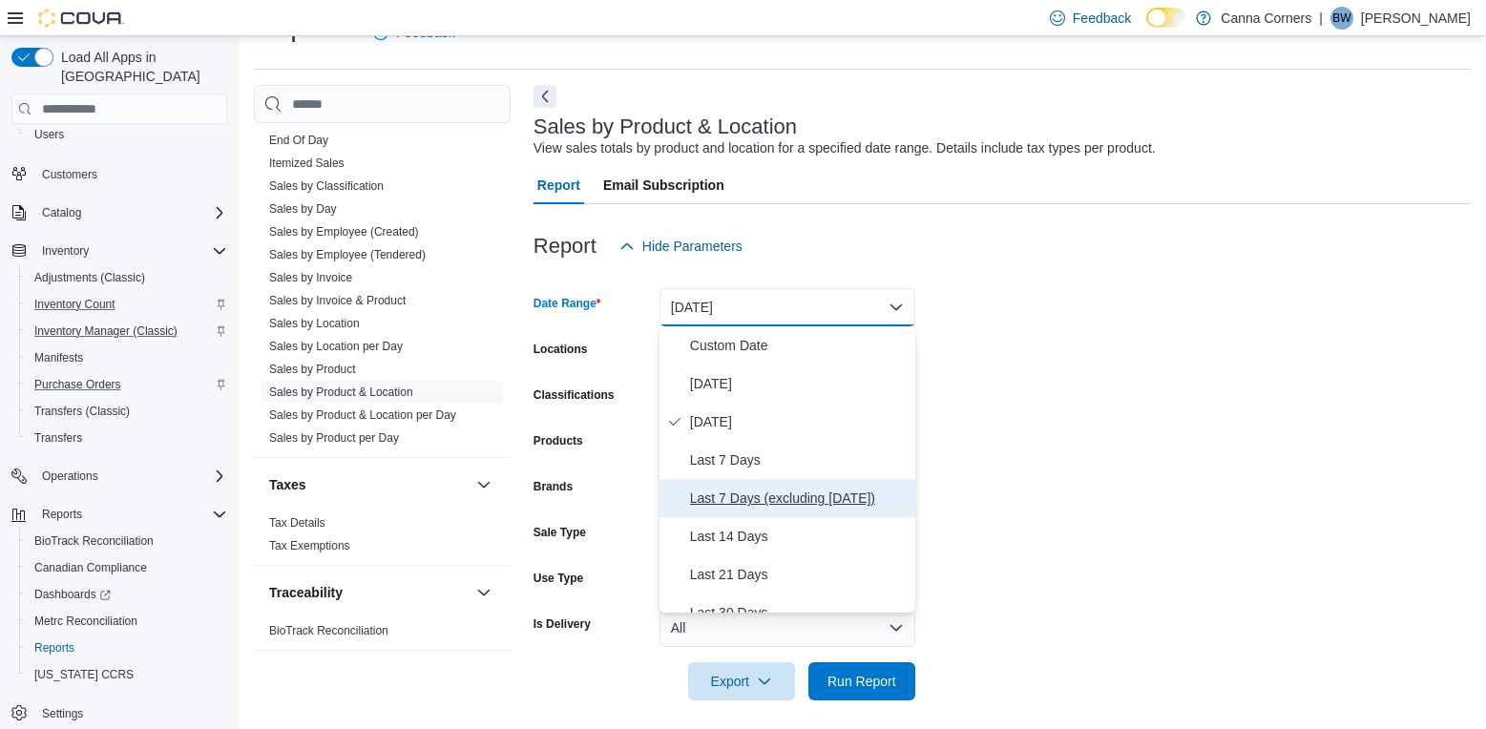
click at [814, 497] on span "Last 7 Days (excluding [DATE])" at bounding box center [799, 498] width 218 height 23
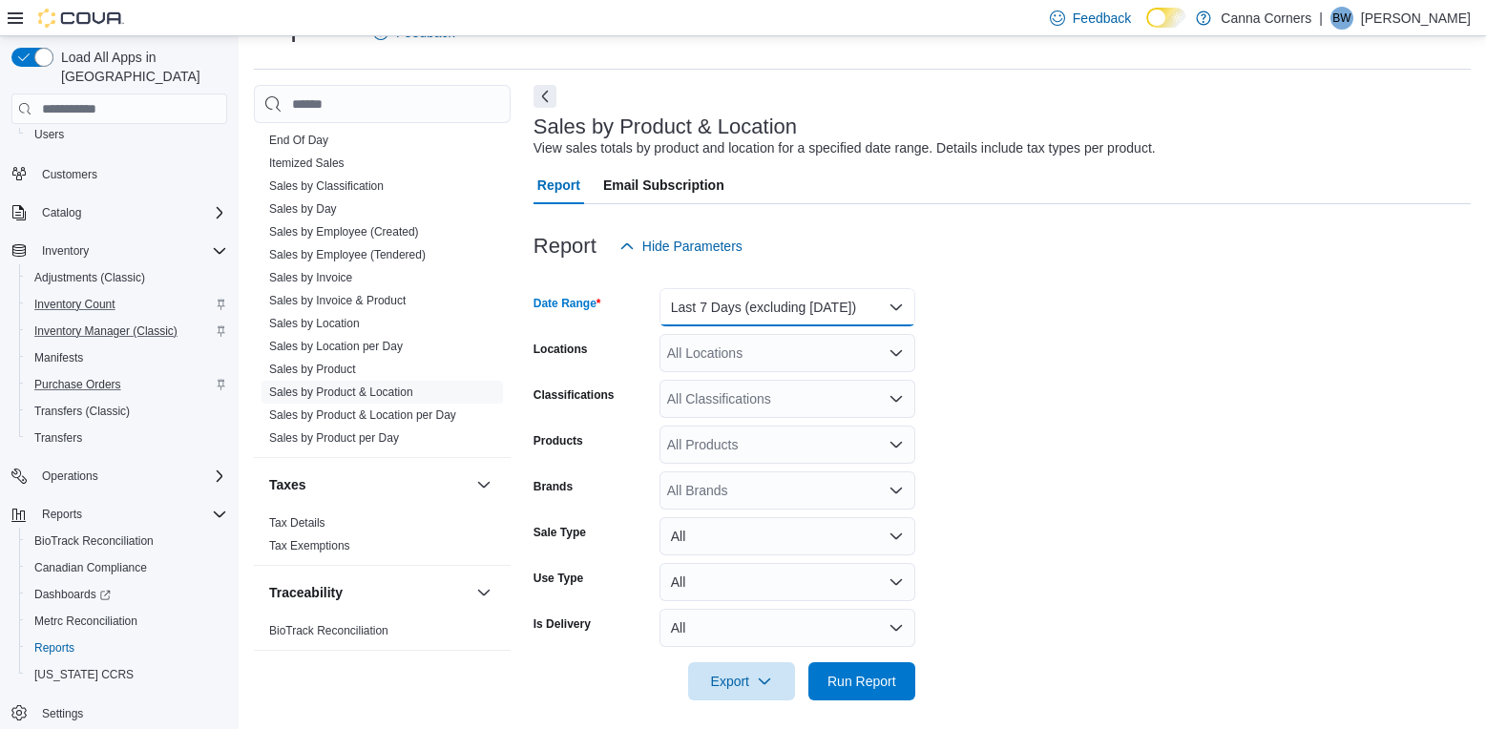
click at [898, 311] on button "Last 7 Days (excluding [DATE])" at bounding box center [787, 307] width 256 height 38
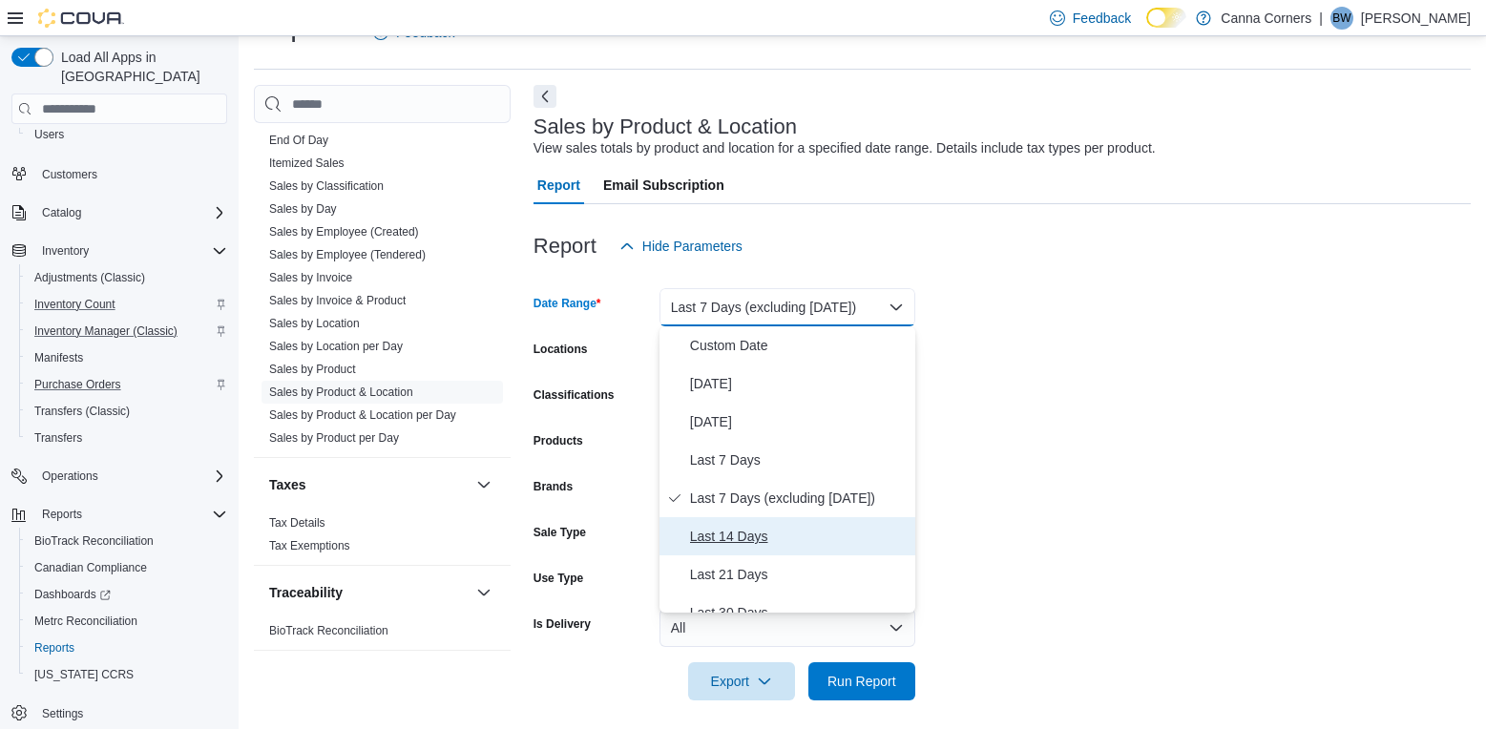
click at [796, 530] on span "Last 14 Days" at bounding box center [799, 536] width 218 height 23
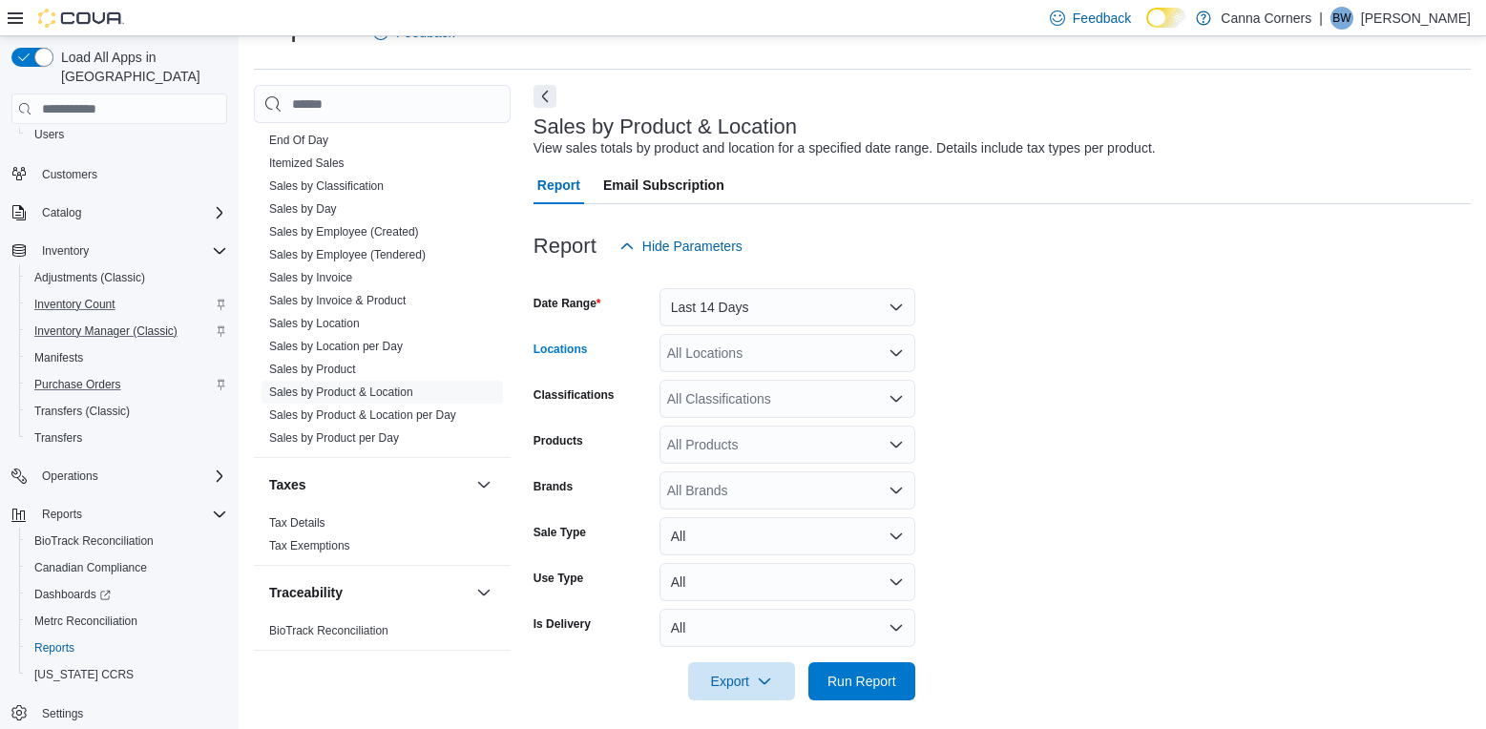
click at [889, 351] on icon "Open list of options" at bounding box center [896, 352] width 15 height 15
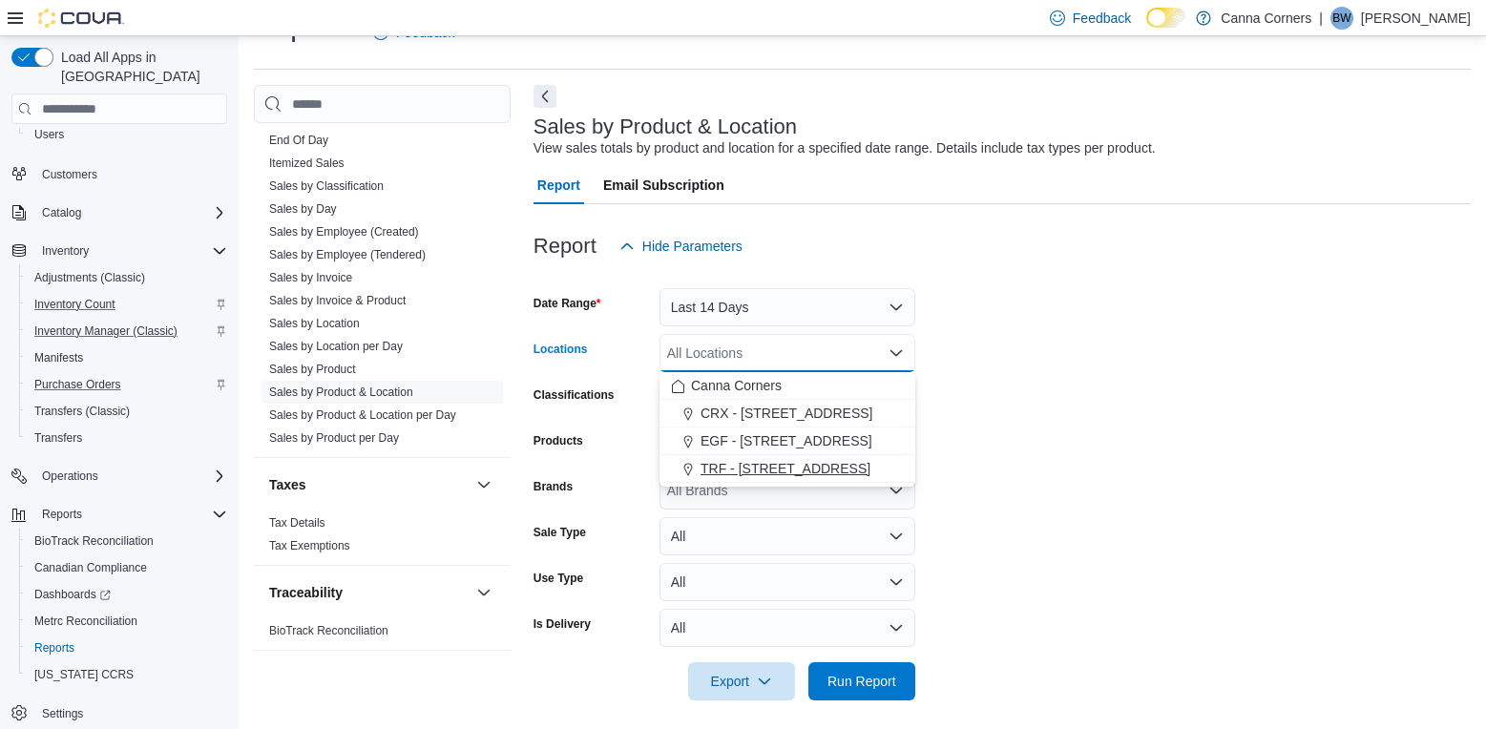
click at [803, 471] on span "TRF - [STREET_ADDRESS]" at bounding box center [786, 468] width 170 height 19
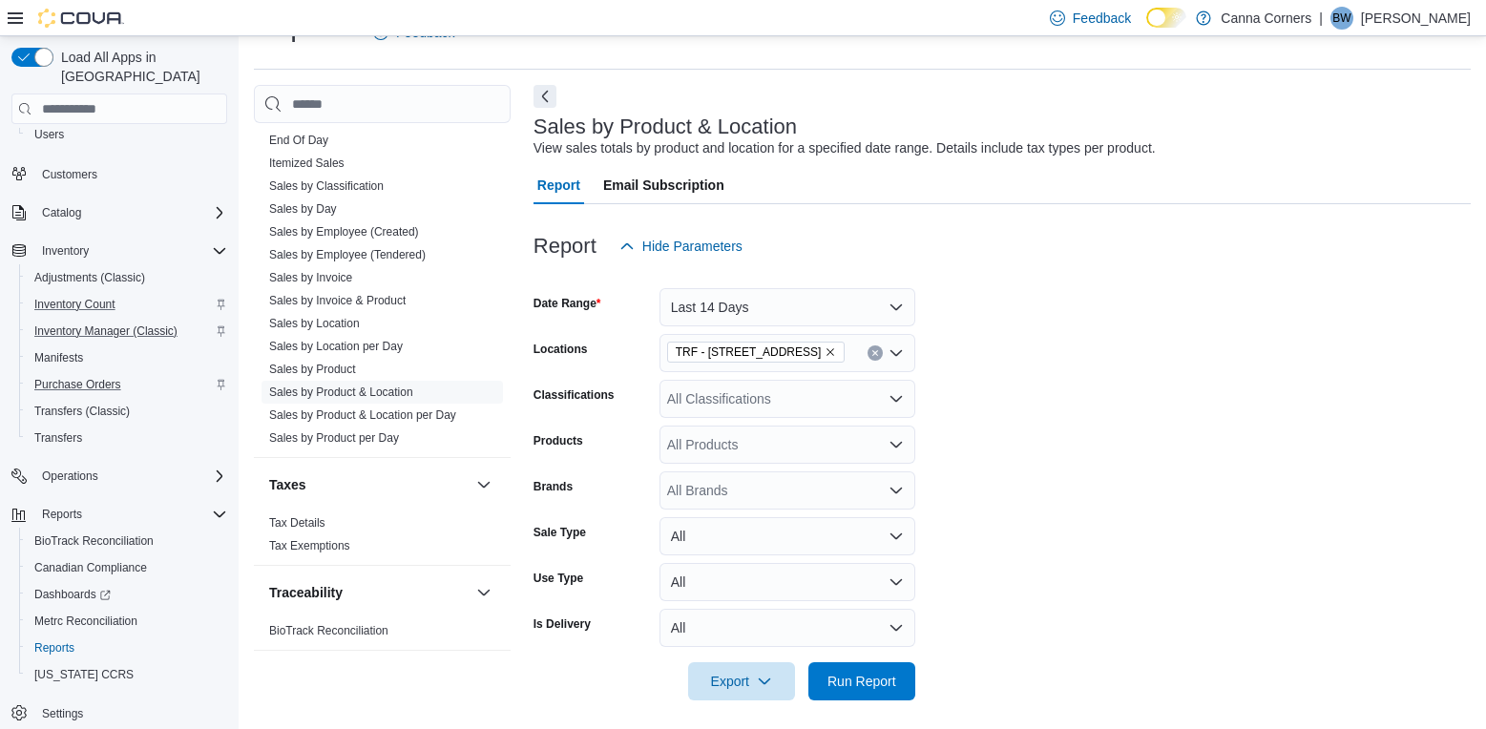
click at [1030, 393] on form "Date Range Last 14 Days Locations TRF - [STREET_ADDRESS] Classifications All Cl…" at bounding box center [1001, 482] width 937 height 435
click at [826, 444] on div "All Products" at bounding box center [787, 445] width 256 height 38
click at [861, 687] on span "Run Report" at bounding box center [861, 680] width 69 height 19
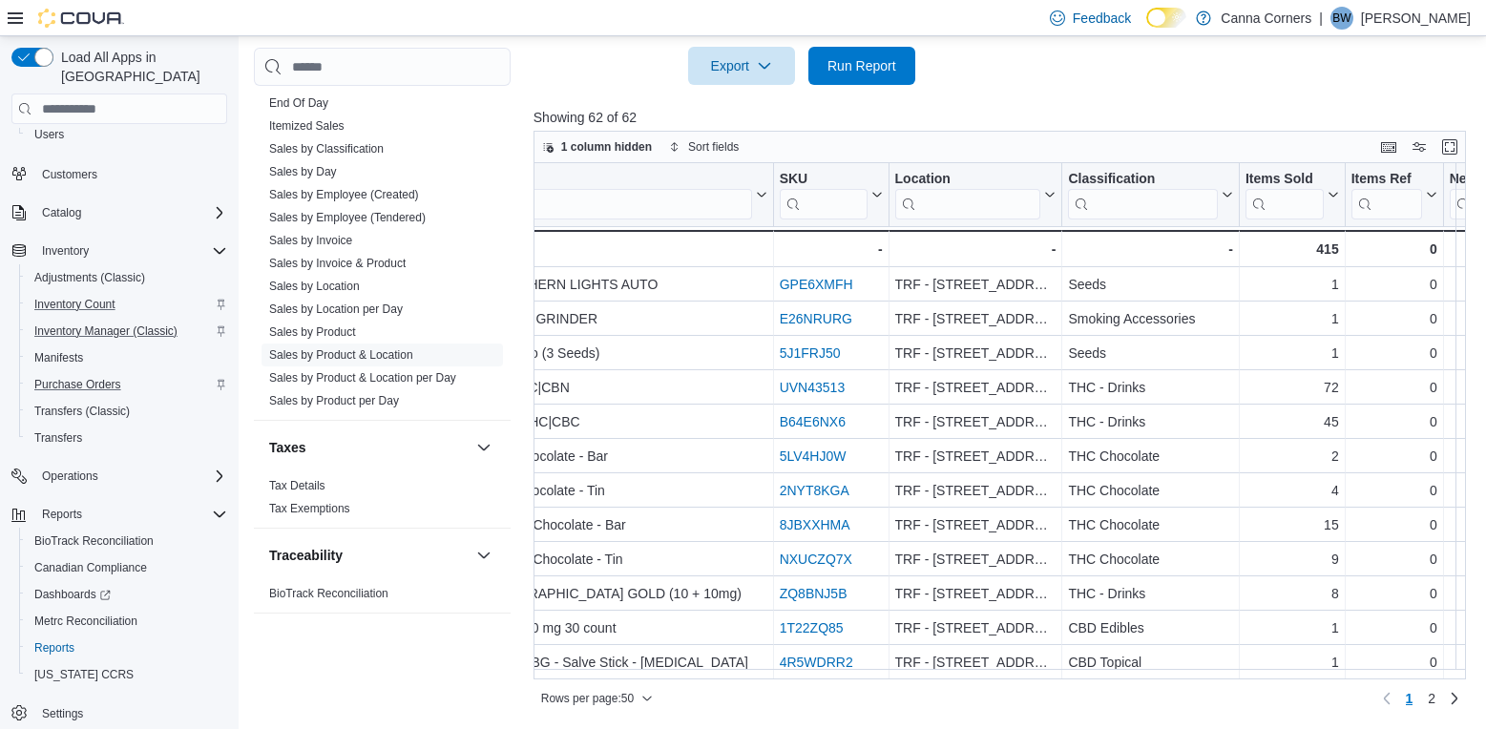
scroll to position [0, 98]
click at [1337, 198] on icon at bounding box center [1335, 194] width 15 height 11
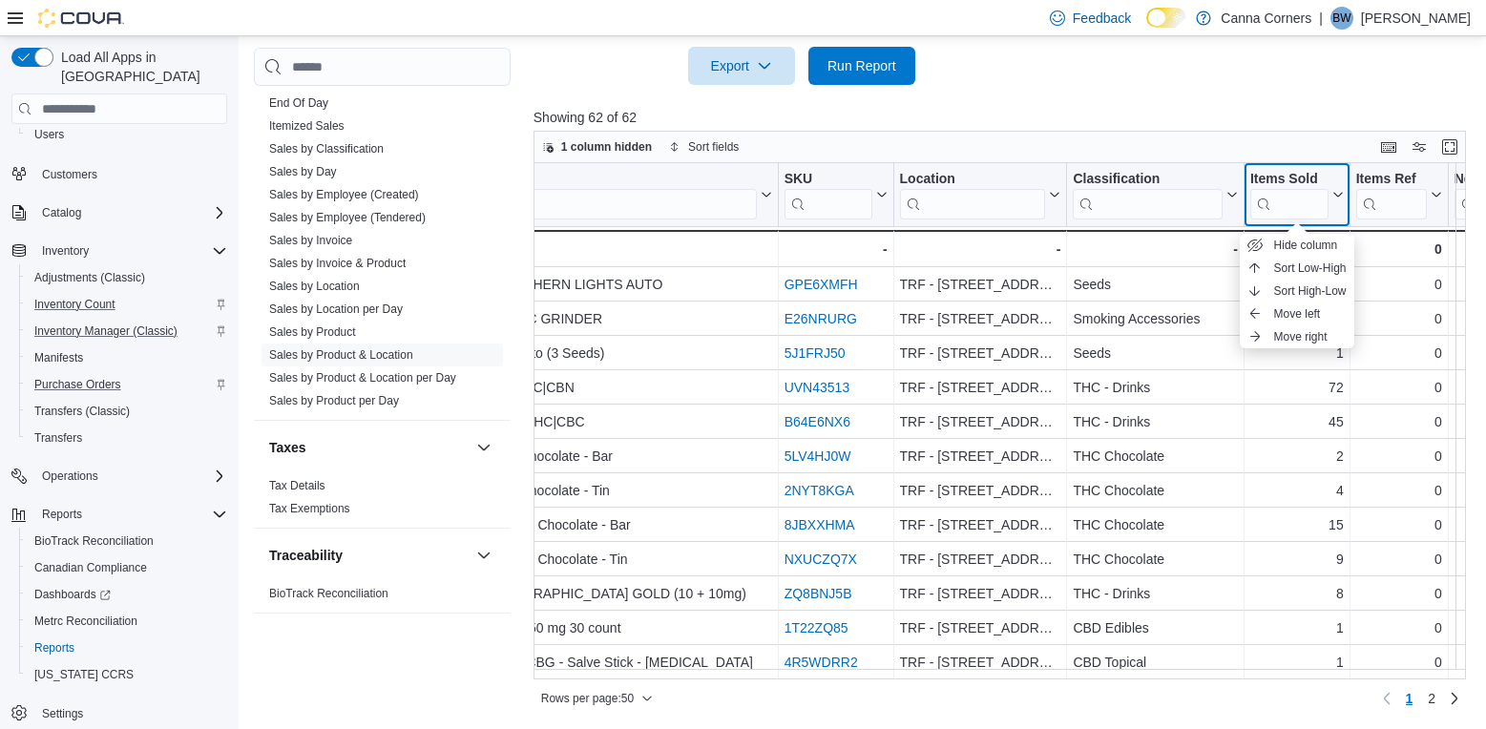
click at [1337, 198] on icon at bounding box center [1335, 194] width 15 height 11
click at [1299, 291] on span "Sort High-Low" at bounding box center [1310, 290] width 73 height 15
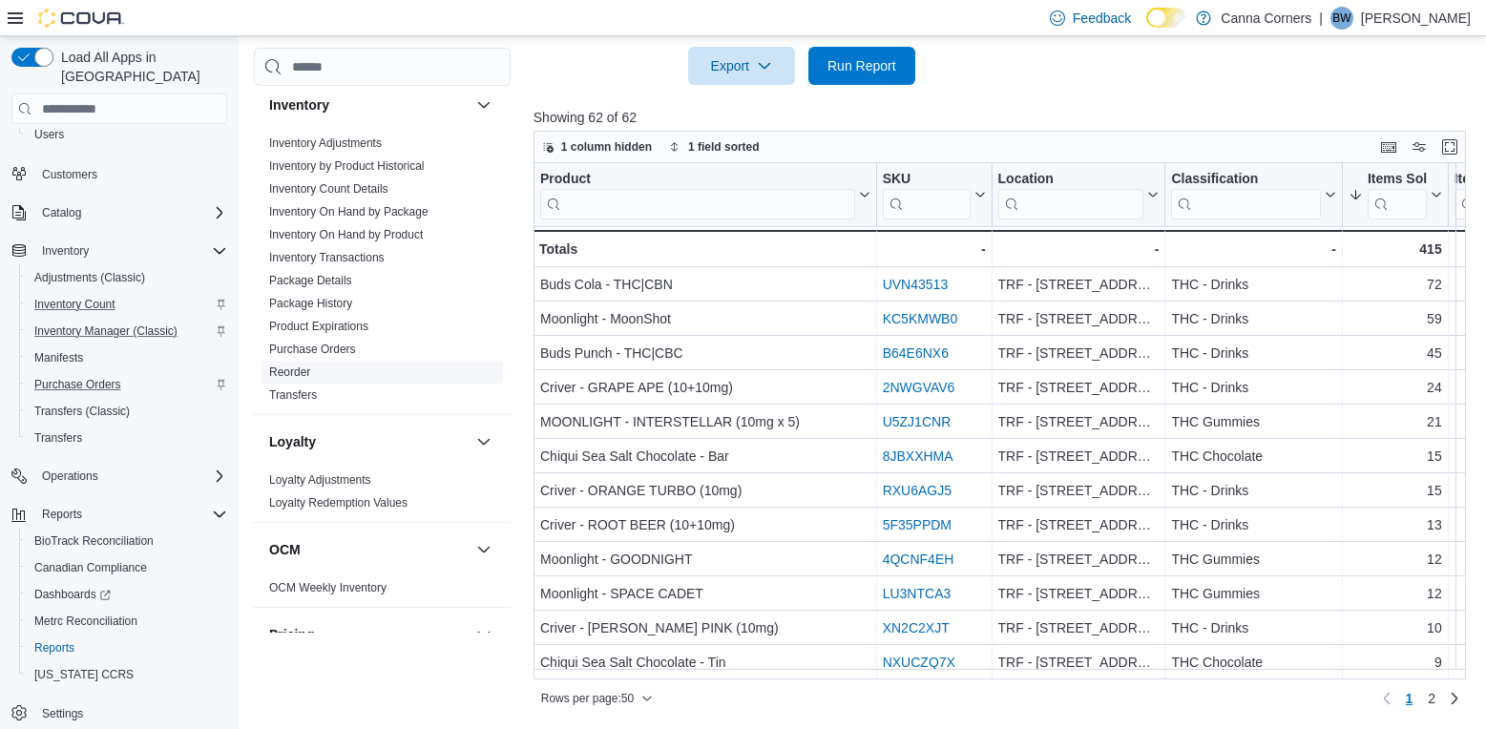
scroll to position [668, 0]
click at [309, 373] on link "Reorder" at bounding box center [289, 373] width 41 height 13
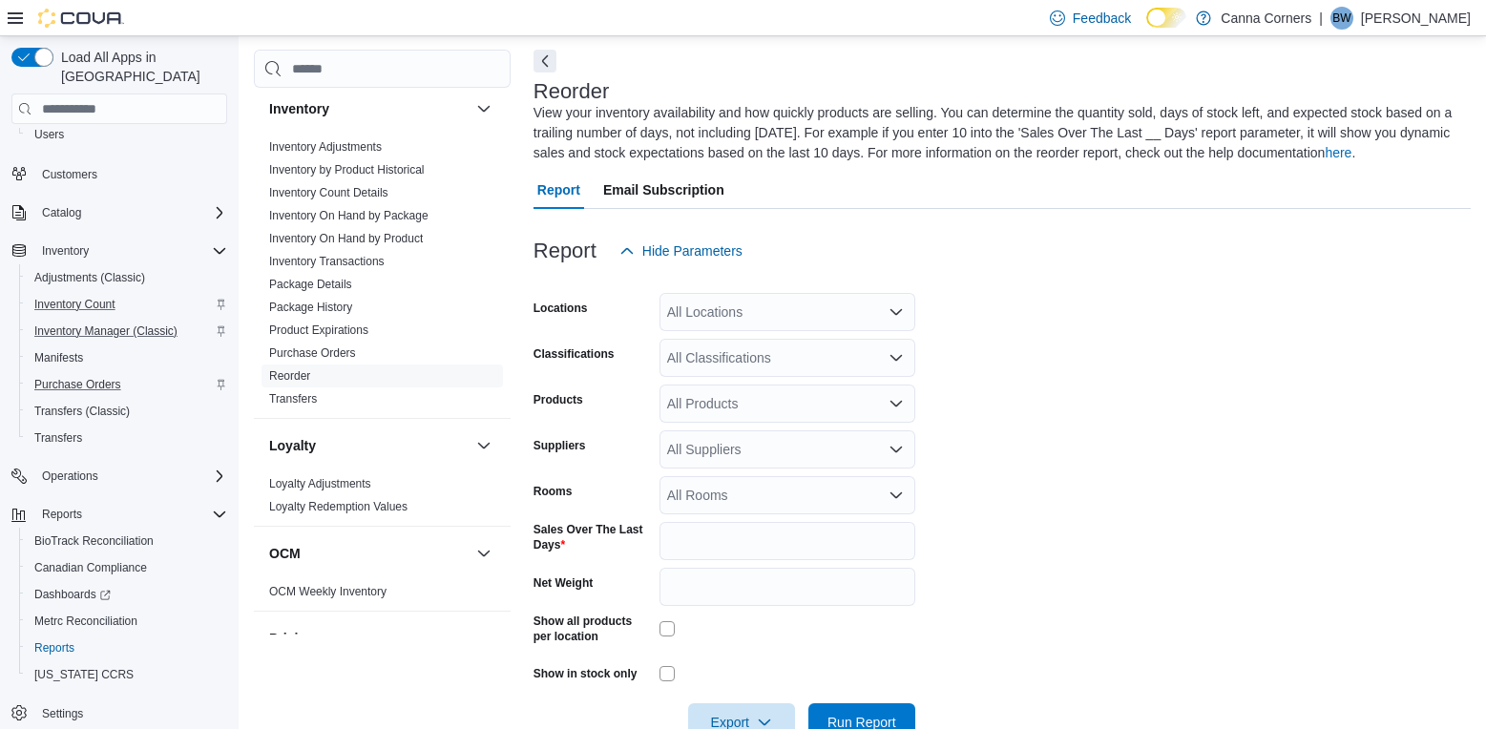
scroll to position [84, 0]
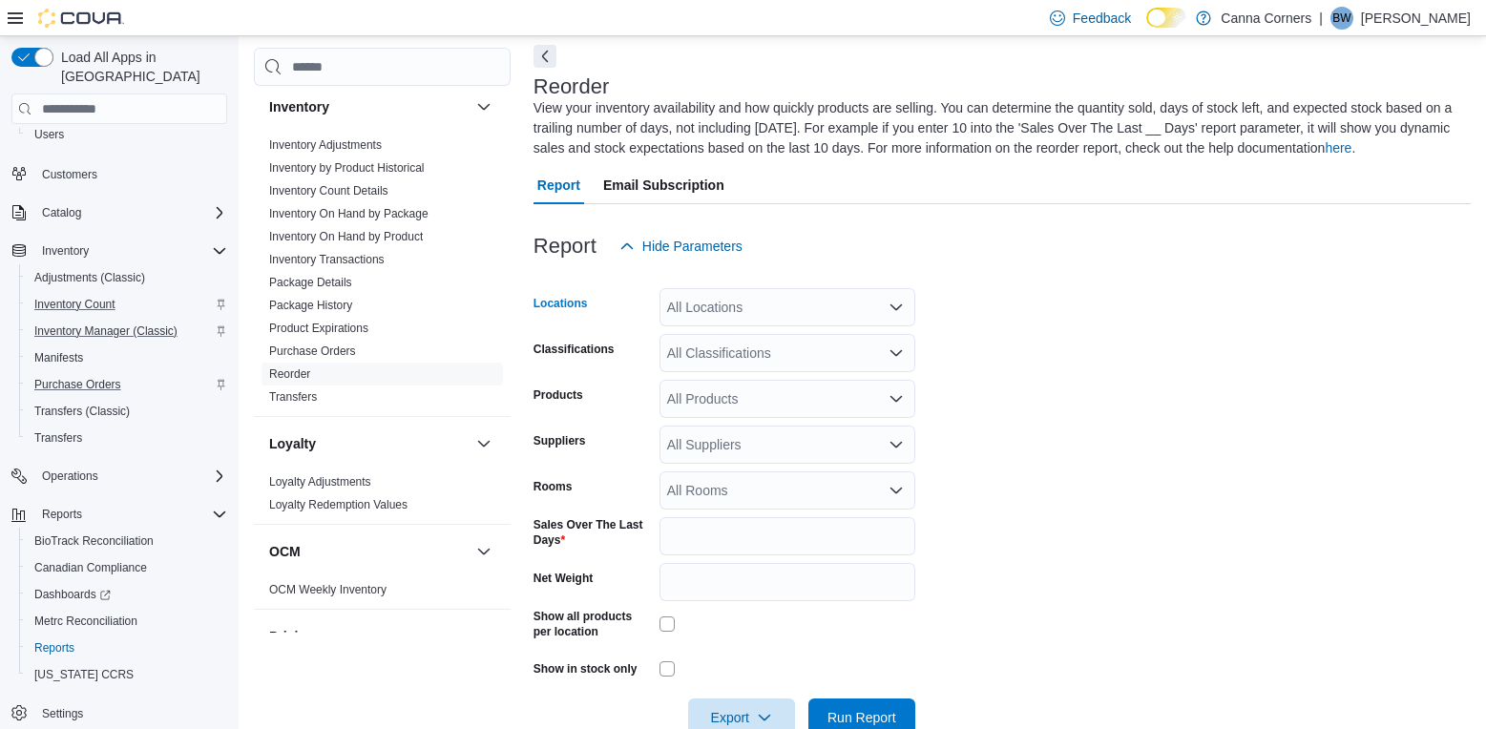
click at [897, 308] on icon "Open list of options" at bounding box center [895, 307] width 11 height 6
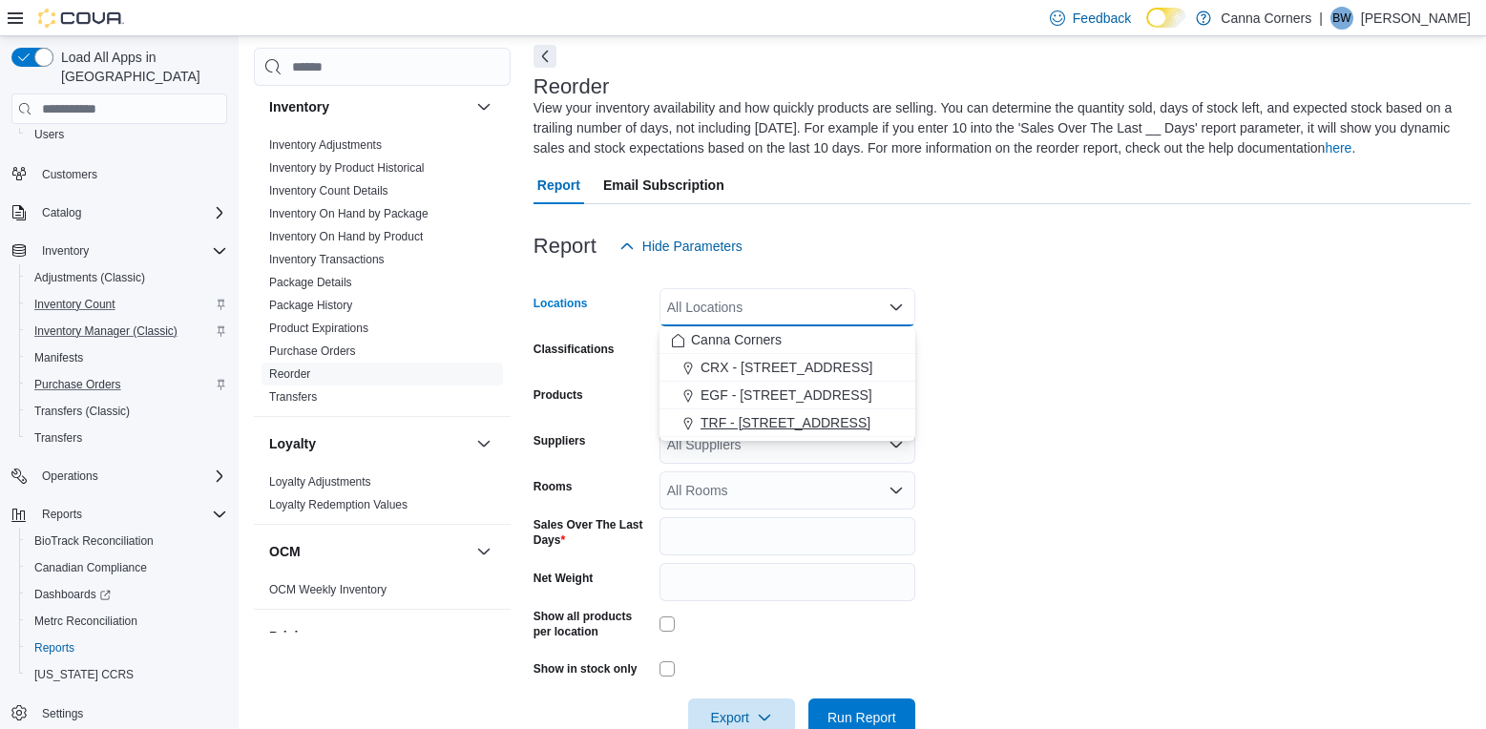
click at [806, 416] on span "TRF - [STREET_ADDRESS]" at bounding box center [786, 422] width 170 height 19
click at [1007, 343] on form "Locations TRF - [STREET_ADDRESS] Combo box. Selected. TRF - [STREET_ADDRESS] Pr…" at bounding box center [1001, 500] width 937 height 471
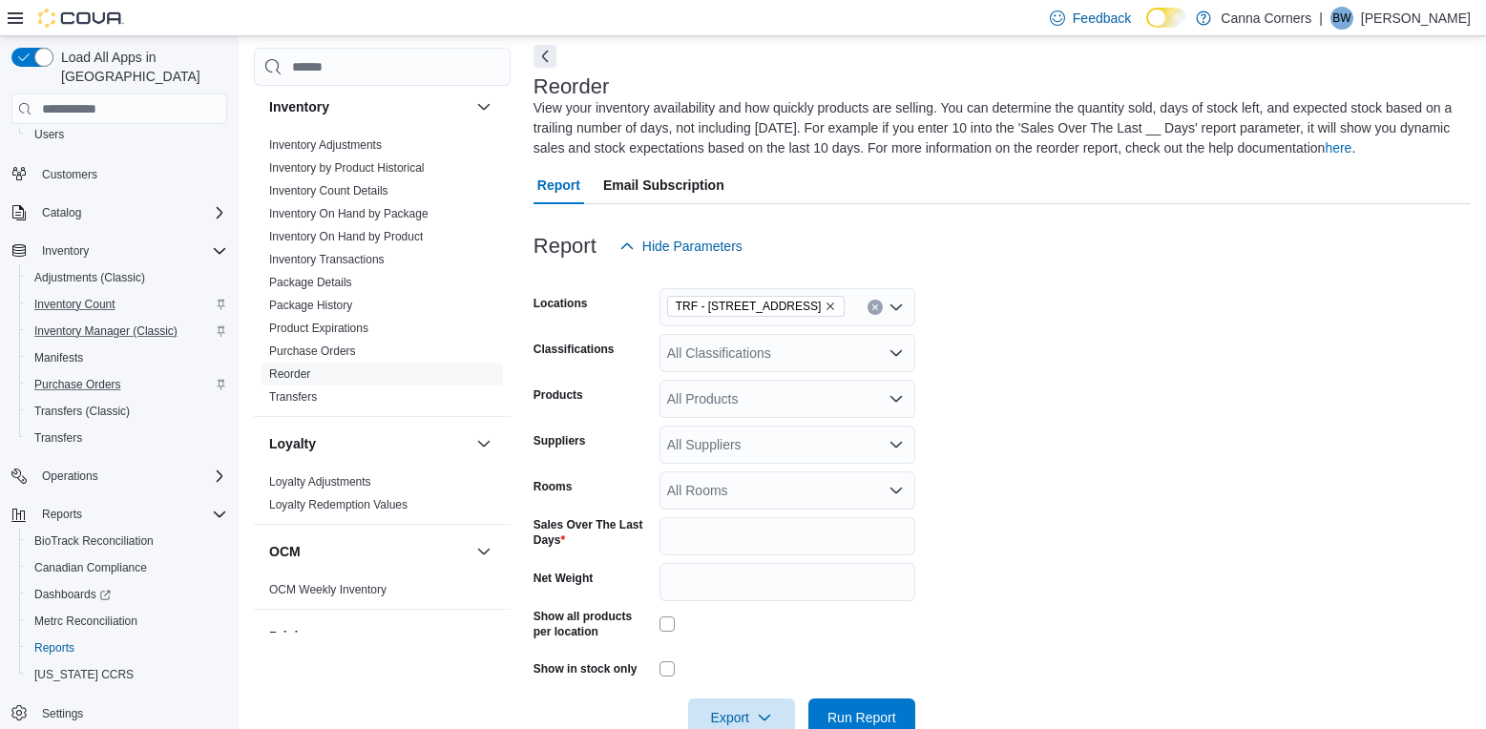
click at [890, 354] on icon "Open list of options" at bounding box center [896, 352] width 15 height 15
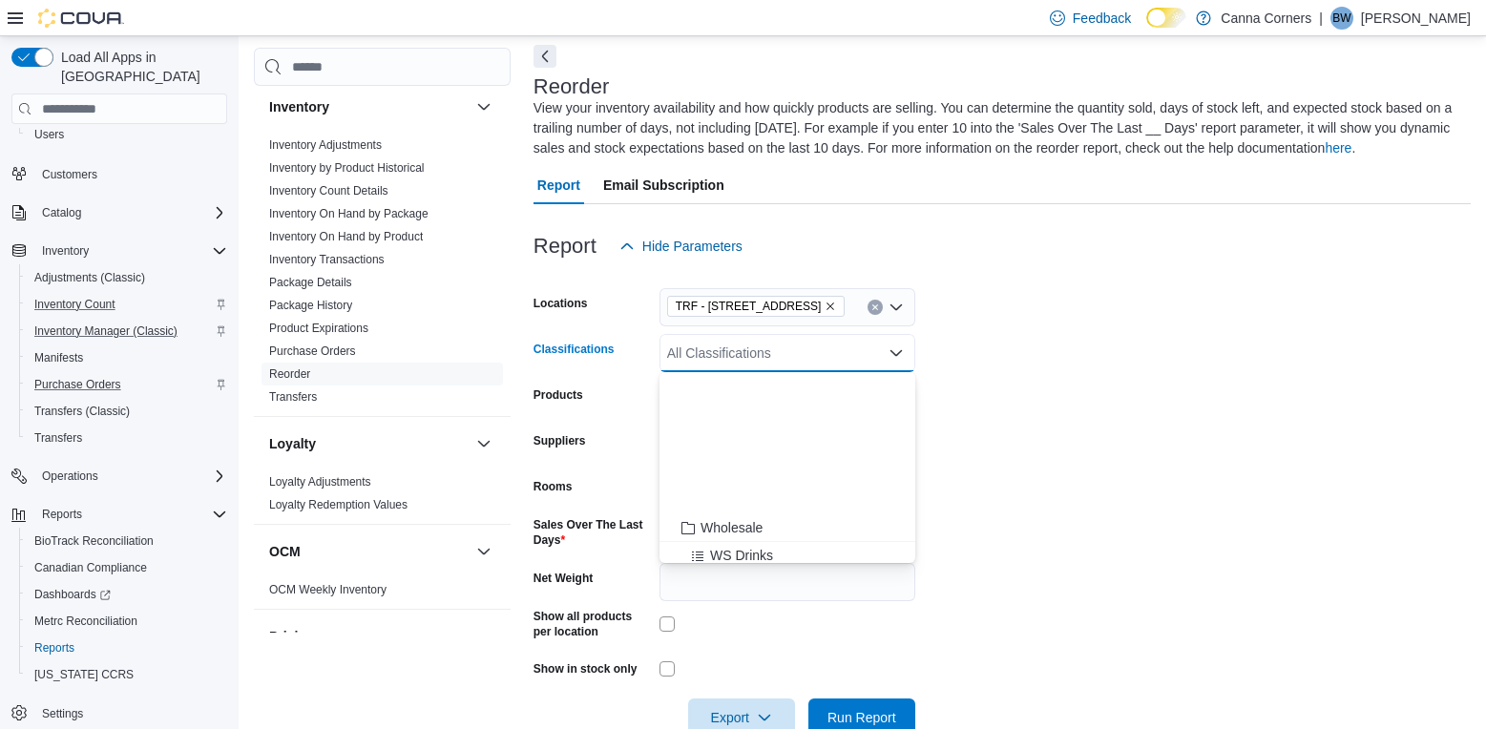
scroll to position [477, 0]
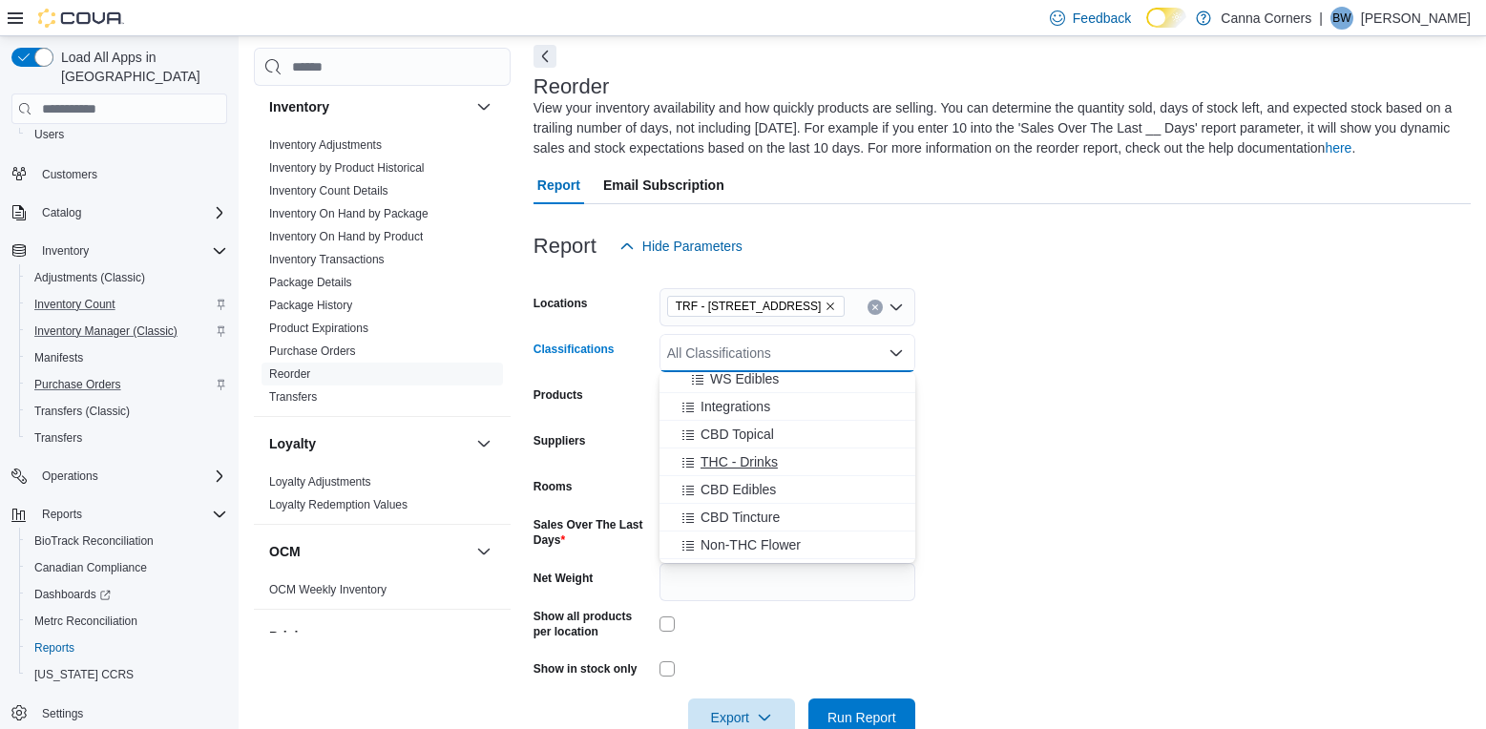
click at [799, 461] on div "THC - Drinks" at bounding box center [787, 461] width 233 height 19
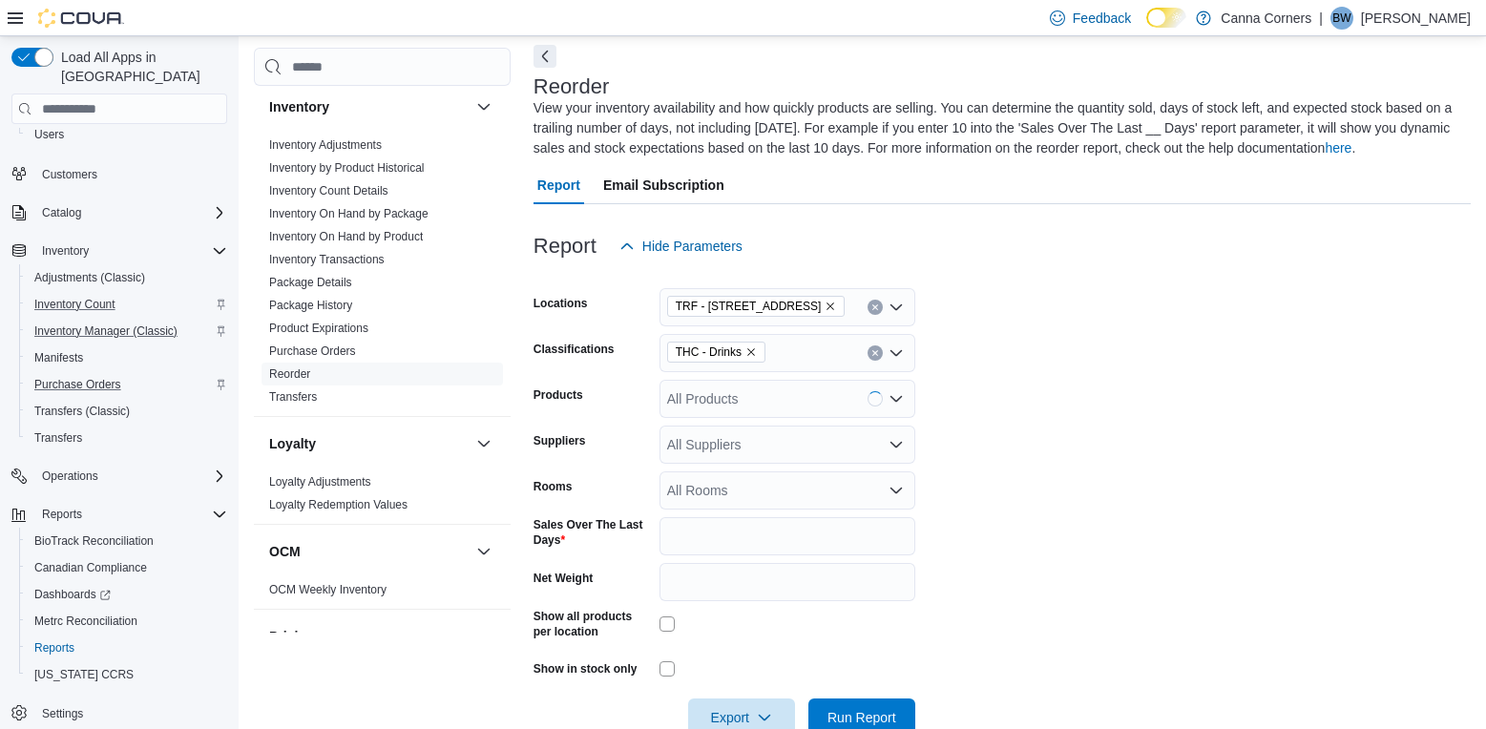
click at [1098, 395] on form "Locations TRF - [STREET_ADDRESS] Classifications THC - Drinks Products All Prod…" at bounding box center [1001, 500] width 937 height 471
click at [742, 527] on input "*" at bounding box center [787, 536] width 256 height 38
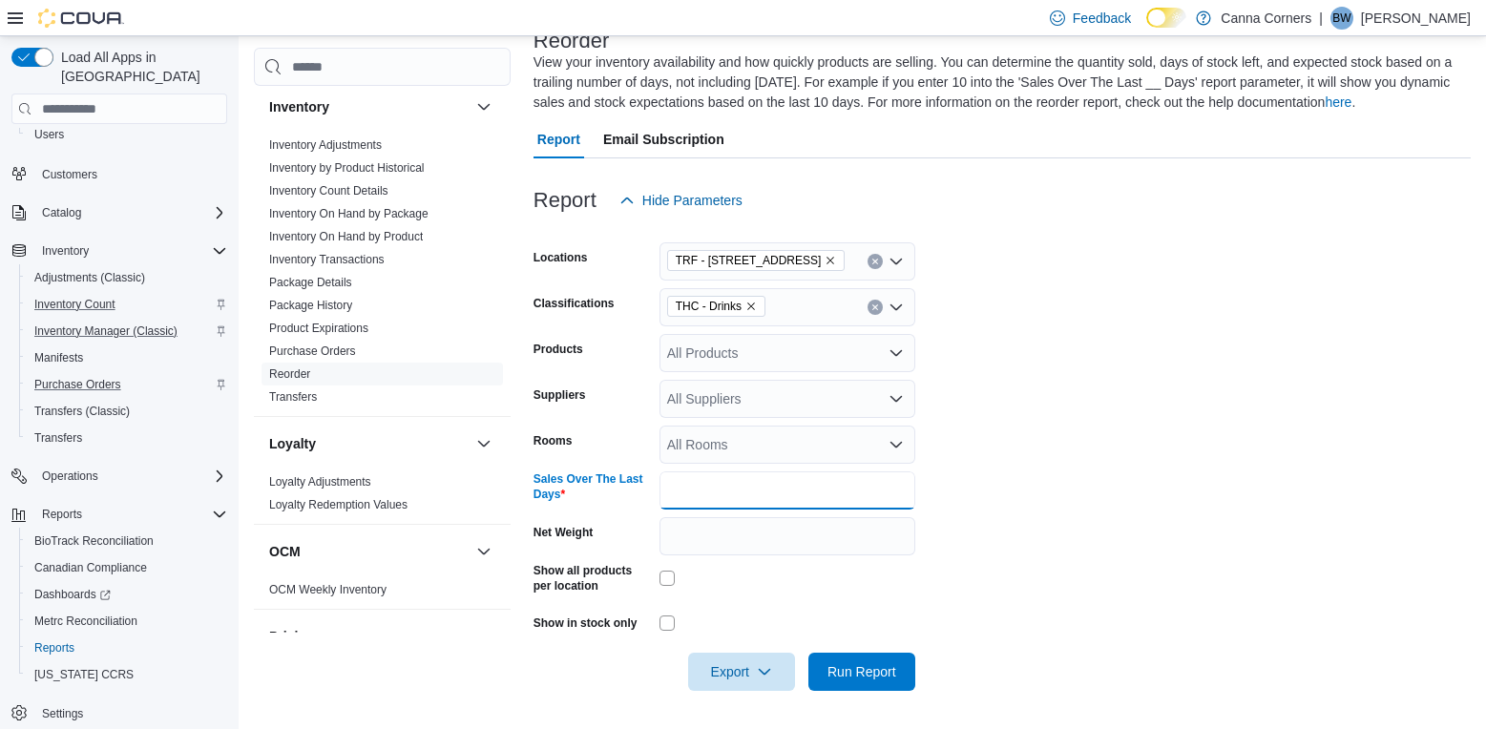
type input "**"
click at [901, 672] on span "Run Report" at bounding box center [862, 671] width 84 height 38
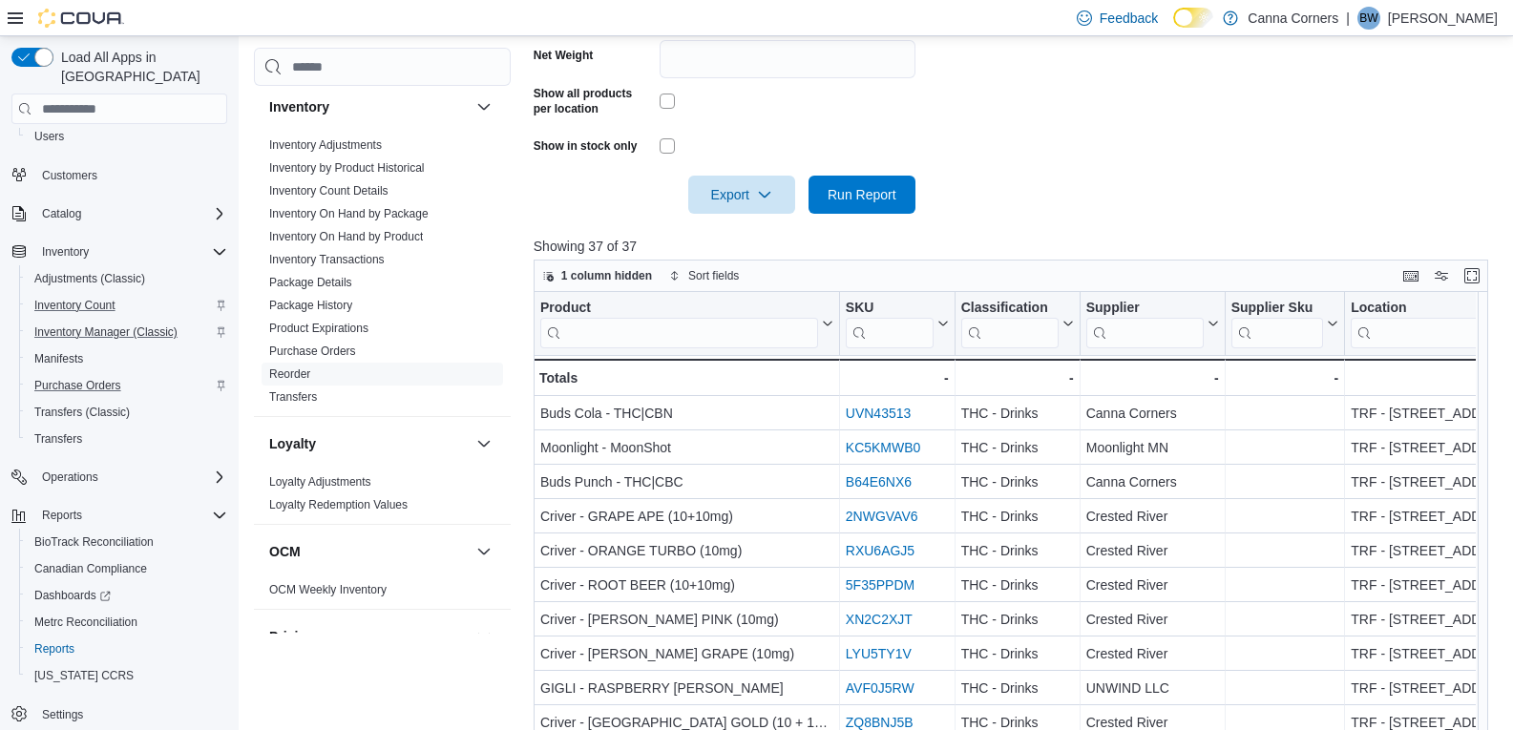
scroll to position [106, 0]
click at [1488, 275] on button "Enter fullscreen" at bounding box center [1476, 274] width 23 height 23
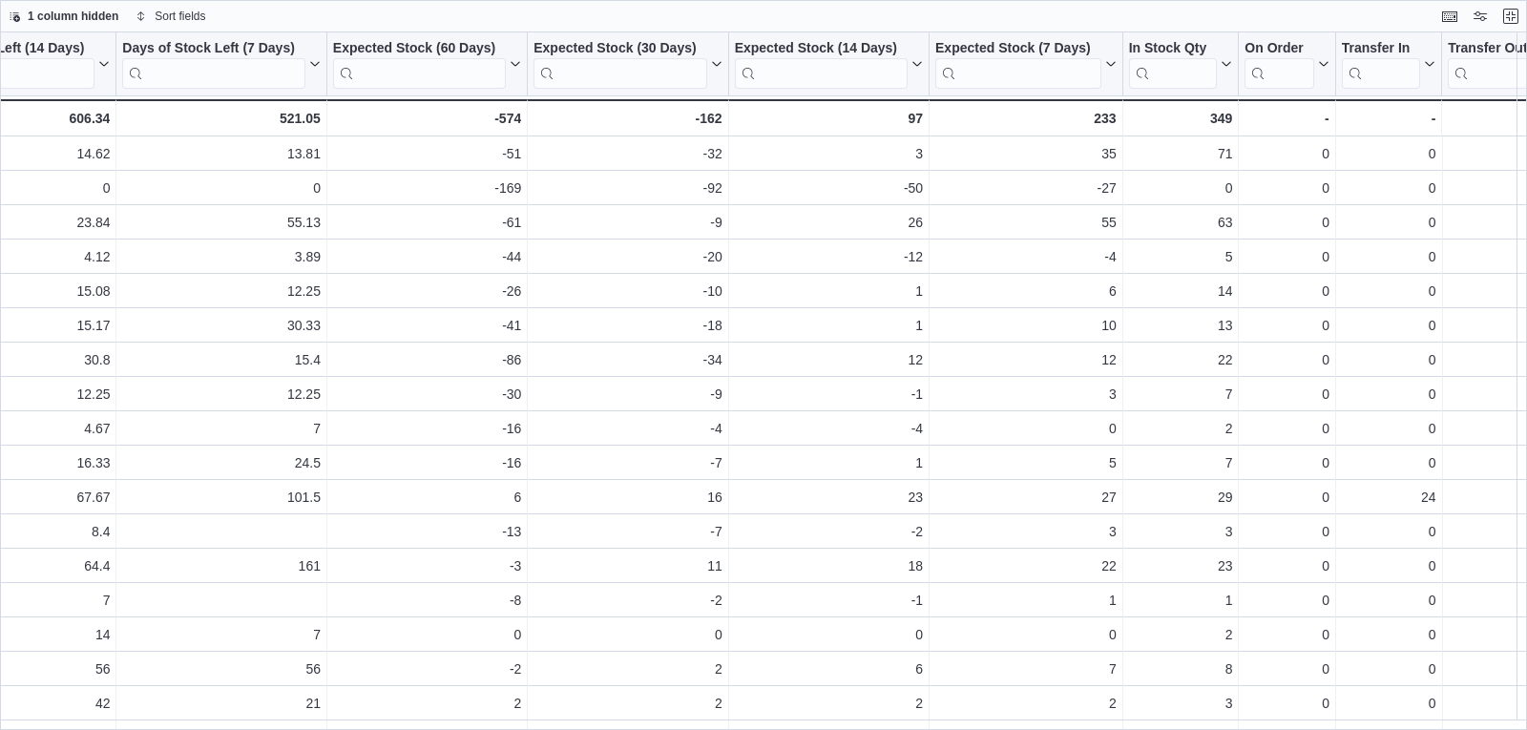
scroll to position [0, 2325]
click at [1499, 15] on button "Exit fullscreen" at bounding box center [1510, 15] width 23 height 23
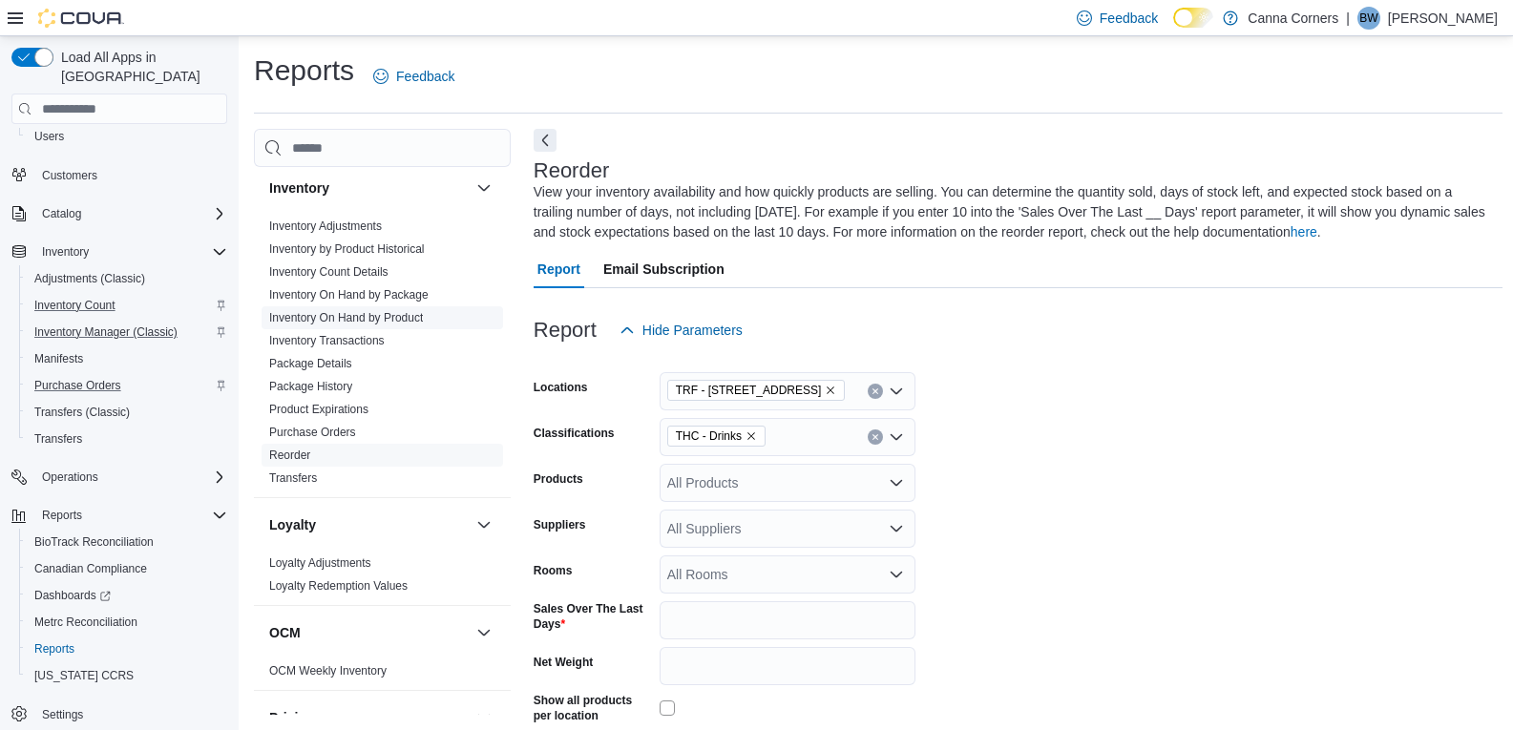
click at [351, 316] on link "Inventory On Hand by Product" at bounding box center [346, 317] width 154 height 13
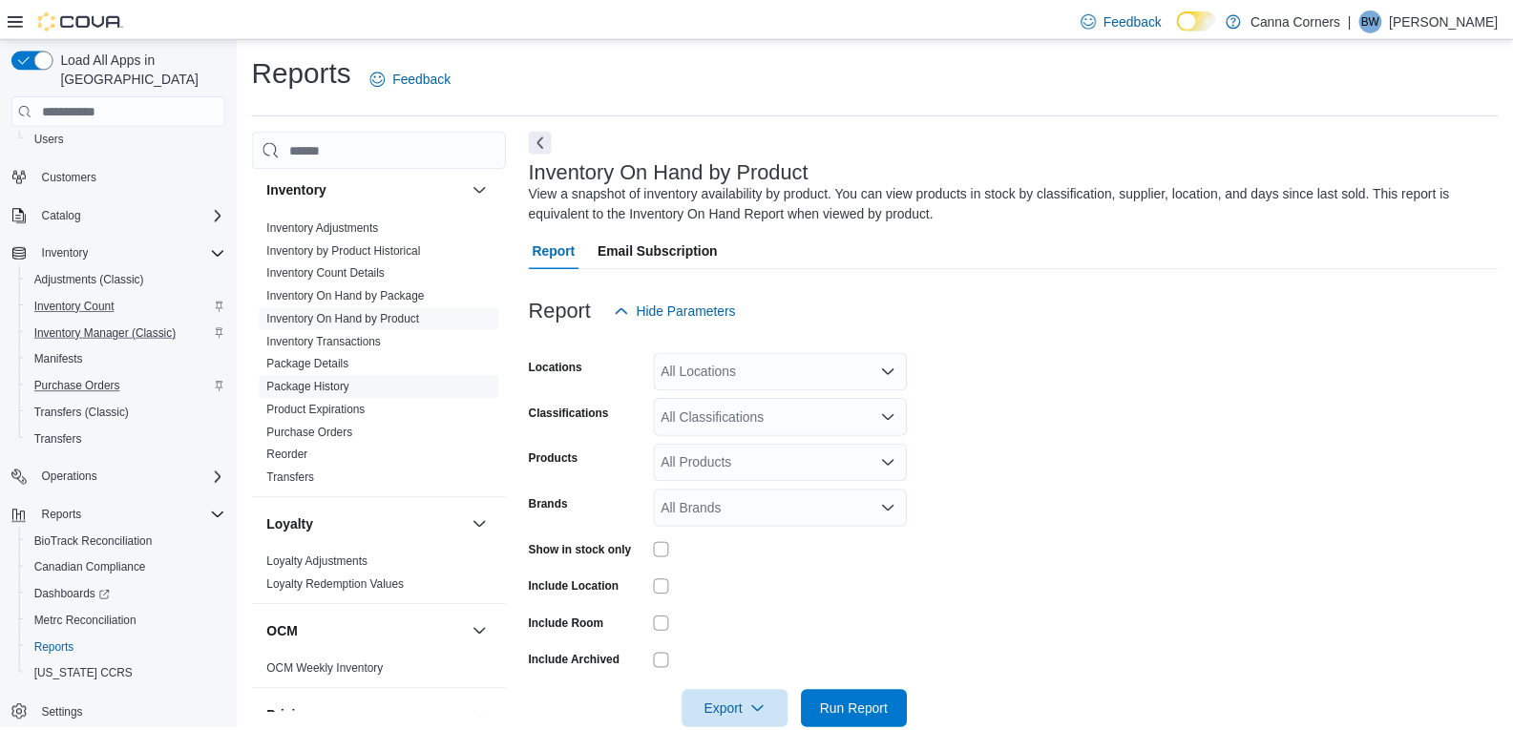
scroll to position [38, 0]
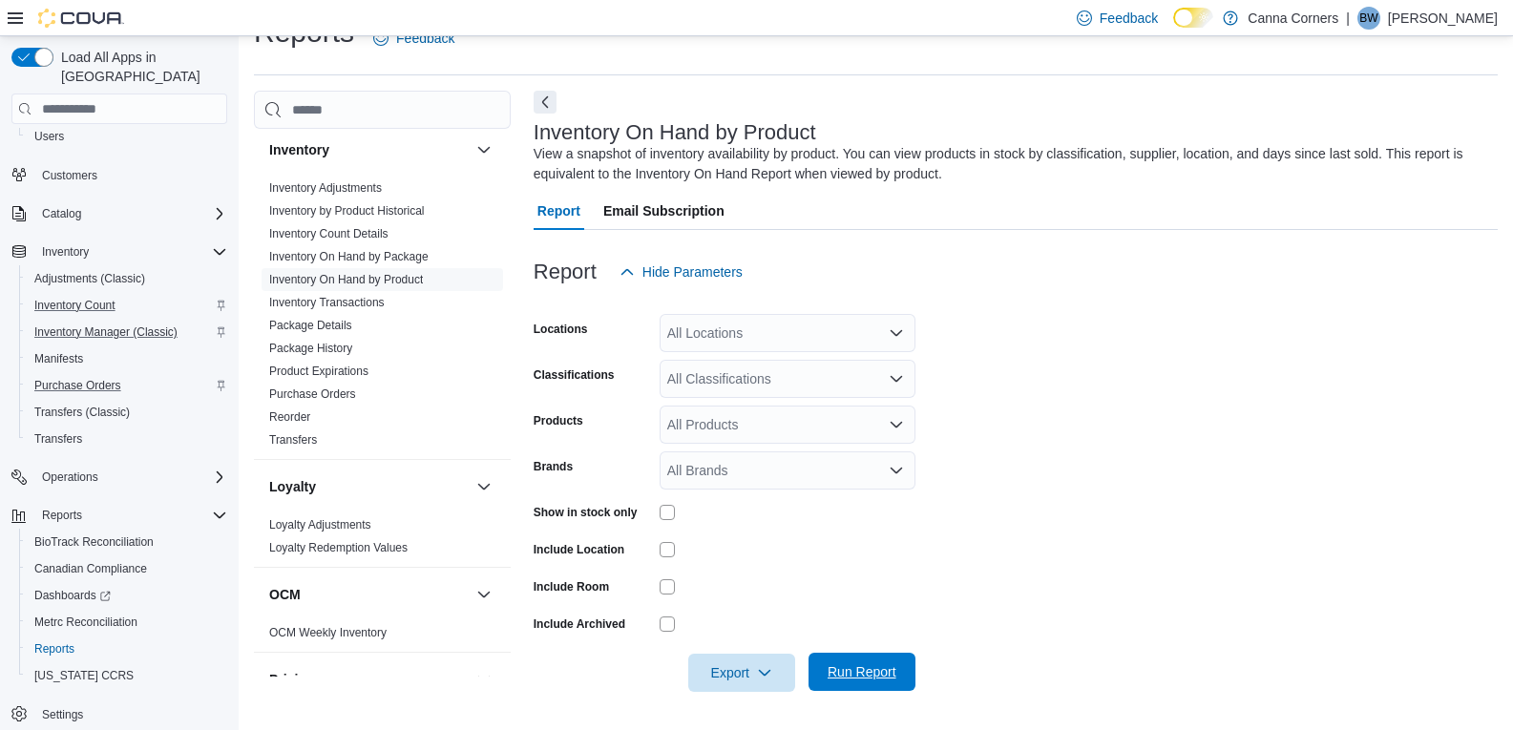
click at [903, 672] on span "Run Report" at bounding box center [862, 672] width 84 height 38
click at [896, 382] on icon "Open list of options" at bounding box center [895, 379] width 11 height 6
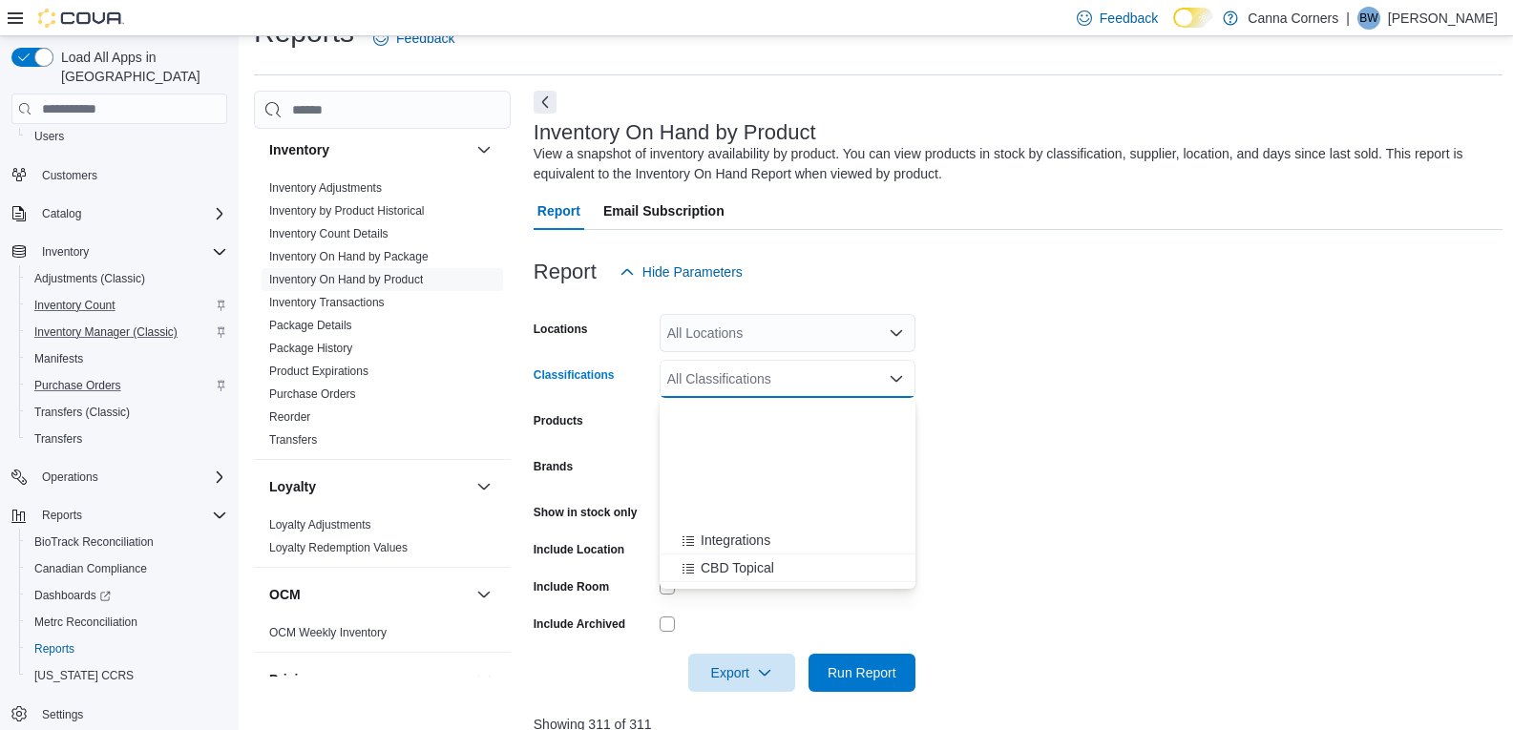
scroll to position [529, 0]
click at [734, 437] on span "THC - Drinks" at bounding box center [739, 436] width 77 height 19
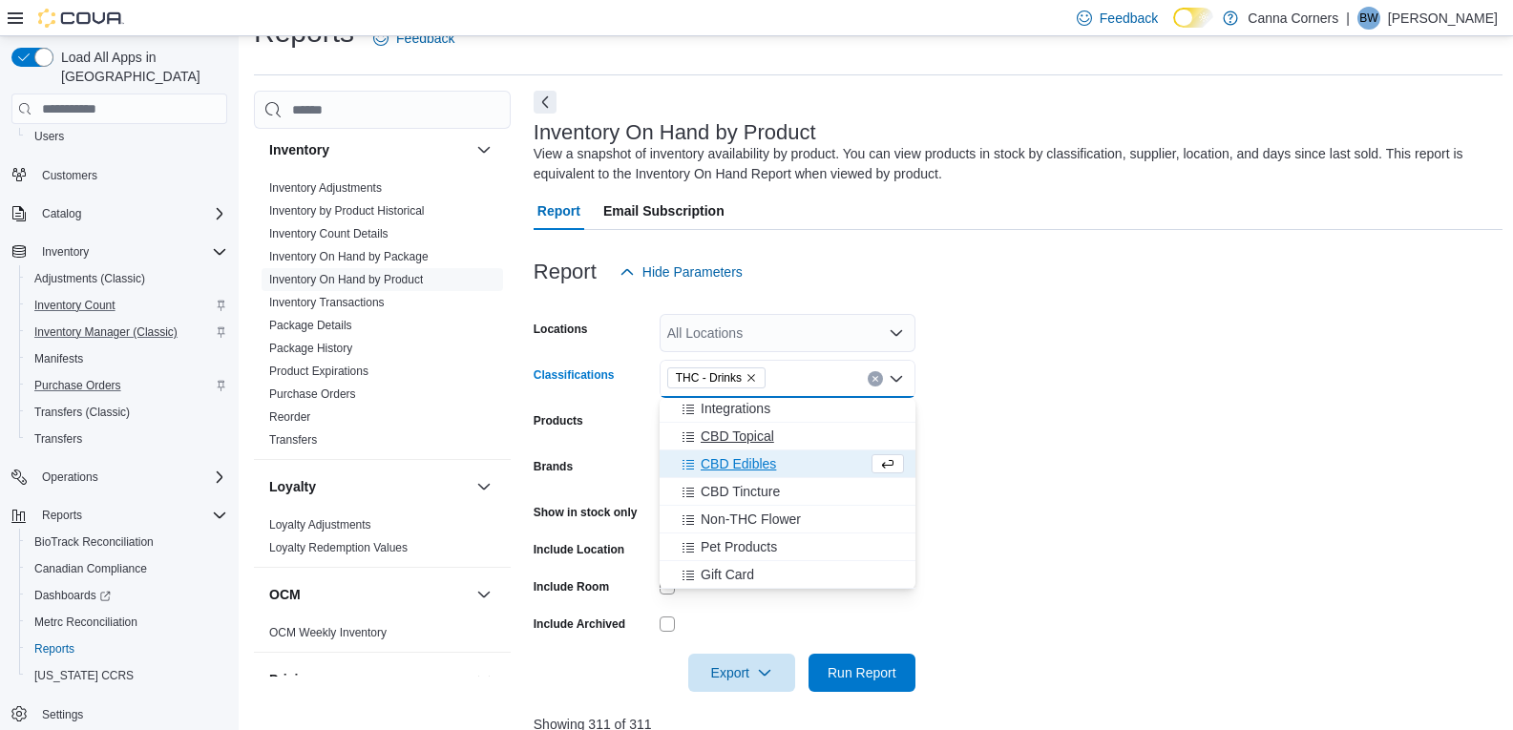
scroll to position [501, 0]
click at [1032, 589] on form "Locations All Locations Classifications THC - Drinks Combo box. Selected. THC -…" at bounding box center [1017, 491] width 969 height 401
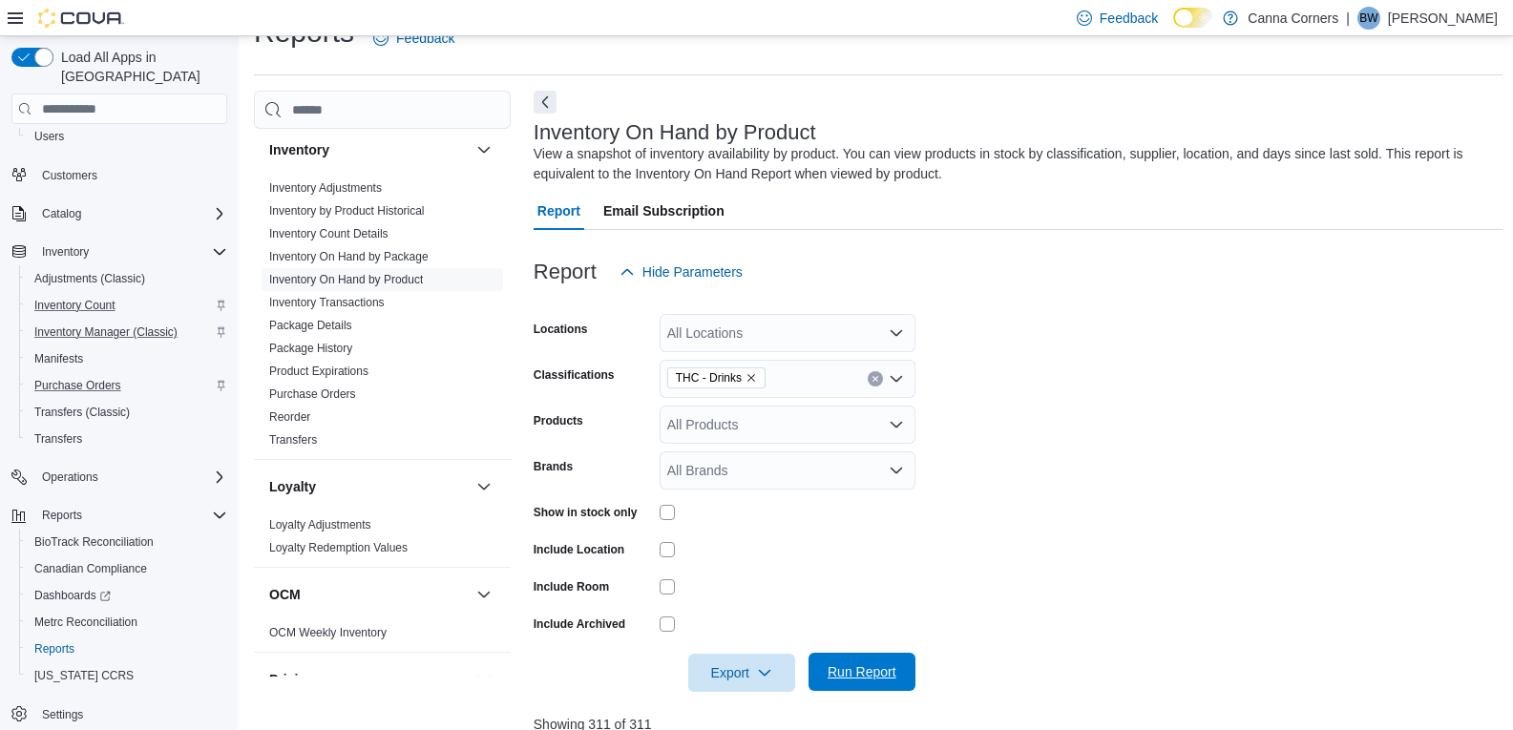
click at [844, 668] on span "Run Report" at bounding box center [861, 671] width 69 height 19
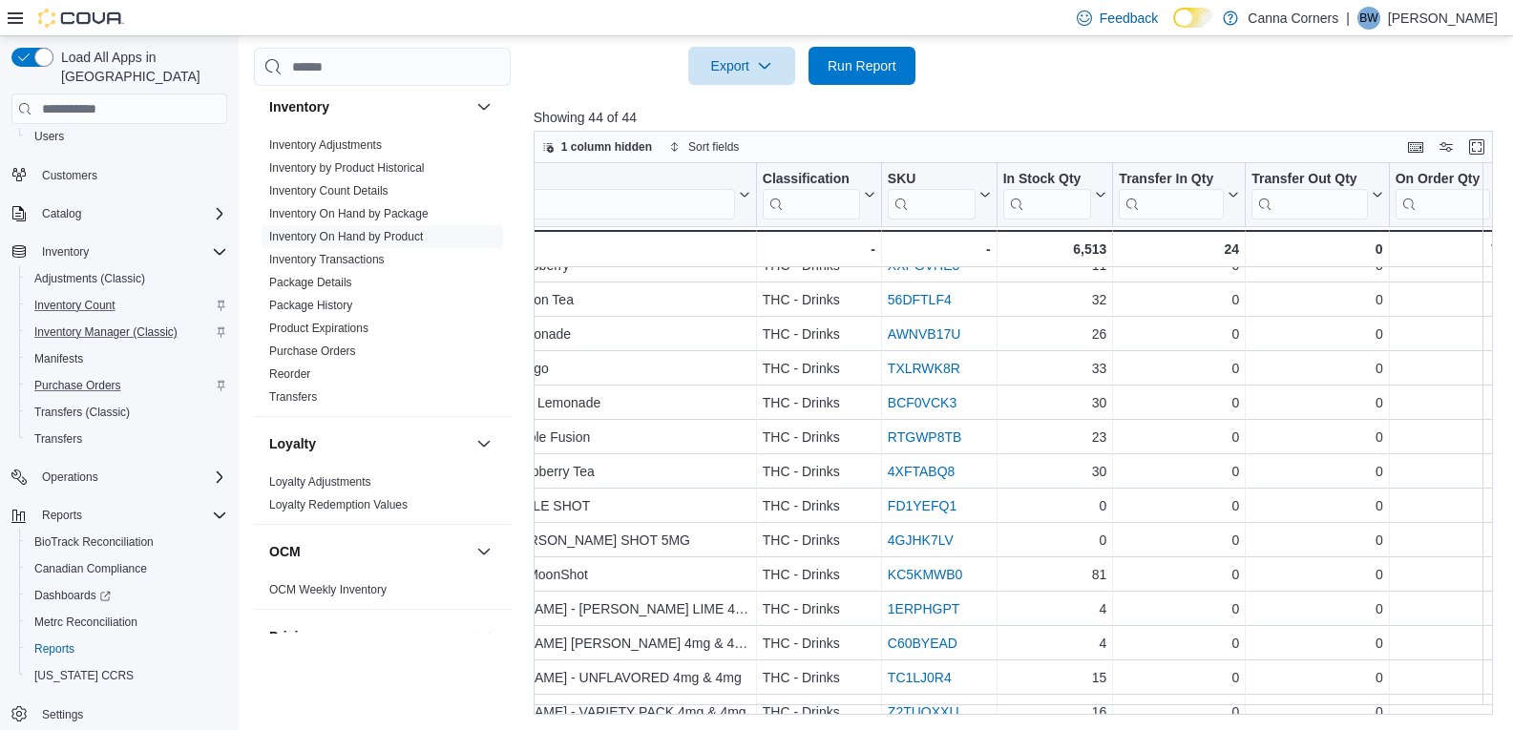
scroll to position [1050, 129]
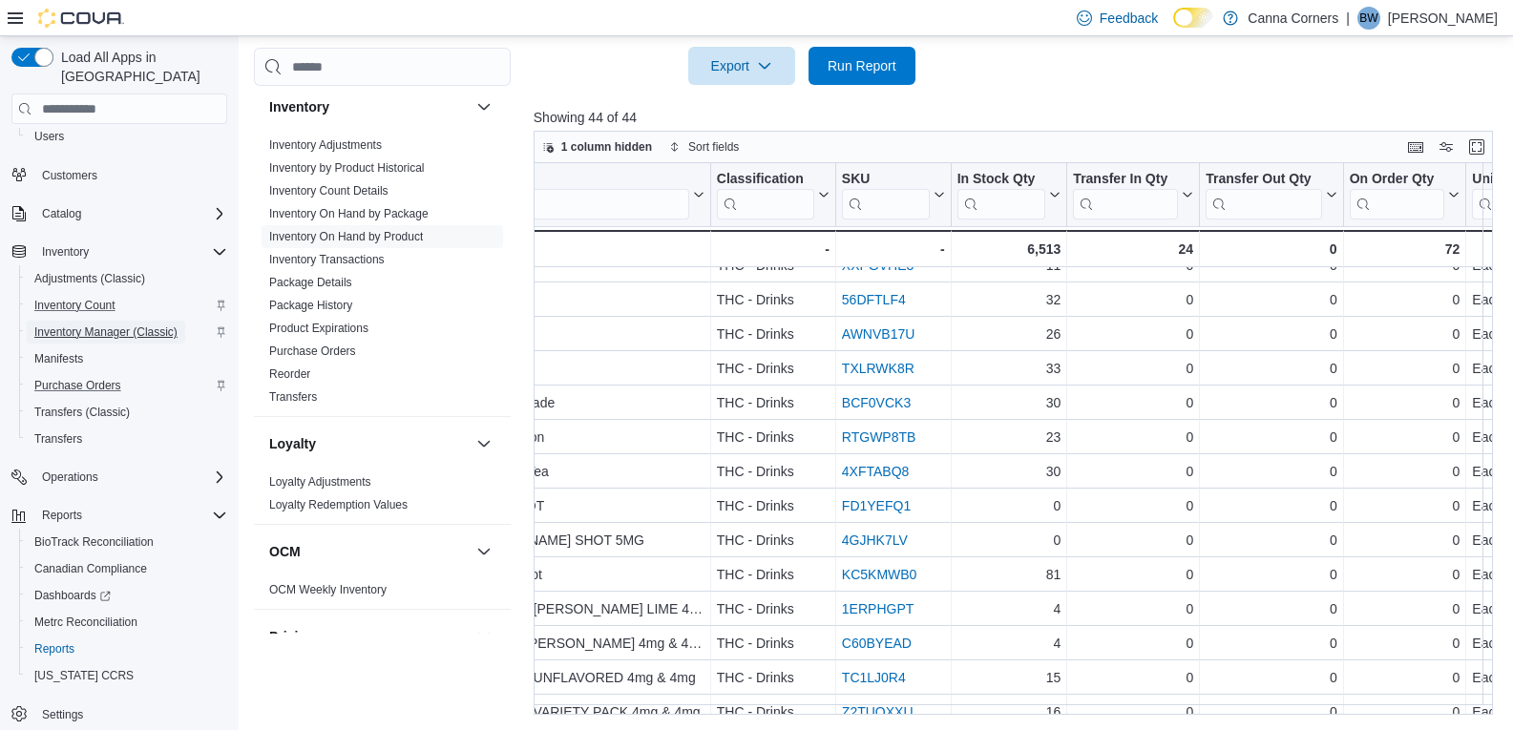
click at [93, 324] on span "Inventory Manager (Classic)" at bounding box center [105, 331] width 143 height 15
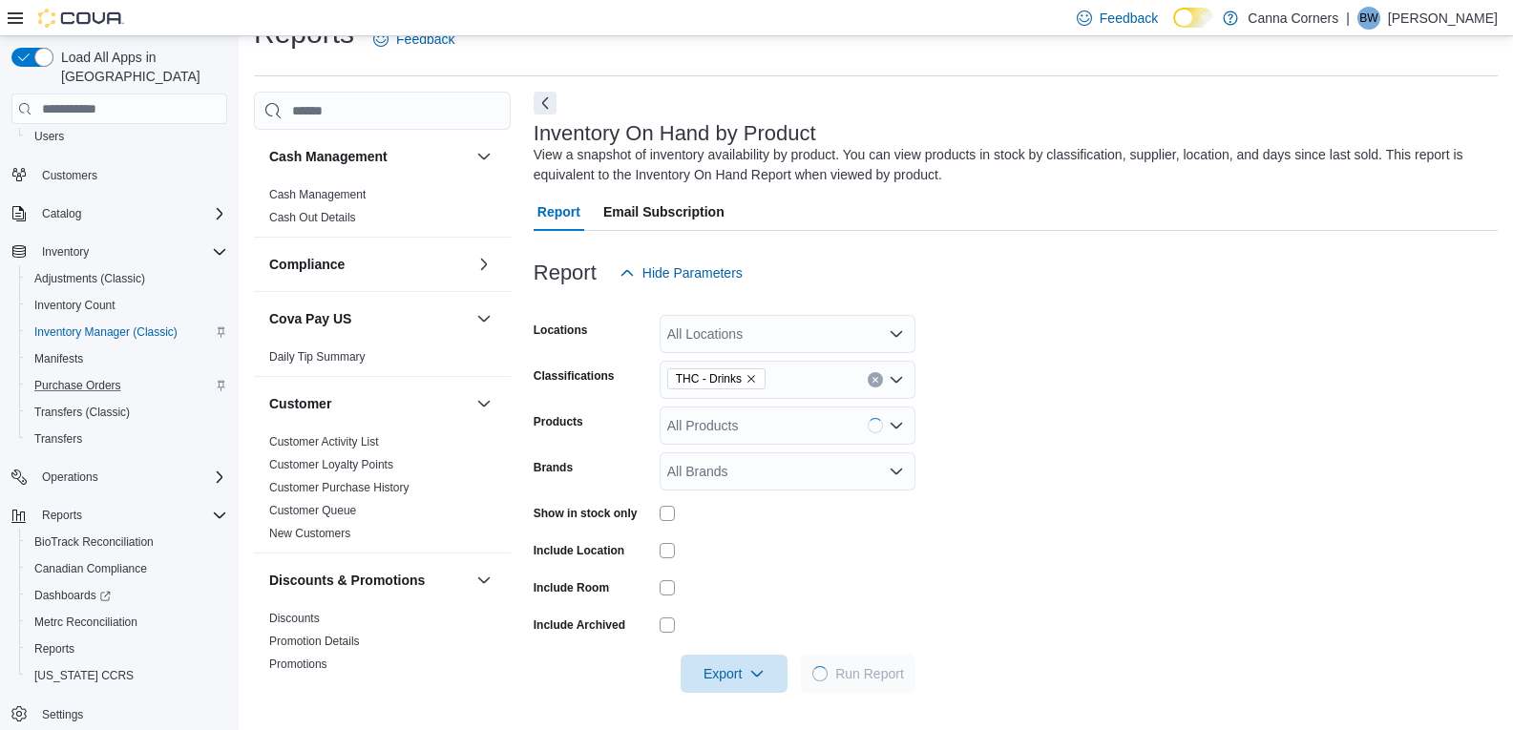
scroll to position [38, 0]
click at [900, 423] on icon "Open list of options" at bounding box center [895, 425] width 11 height 6
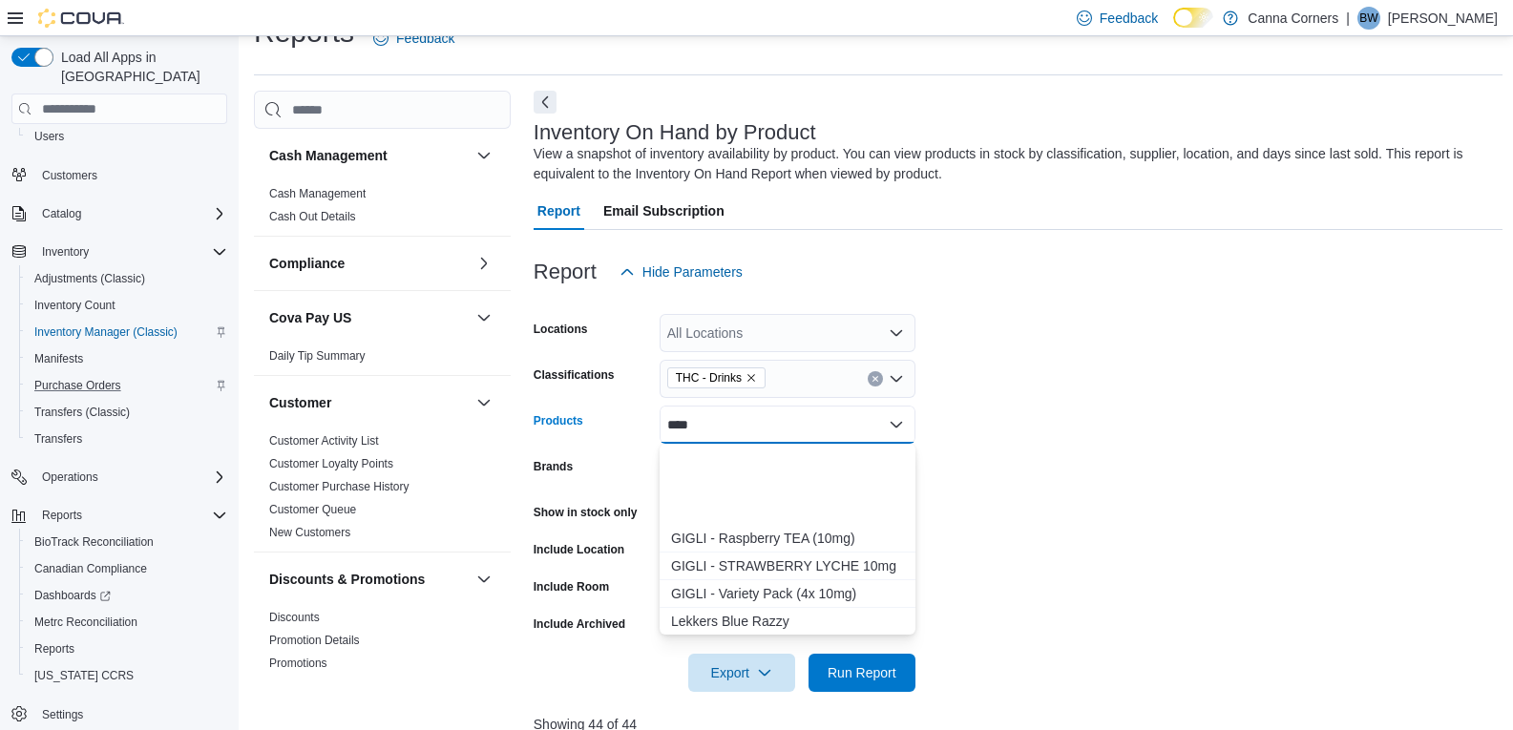
scroll to position [1027, 0]
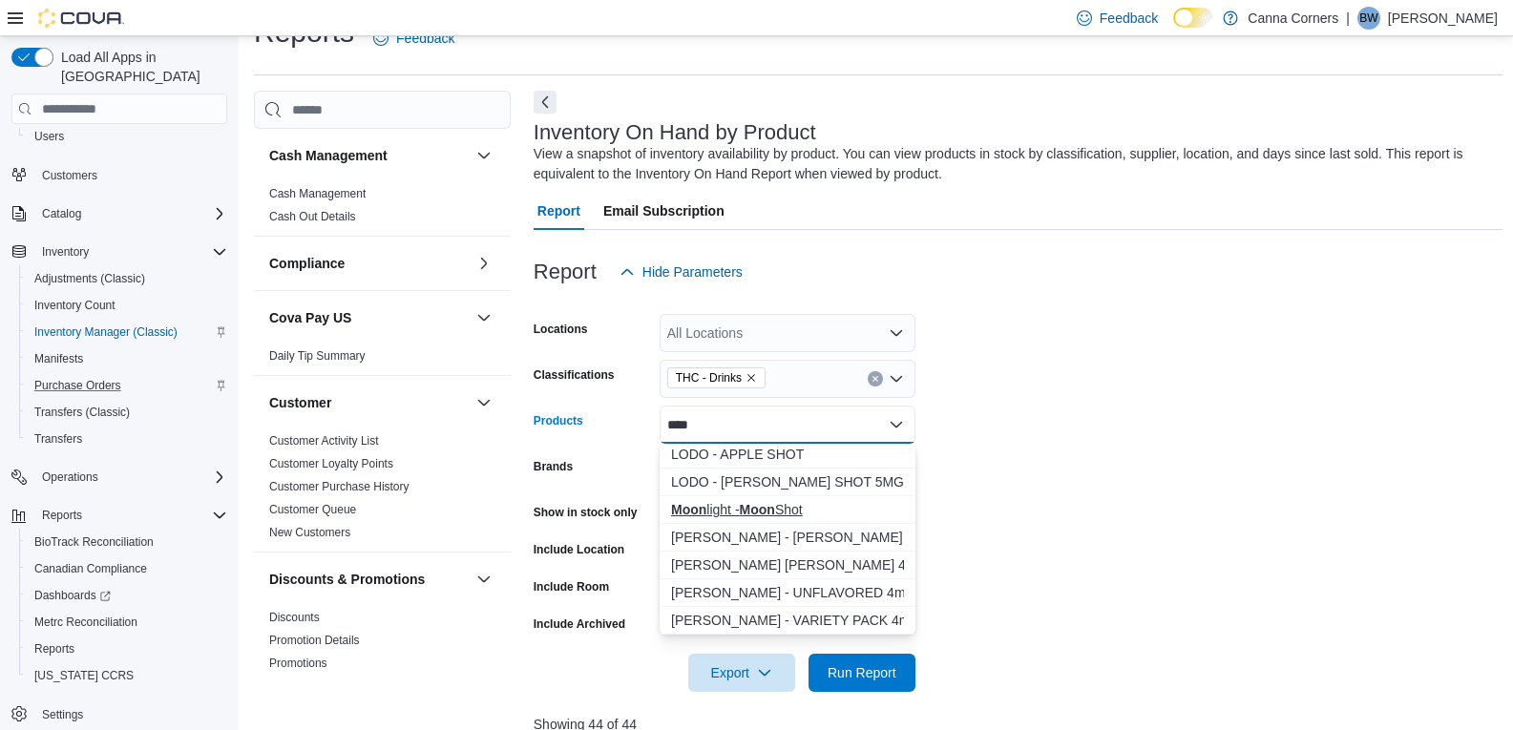
type input "****"
click at [811, 508] on div "Moon light - Moon Shot" at bounding box center [787, 509] width 233 height 19
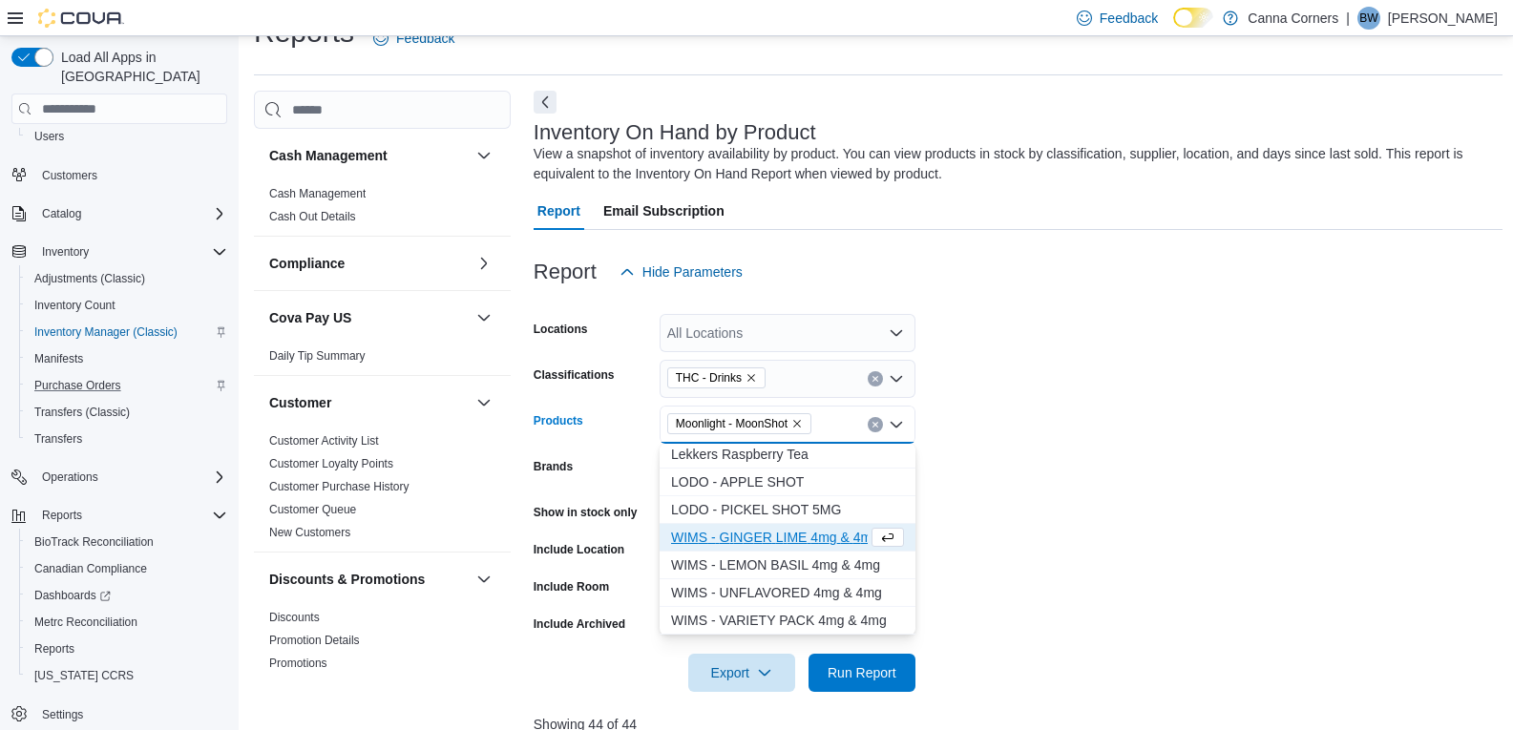
scroll to position [999, 0]
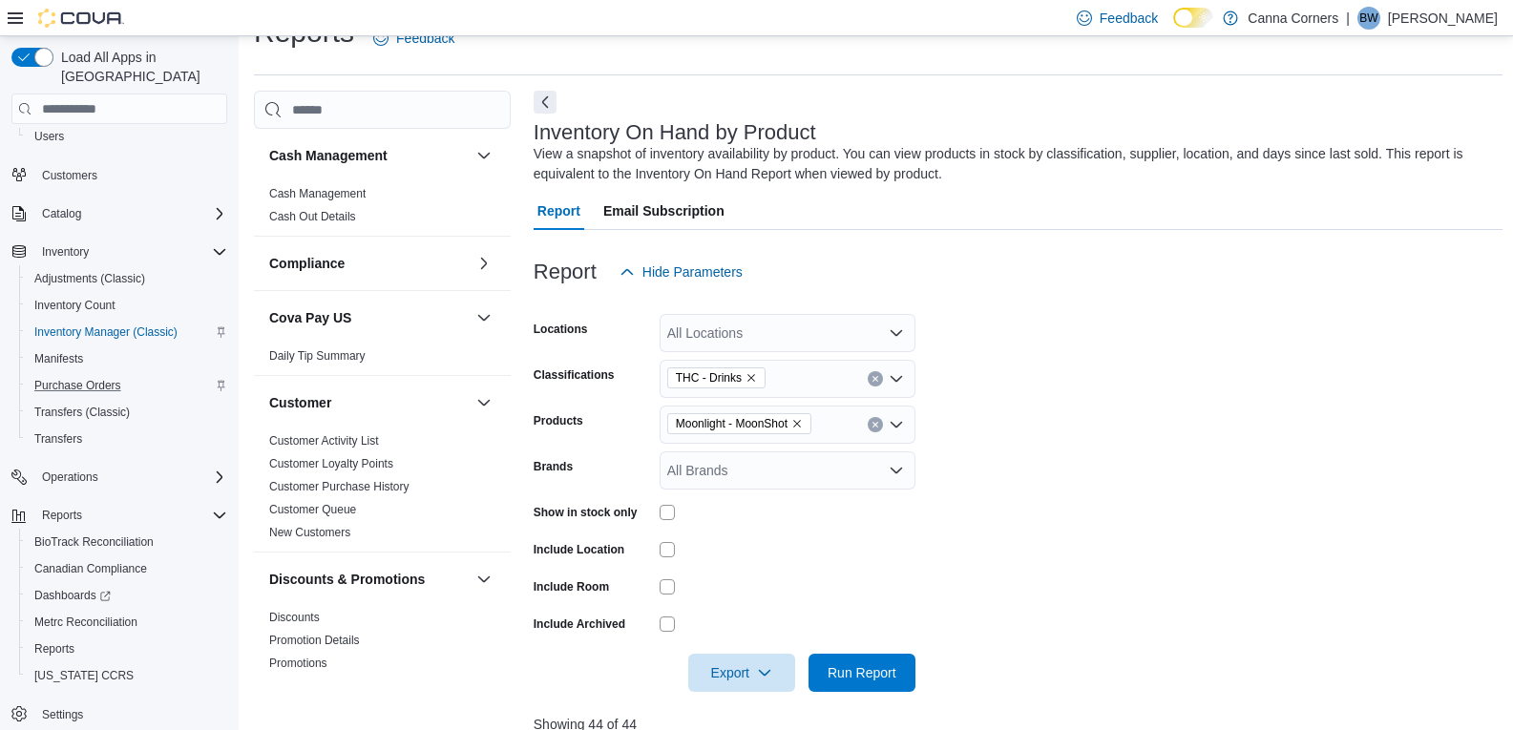
click at [991, 452] on form "Locations All Locations Classifications THC - Drinks Products Moonlight - MoonS…" at bounding box center [1017, 491] width 969 height 401
click at [877, 676] on span "Run Report" at bounding box center [861, 671] width 69 height 19
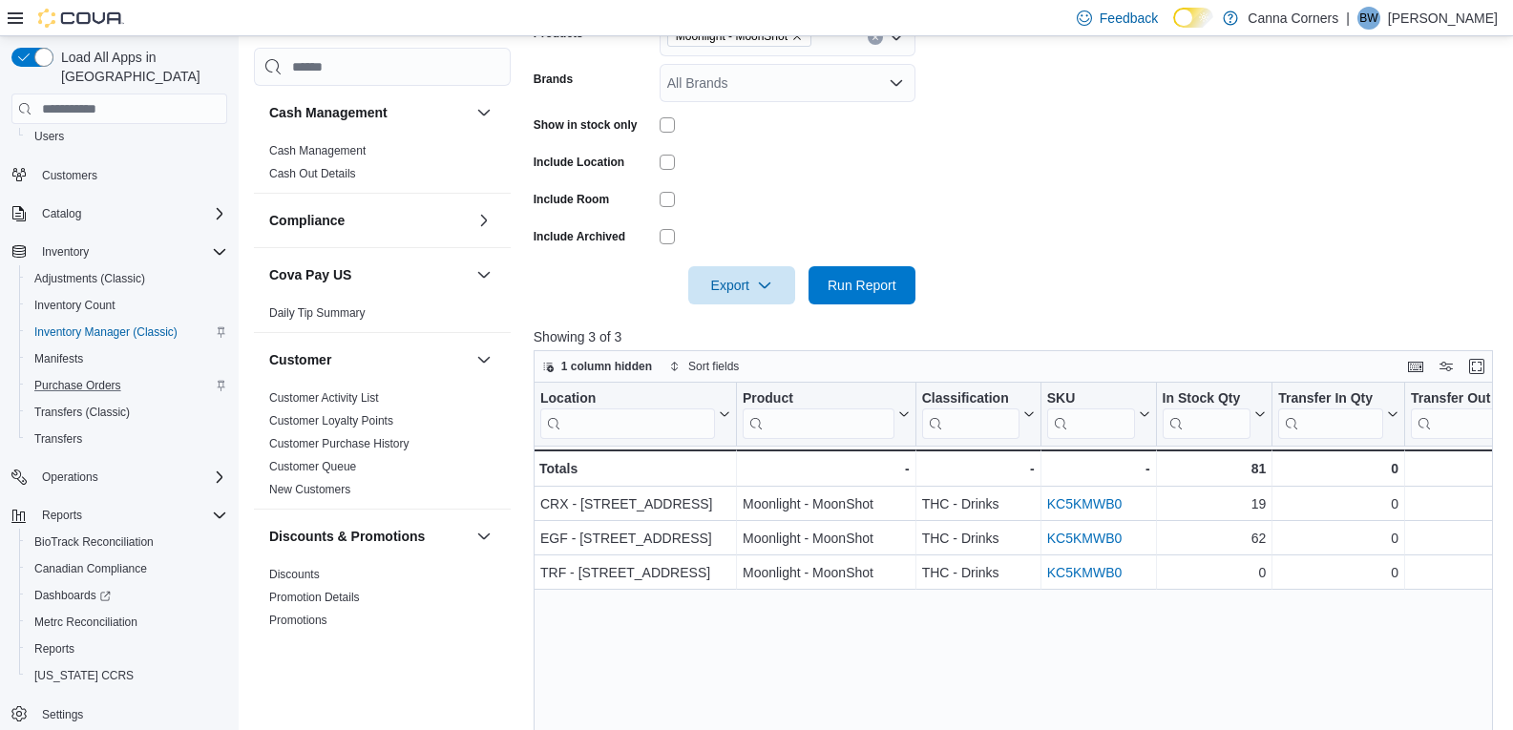
scroll to position [573, 0]
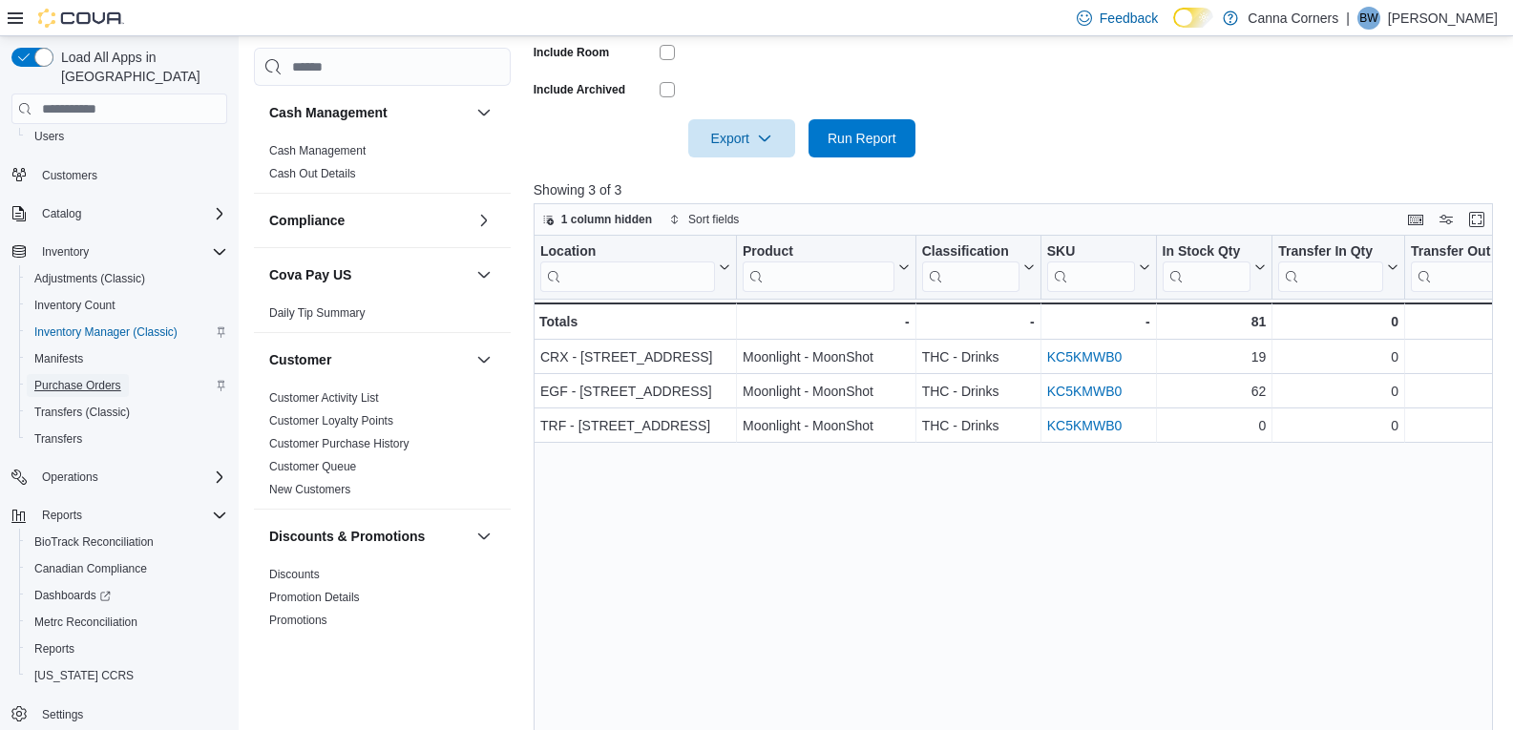
click at [75, 378] on span "Purchase Orders" at bounding box center [77, 385] width 87 height 15
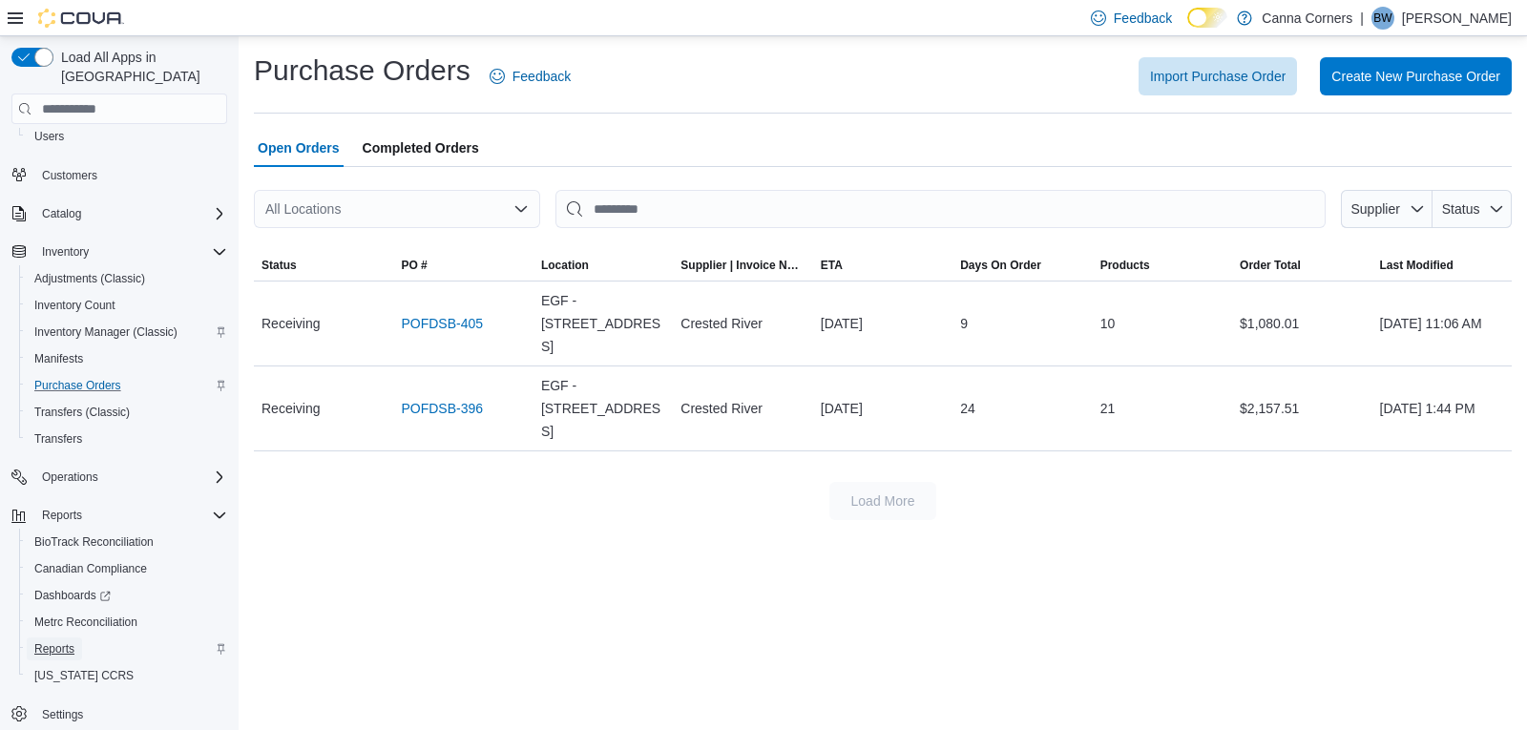
click at [62, 641] on span "Reports" at bounding box center [54, 648] width 40 height 15
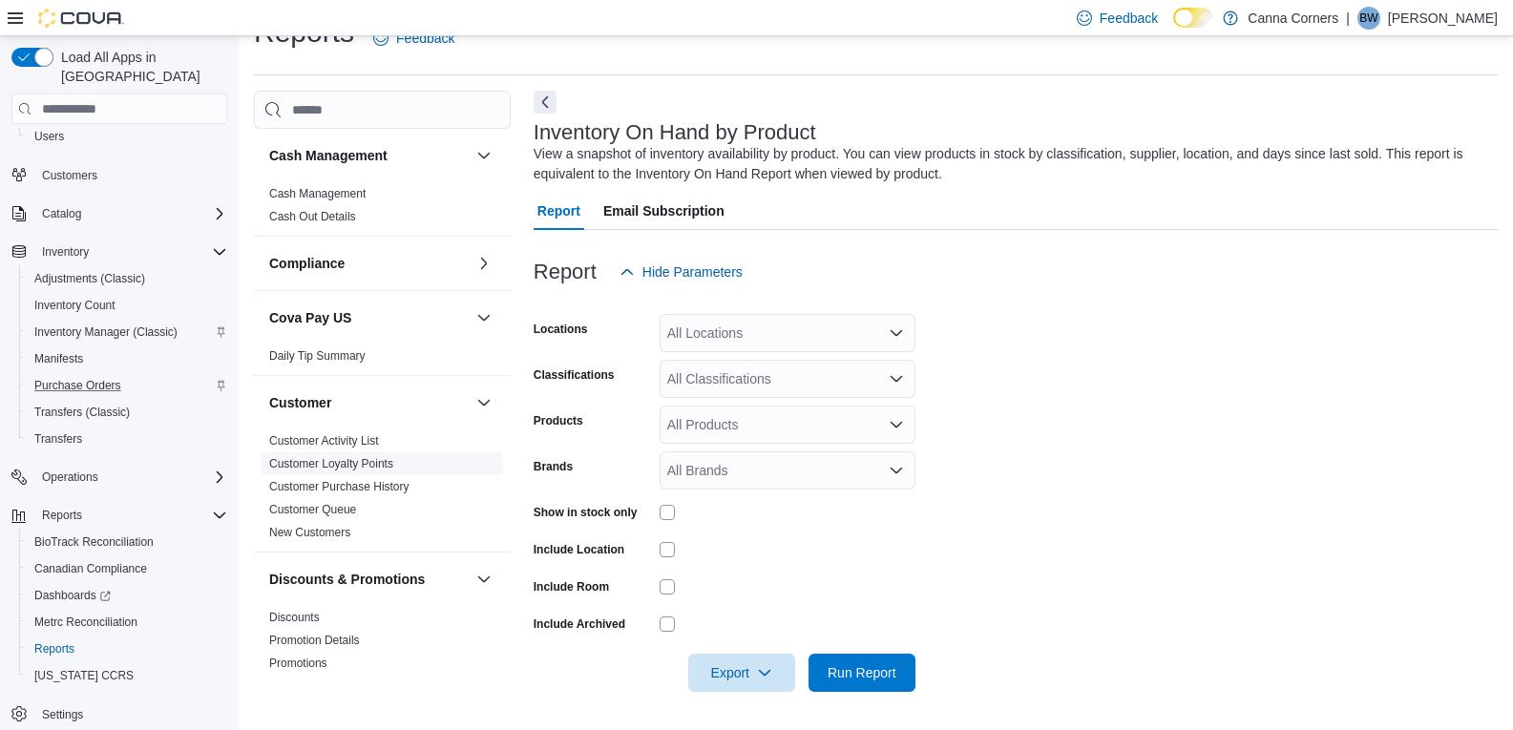
scroll to position [477, 0]
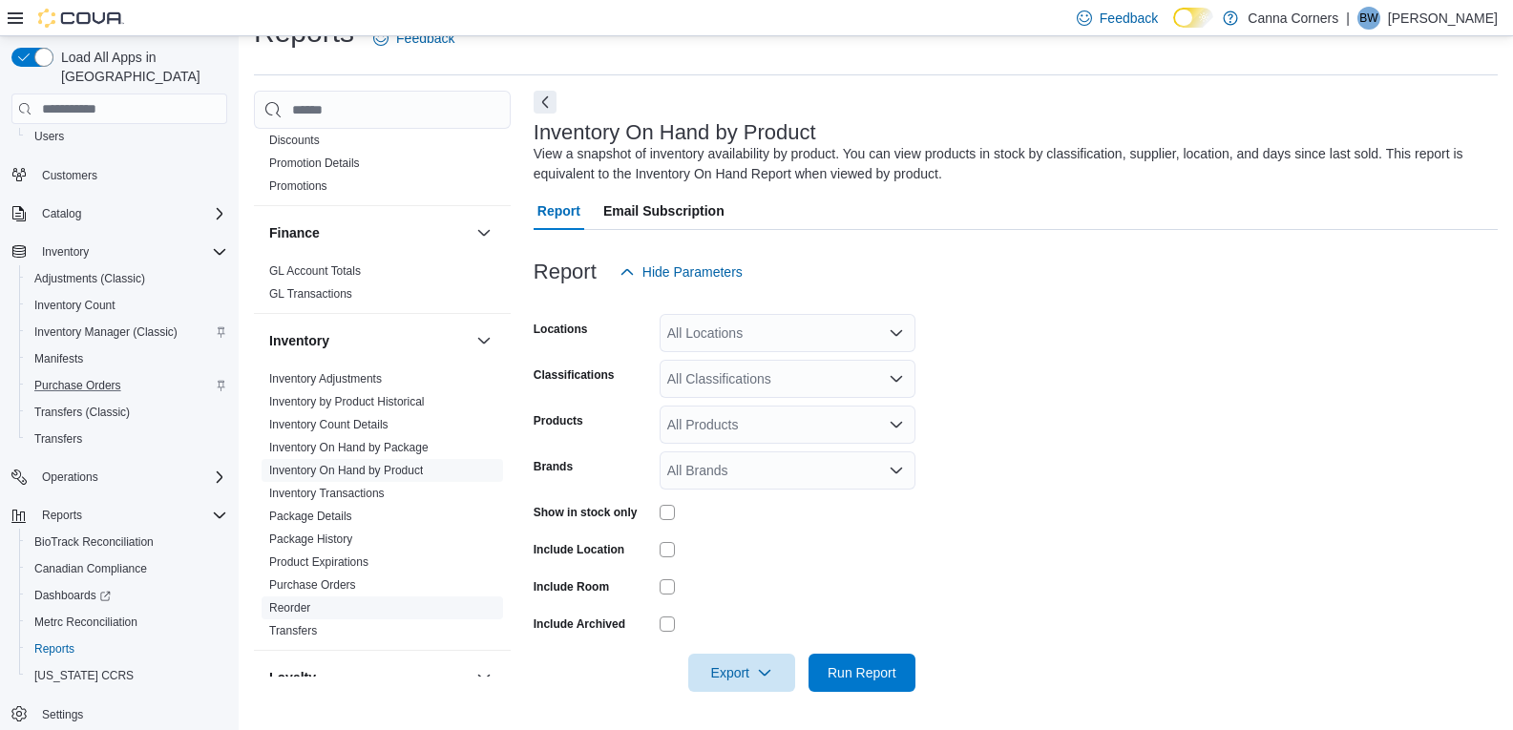
click at [303, 605] on link "Reorder" at bounding box center [289, 607] width 41 height 13
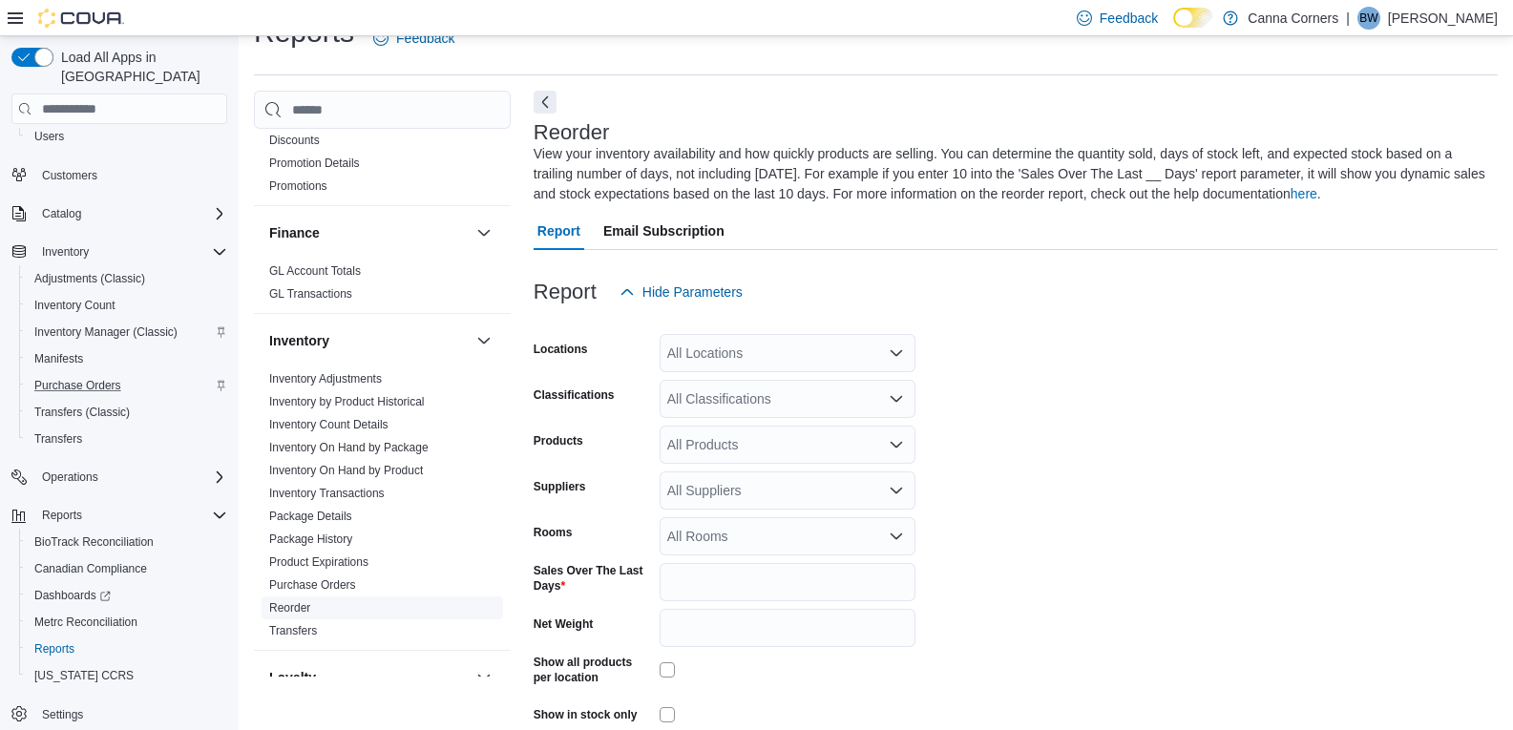
scroll to position [84, 0]
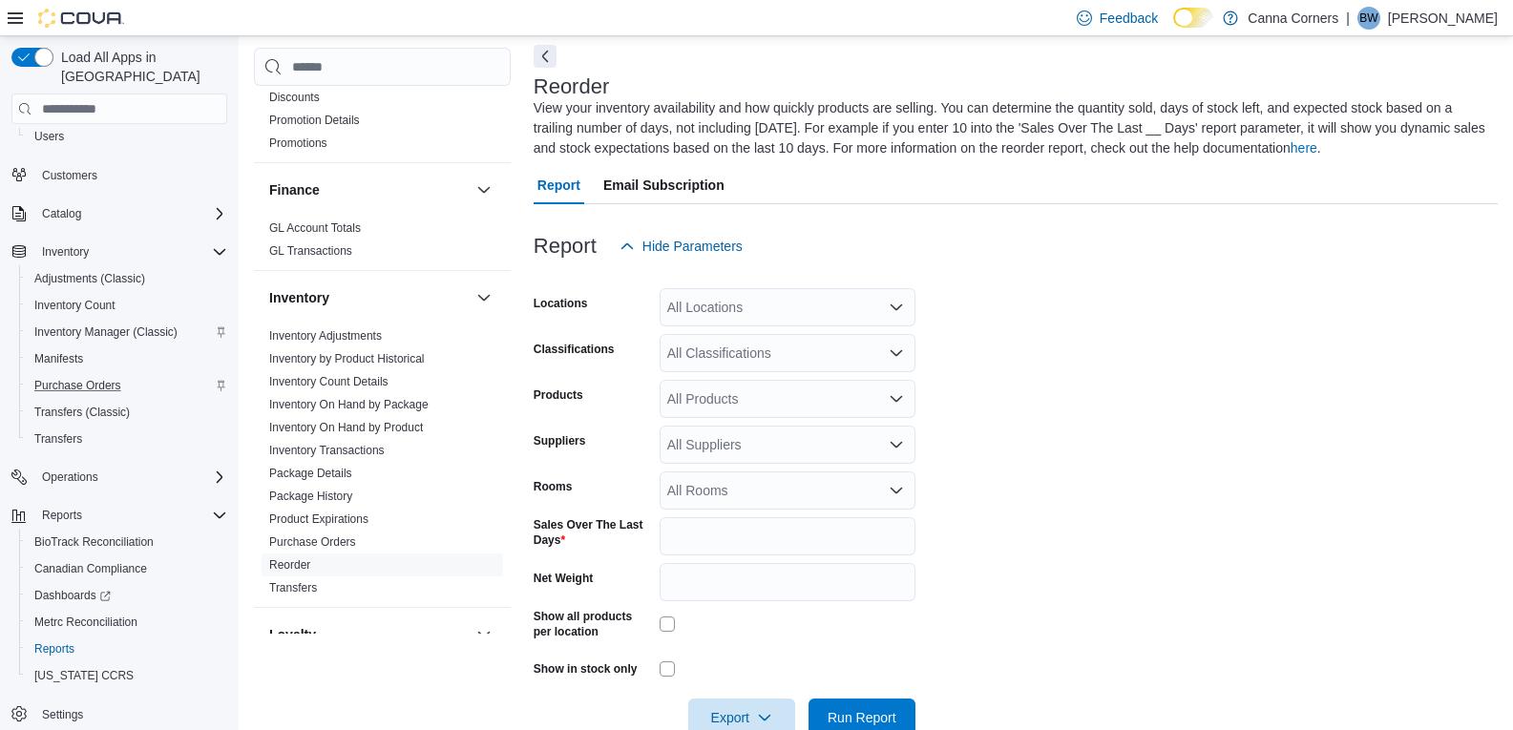
click at [899, 307] on icon "Open list of options" at bounding box center [895, 307] width 11 height 6
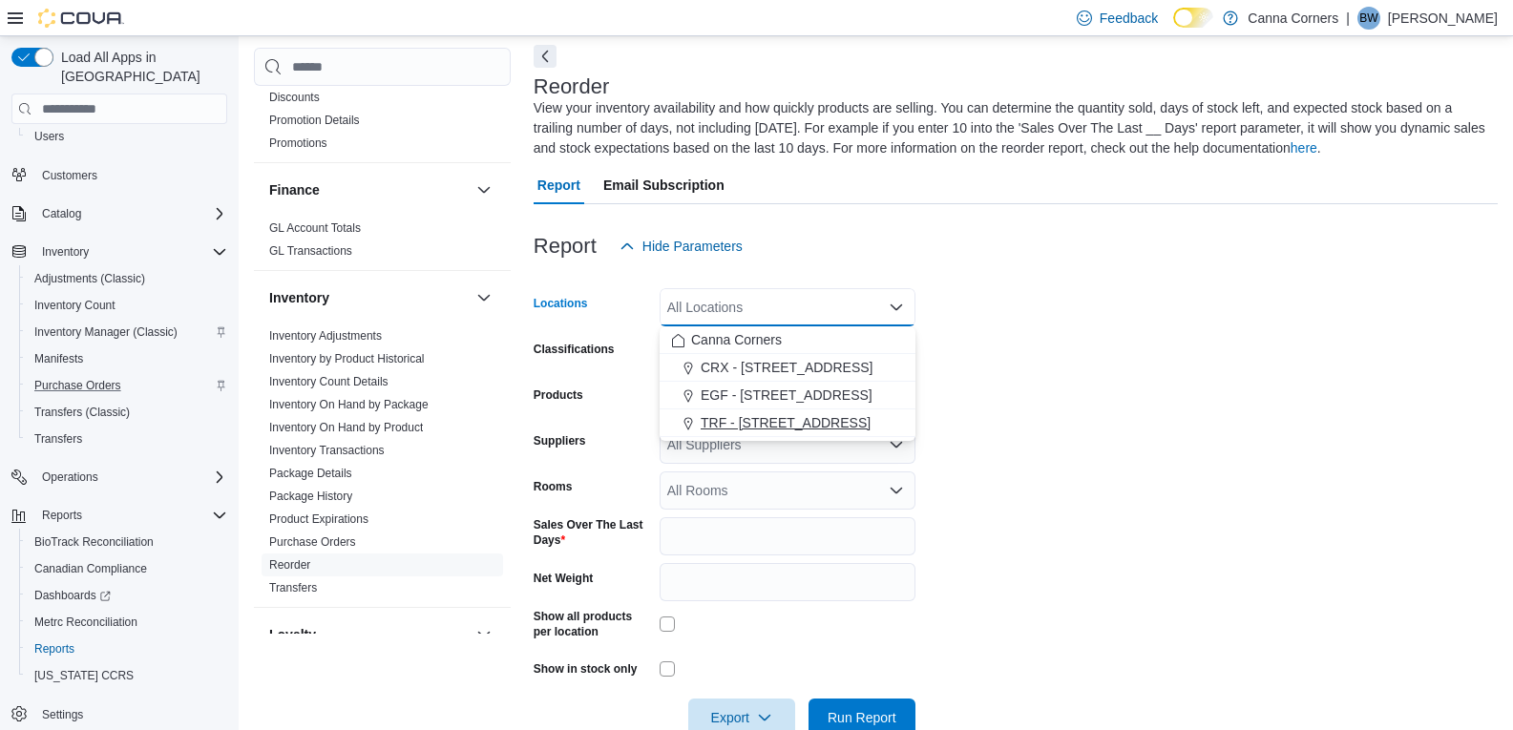
click at [856, 422] on div "TRF - [STREET_ADDRESS]" at bounding box center [787, 422] width 233 height 19
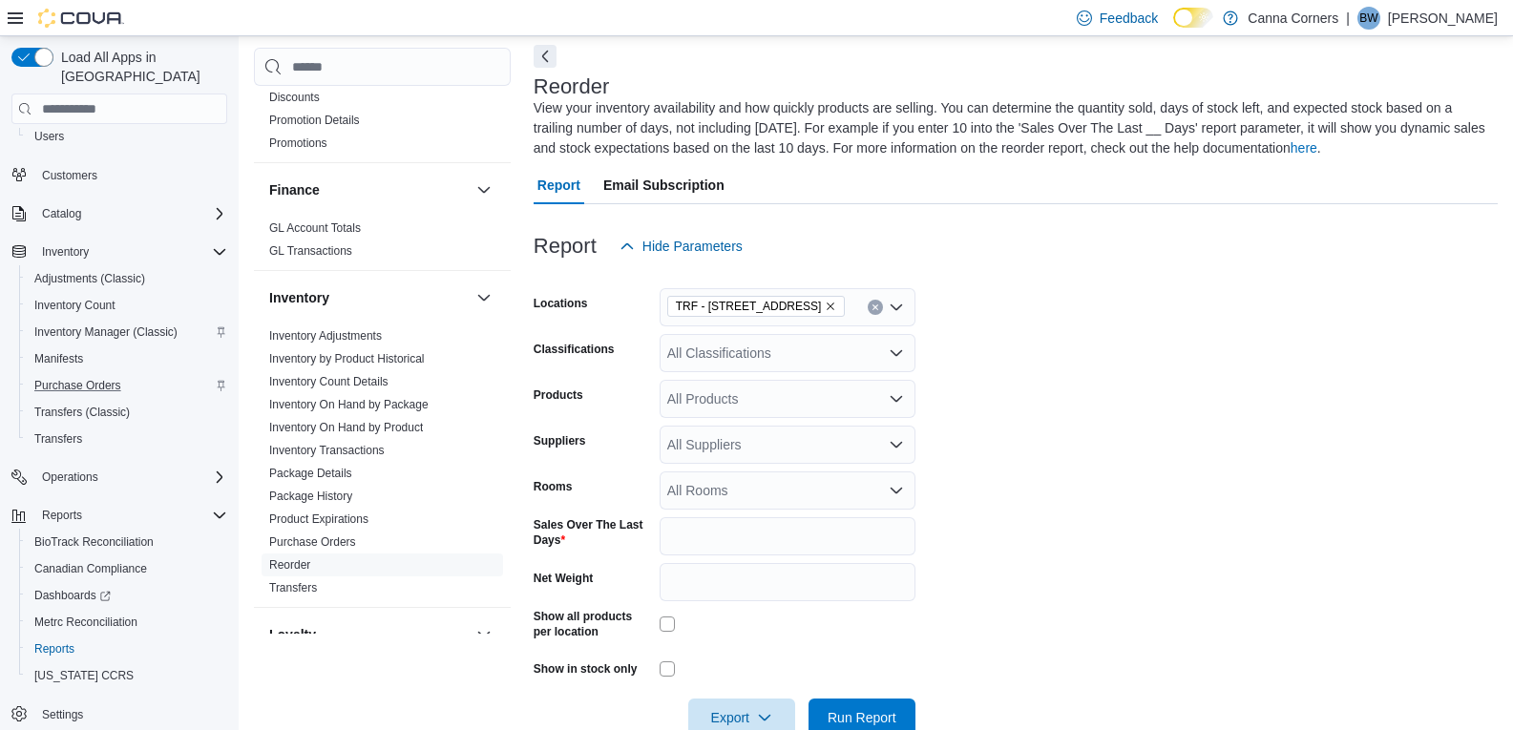
click at [1100, 283] on div at bounding box center [1015, 276] width 964 height 23
click at [901, 349] on icon "Open list of options" at bounding box center [896, 352] width 15 height 15
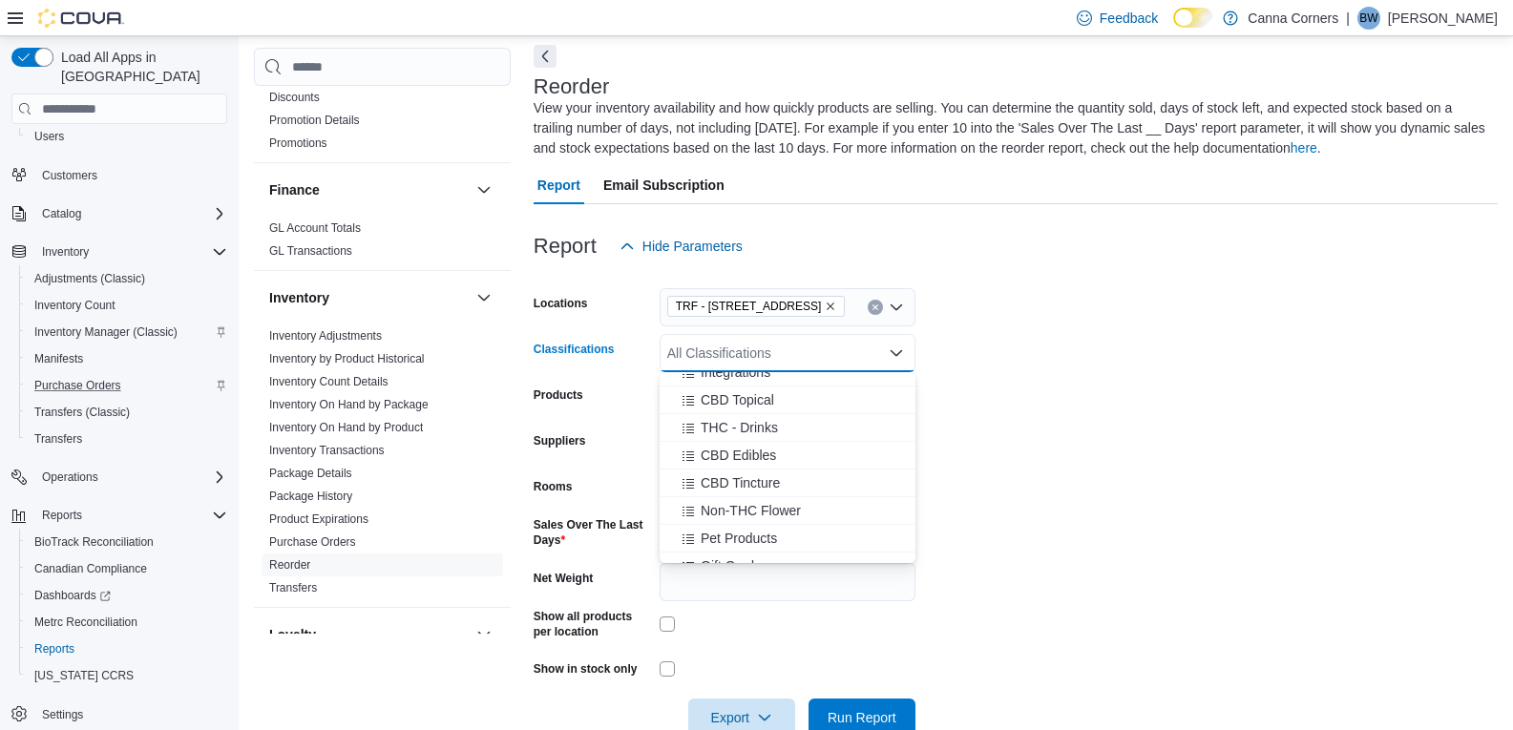
scroll to position [529, 0]
click at [822, 406] on div "THC - Drinks" at bounding box center [787, 410] width 233 height 19
click at [1088, 338] on form "Locations TRF - [STREET_ADDRESS] Classifications THC - Drinks Combo box. Select…" at bounding box center [1015, 500] width 964 height 471
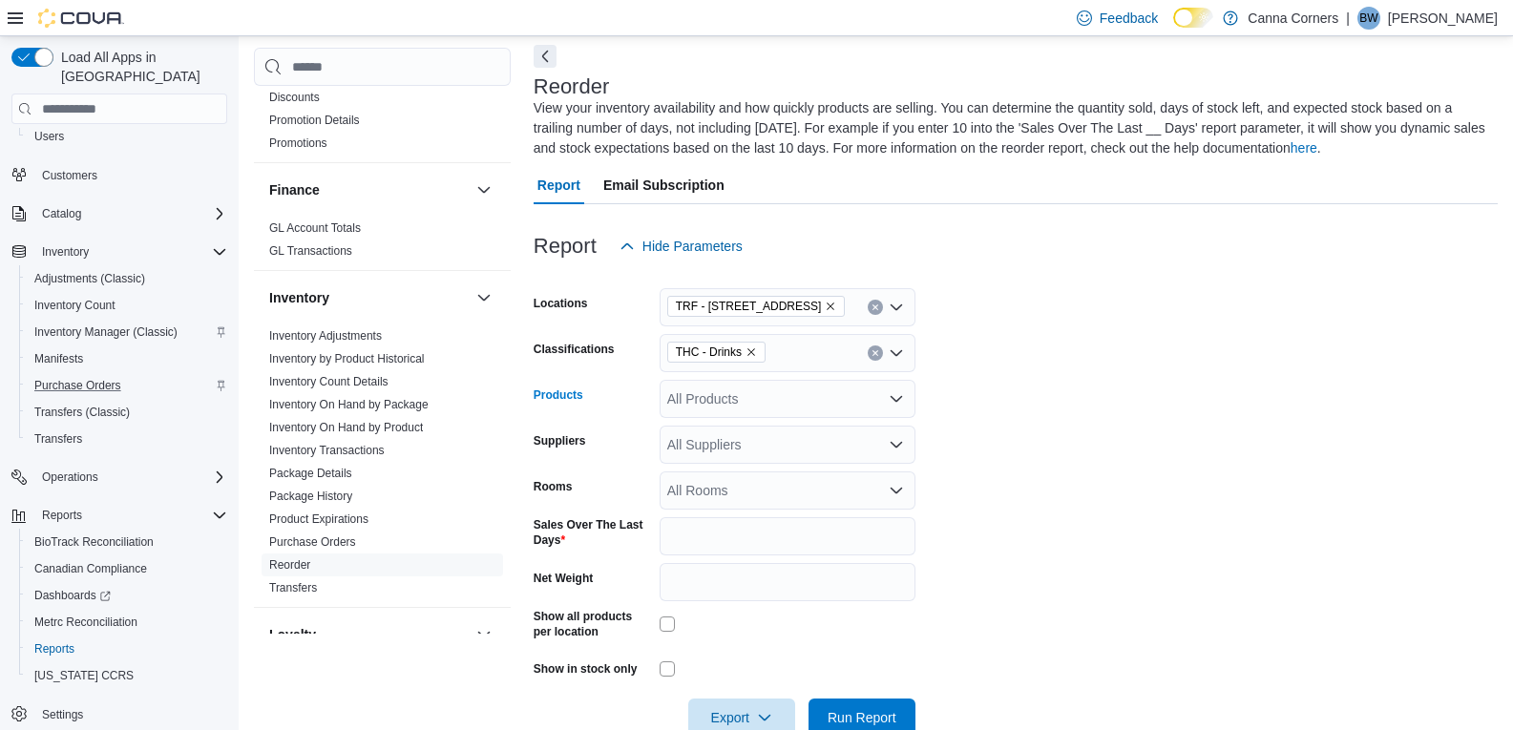
click at [897, 400] on icon "Open list of options" at bounding box center [895, 399] width 11 height 6
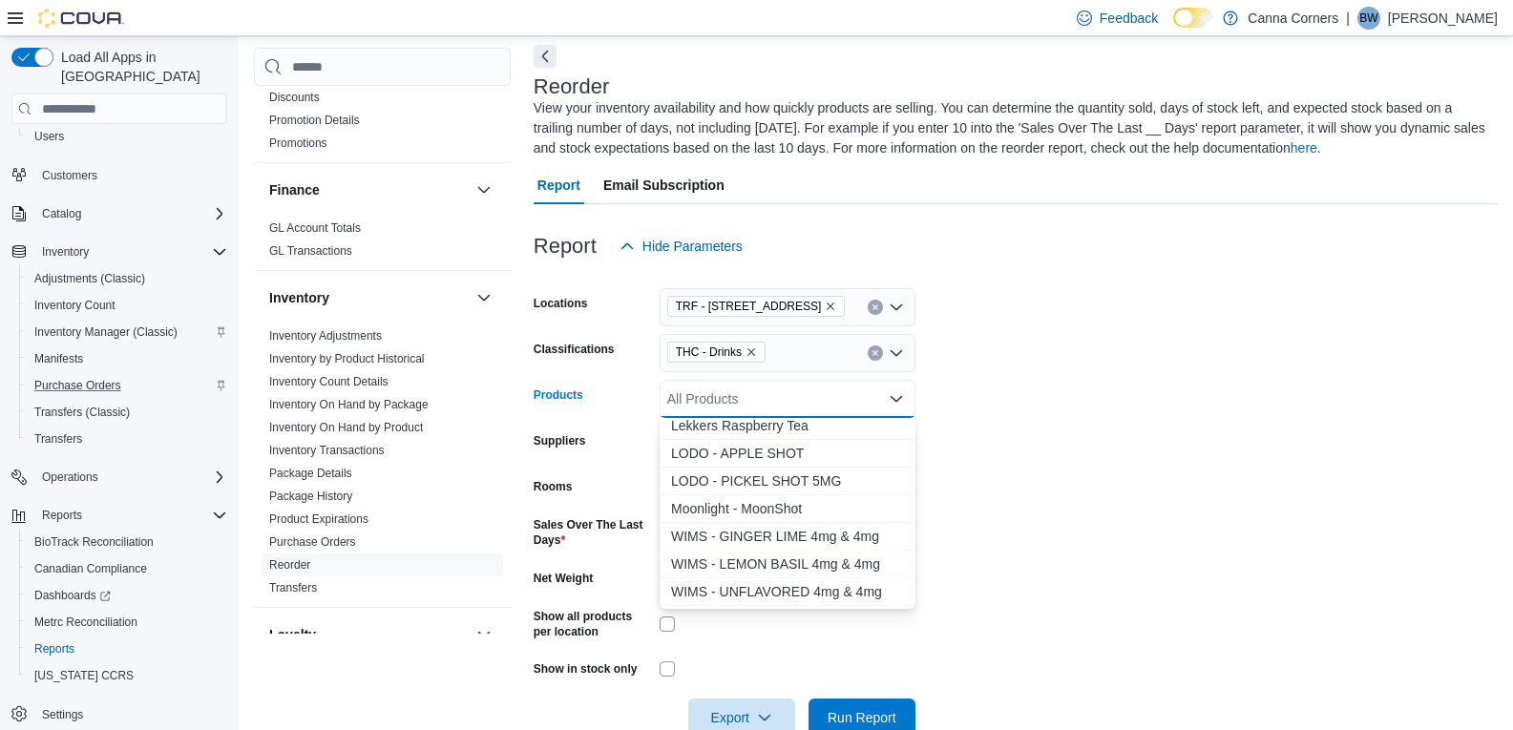
scroll to position [1027, 0]
click at [1138, 380] on form "Locations TRF - [STREET_ADDRESS] Classifications THC - Drinks Products All Prod…" at bounding box center [1015, 500] width 964 height 471
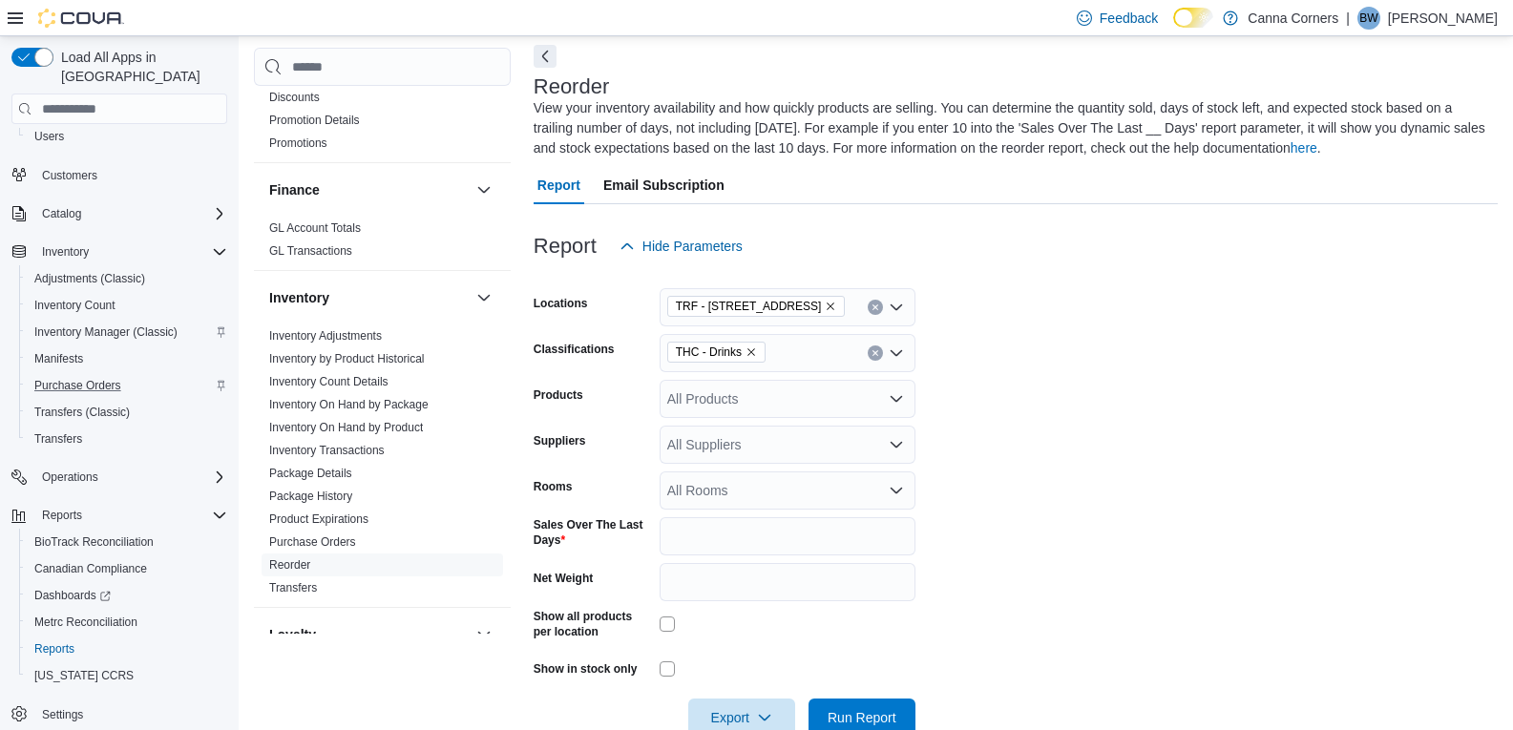
click at [899, 354] on icon "Open list of options" at bounding box center [895, 353] width 11 height 6
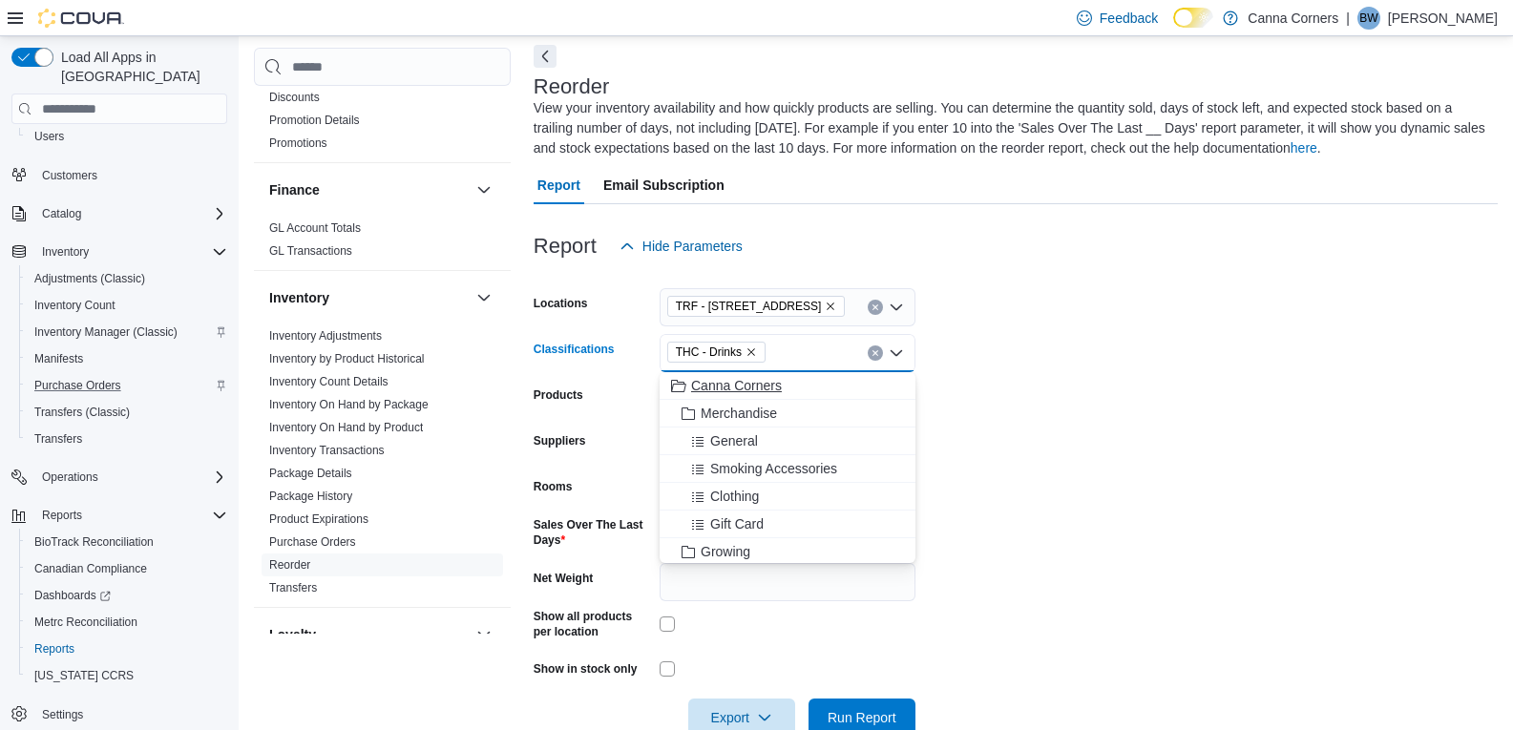
click at [847, 391] on div "Canna Corners" at bounding box center [787, 385] width 233 height 19
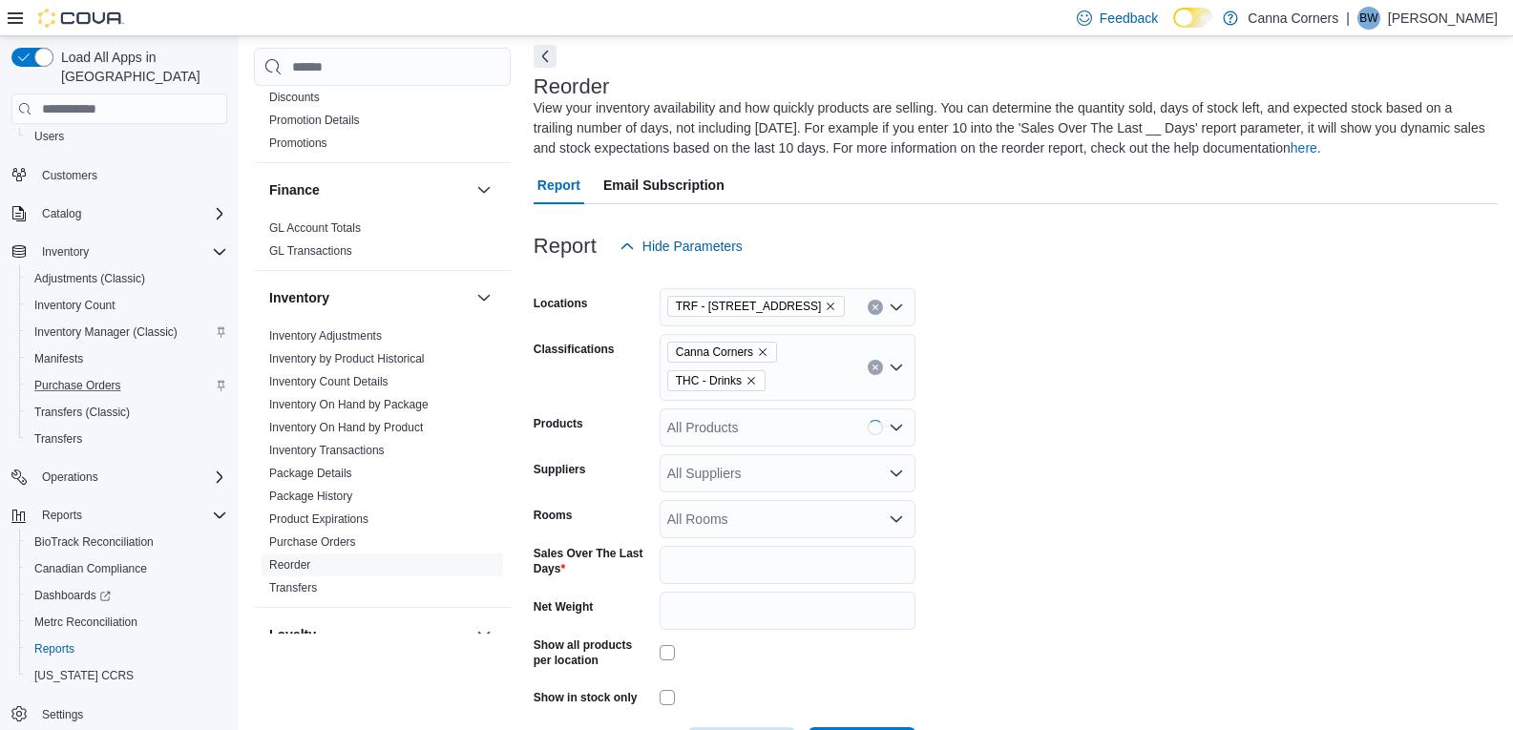
click at [952, 390] on form "Locations TRF - [STREET_ADDRESS] Classifications Canna Corners THC - Drinks Pro…" at bounding box center [1015, 515] width 964 height 500
click at [752, 383] on icon "Remove THC - Drinks from selection in this group" at bounding box center [751, 381] width 8 height 8
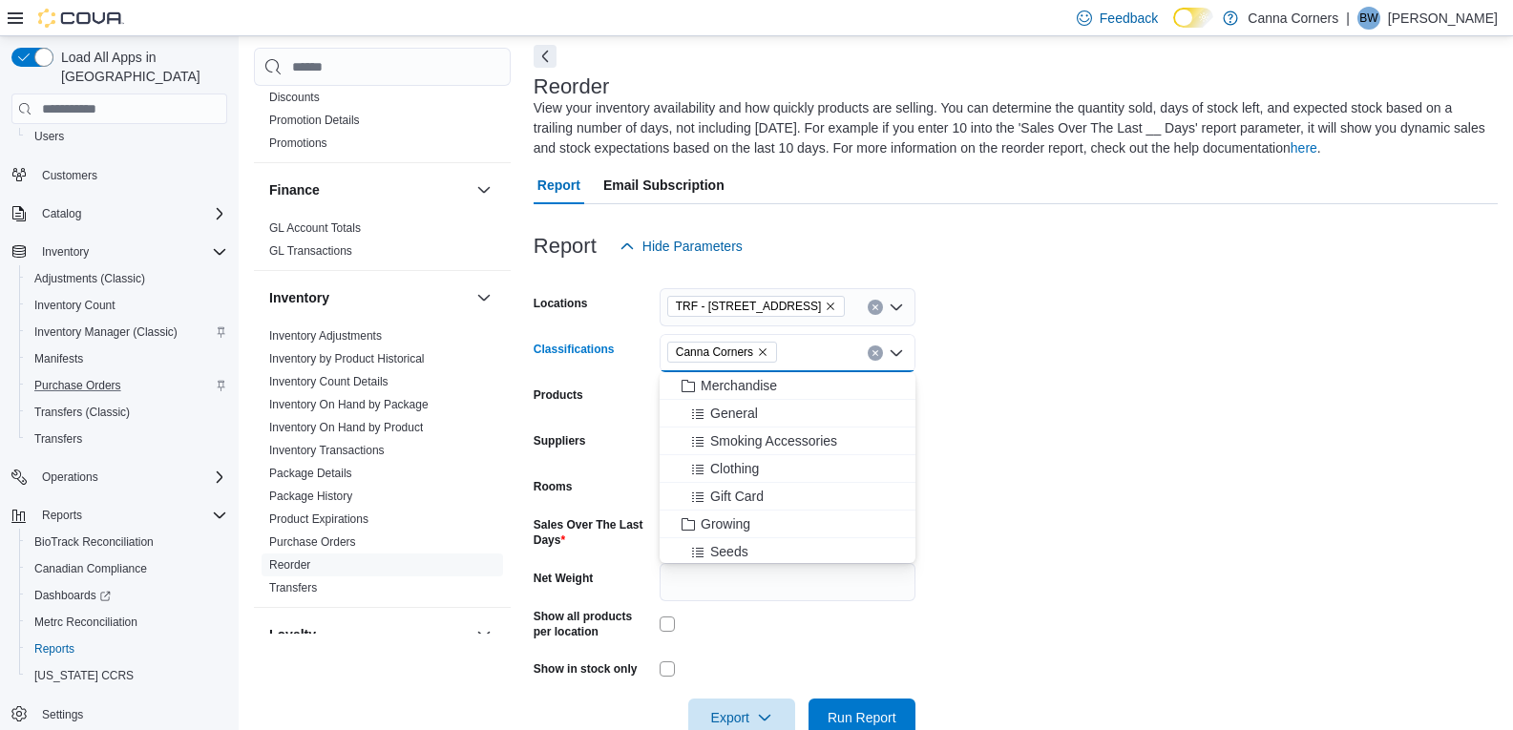
click at [763, 354] on icon "Remove Canna Corners from selection in this group" at bounding box center [763, 352] width 8 height 8
click at [798, 423] on div "THC Edibles" at bounding box center [787, 419] width 233 height 19
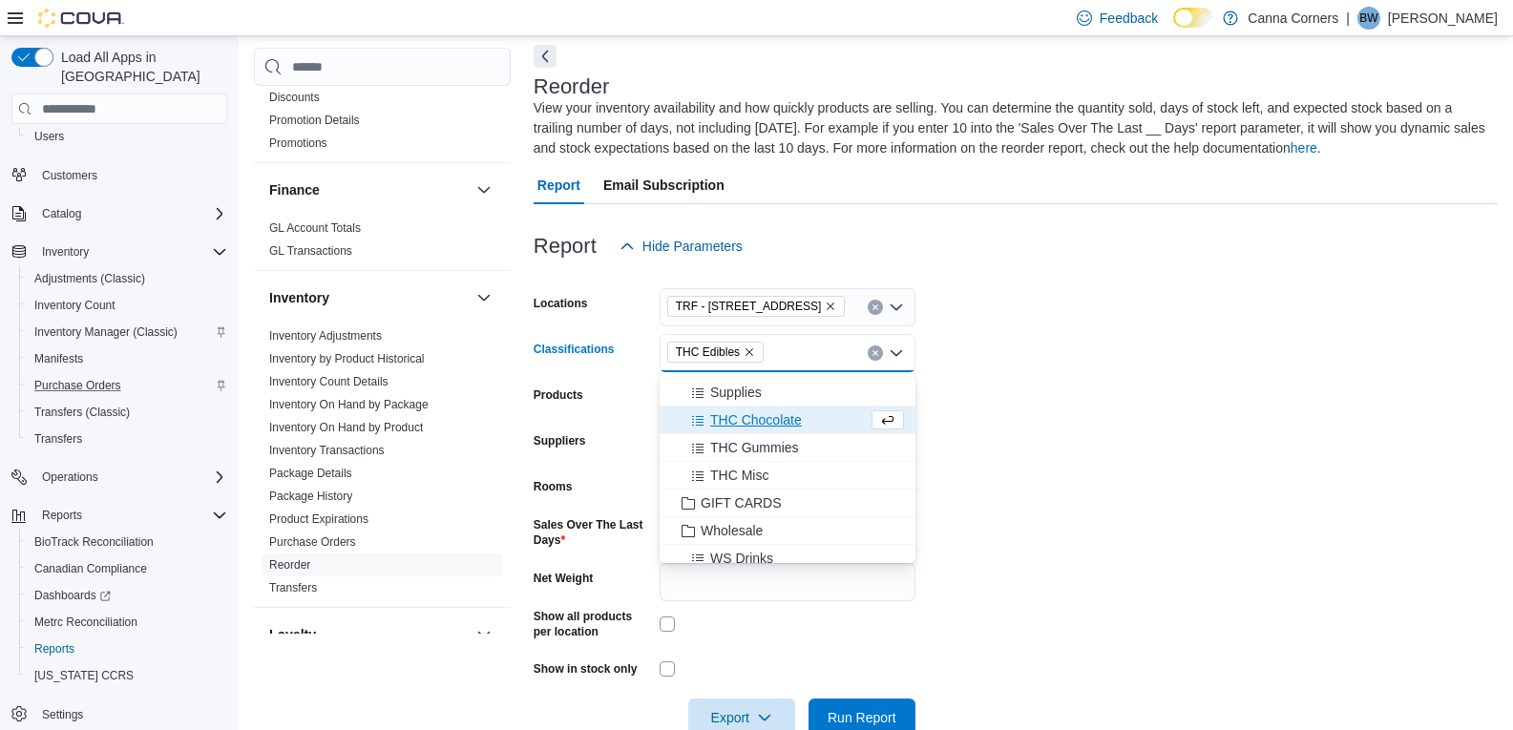
click at [1119, 321] on form "Locations TRF - [STREET_ADDRESS] Classifications THC Edibles Combo box. Selecte…" at bounding box center [1015, 500] width 964 height 471
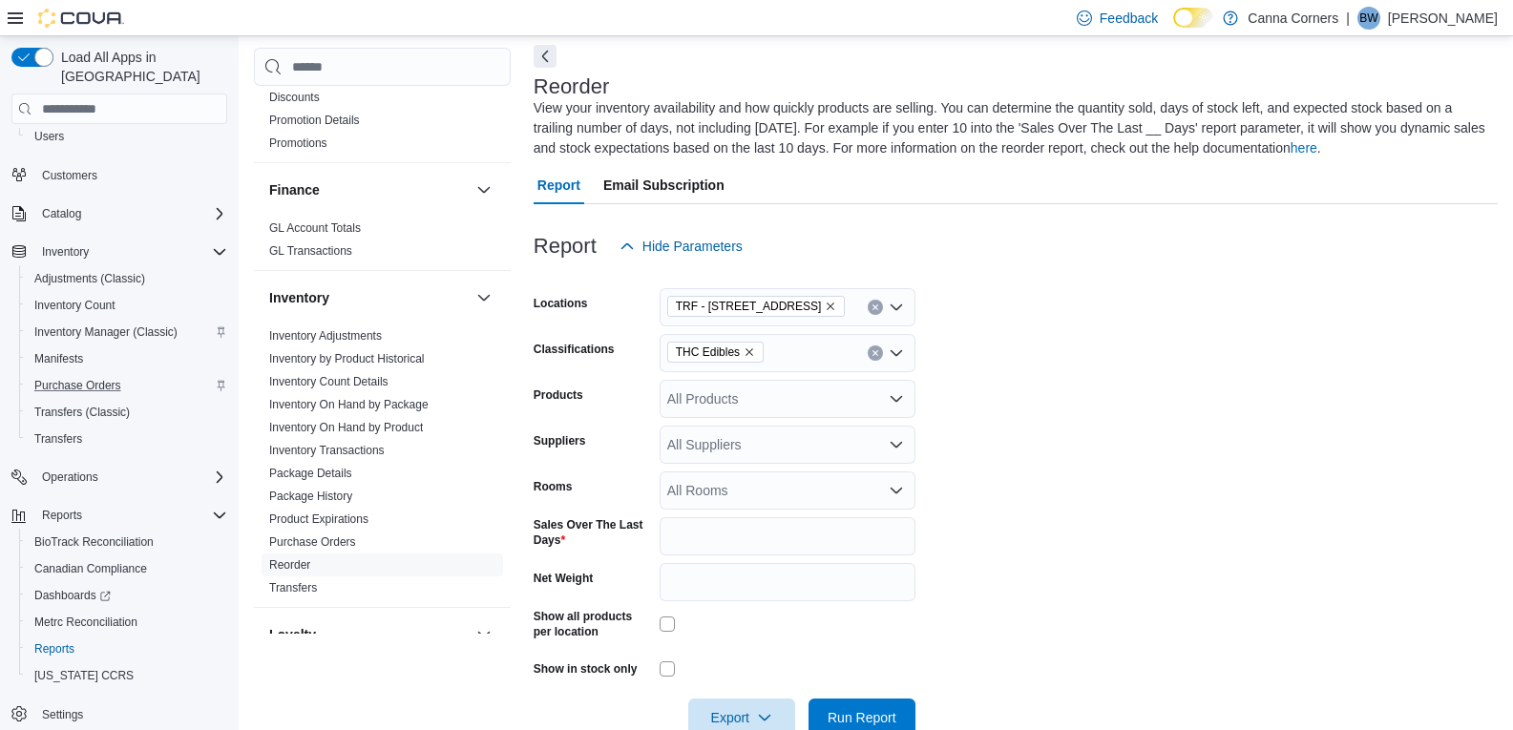
click at [898, 391] on icon "Open list of options" at bounding box center [896, 398] width 15 height 15
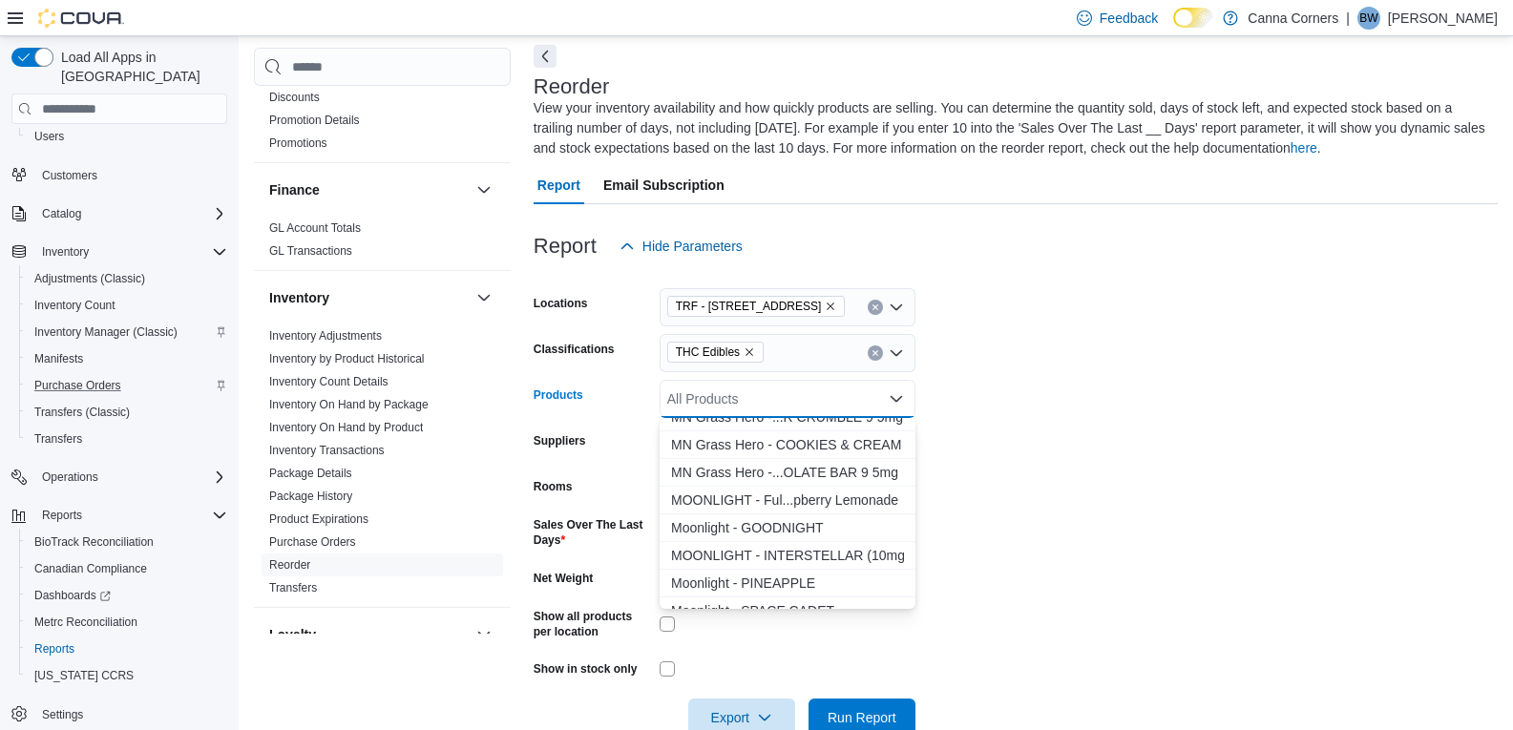
scroll to position [1336, 0]
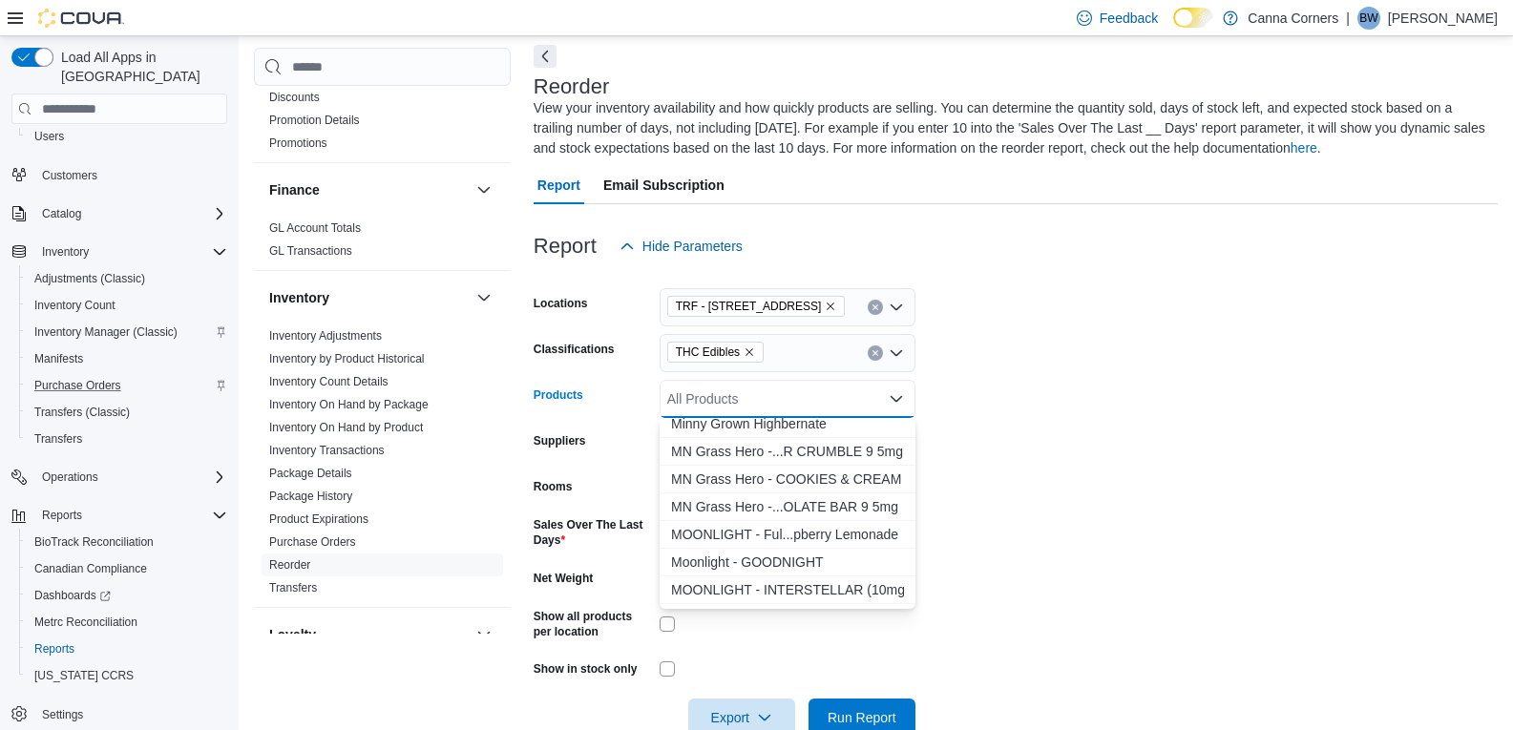
click at [1012, 361] on form "Locations TRF - [STREET_ADDRESS] Classifications THC Edibles Products All Produ…" at bounding box center [1015, 500] width 964 height 471
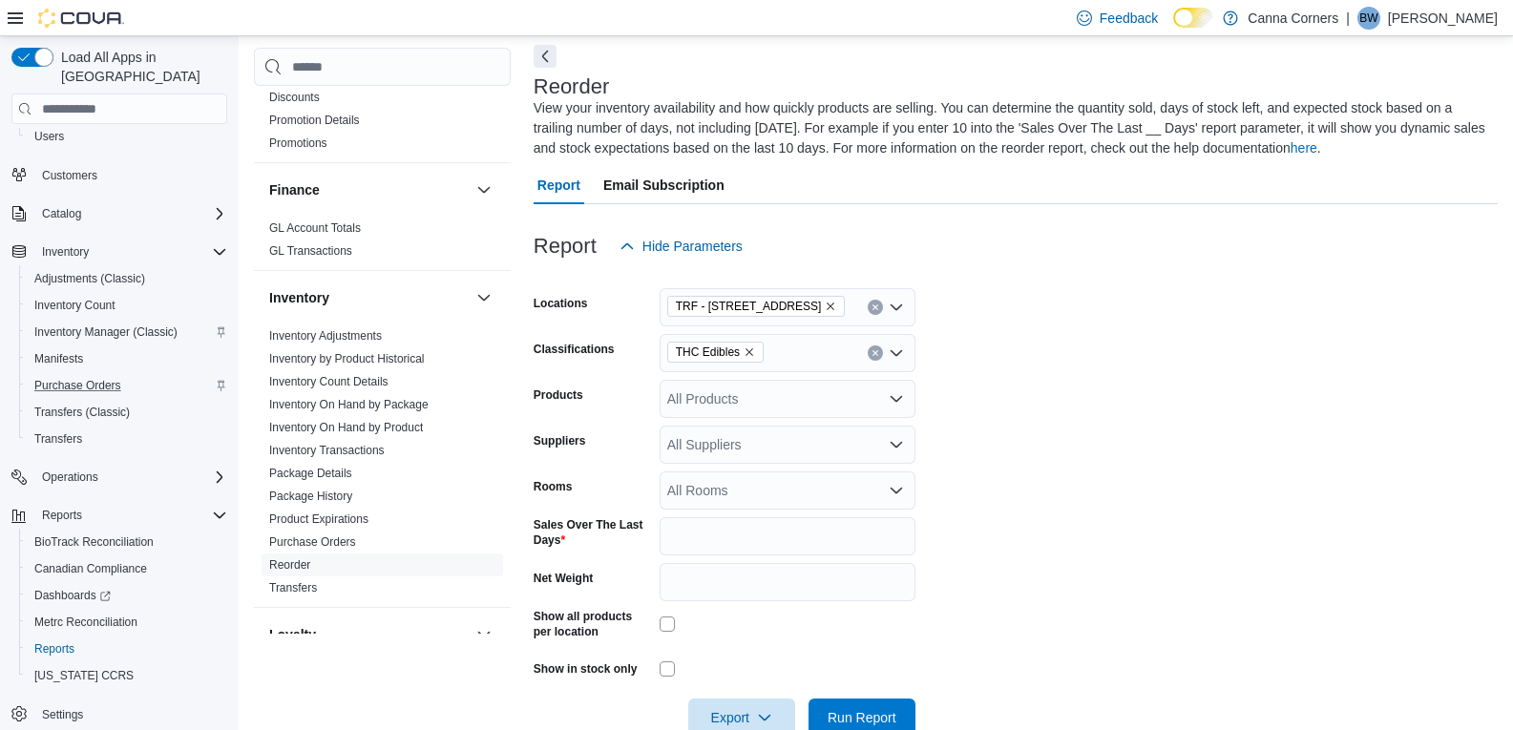
click at [898, 345] on icon "Open list of options" at bounding box center [896, 352] width 15 height 15
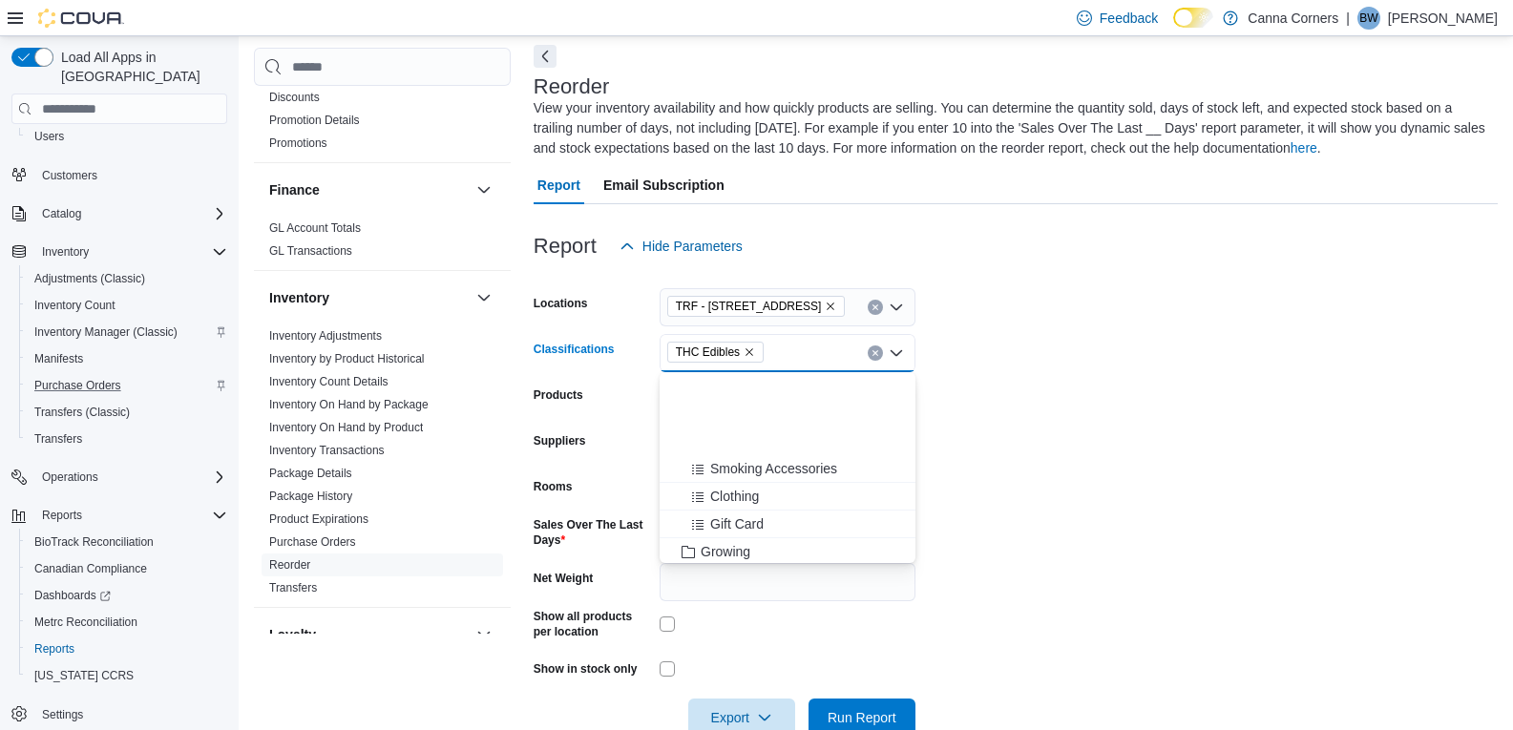
scroll to position [501, 0]
click at [837, 416] on div "THC - Drinks" at bounding box center [787, 410] width 233 height 19
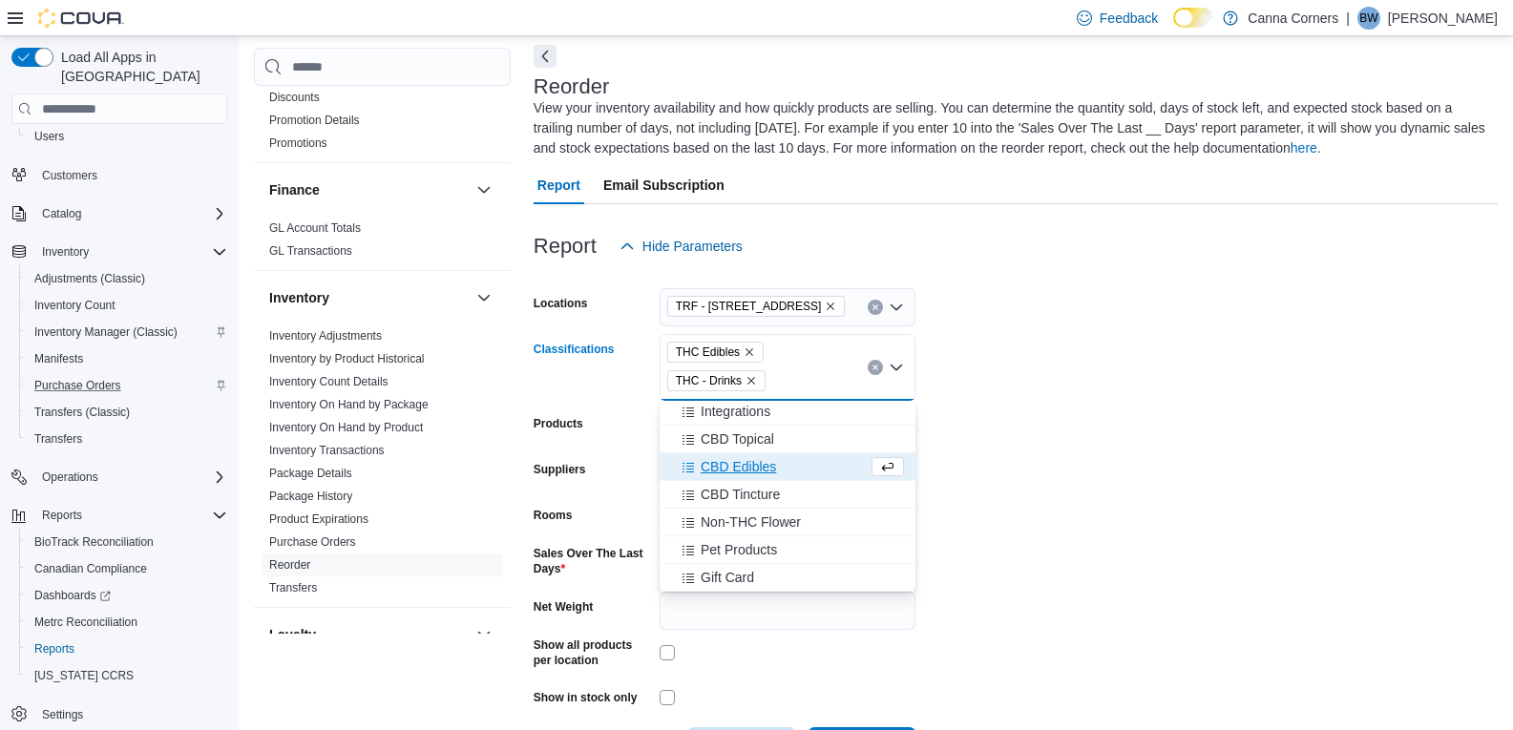
click at [1087, 297] on form "Locations TRF - [STREET_ADDRESS] Classifications THC Edibles THC - Drinks Combo…" at bounding box center [1015, 515] width 964 height 500
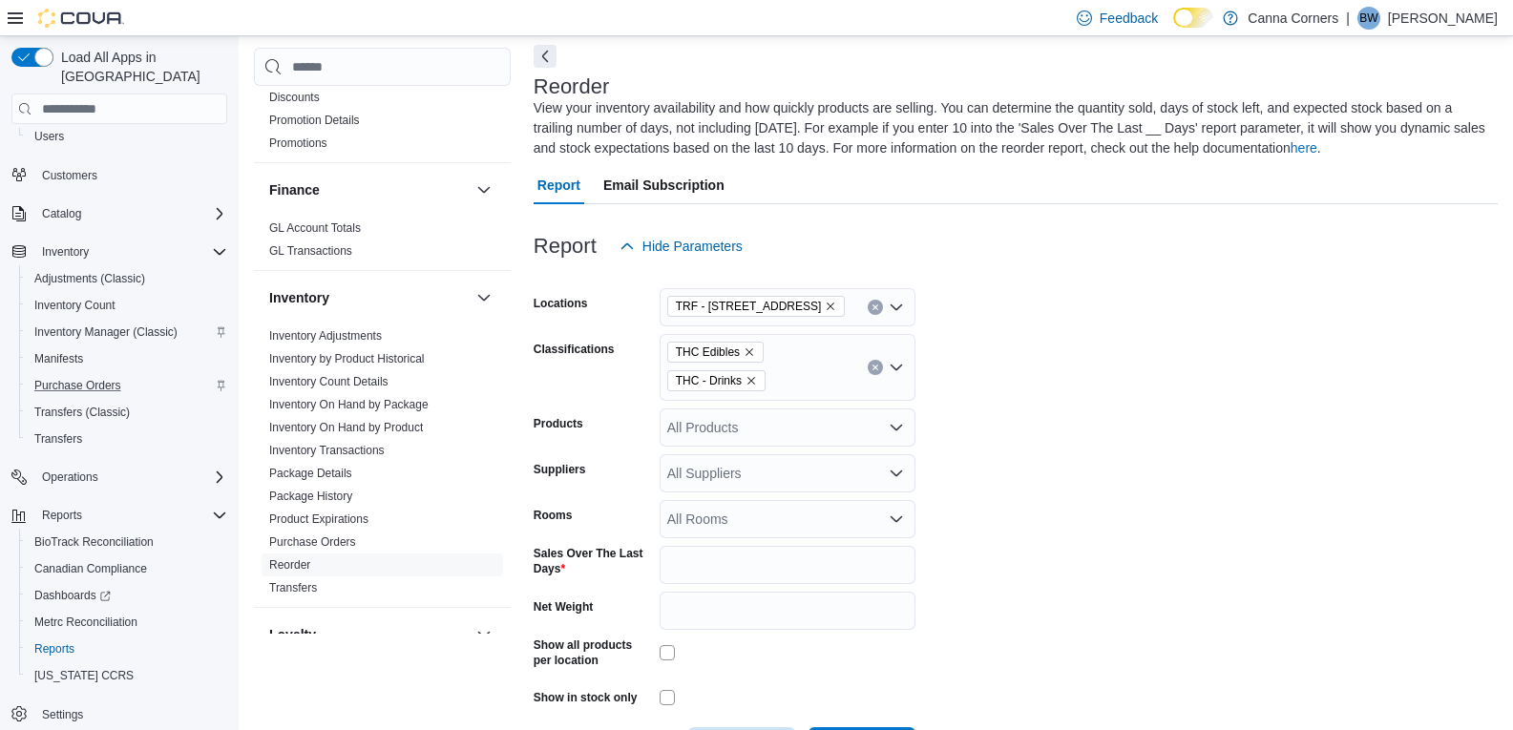
click at [894, 483] on div "All Suppliers" at bounding box center [787, 473] width 256 height 38
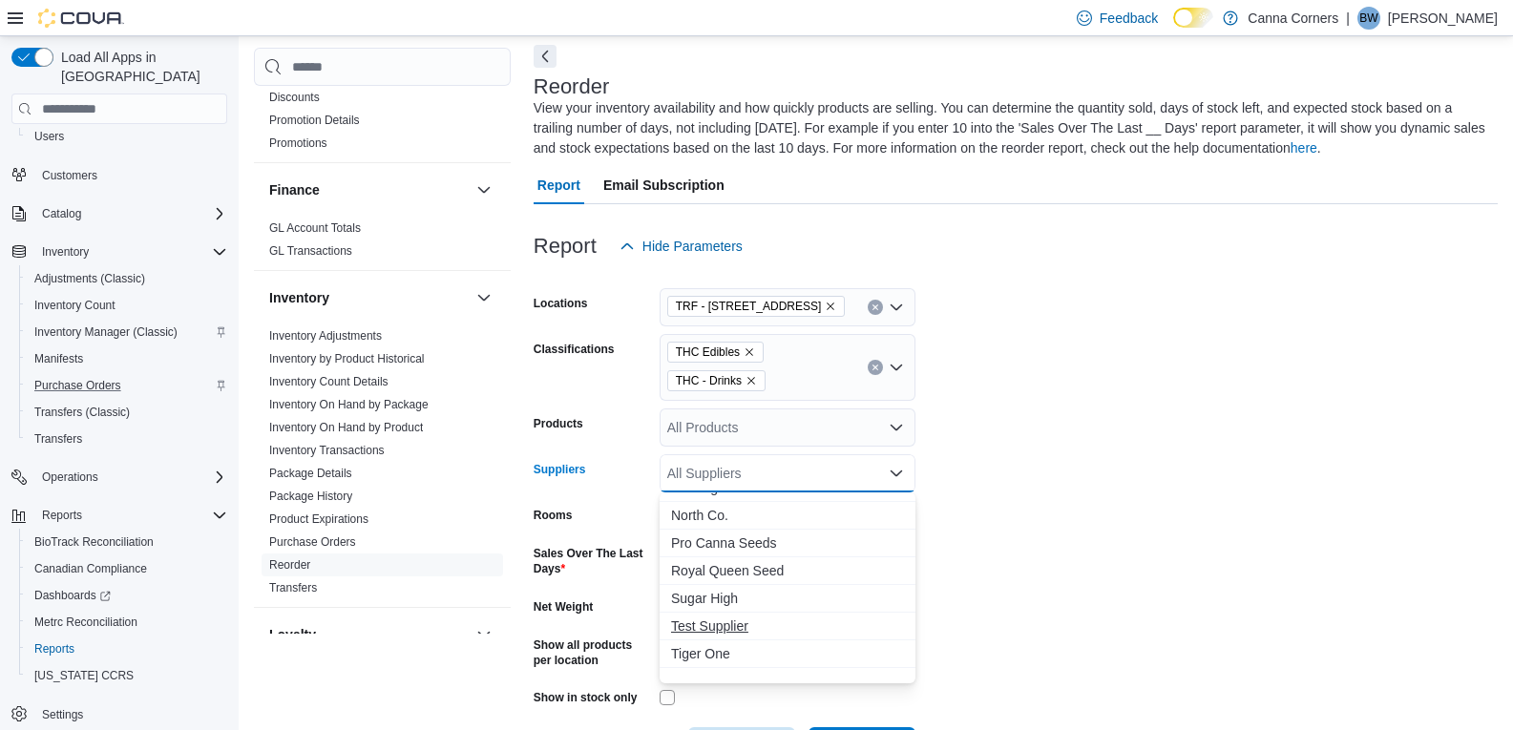
scroll to position [282, 0]
click at [764, 574] on span "Moonlight MN" at bounding box center [787, 583] width 233 height 19
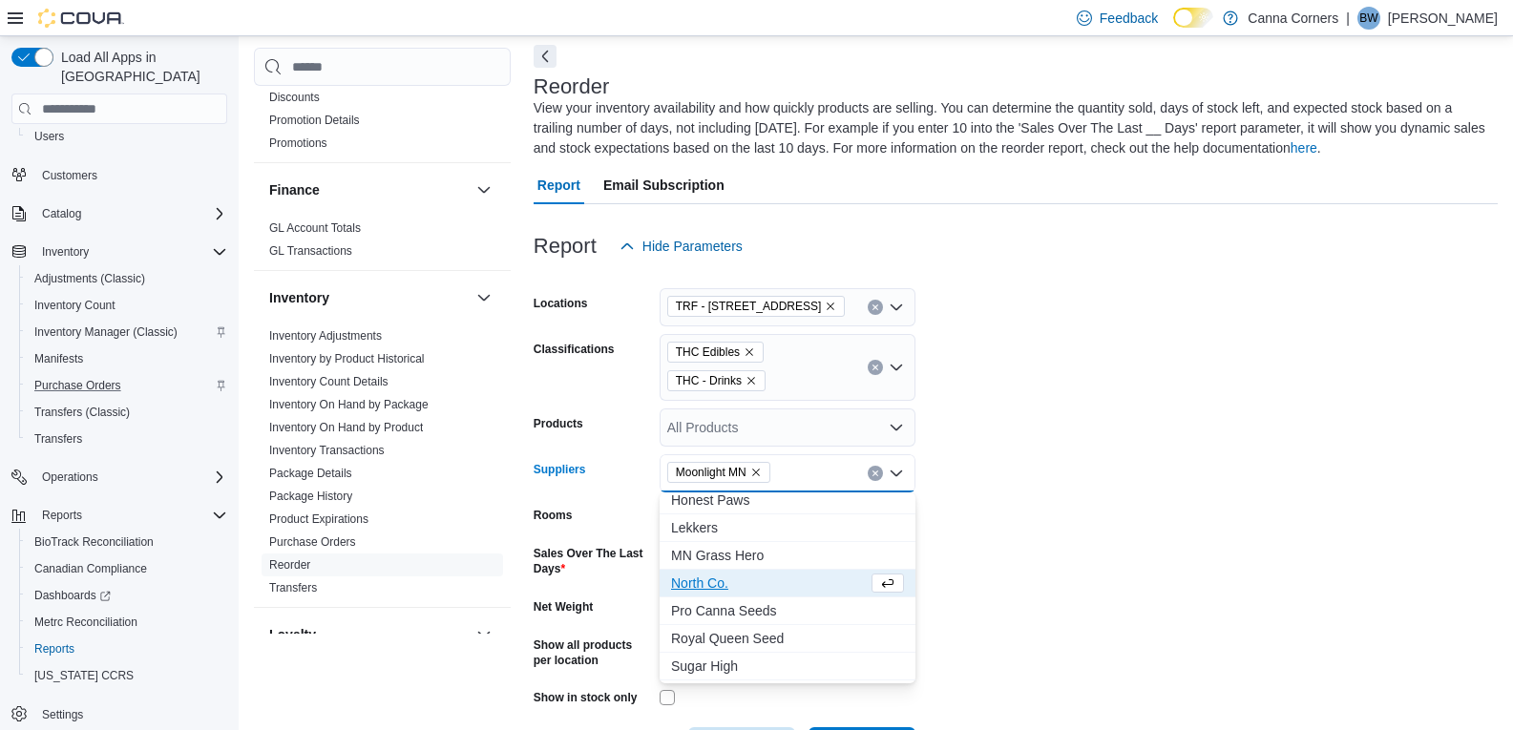
click at [1056, 458] on form "Locations TRF - [STREET_ADDRESS] Classifications THC Edibles THC - Drinks Produ…" at bounding box center [1015, 515] width 964 height 500
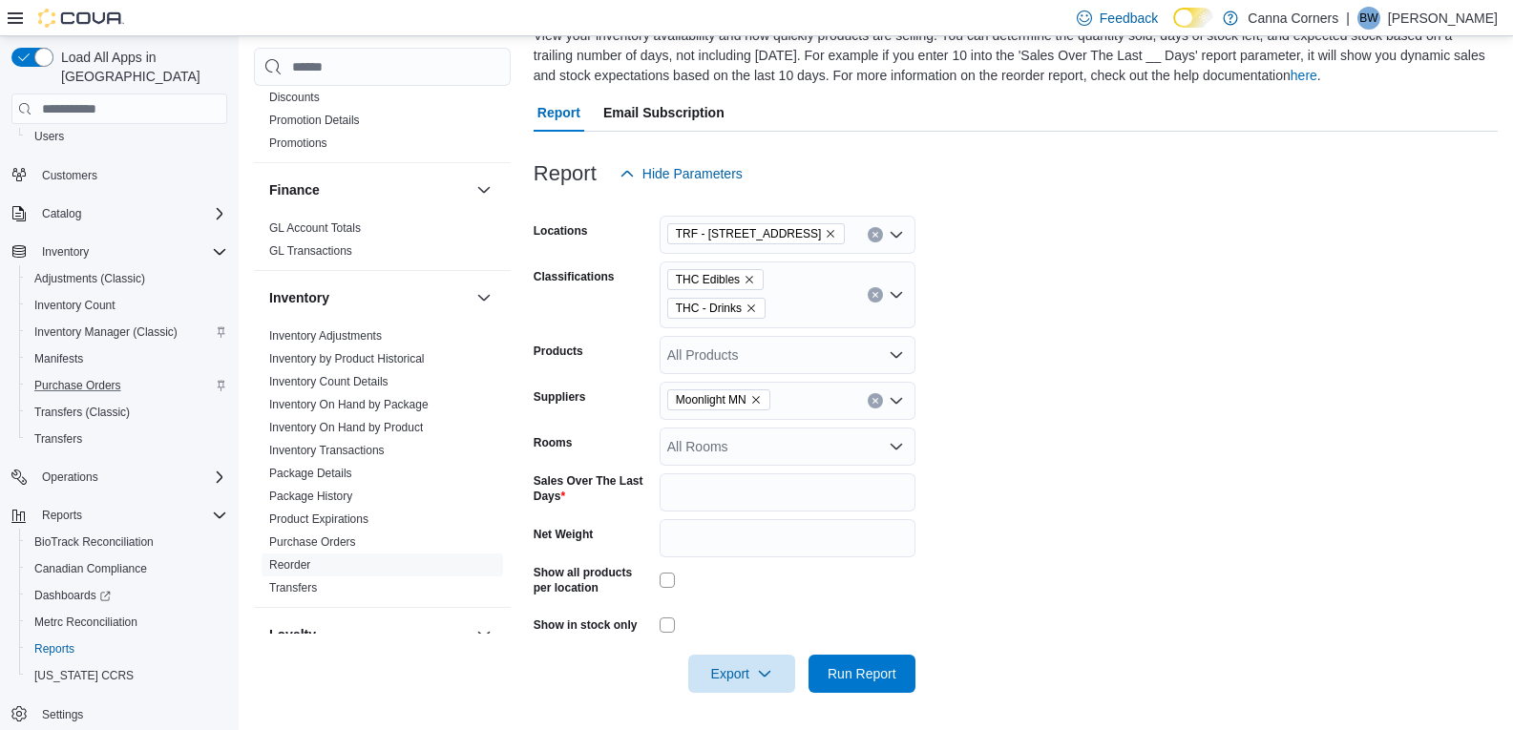
scroll to position [157, 0]
click at [856, 674] on span "Run Report" at bounding box center [861, 671] width 69 height 19
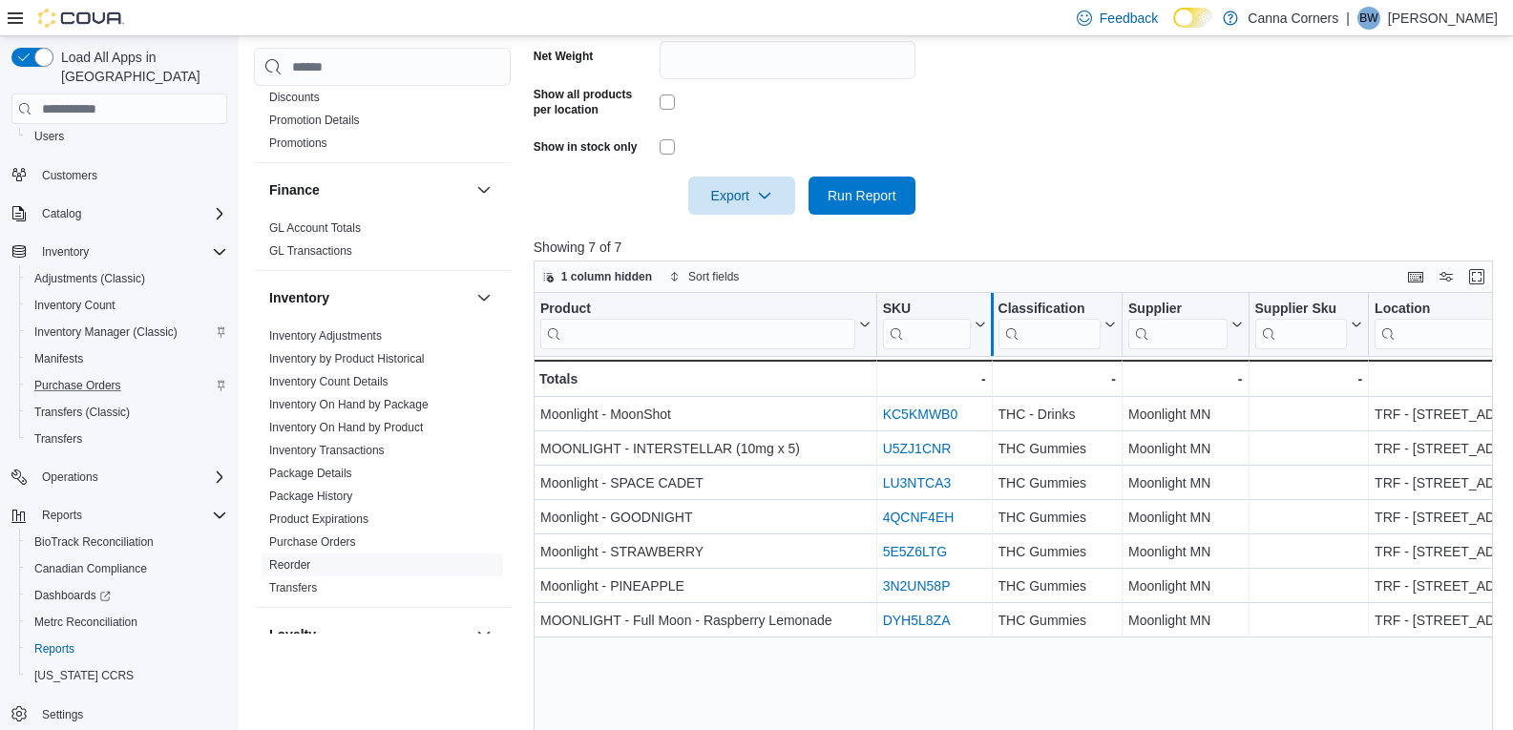
scroll to position [253, 0]
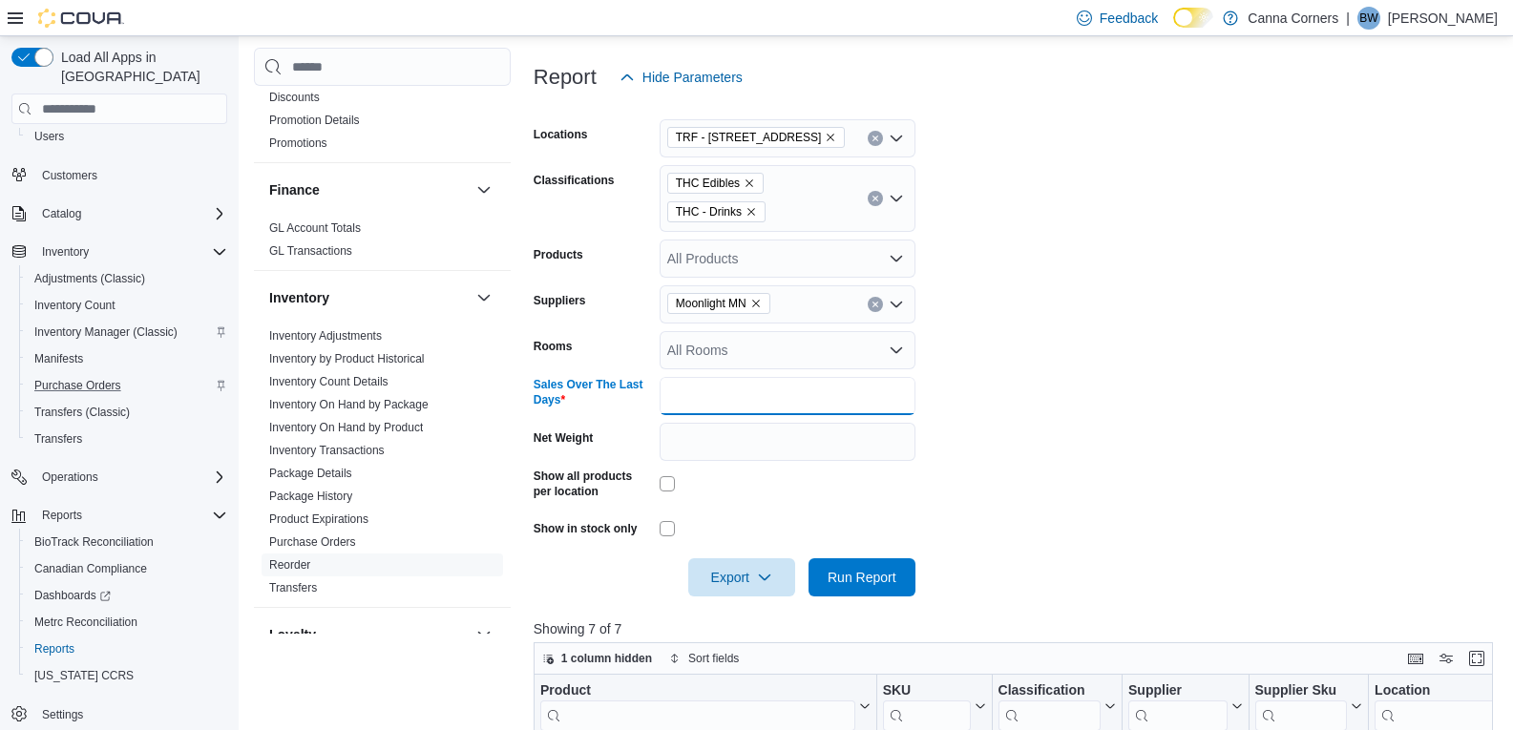
click at [828, 400] on input "*" at bounding box center [787, 396] width 256 height 38
type input "**"
click at [886, 570] on span "Run Report" at bounding box center [861, 576] width 69 height 19
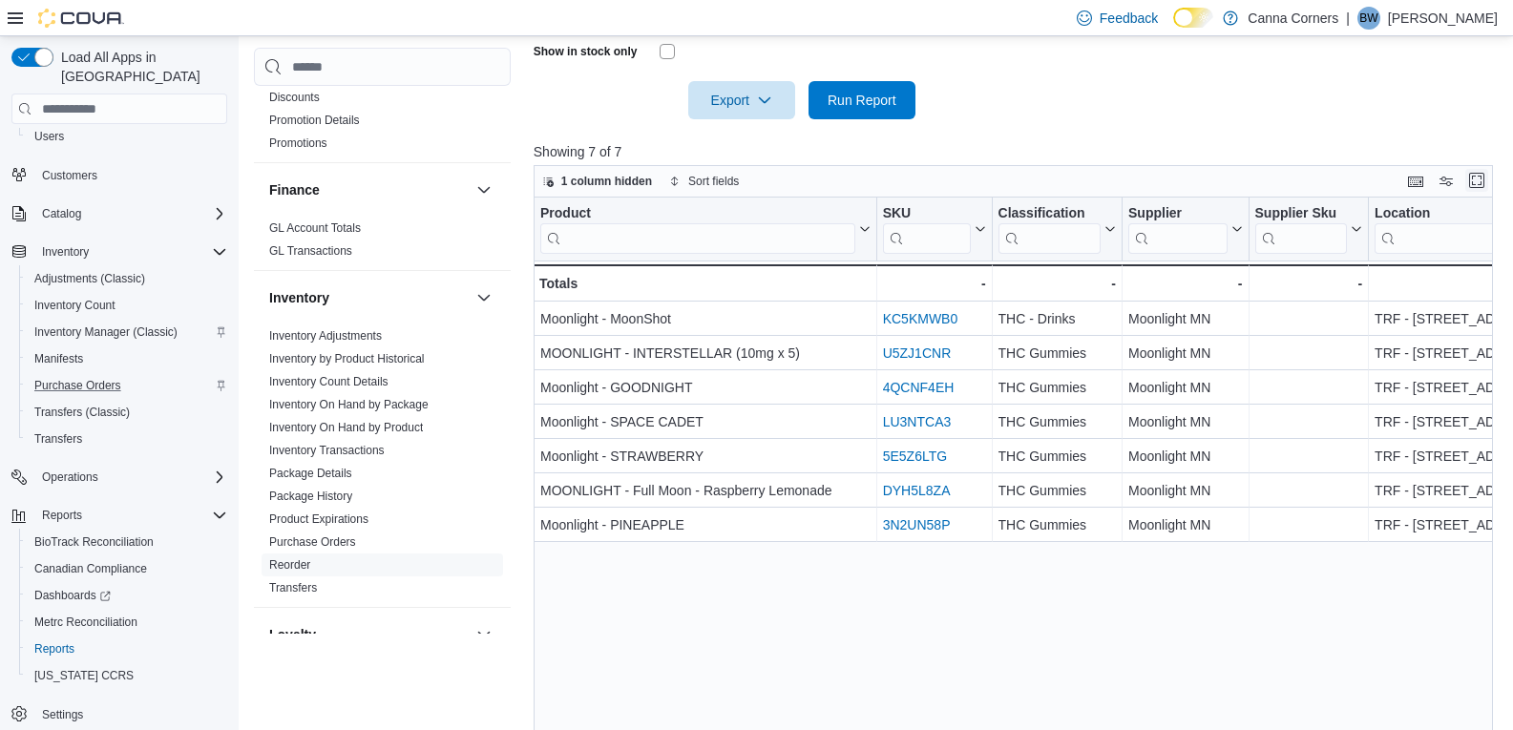
click at [1486, 179] on button "Enter fullscreen" at bounding box center [1476, 180] width 23 height 23
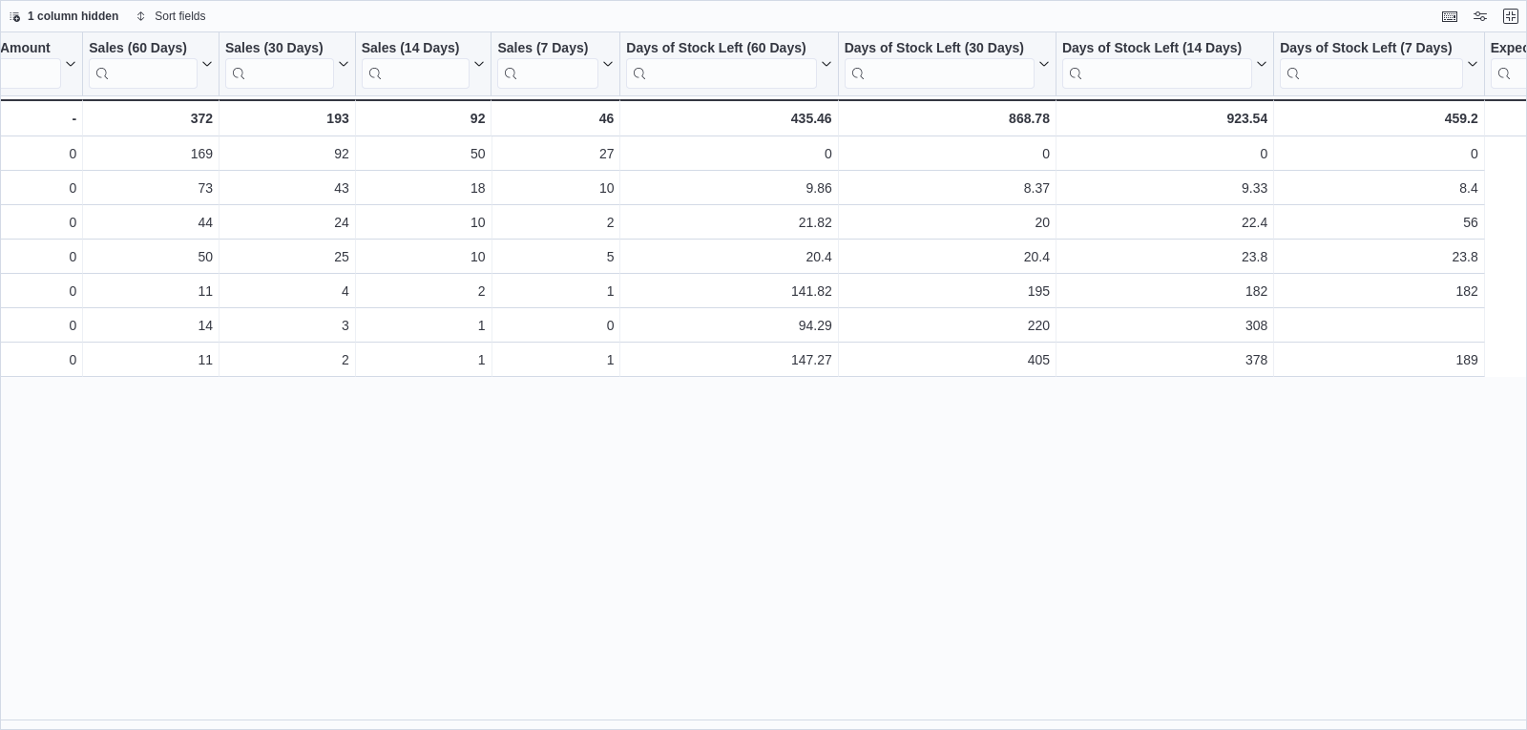
scroll to position [0, 0]
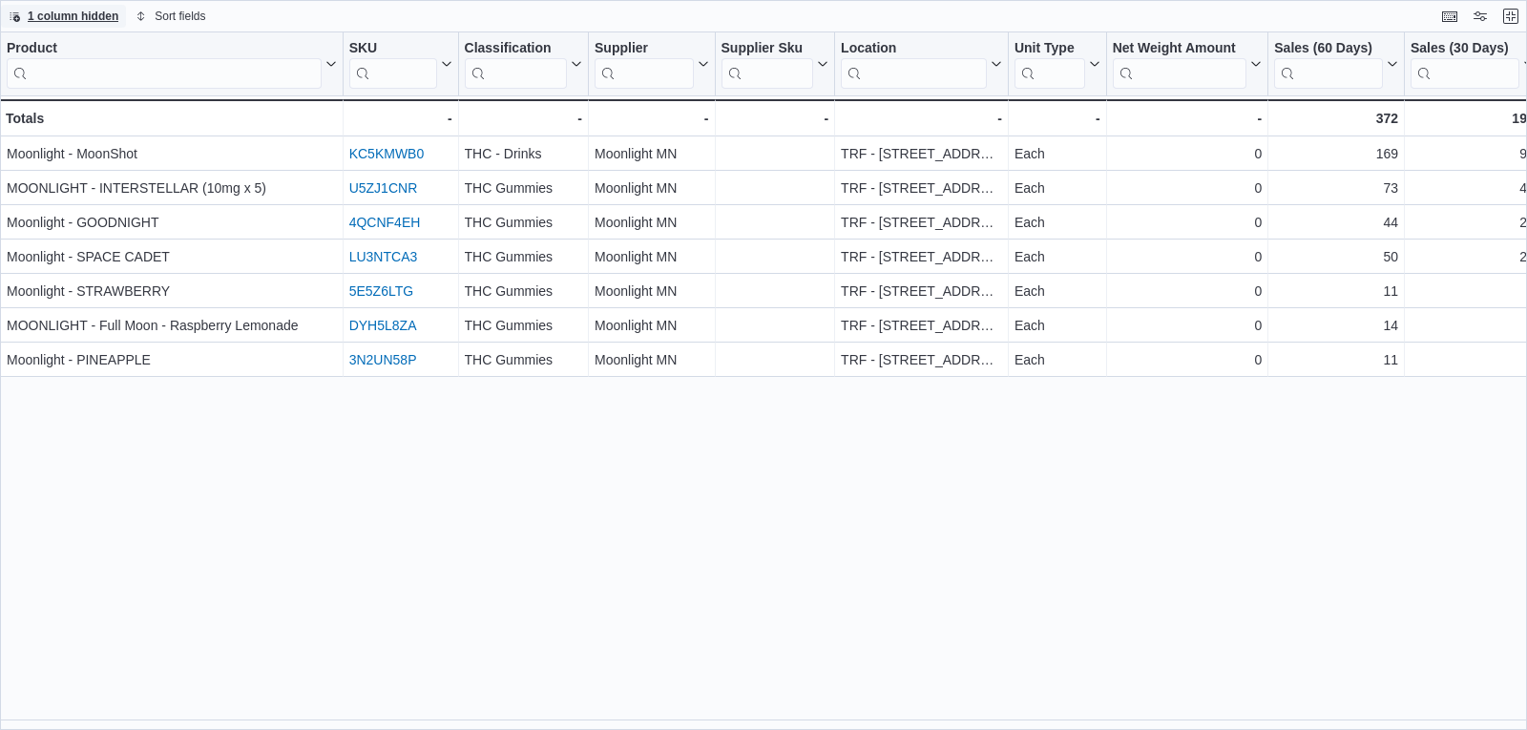
click at [95, 13] on span "1 column hidden" at bounding box center [73, 16] width 91 height 15
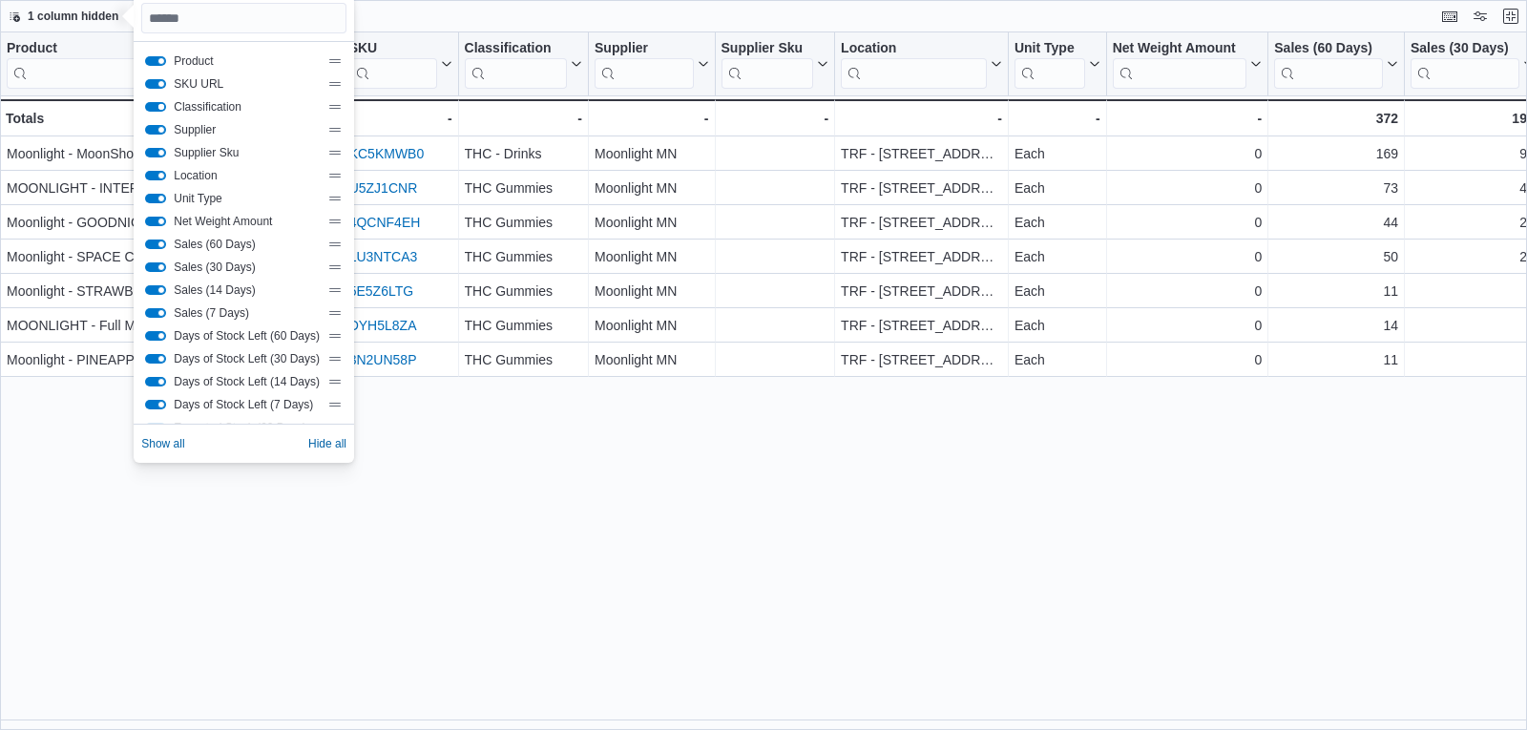
click at [162, 105] on button "Classification" at bounding box center [155, 107] width 21 height 10
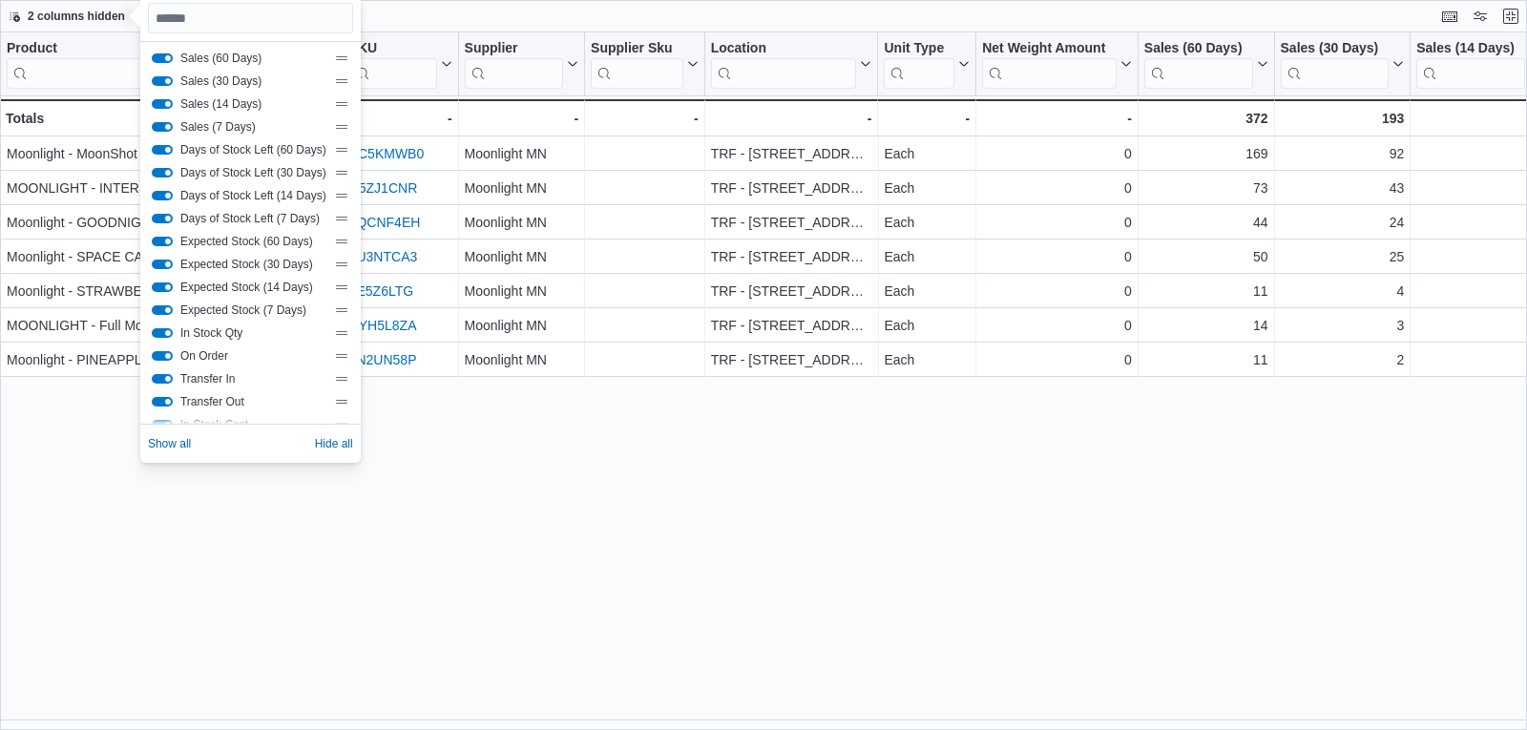
scroll to position [153, 0]
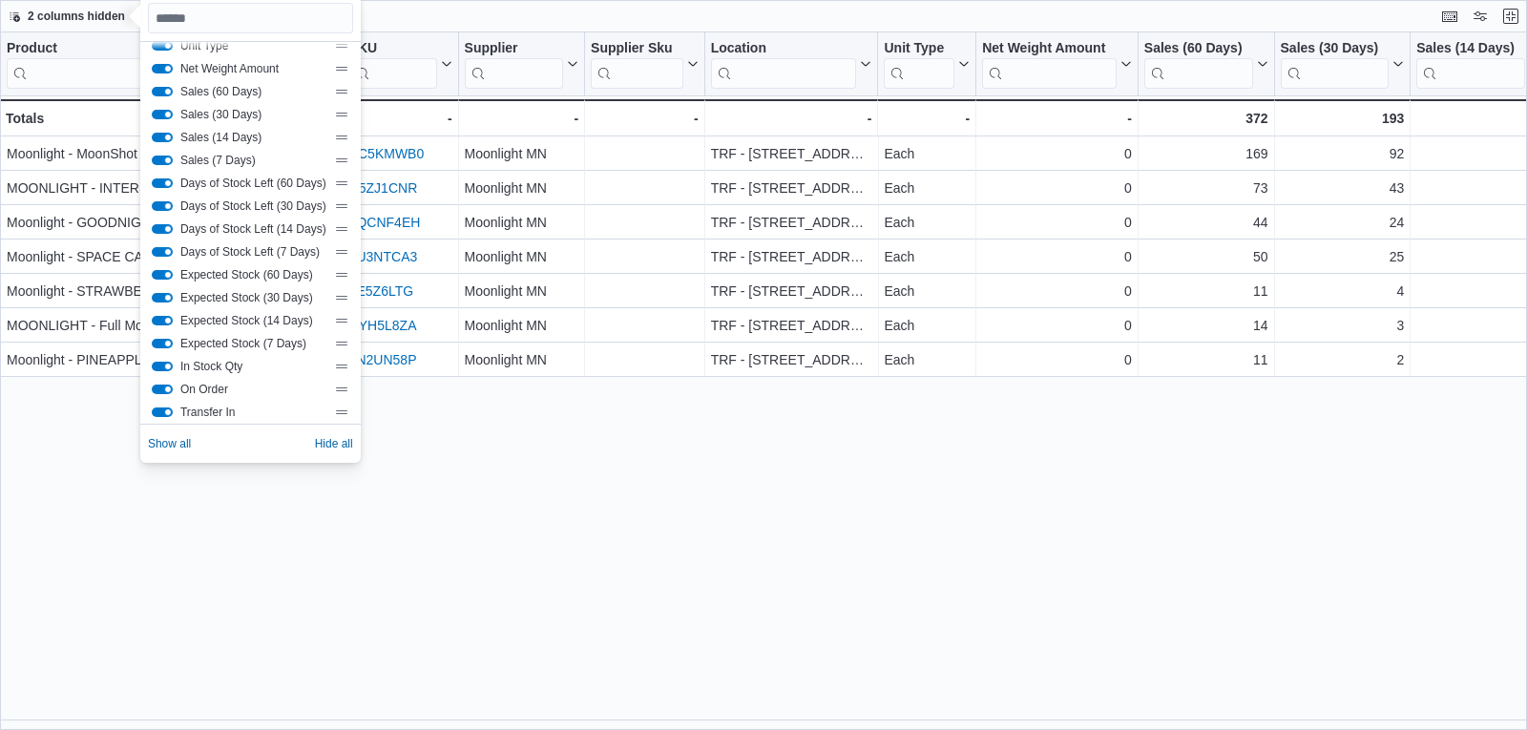
click at [559, 513] on div "Product Click to view column header actions SKU Click to view column header act…" at bounding box center [763, 381] width 1527 height 698
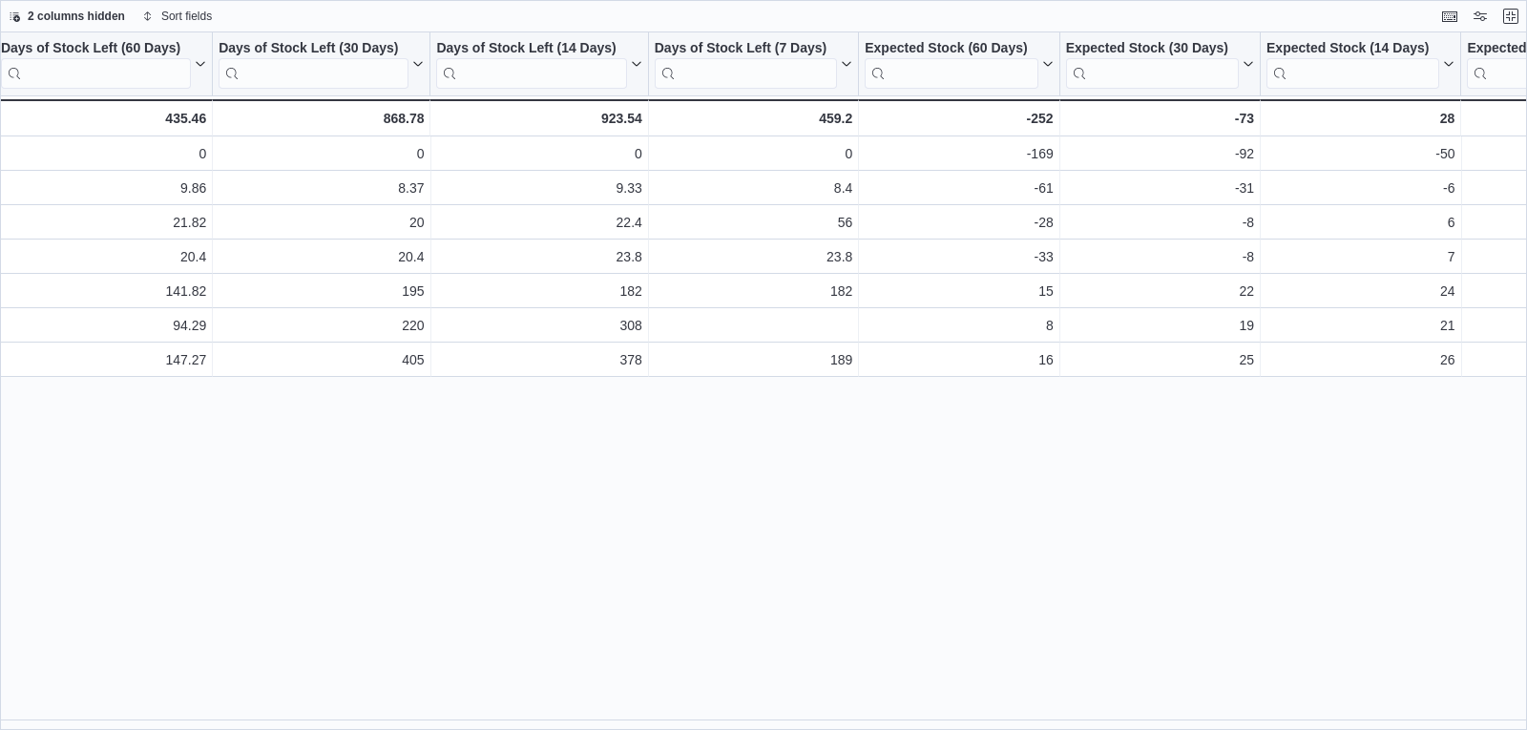
scroll to position [0, 1695]
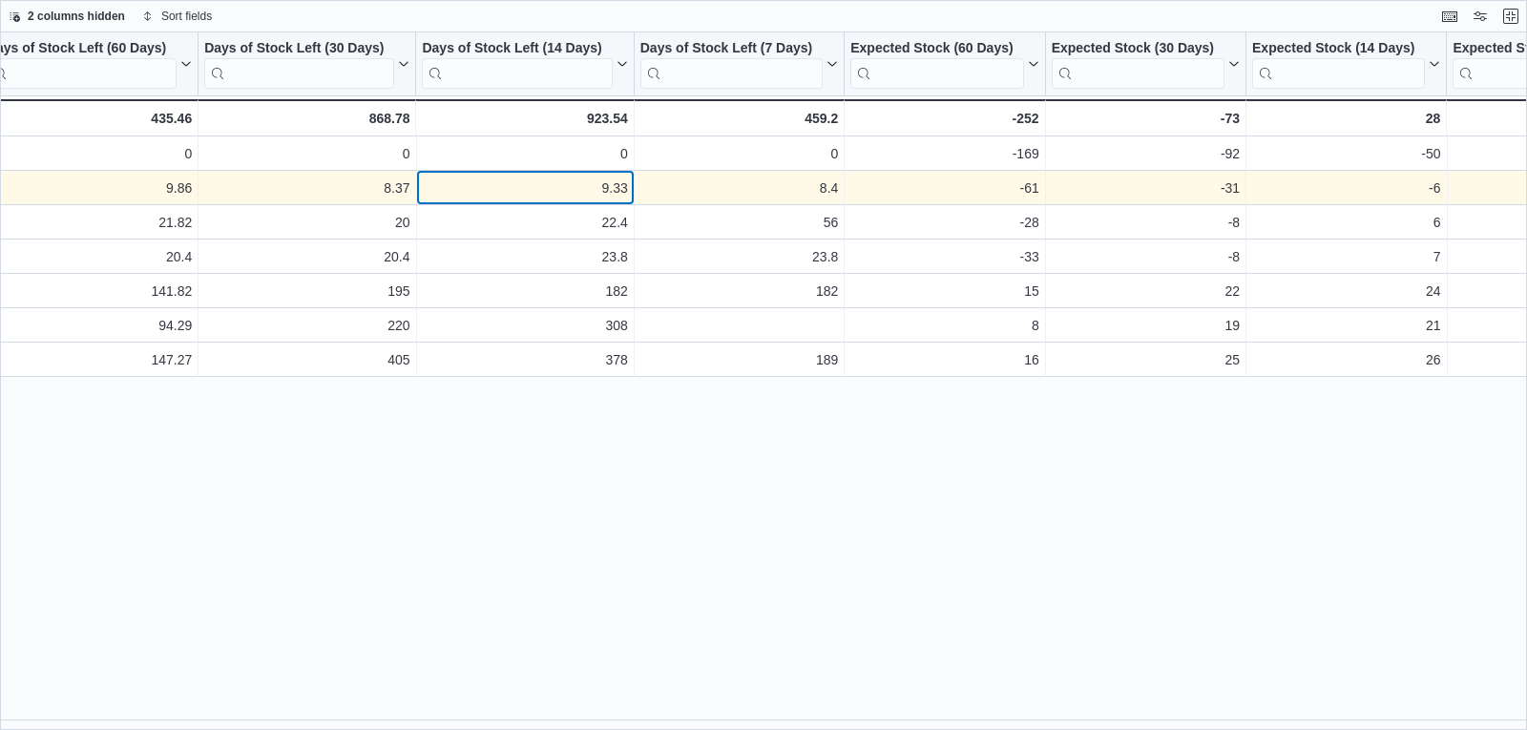
click at [608, 191] on div "9.33" at bounding box center [525, 188] width 205 height 23
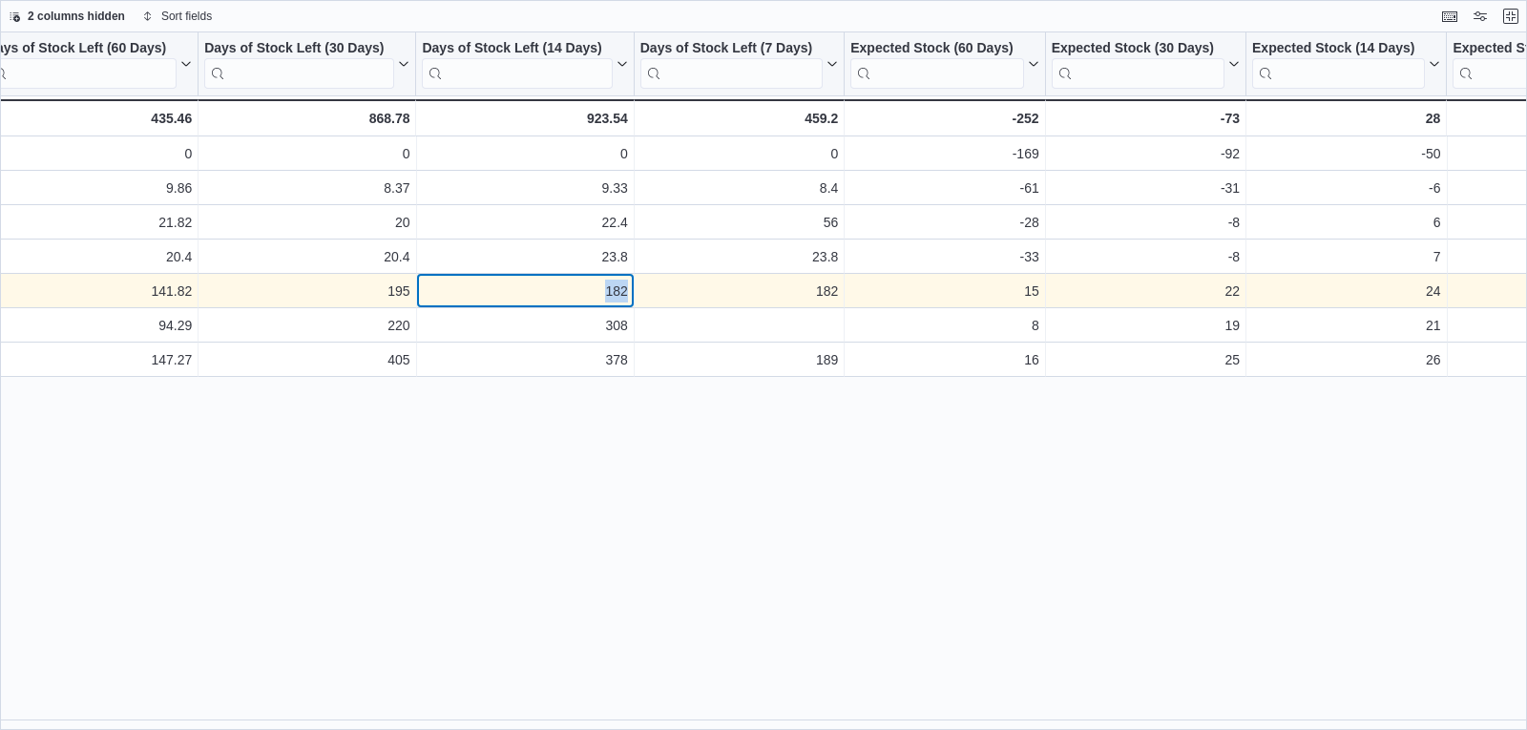
drag, startPoint x: 627, startPoint y: 290, endPoint x: 583, endPoint y: 295, distance: 44.2
click at [583, 295] on div "182" at bounding box center [525, 291] width 205 height 23
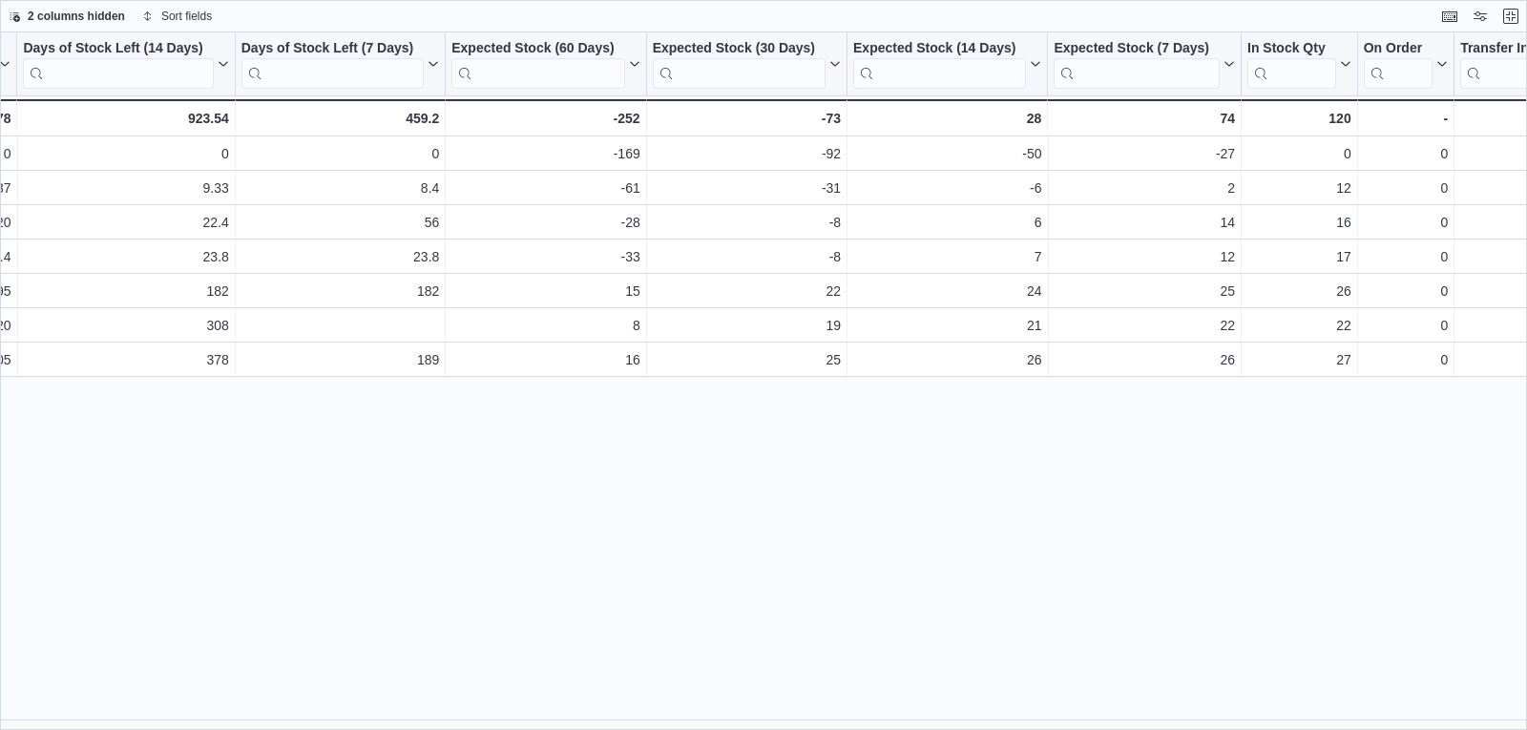
scroll to position [0, 2129]
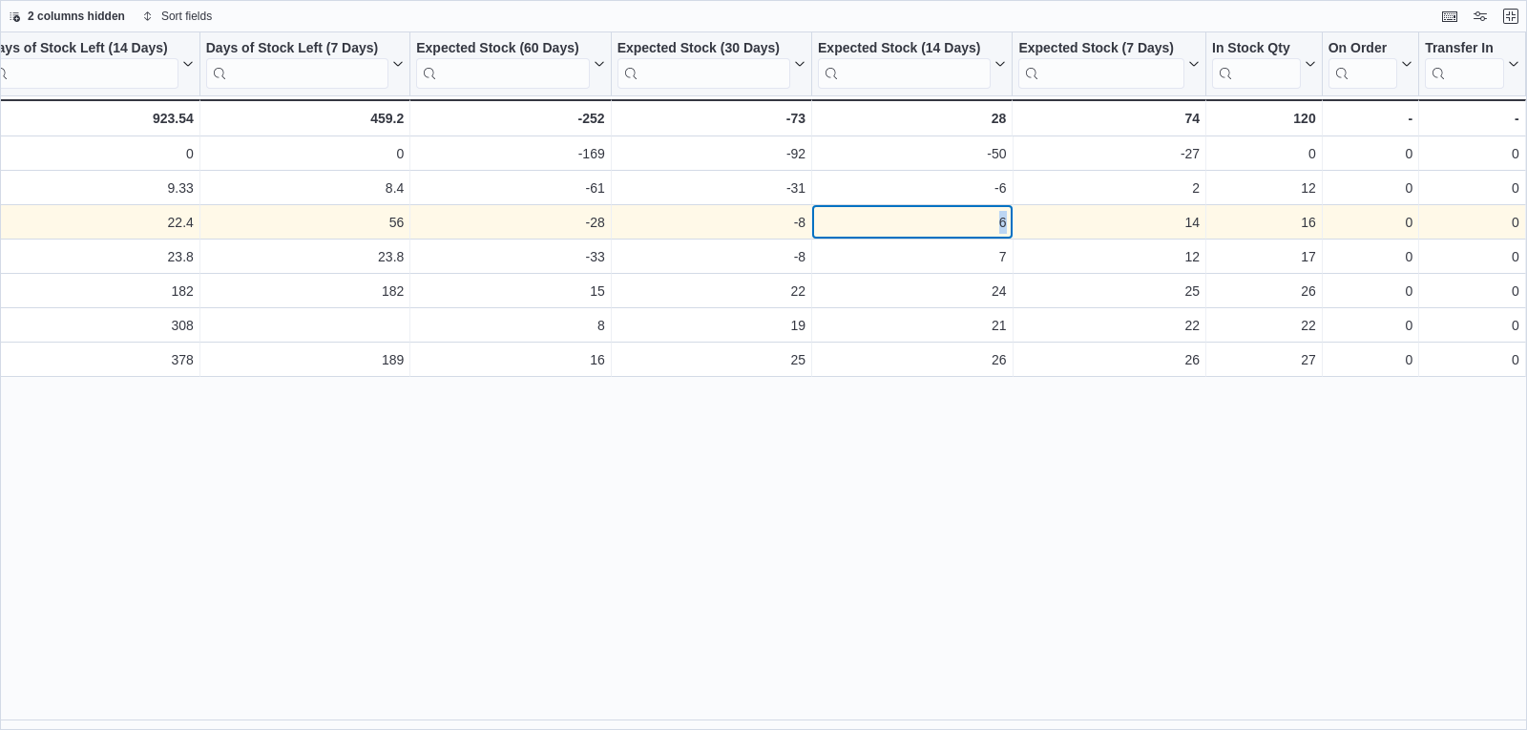
drag, startPoint x: 1004, startPoint y: 229, endPoint x: 991, endPoint y: 230, distance: 13.4
click at [991, 230] on div "6" at bounding box center [912, 222] width 188 height 23
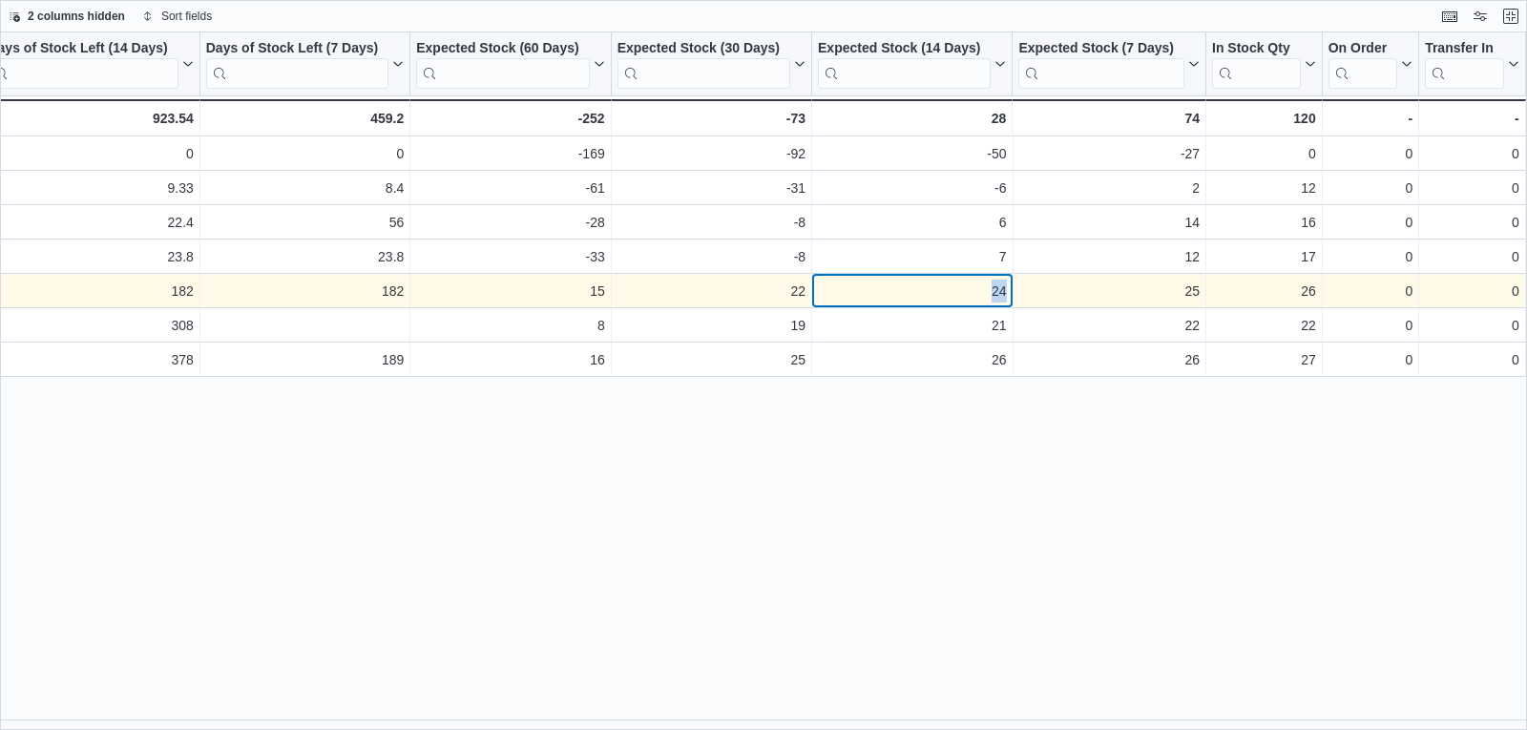
drag, startPoint x: 1003, startPoint y: 293, endPoint x: 963, endPoint y: 298, distance: 40.4
click at [963, 298] on div "24" at bounding box center [912, 291] width 188 height 23
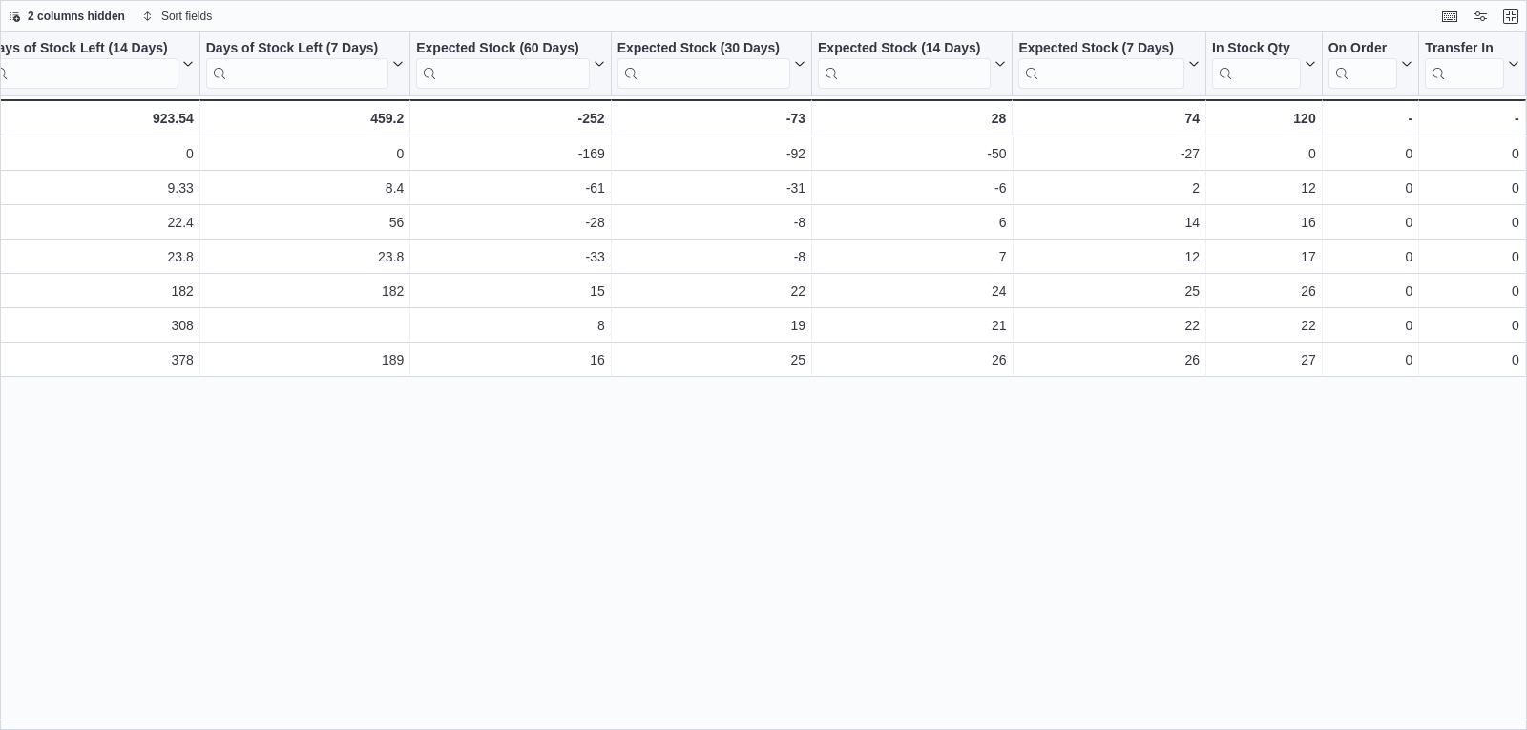
click at [980, 537] on div "Product Click to view column header actions SKU Click to view column header act…" at bounding box center [763, 381] width 1527 height 698
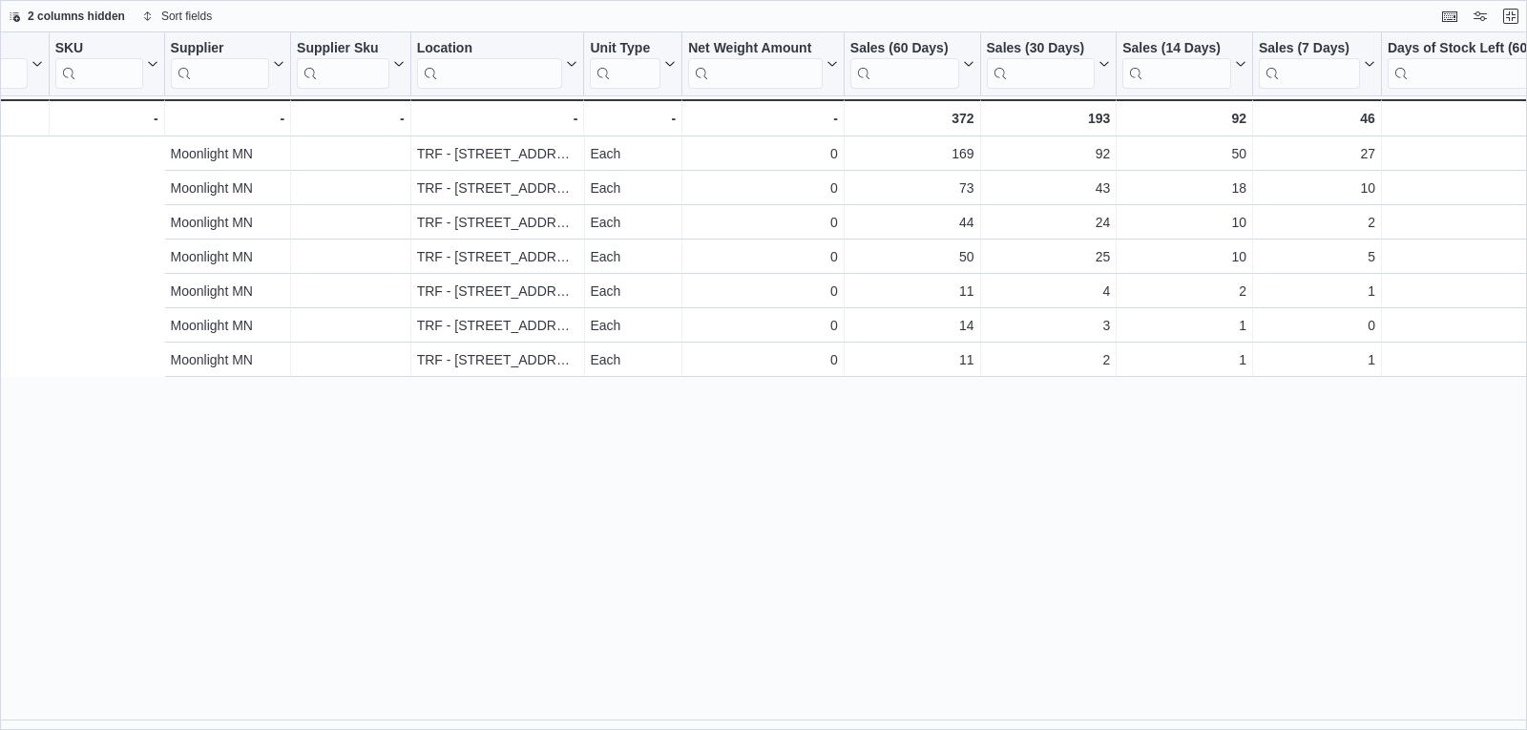
scroll to position [0, 0]
